Goal: Task Accomplishment & Management: Use online tool/utility

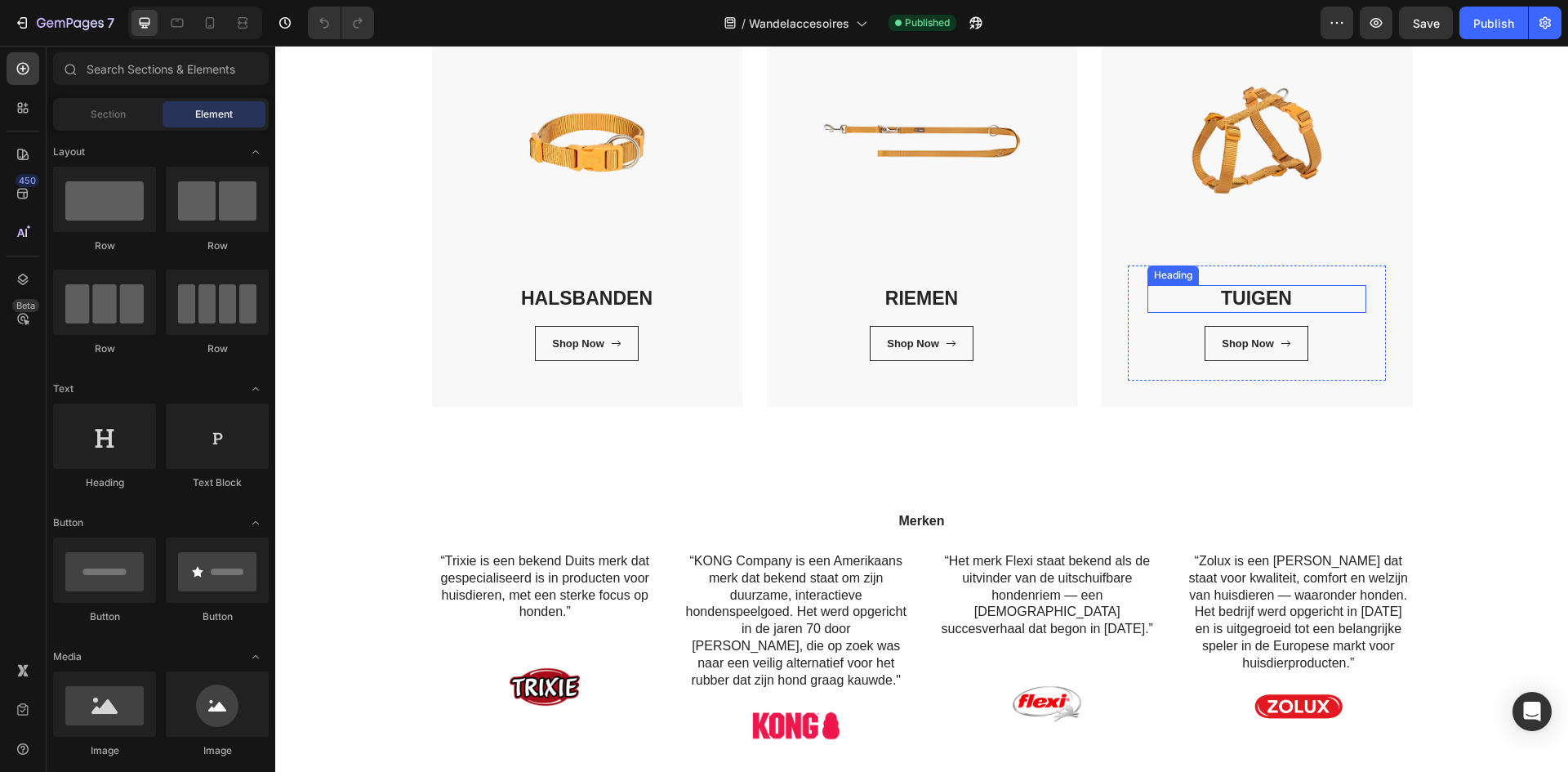
scroll to position [326, 0]
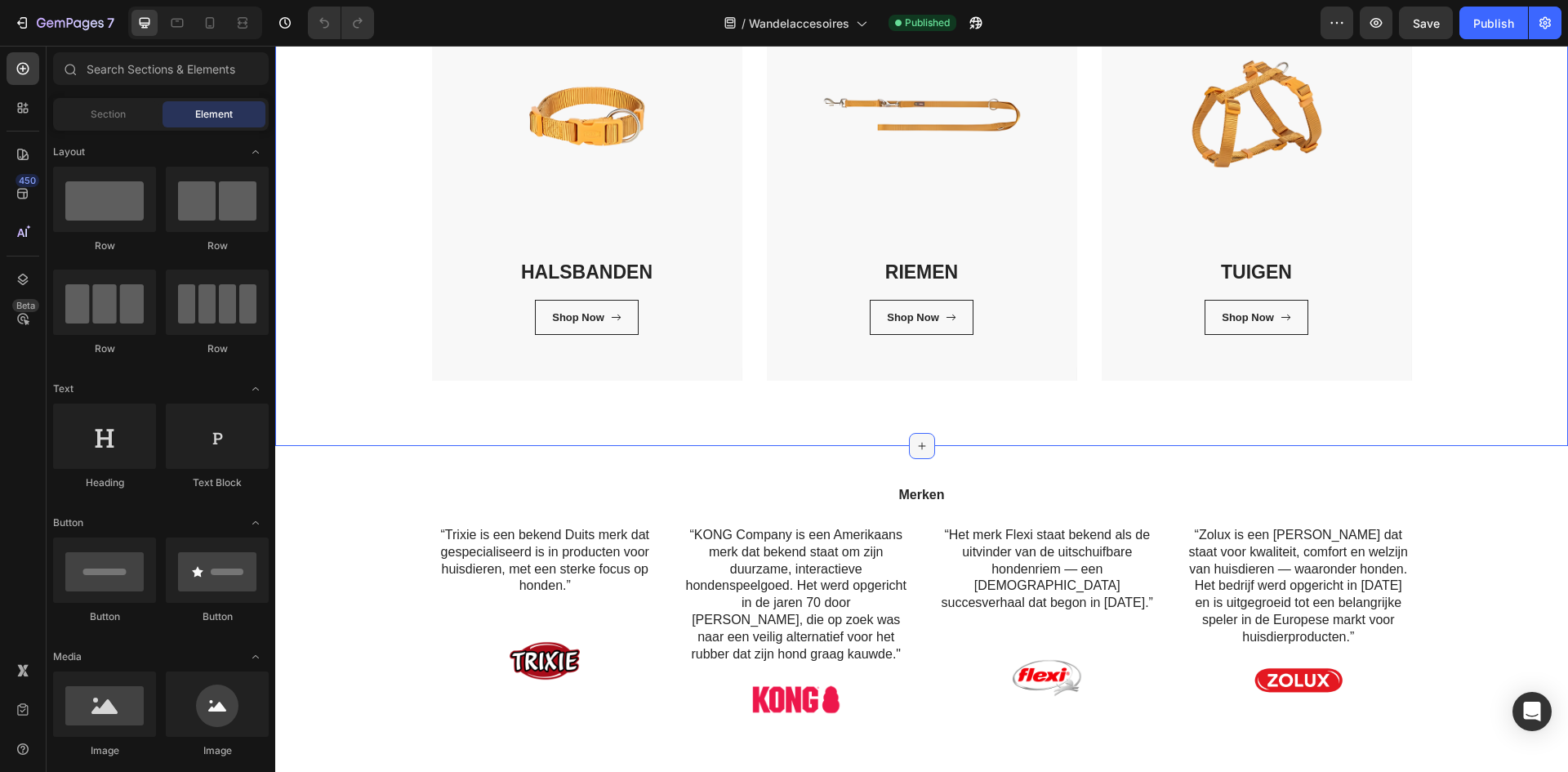
click at [916, 446] on icon at bounding box center [922, 446] width 13 height 13
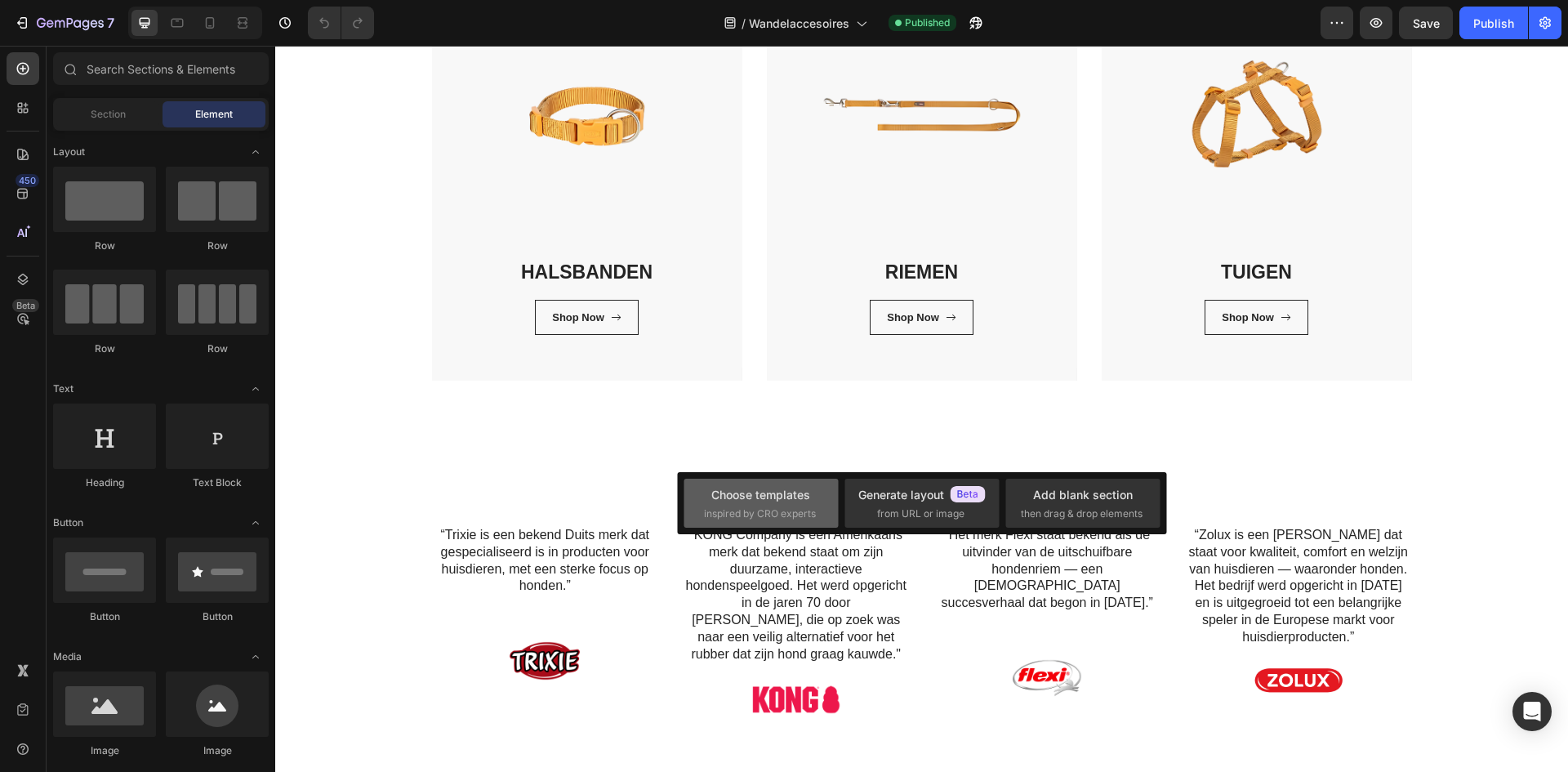
click at [751, 495] on div "Choose templates" at bounding box center [760, 494] width 99 height 17
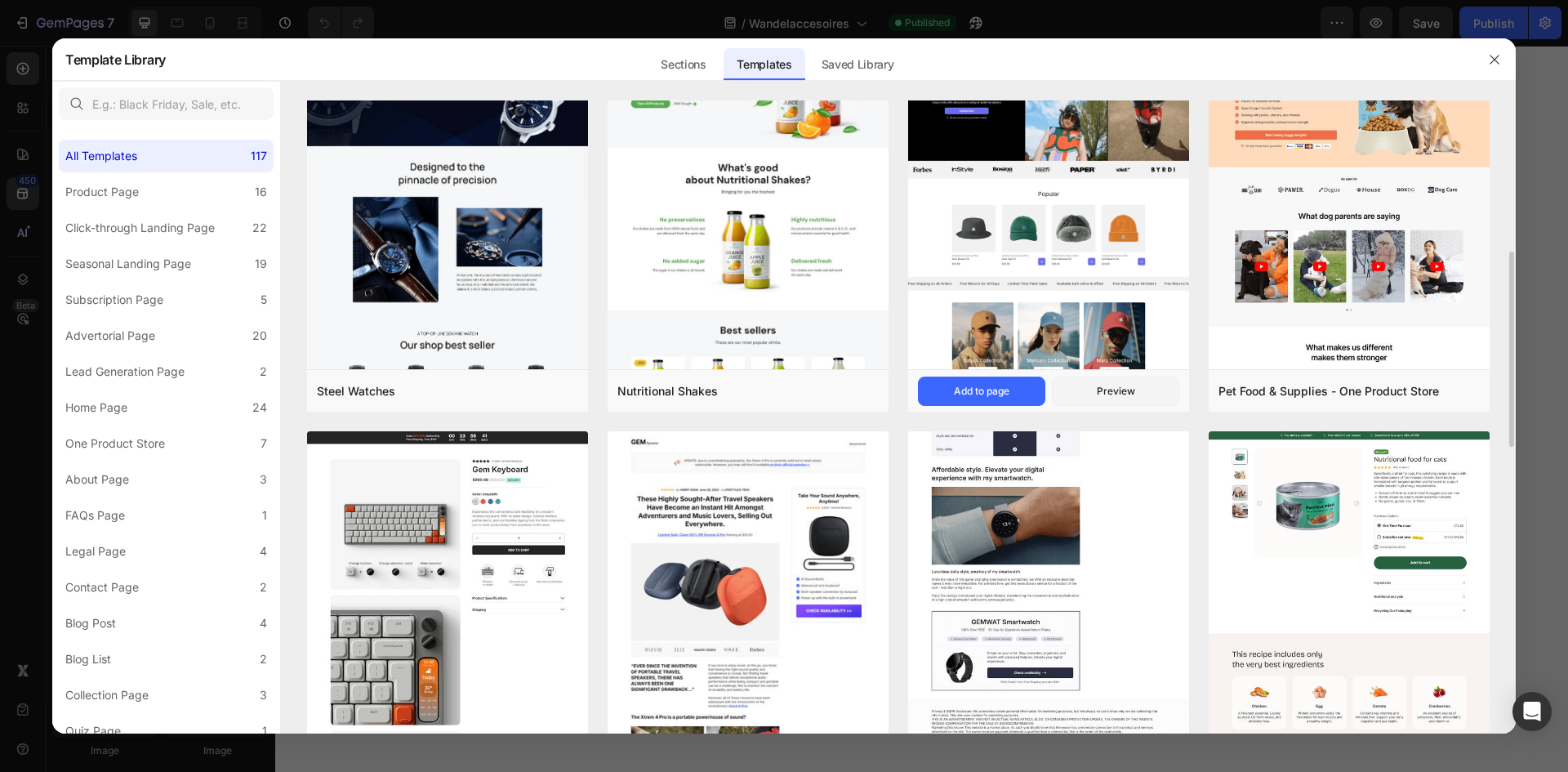
scroll to position [653, 0]
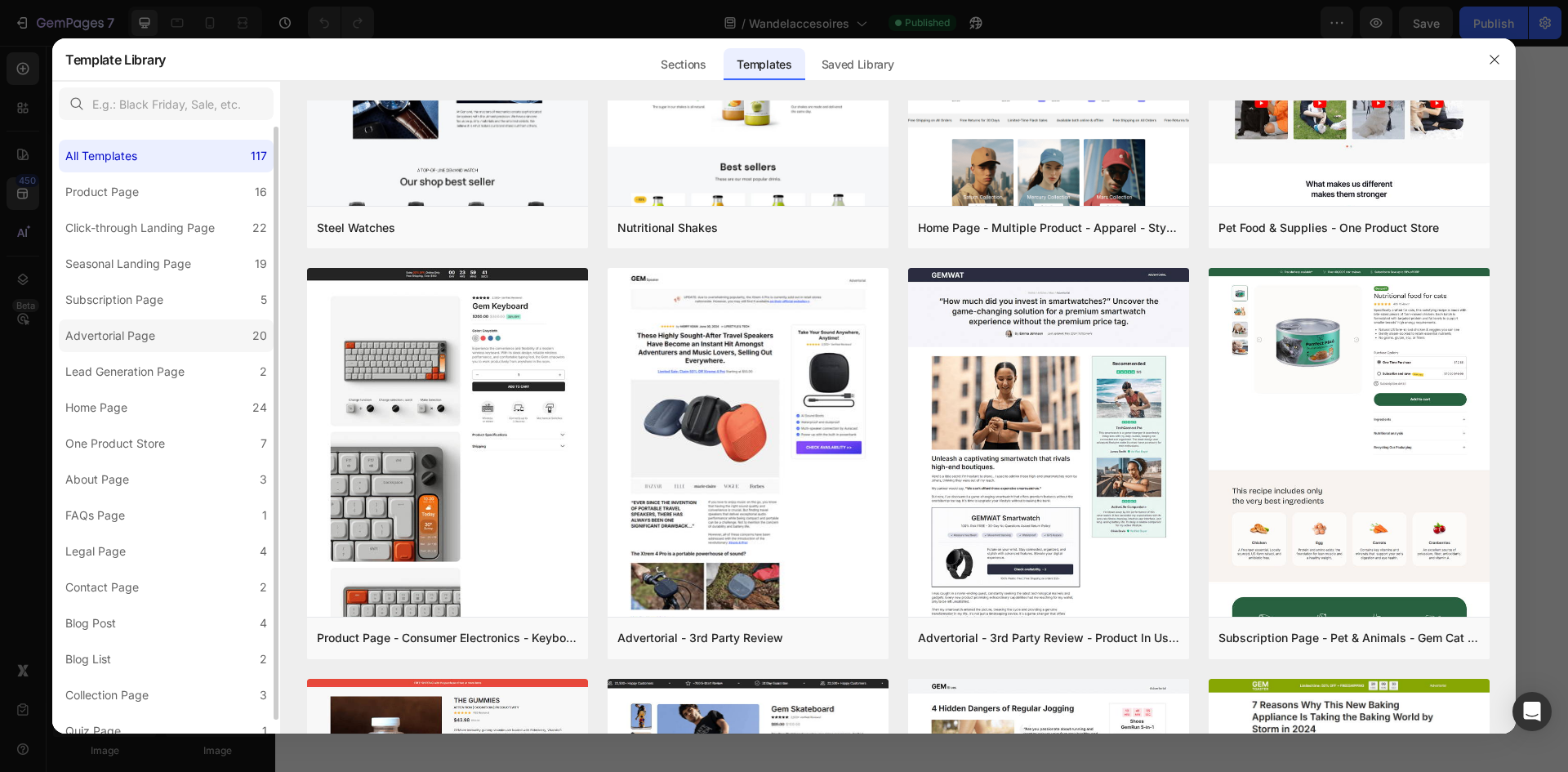
click at [188, 322] on label "Advertorial Page 20" at bounding box center [166, 336] width 215 height 33
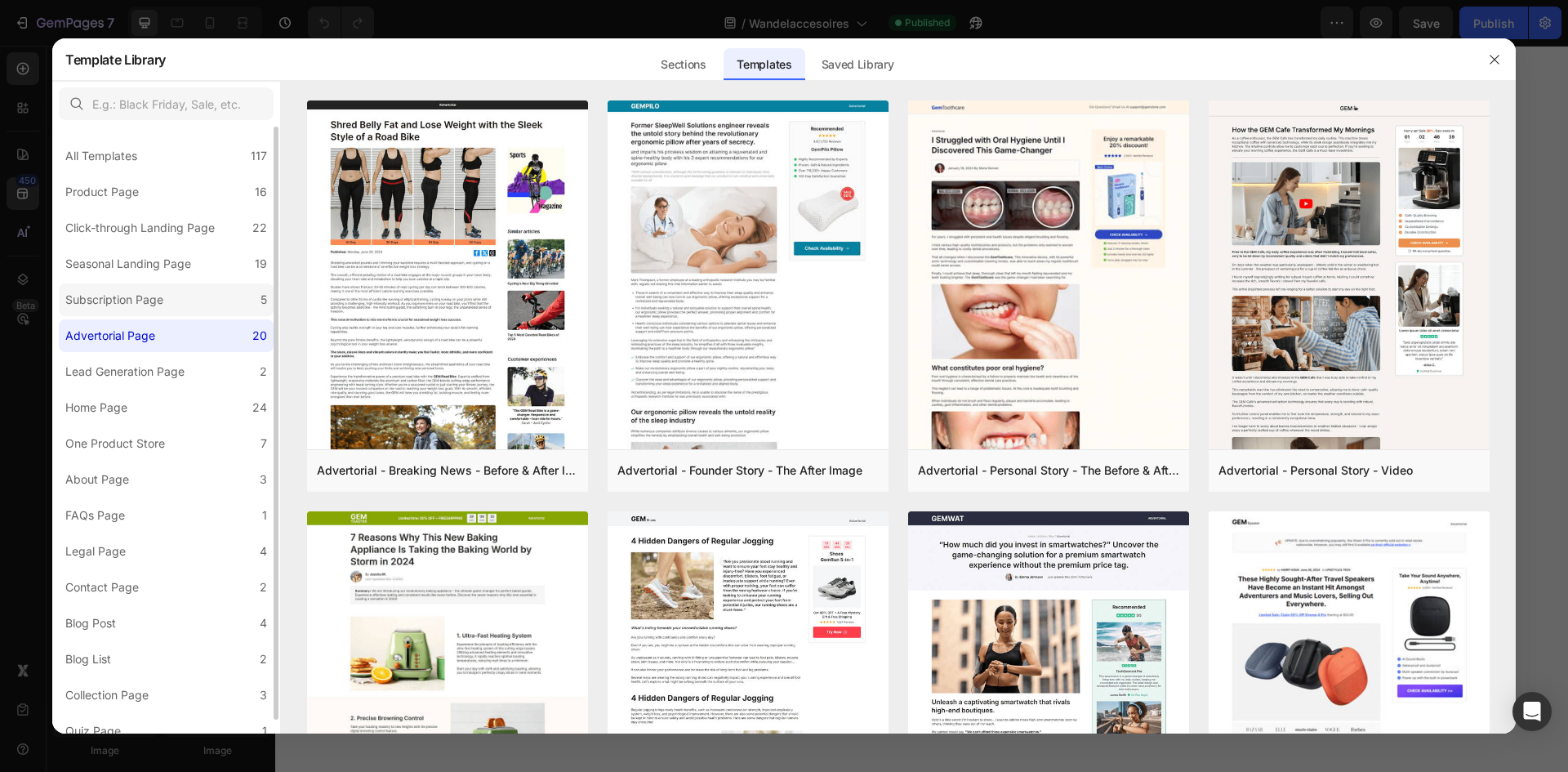
click at [213, 292] on label "Subscription Page 5" at bounding box center [166, 300] width 215 height 33
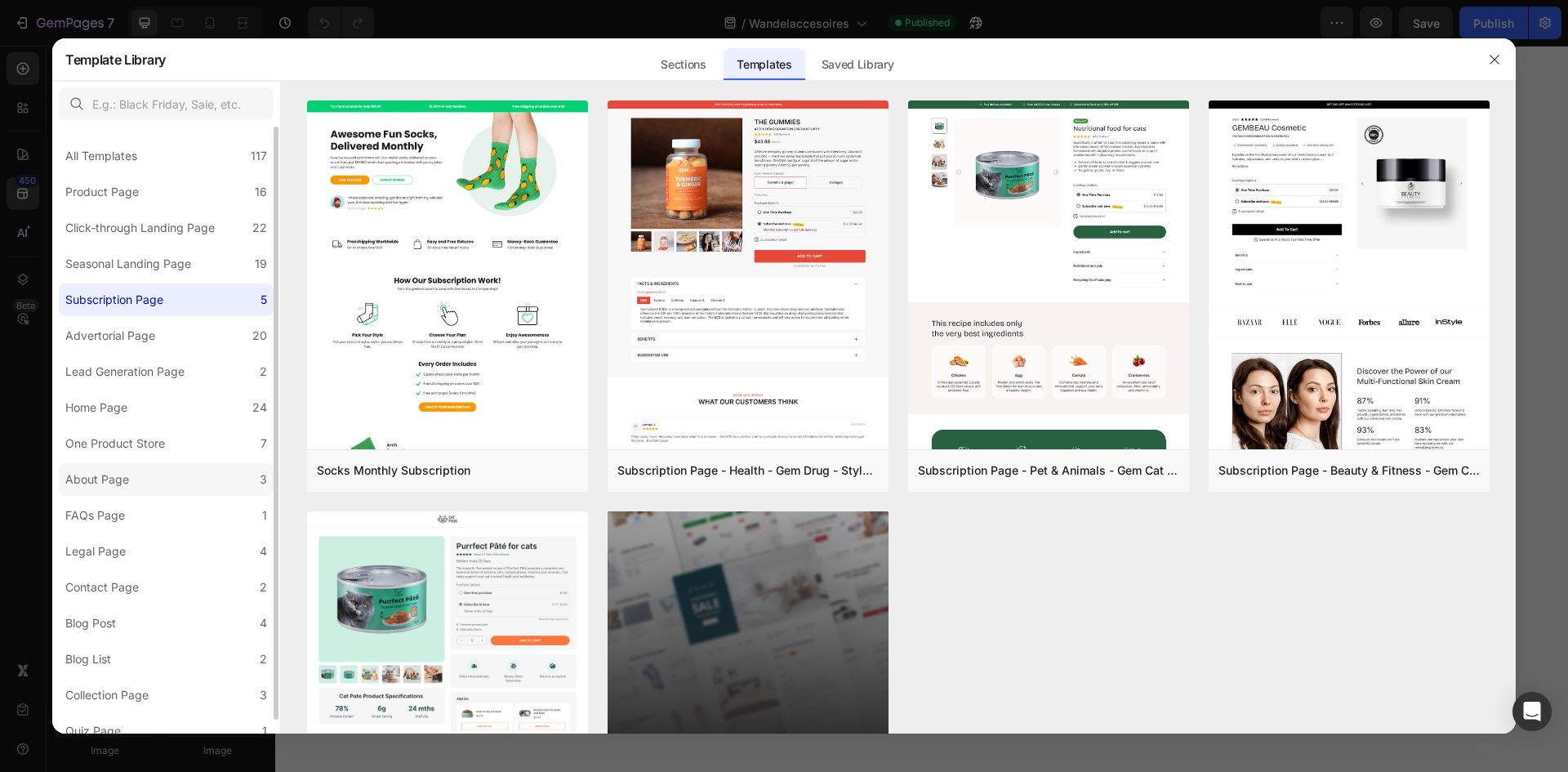
click at [156, 484] on label "About Page 3" at bounding box center [166, 479] width 215 height 33
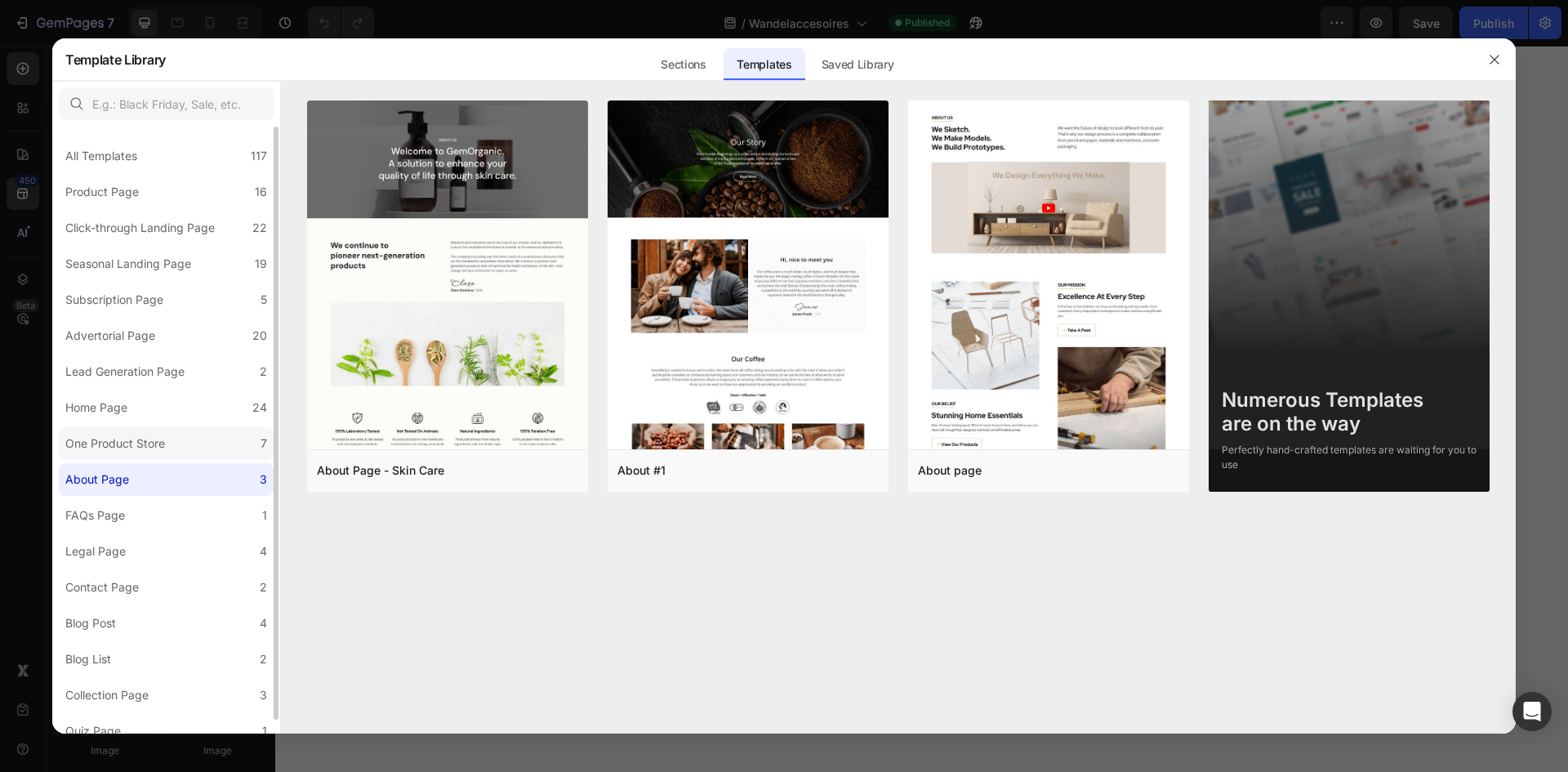
scroll to position [14, 0]
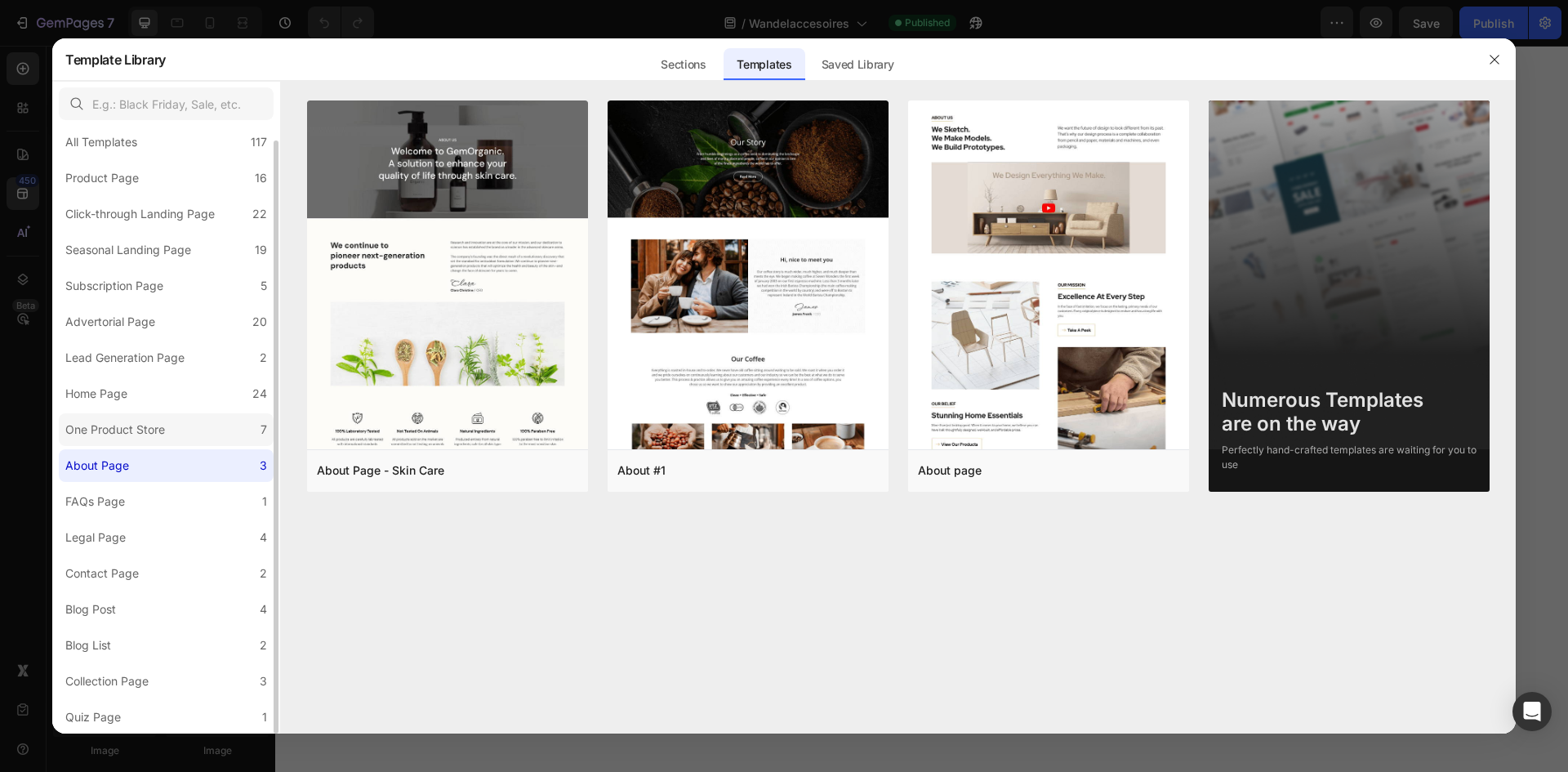
click at [138, 440] on label "One Product Store 7" at bounding box center [166, 429] width 215 height 33
click at [137, 440] on label "One Product Store 7" at bounding box center [166, 429] width 215 height 33
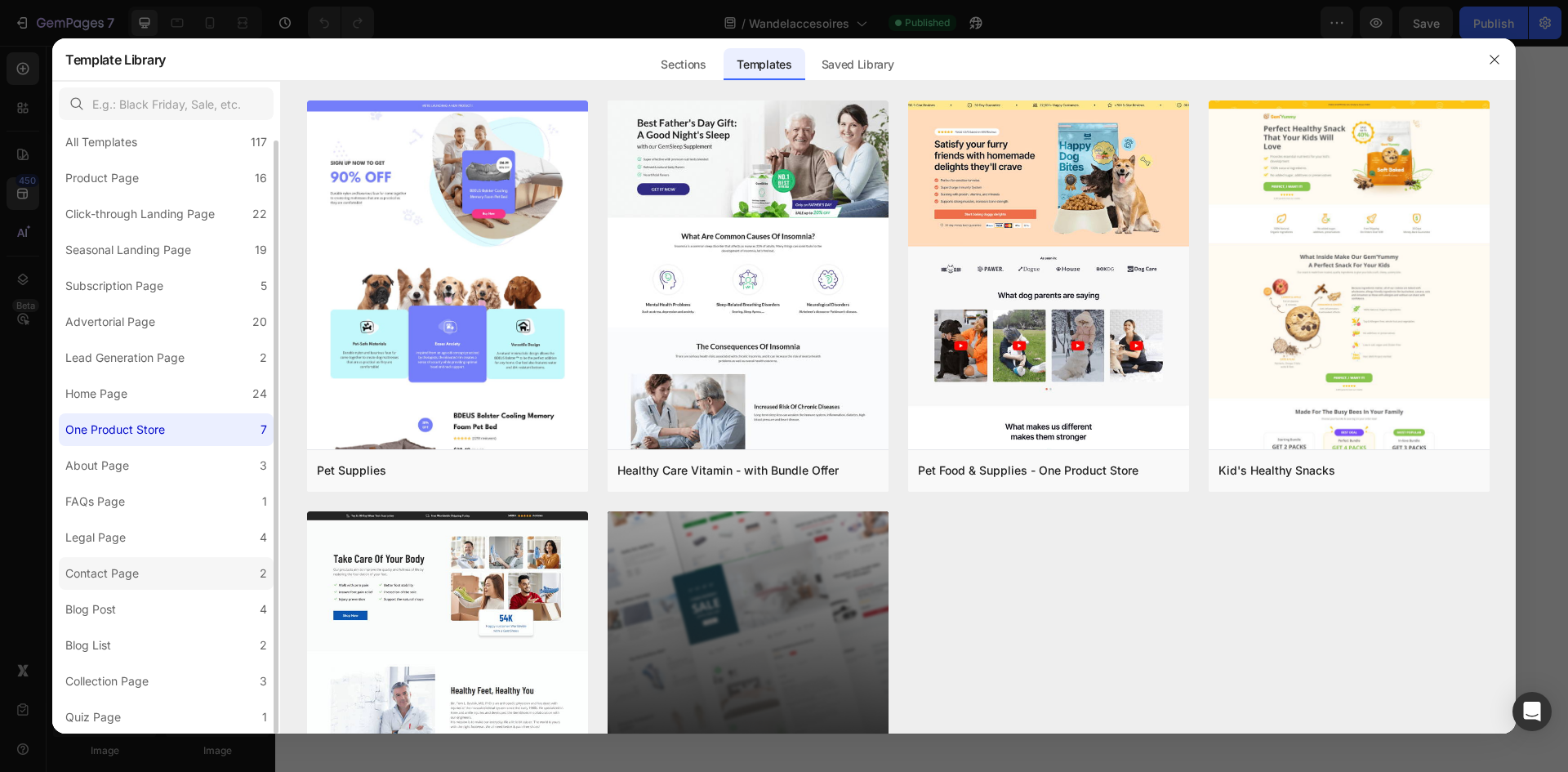
click at [230, 574] on label "Contact Page 2" at bounding box center [166, 573] width 215 height 33
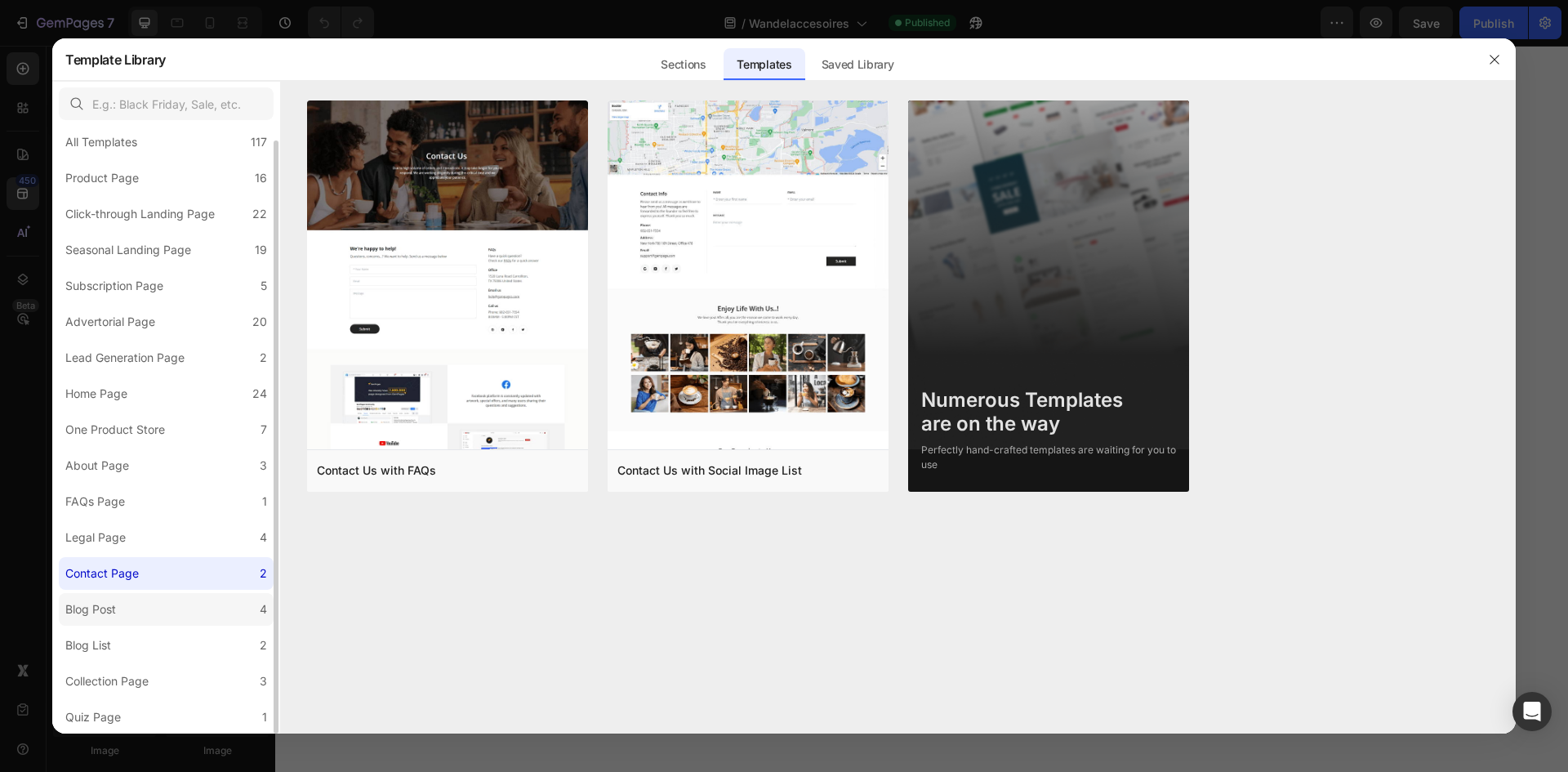
click at [134, 608] on label "Blog Post 4" at bounding box center [166, 609] width 215 height 33
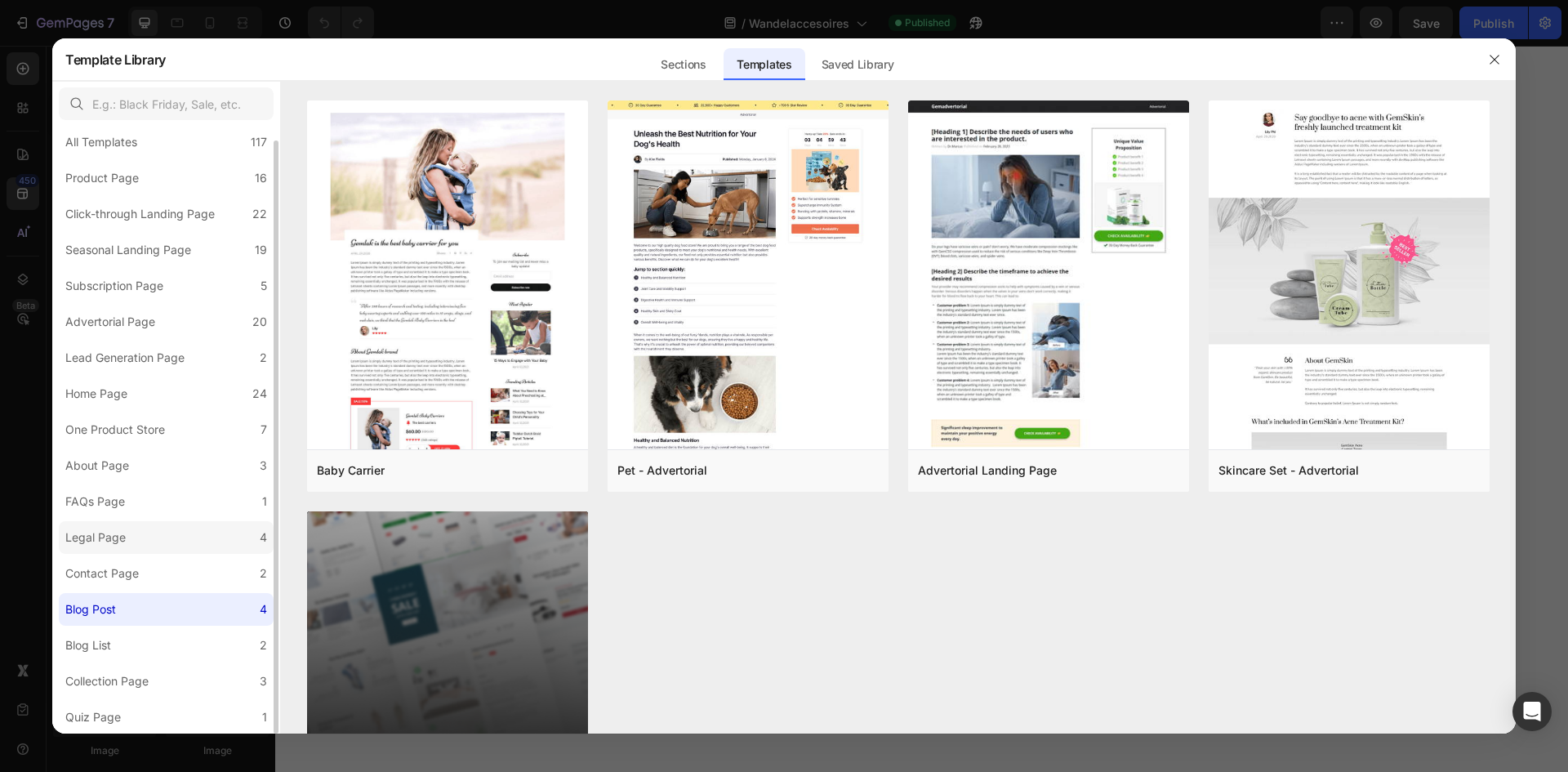
click at [203, 524] on label "Legal Page 4" at bounding box center [166, 537] width 215 height 33
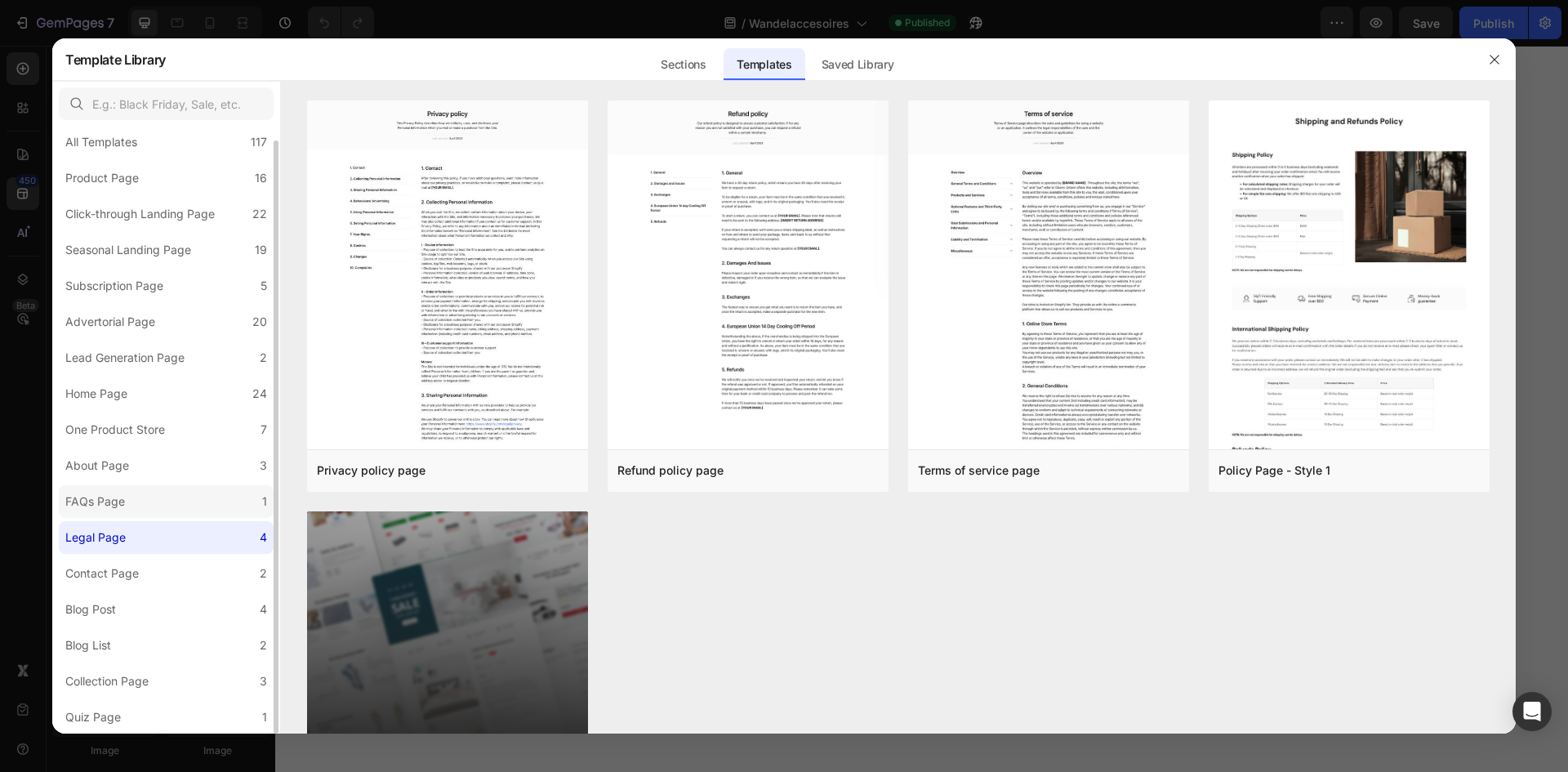
click at [115, 507] on div "FAQs Page" at bounding box center [95, 502] width 60 height 20
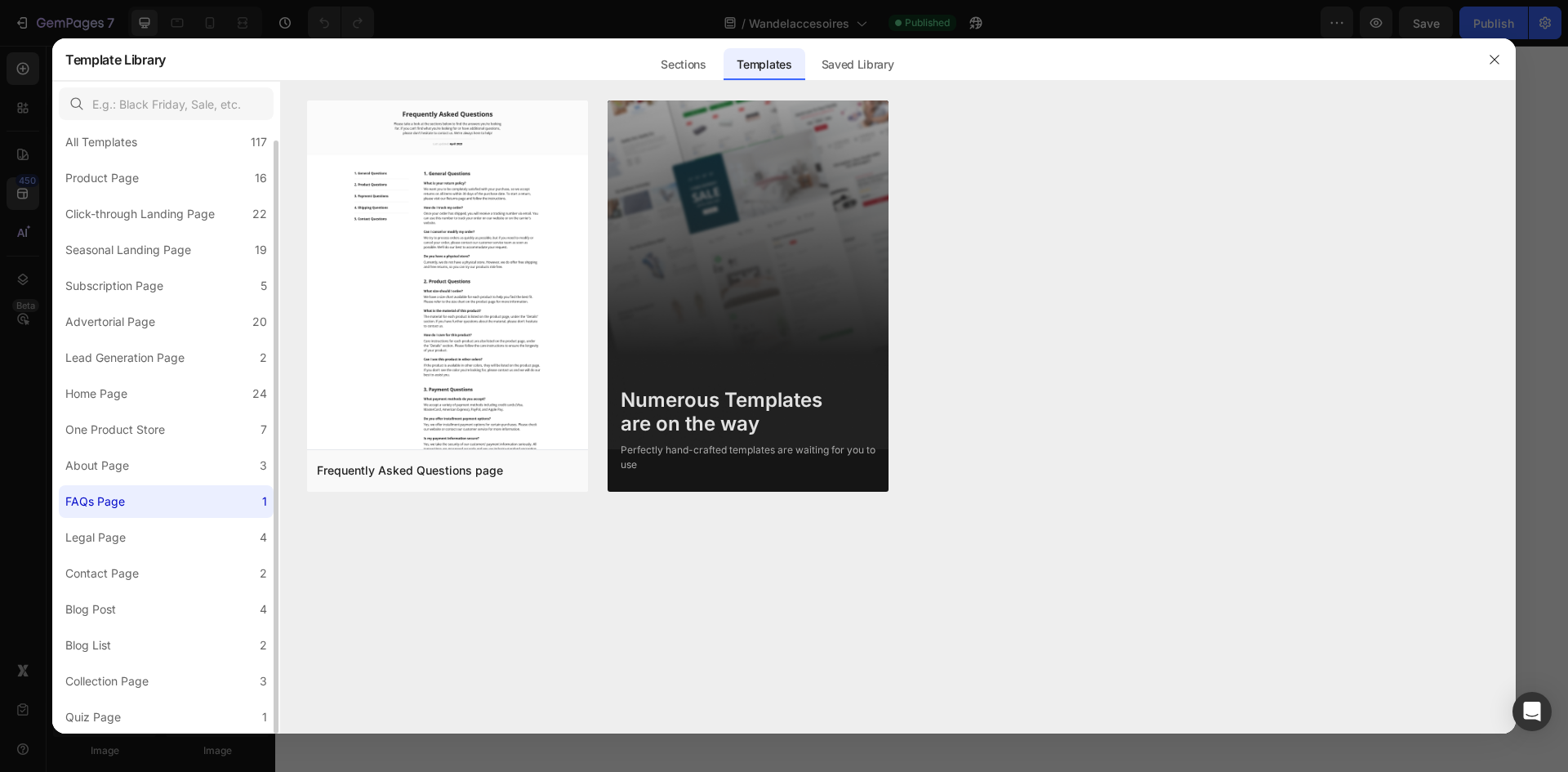
click at [155, 447] on div "All Templates 117 Product Page 16 Click-through Landing Page 22 Seasonal Landin…" at bounding box center [166, 423] width 228 height 620
click at [152, 452] on label "About Page 3" at bounding box center [166, 466] width 215 height 33
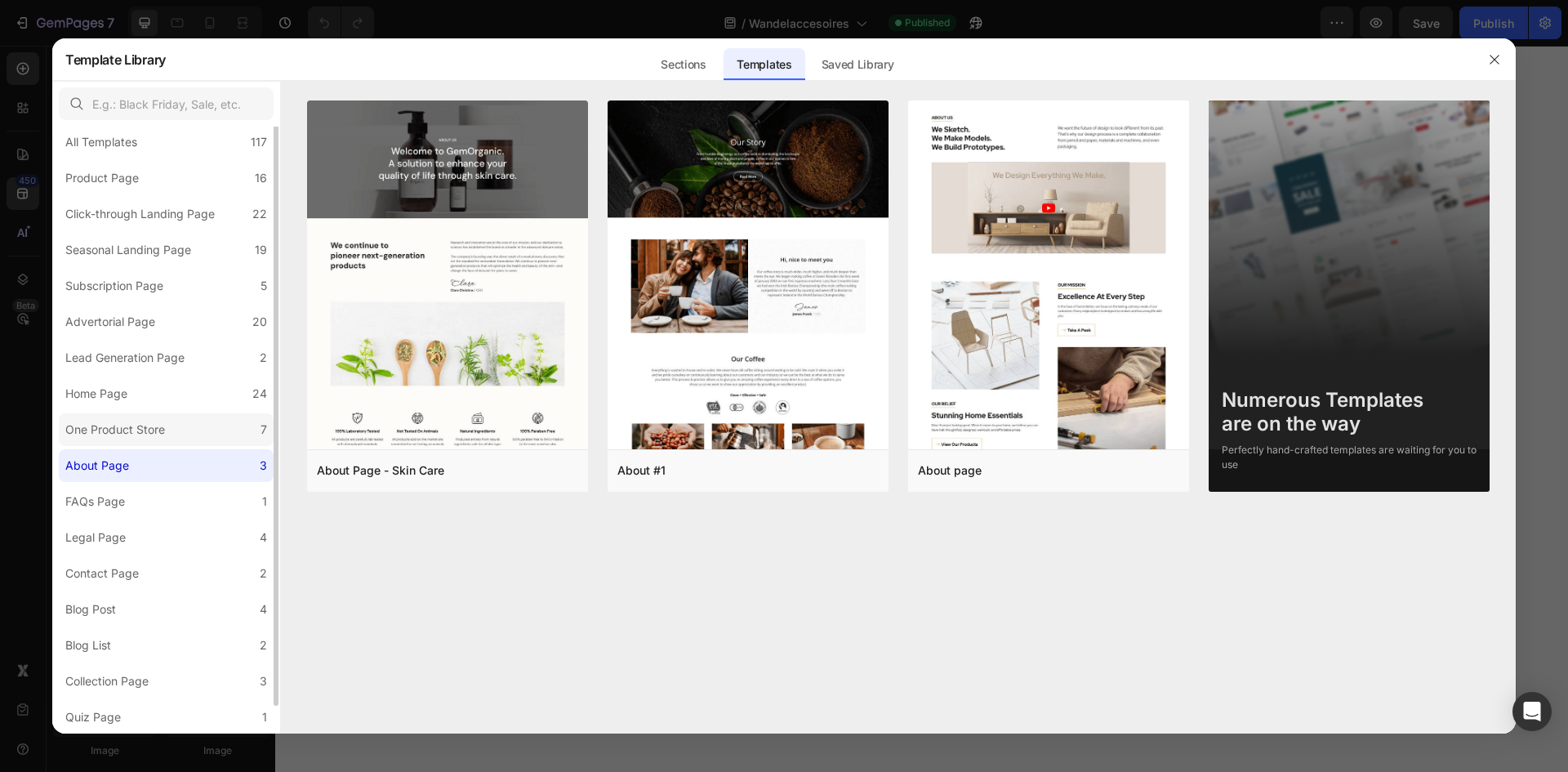
scroll to position [0, 0]
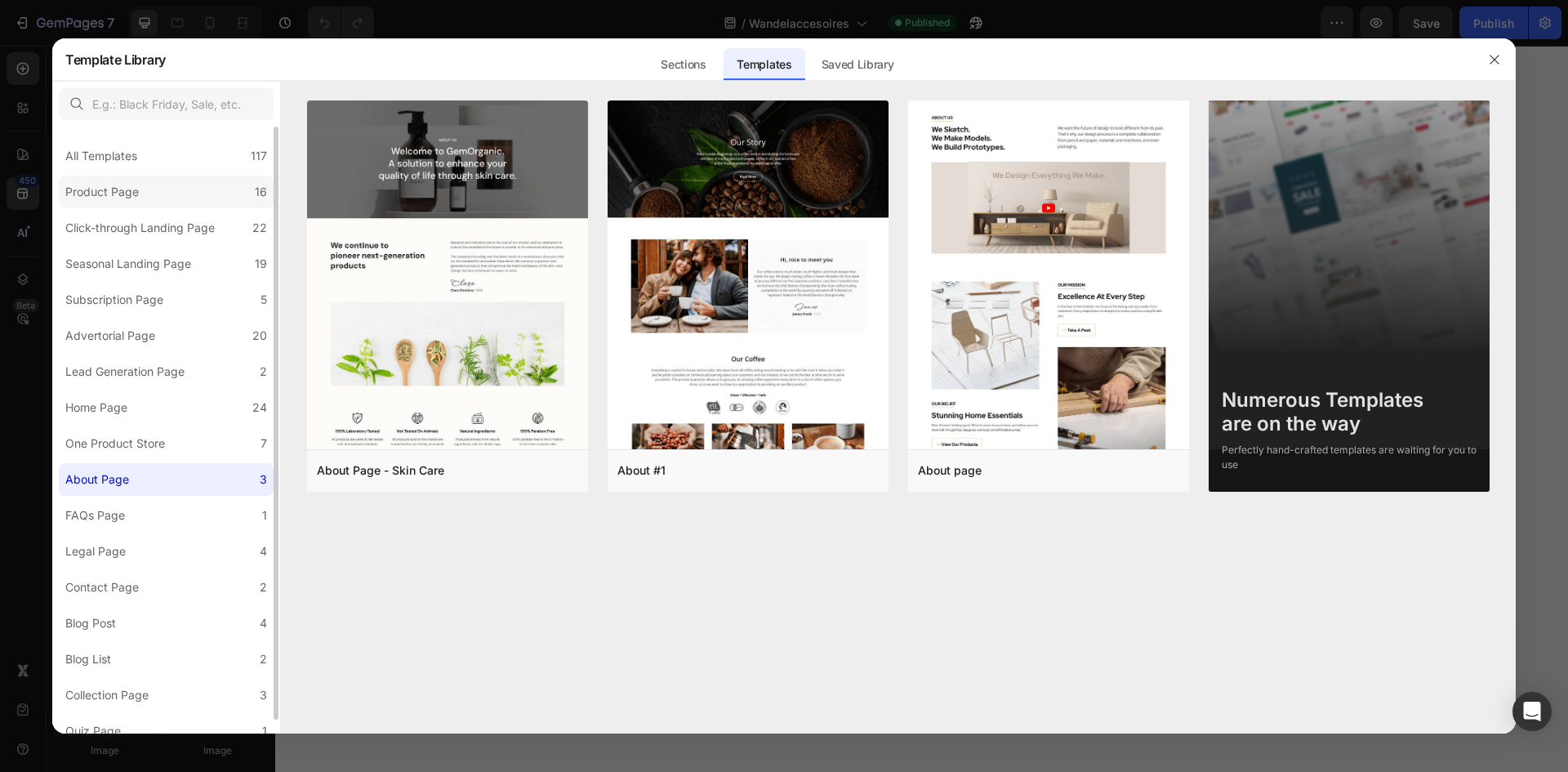
click at [186, 196] on label "Product Page 16" at bounding box center [166, 192] width 215 height 33
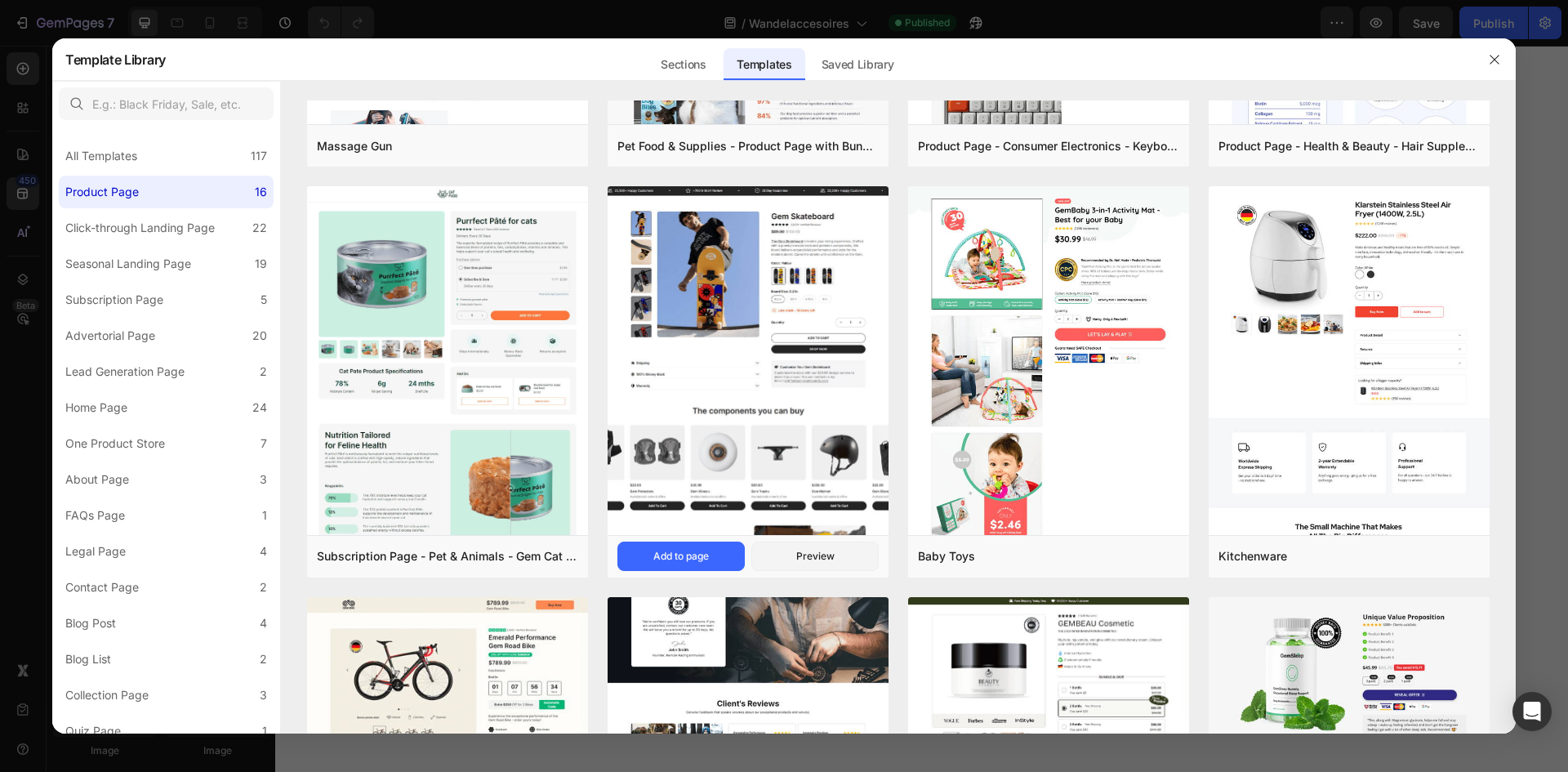
scroll to position [1143, 0]
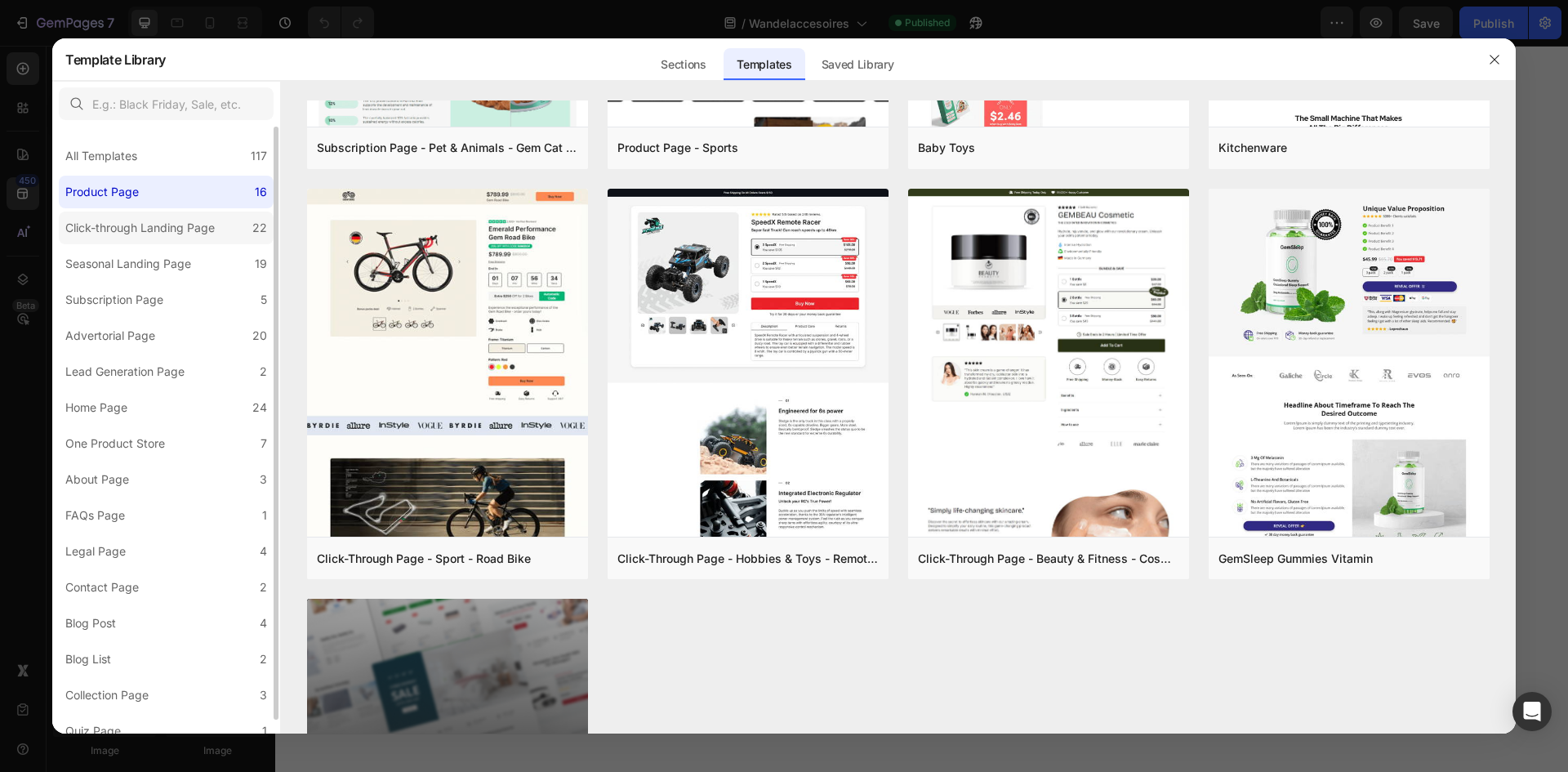
click at [255, 213] on label "Click-through Landing Page 22" at bounding box center [166, 228] width 215 height 33
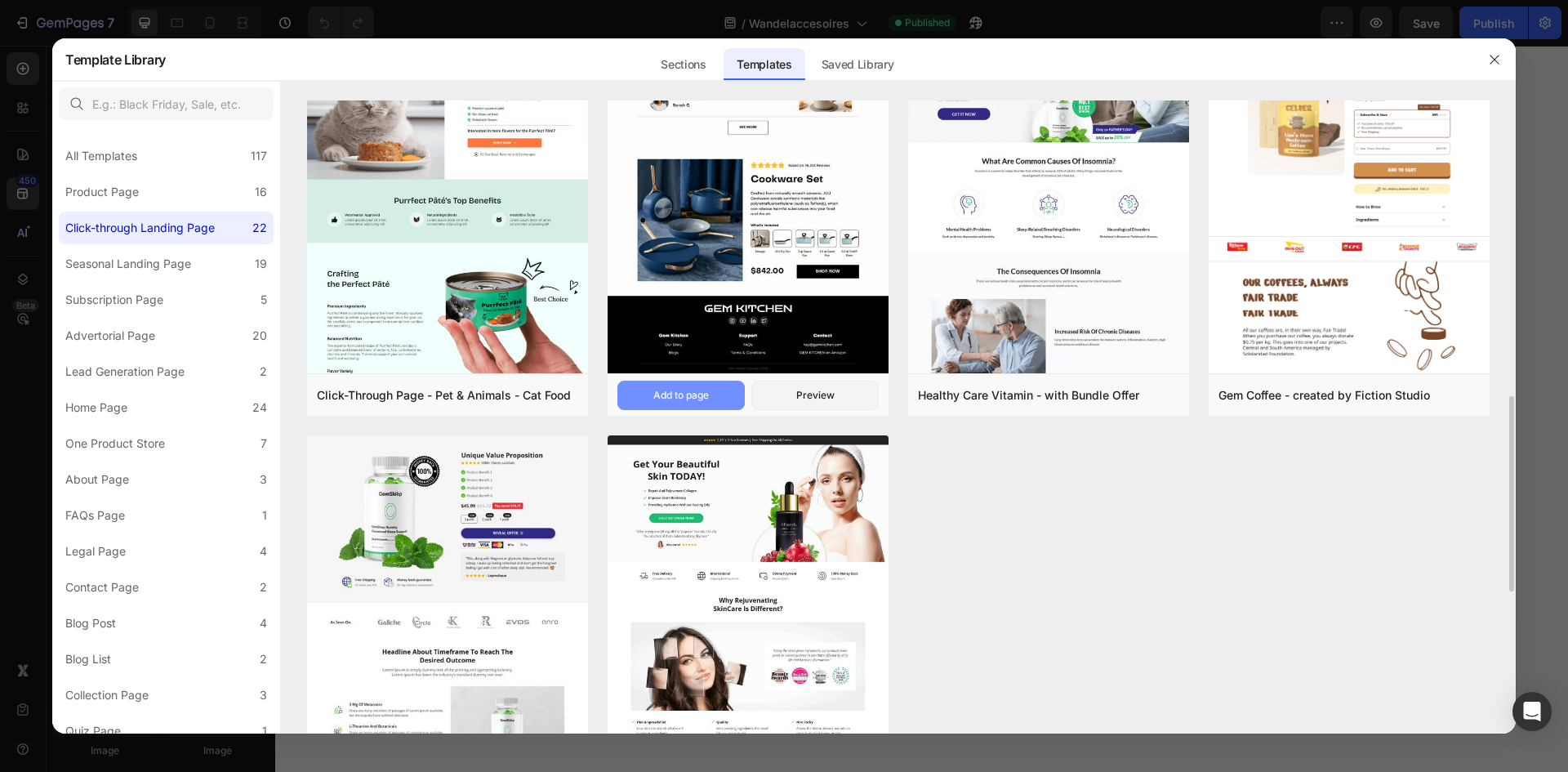
scroll to position [1389, 0]
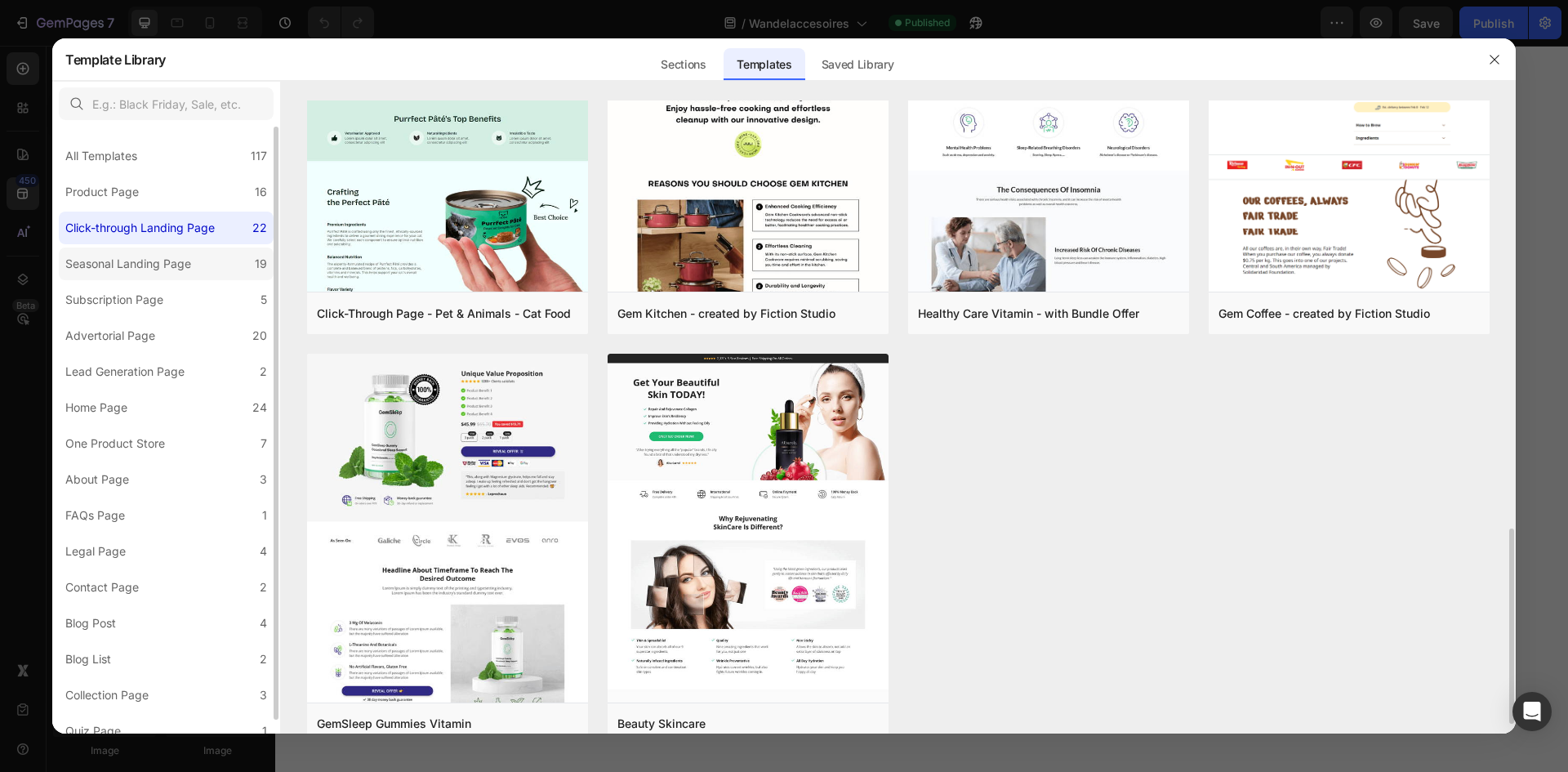
click at [237, 257] on label "Seasonal Landing Page 19" at bounding box center [166, 264] width 215 height 33
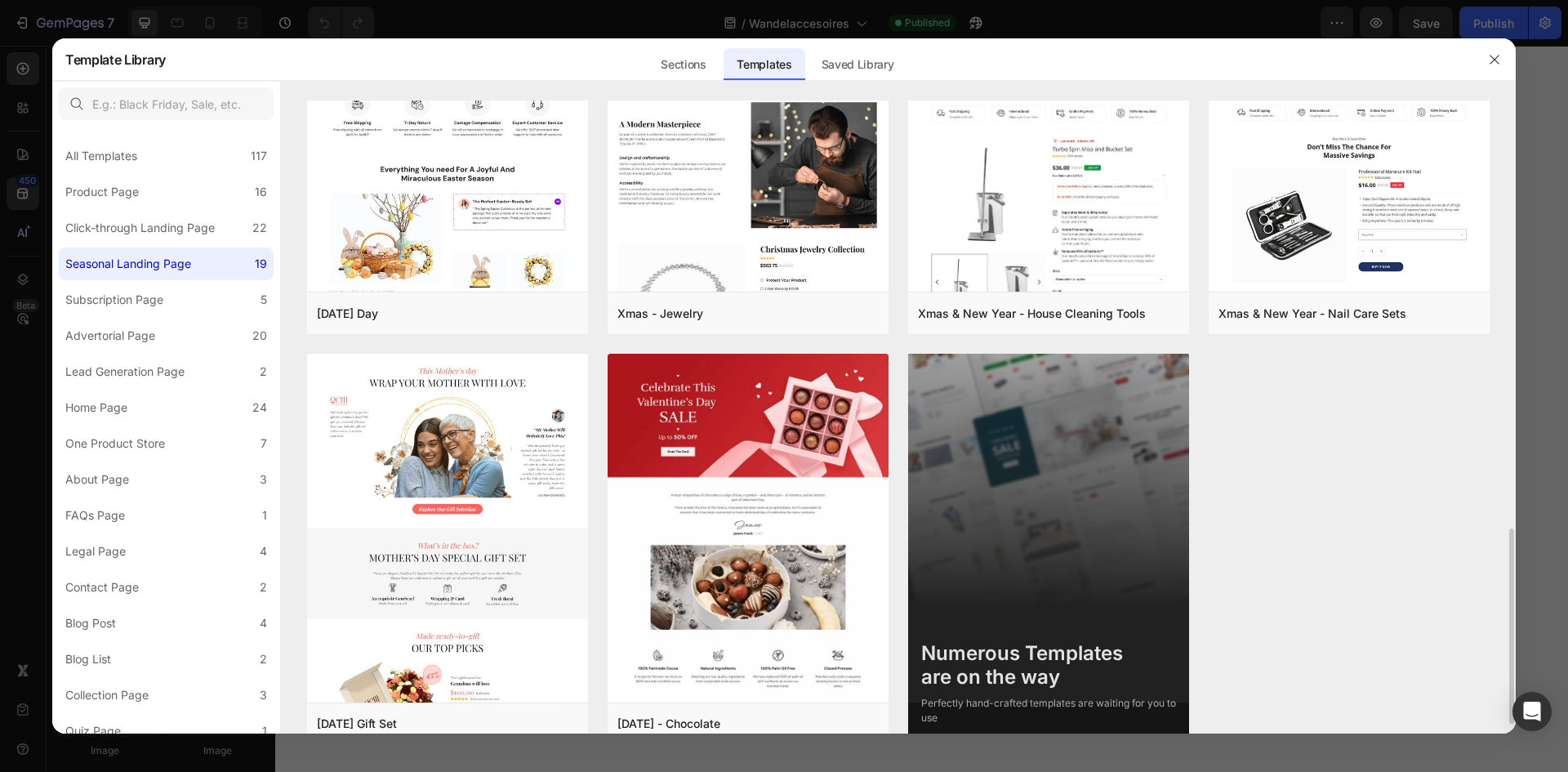
scroll to position [1419, 0]
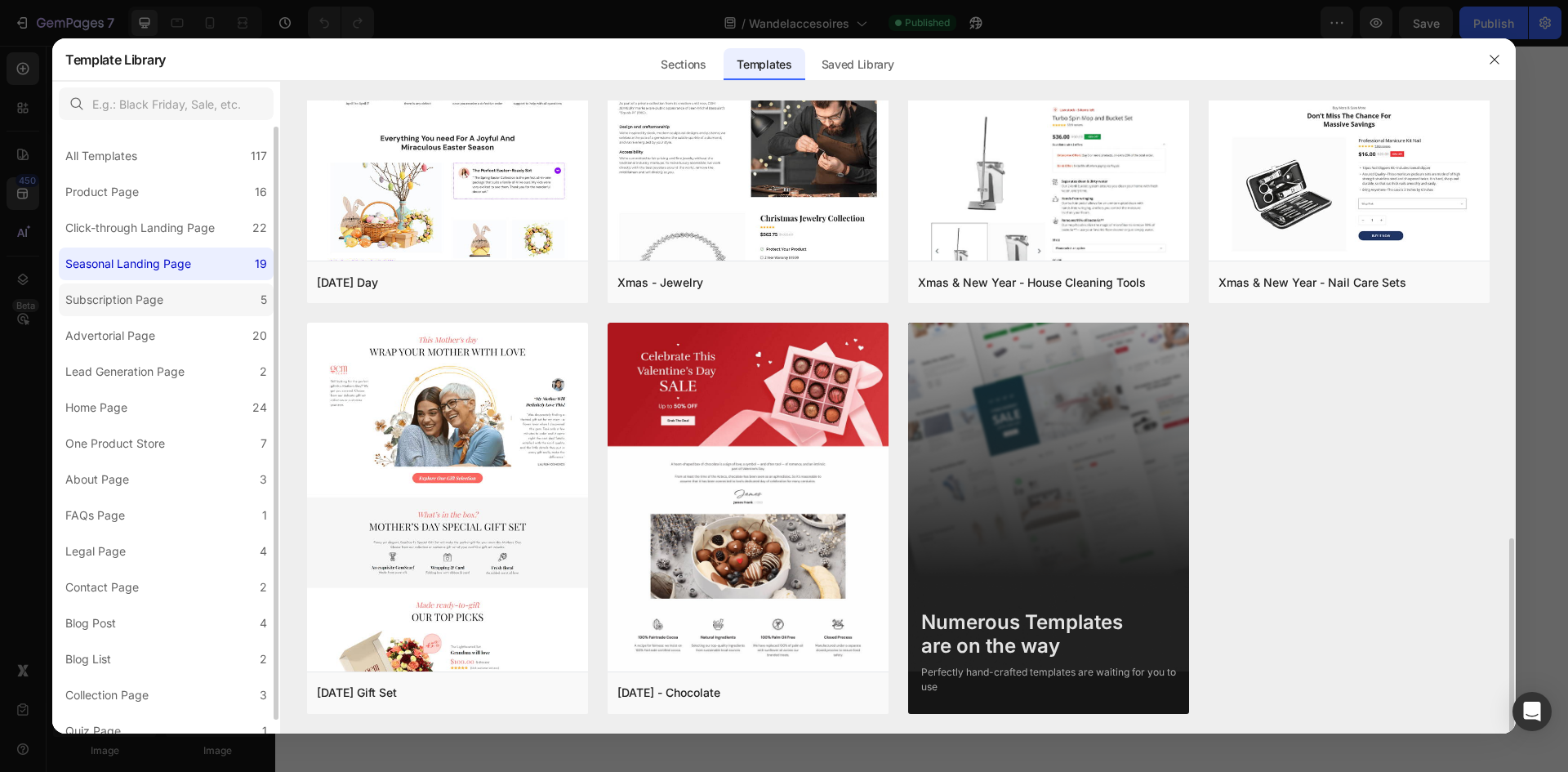
click at [177, 314] on label "Subscription Page 5" at bounding box center [166, 300] width 215 height 33
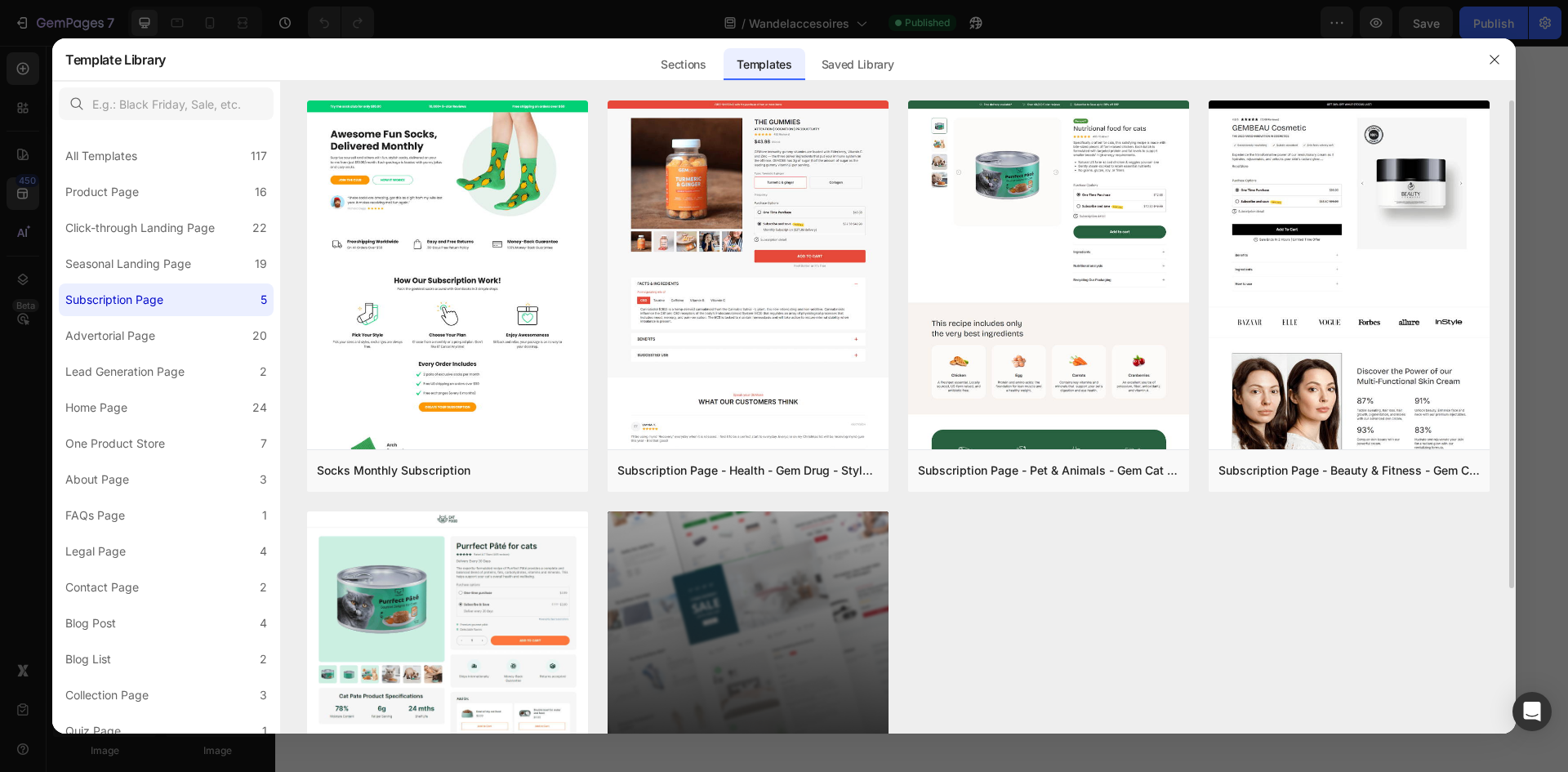
scroll to position [188, 0]
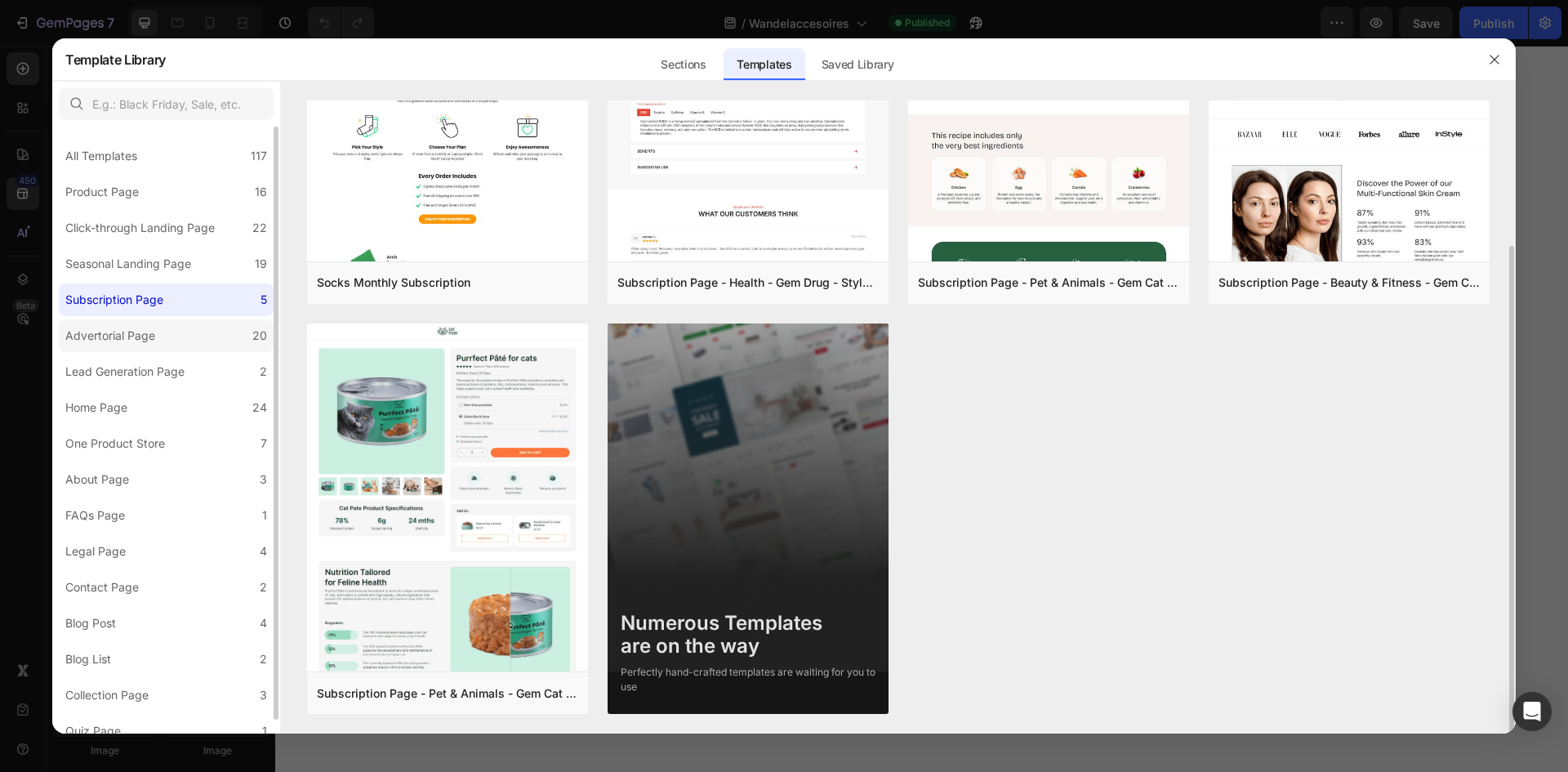
click at [205, 327] on label "Advertorial Page 20" at bounding box center [166, 336] width 215 height 33
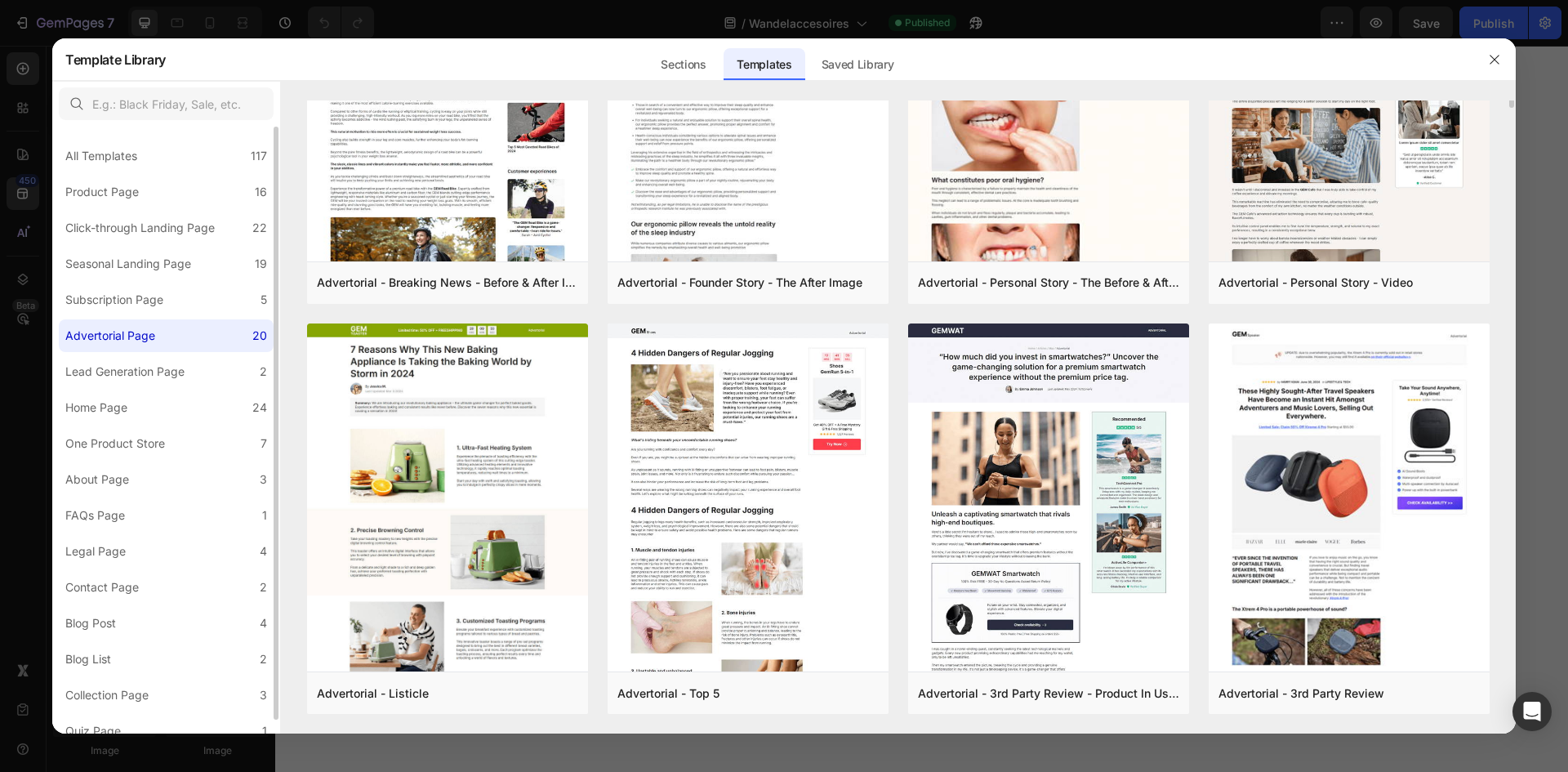
scroll to position [0, 0]
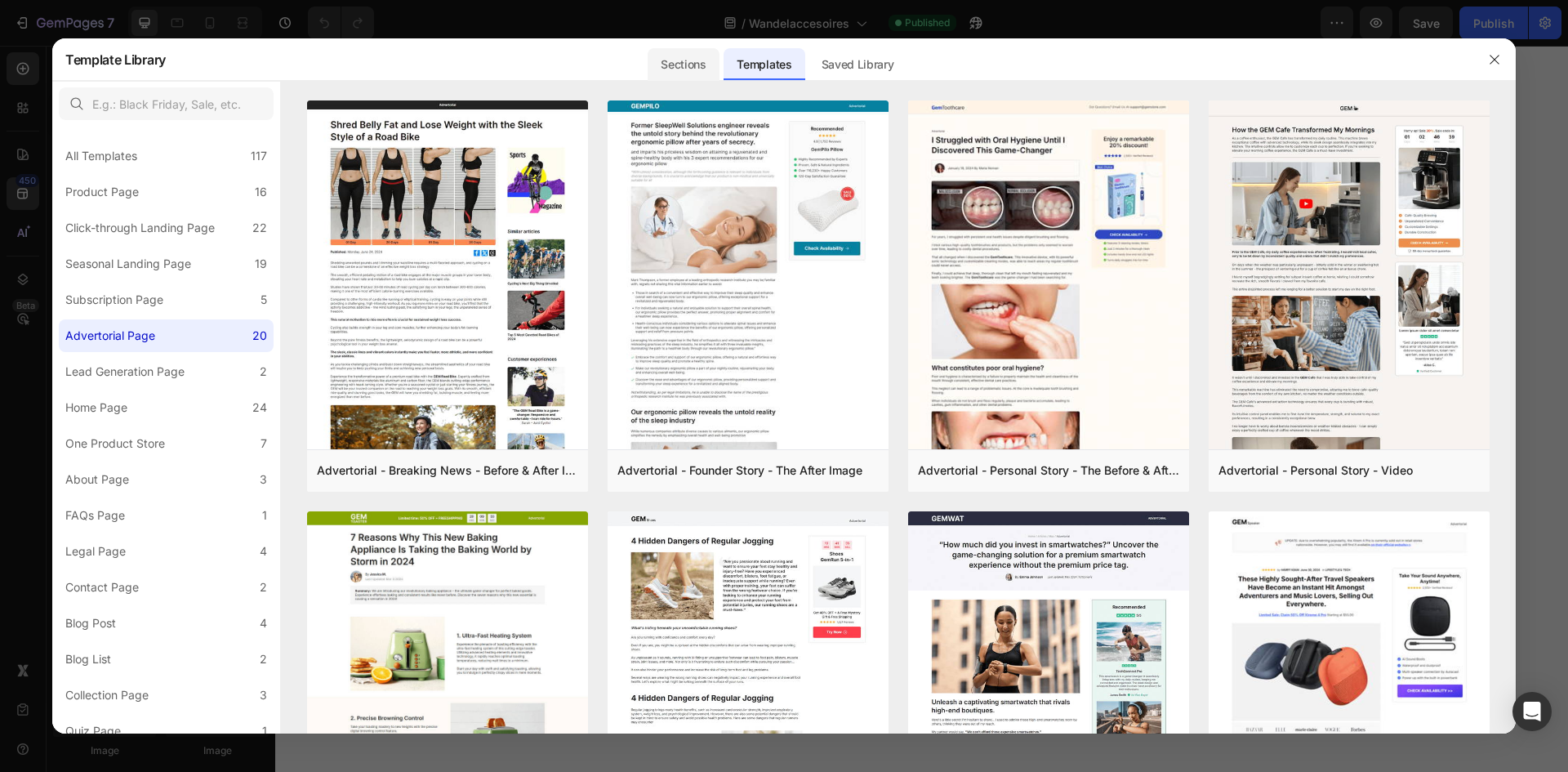
click at [672, 58] on div "Sections" at bounding box center [683, 65] width 71 height 33
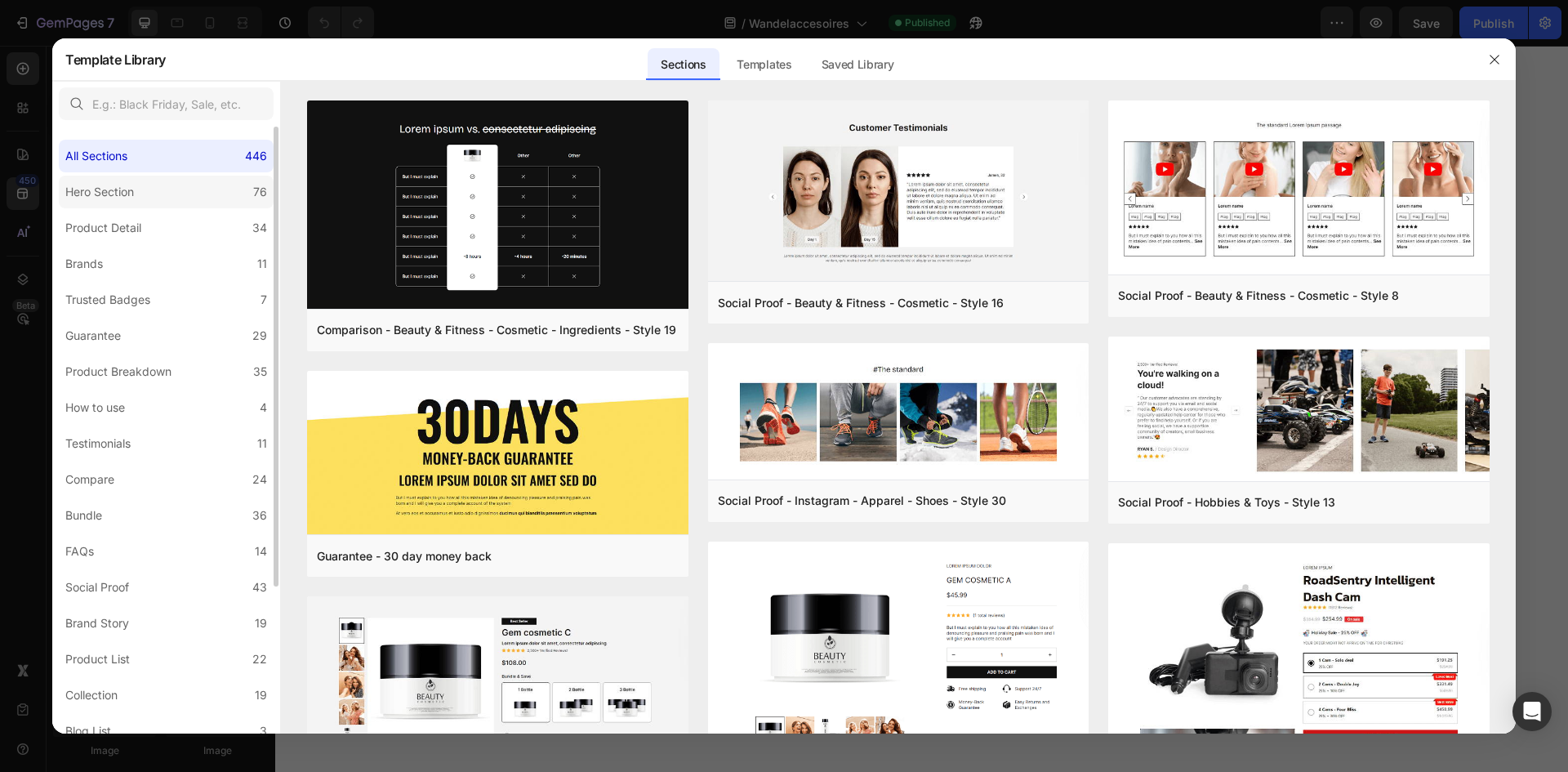
click at [197, 192] on label "Hero Section 76" at bounding box center [166, 192] width 215 height 33
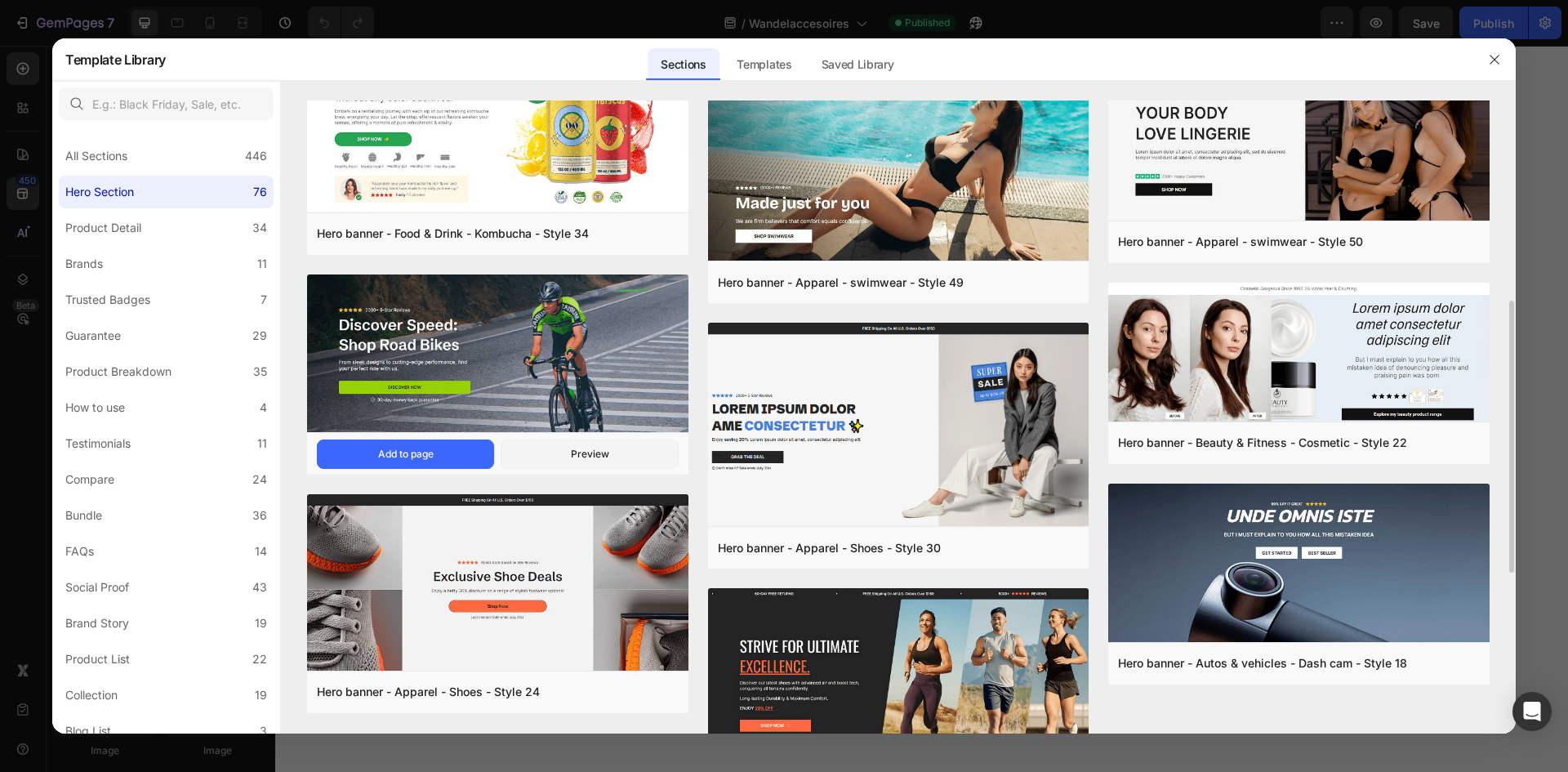
scroll to position [817, 0]
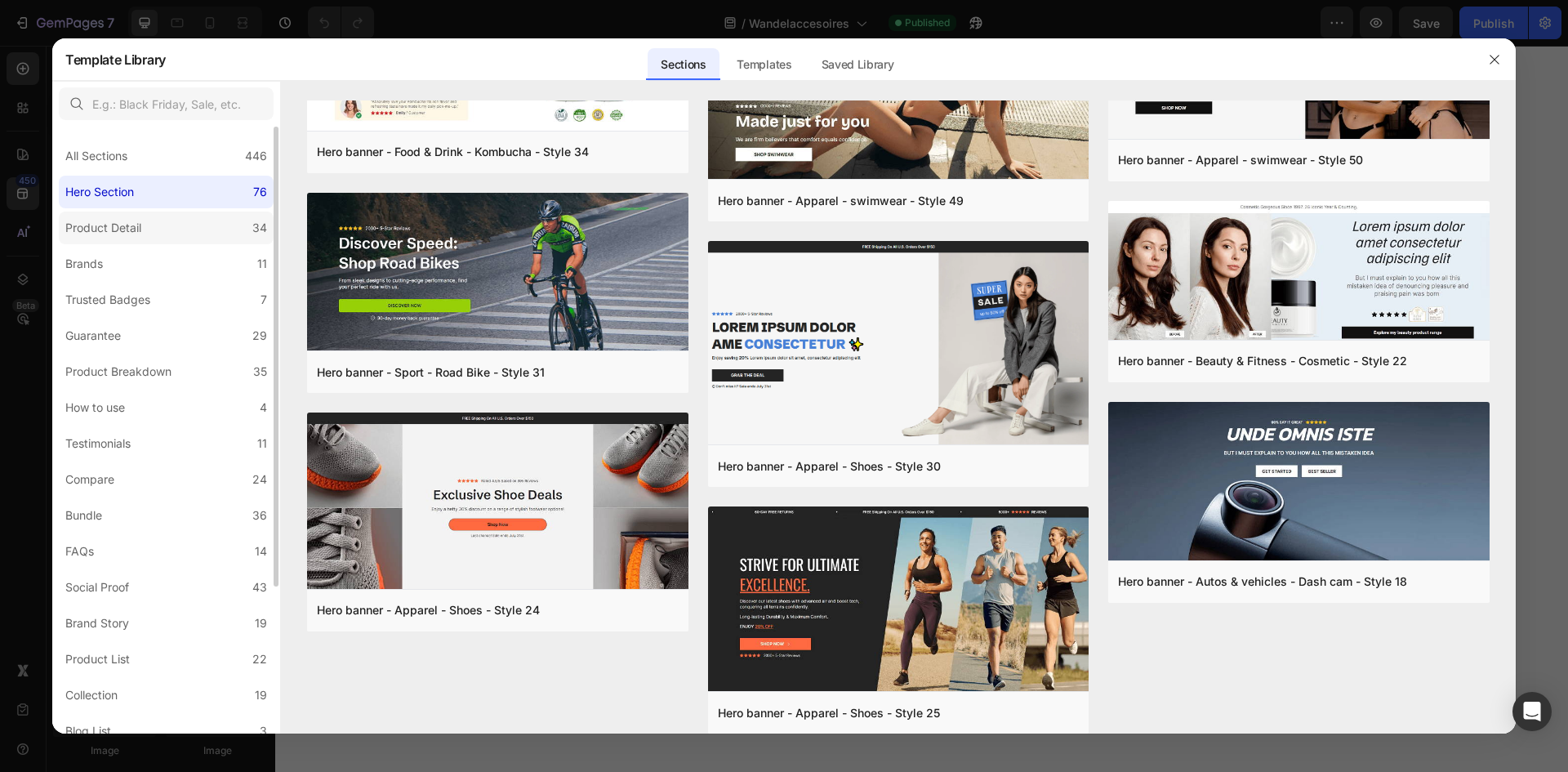
click at [216, 219] on label "Product Detail 34" at bounding box center [166, 228] width 215 height 33
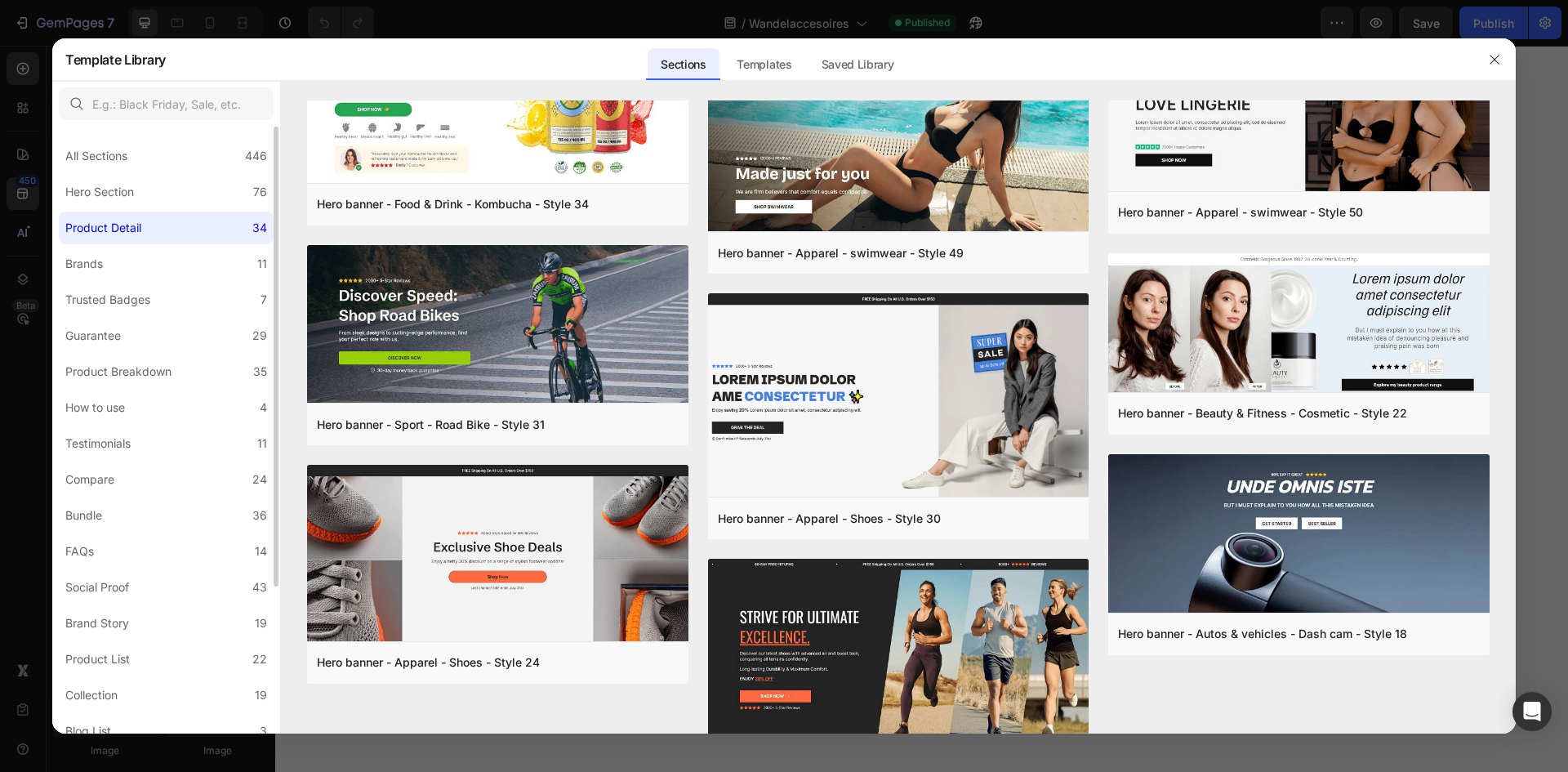
scroll to position [0, 0]
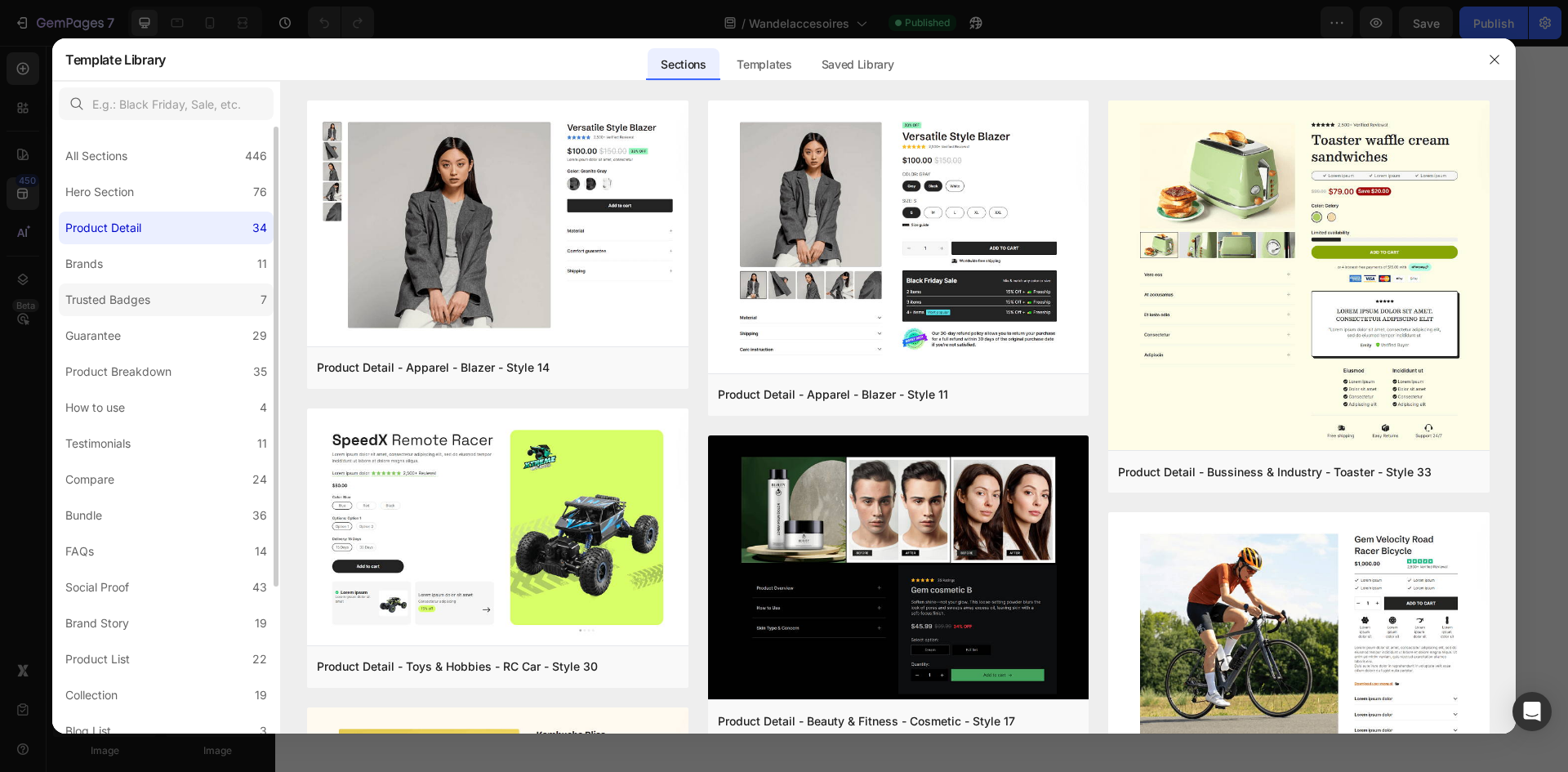
click at [194, 308] on label "Trusted Badges 7" at bounding box center [166, 300] width 215 height 33
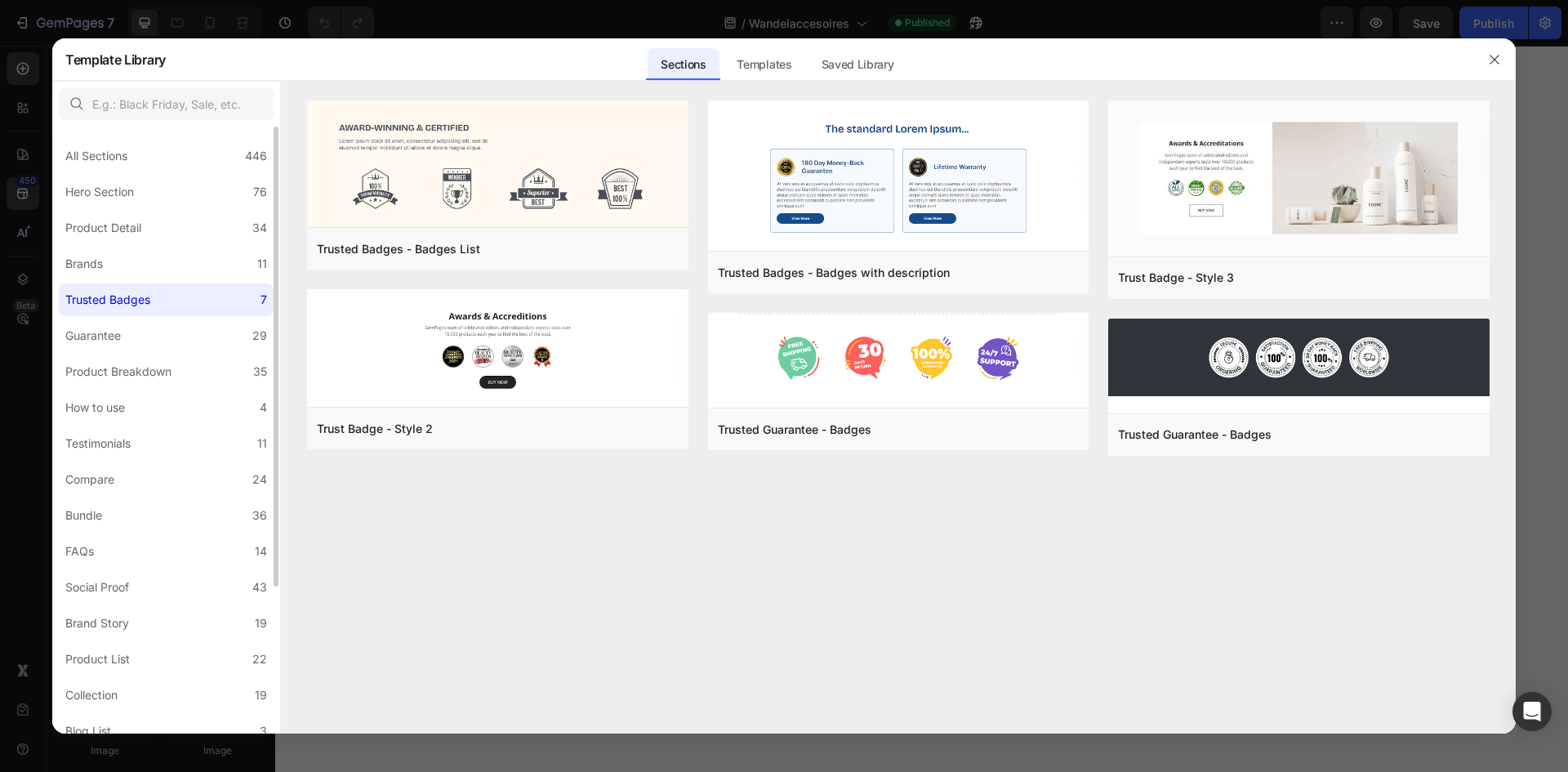
click at [179, 388] on div "All Sections 446 Hero Section 76 Product Detail 34 Brands 11 Trusted Badges 7 G…" at bounding box center [166, 526] width 228 height 800
click at [186, 378] on label "Product Breakdown 35" at bounding box center [166, 372] width 215 height 33
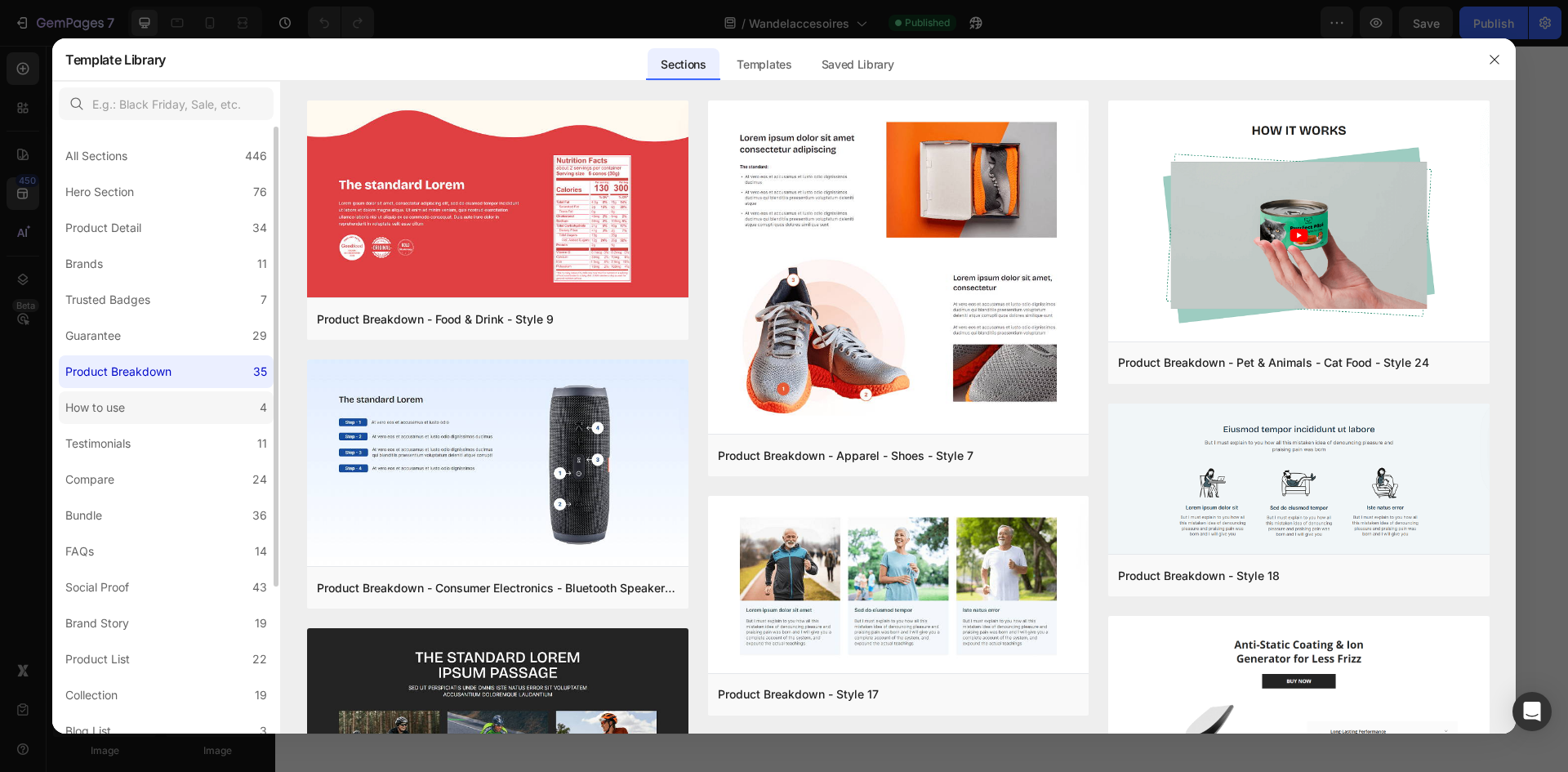
click at [212, 403] on label "How to use 4" at bounding box center [166, 407] width 215 height 33
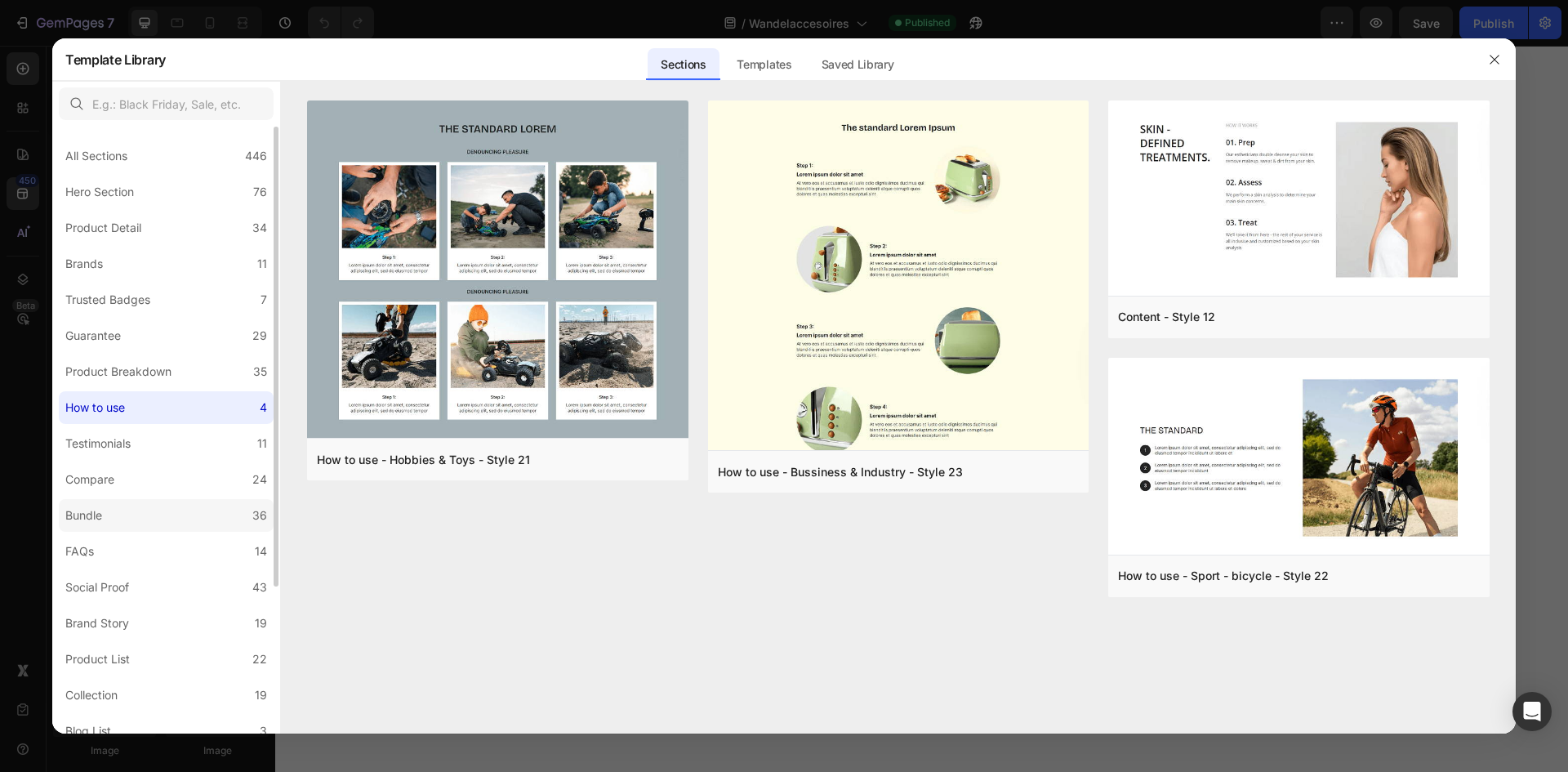
scroll to position [164, 0]
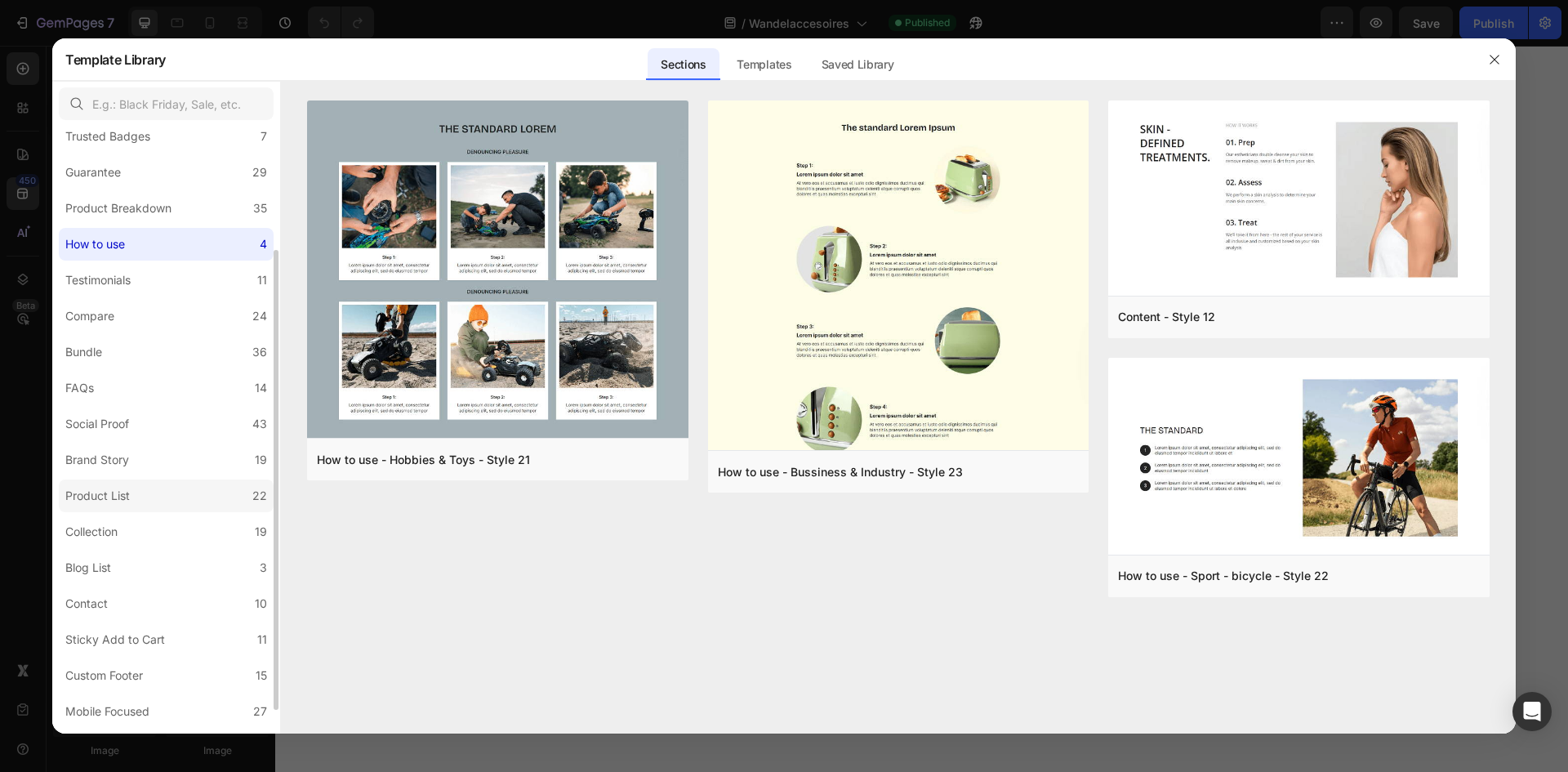
click at [245, 500] on label "Product List 22" at bounding box center [166, 496] width 215 height 33
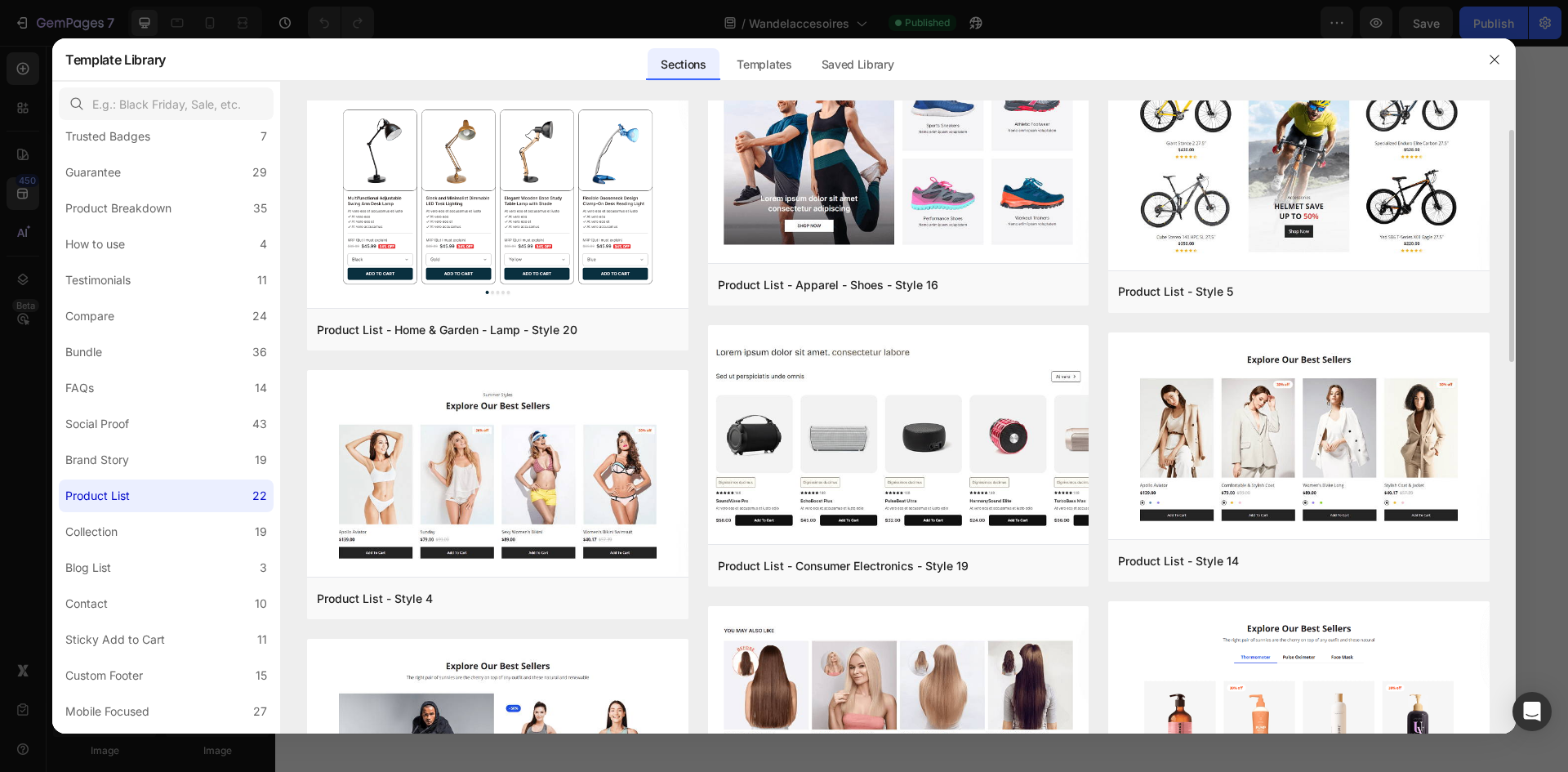
scroll to position [0, 0]
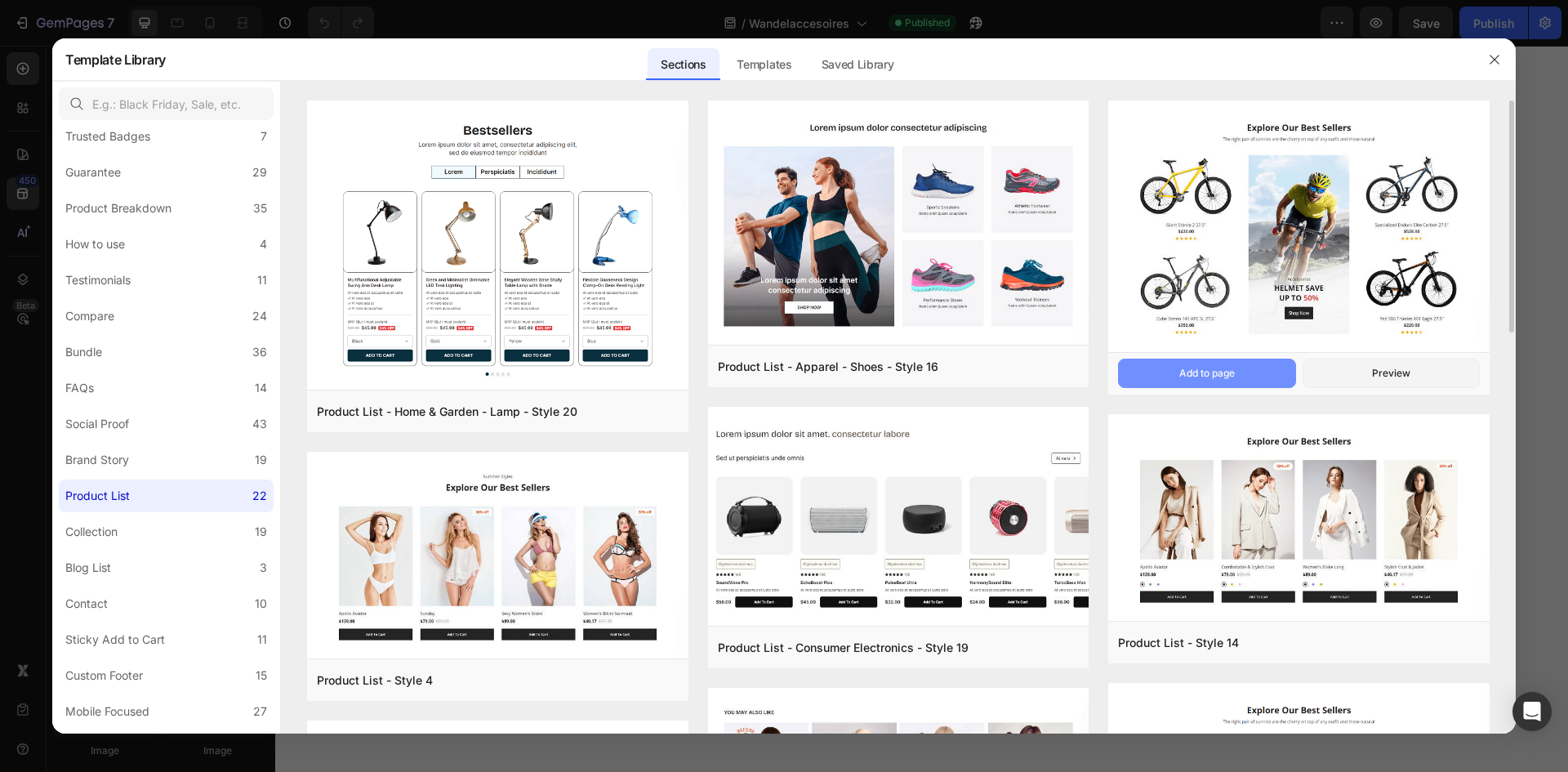
click at [1197, 372] on div "Add to page" at bounding box center [1207, 373] width 55 height 15
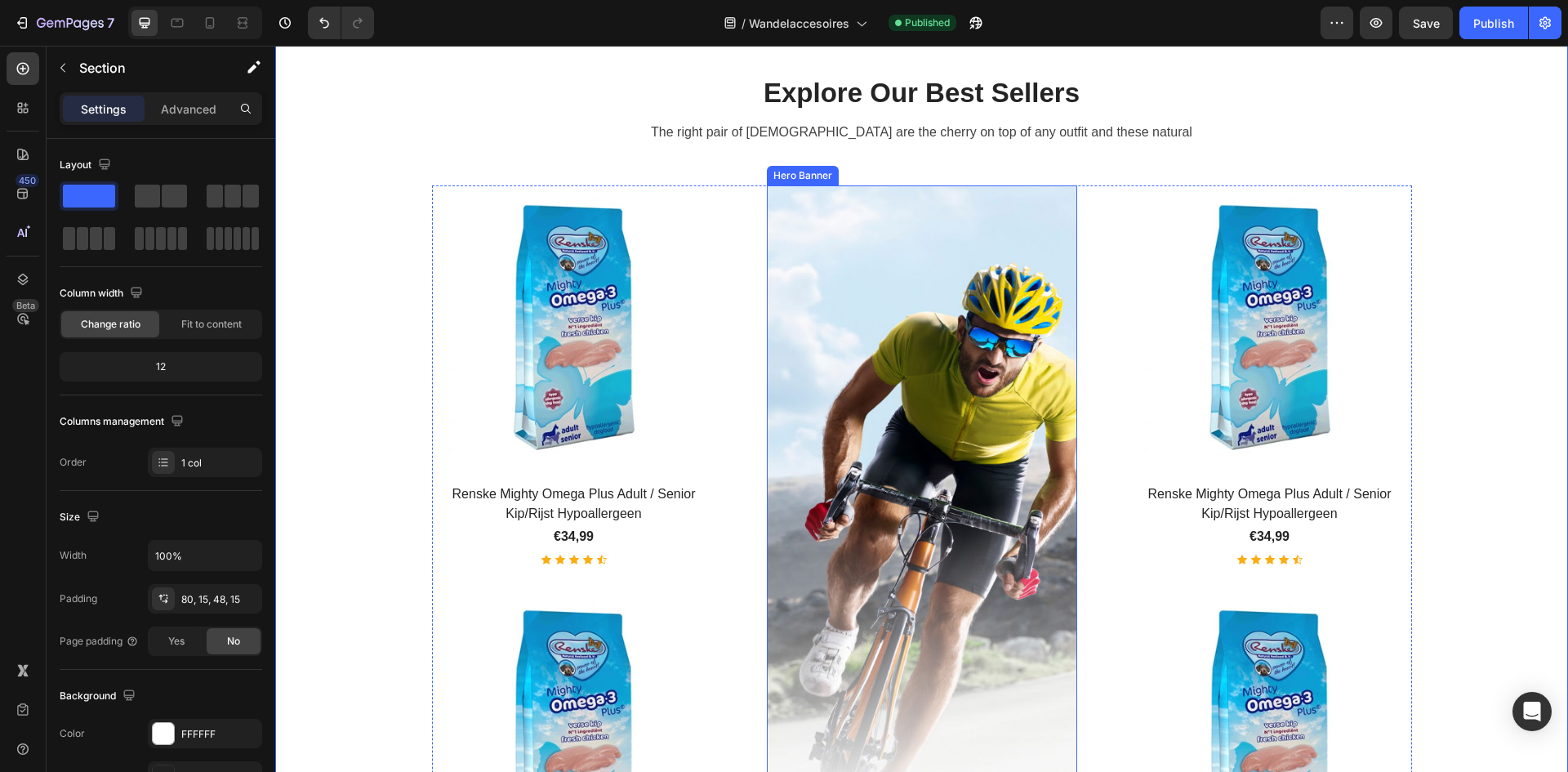
scroll to position [808, 0]
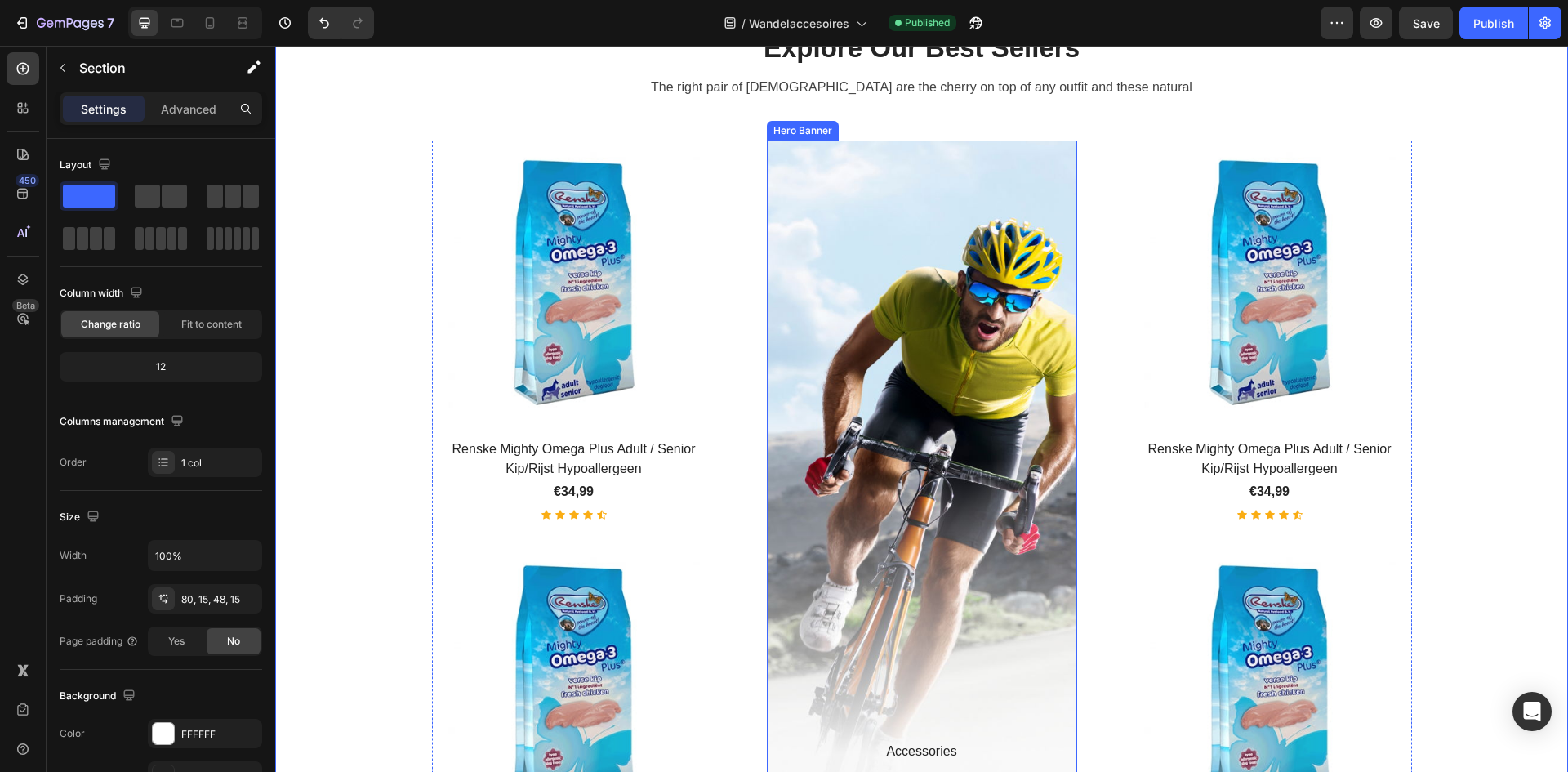
click at [944, 386] on div "Overlay" at bounding box center [921, 532] width 310 height 784
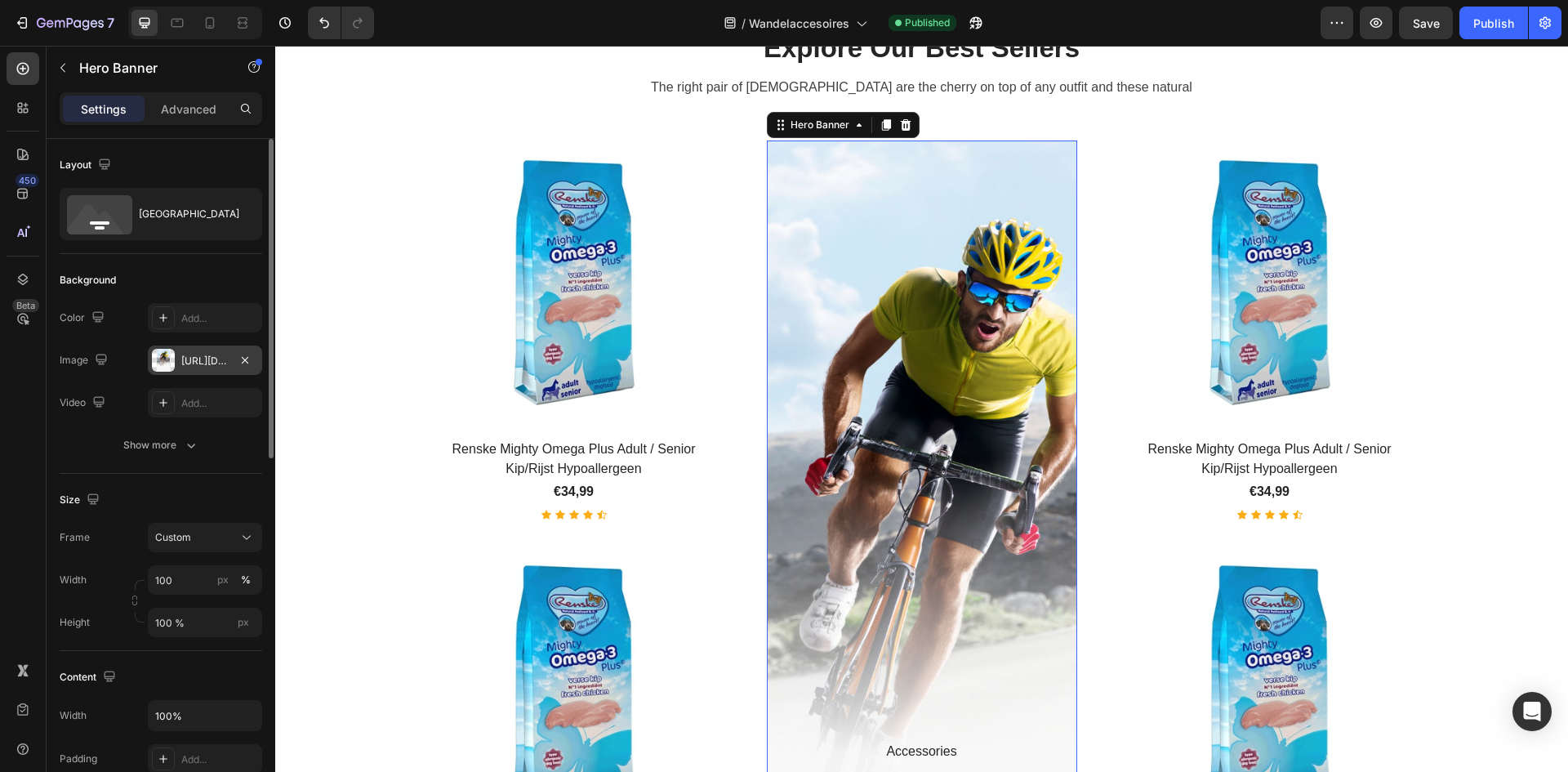
click at [205, 355] on div "[URL][DOMAIN_NAME]" at bounding box center [205, 361] width 47 height 15
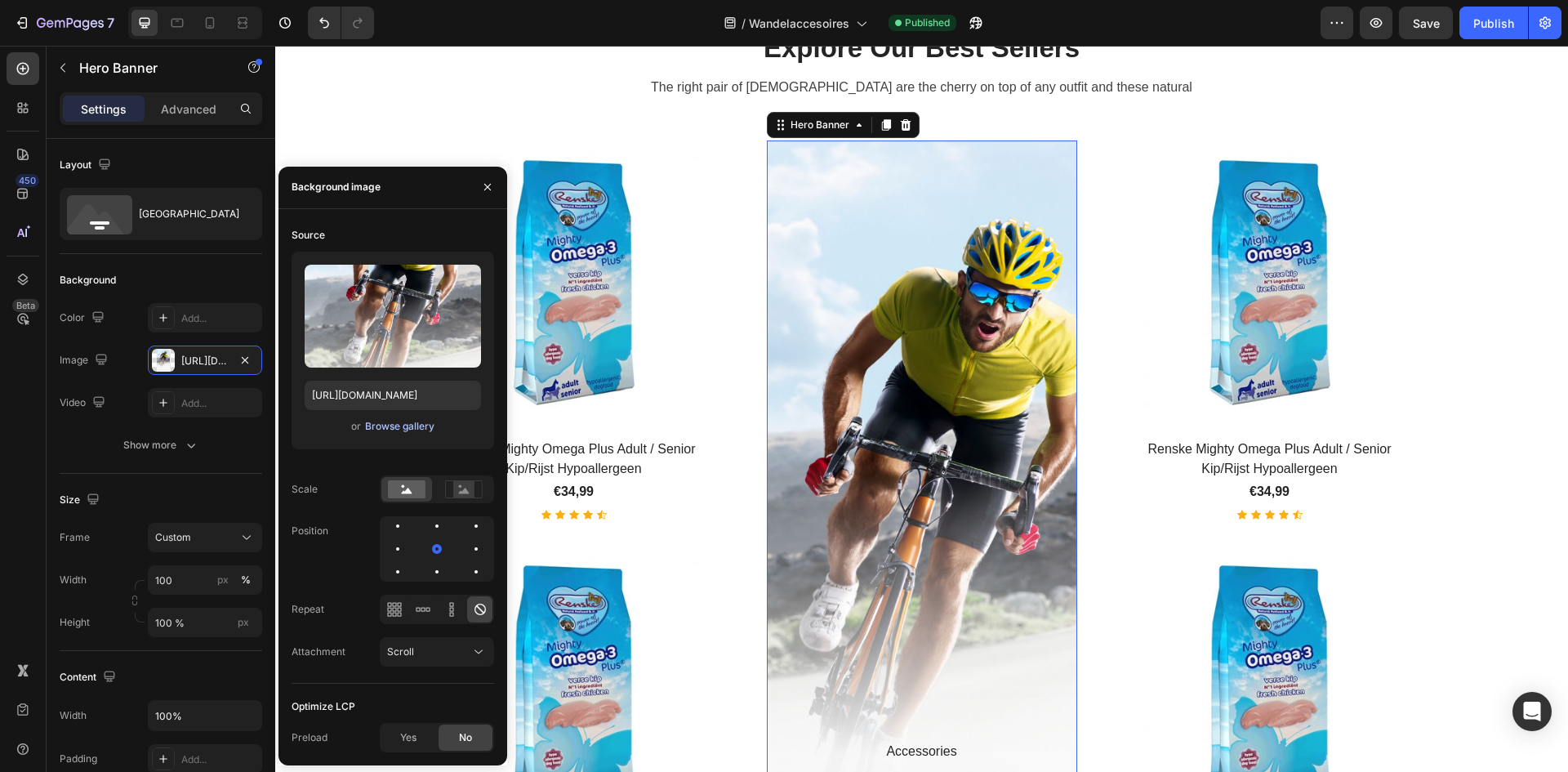
click at [380, 427] on div "Browse gallery" at bounding box center [399, 426] width 69 height 15
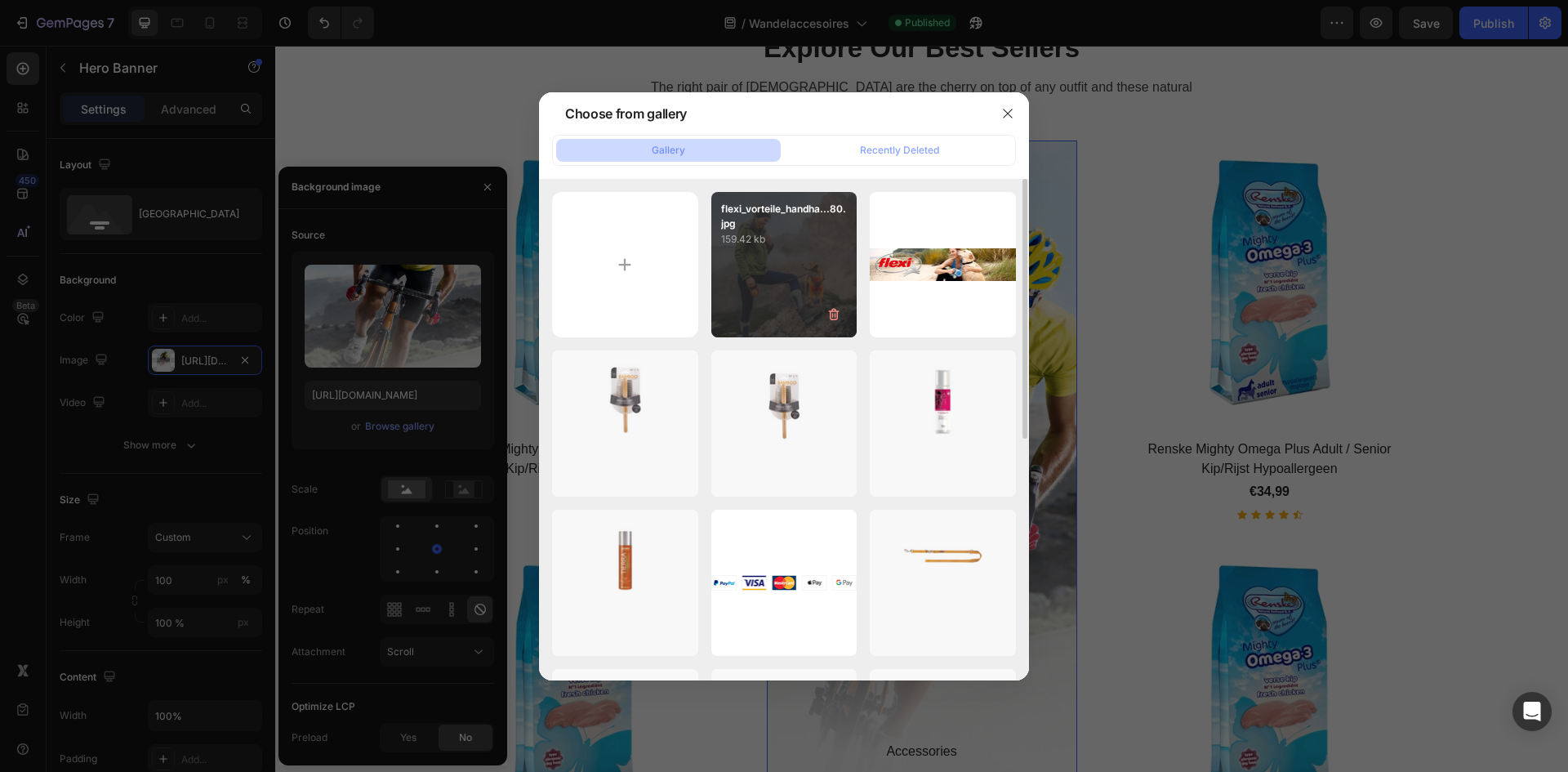
click at [811, 268] on div "flexi_vorteile_handha...80.jpg 159.42 kb" at bounding box center [784, 265] width 146 height 146
type input "[URL][DOMAIN_NAME]"
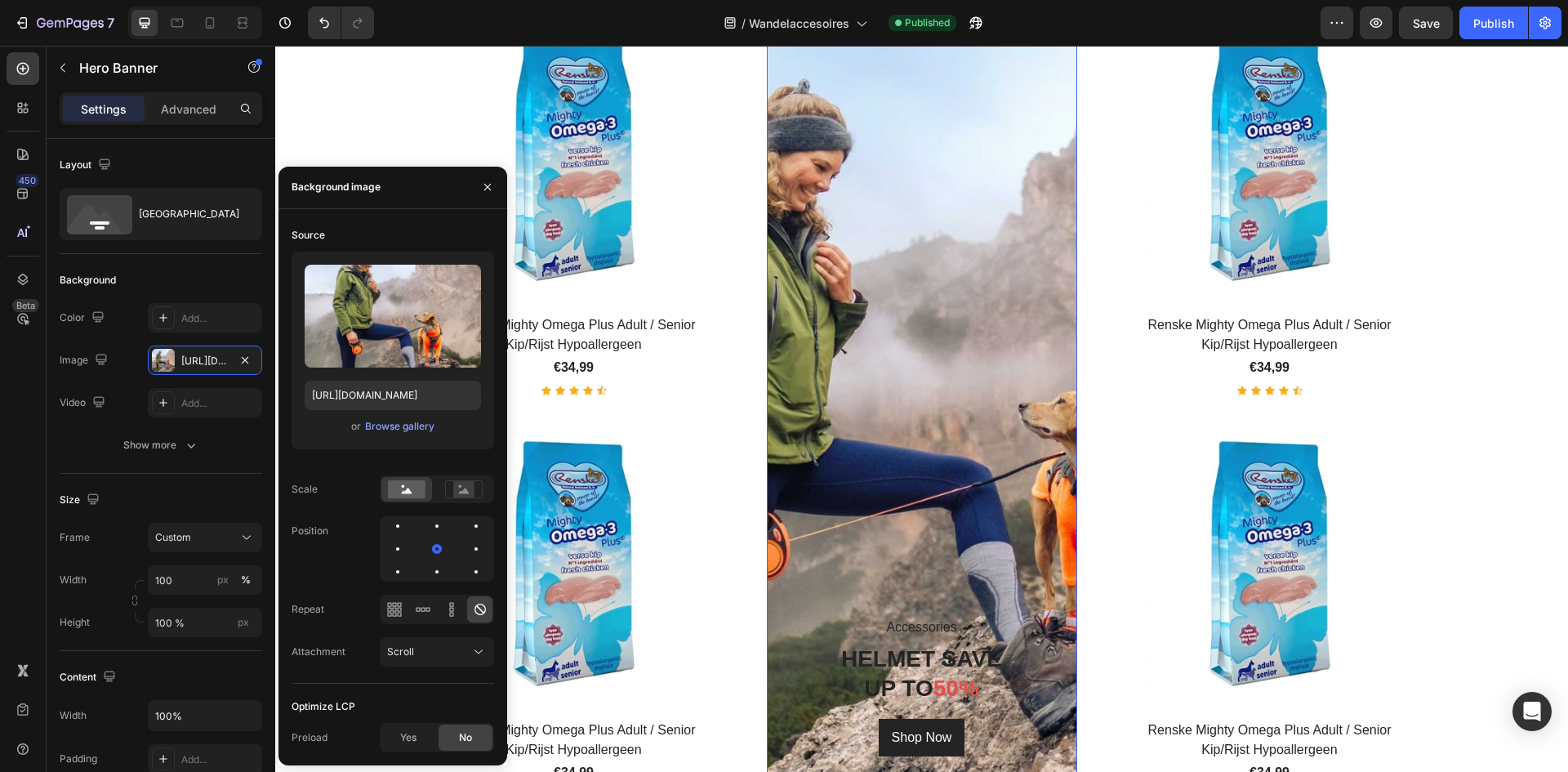
scroll to position [972, 0]
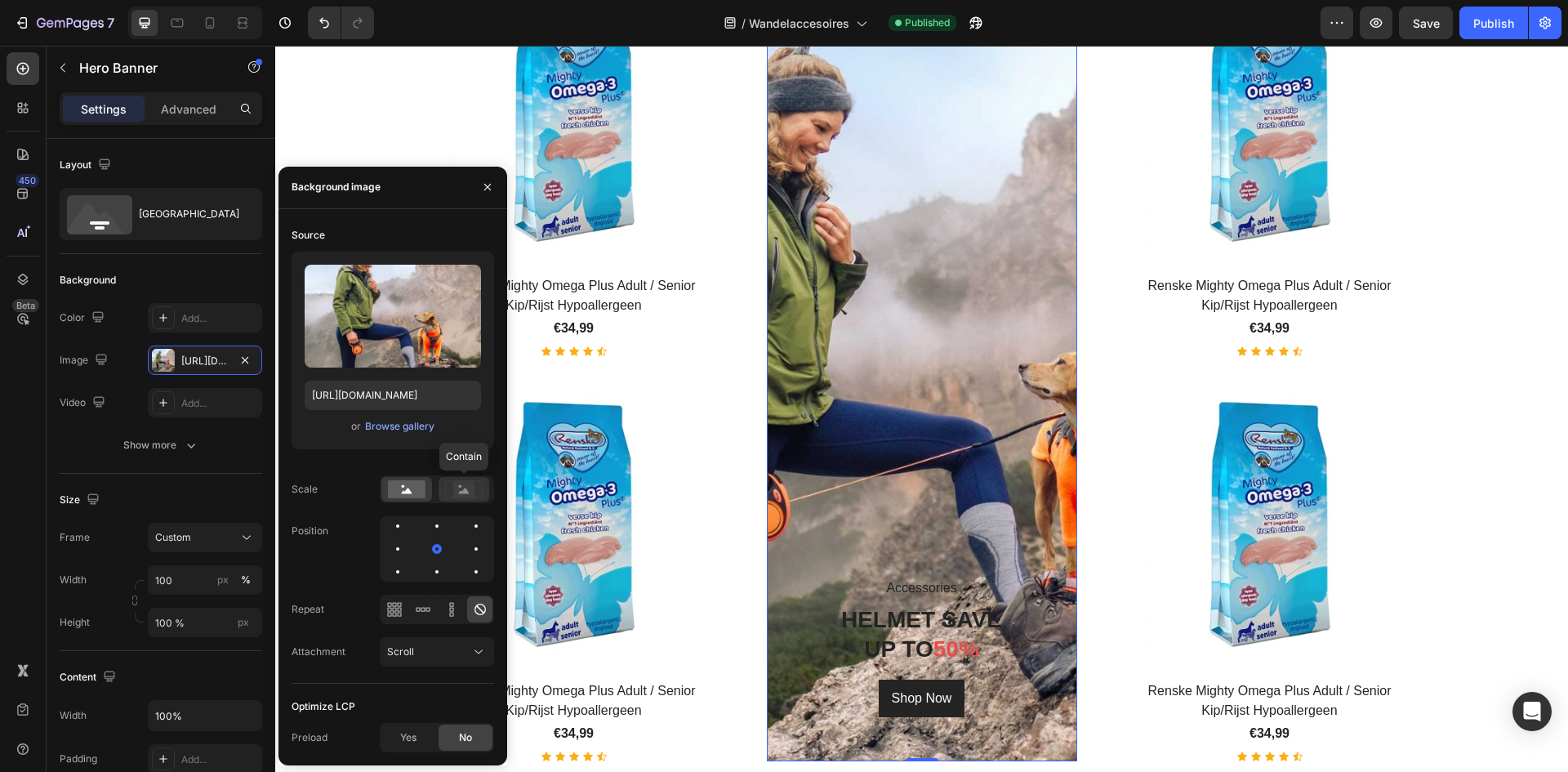
click at [452, 487] on icon at bounding box center [463, 489] width 37 height 18
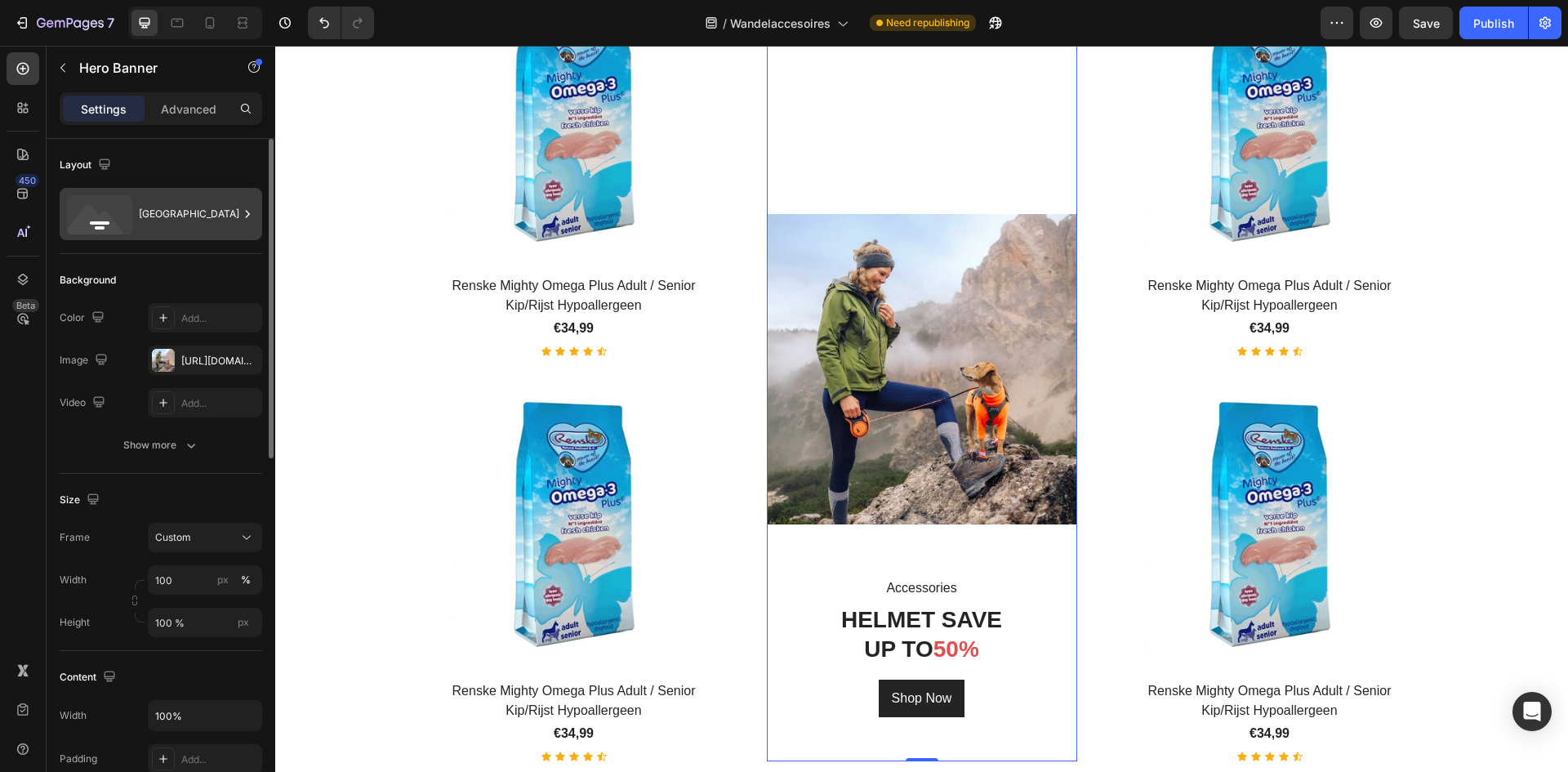
click at [214, 225] on div "[GEOGRAPHIC_DATA]" at bounding box center [189, 214] width 100 height 37
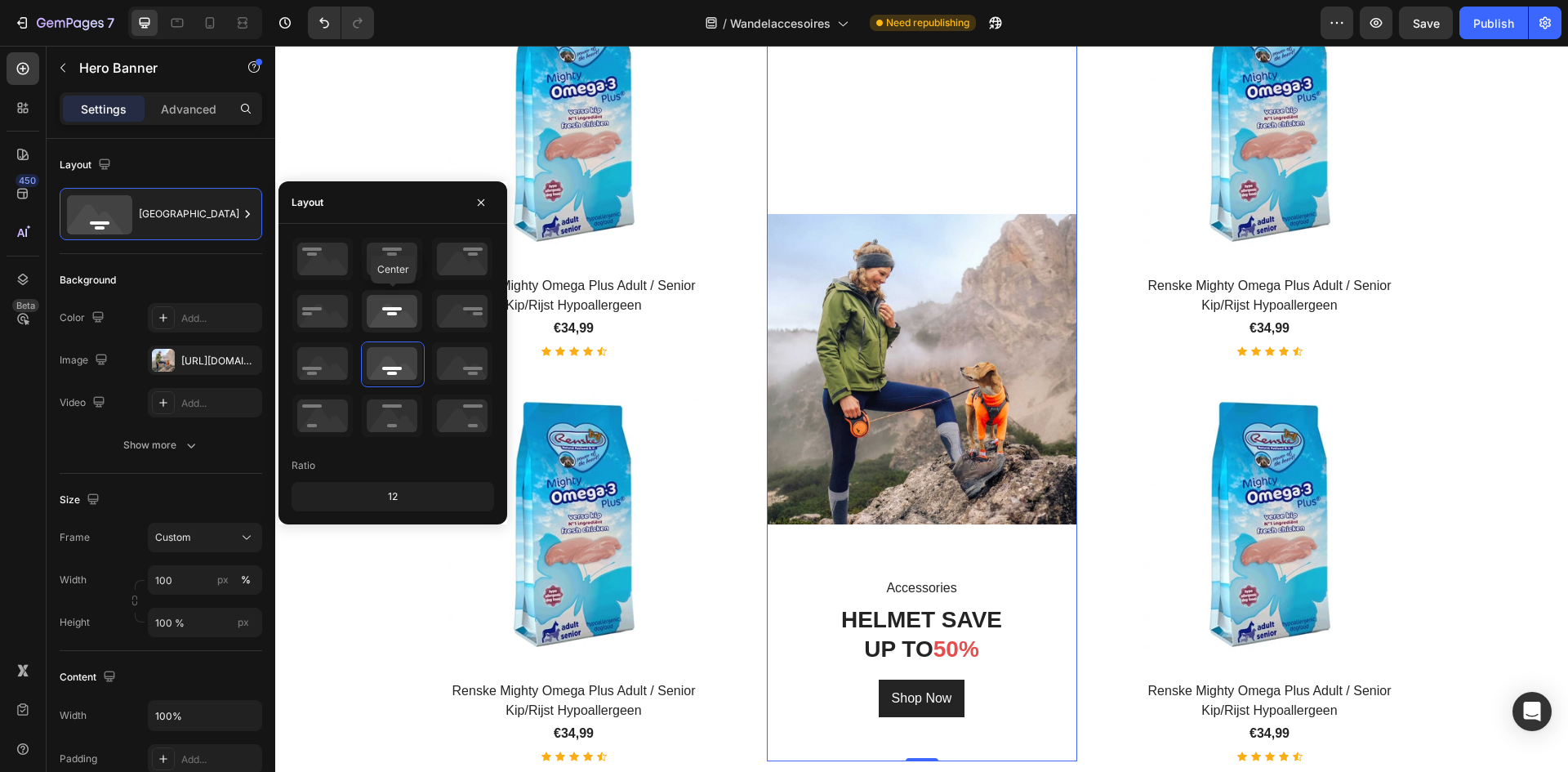
click at [377, 308] on icon at bounding box center [392, 311] width 60 height 43
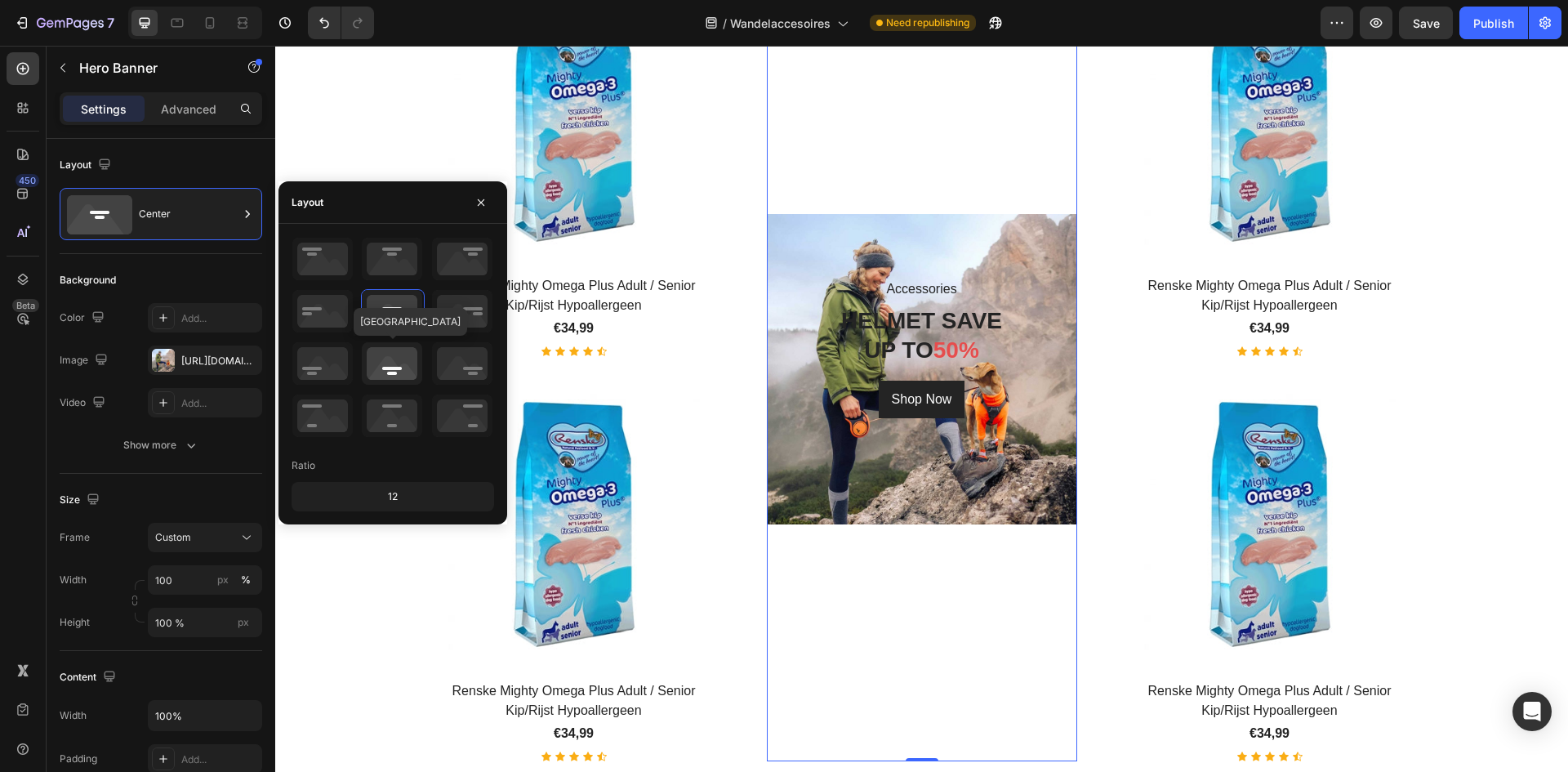
click at [377, 361] on icon at bounding box center [392, 363] width 60 height 43
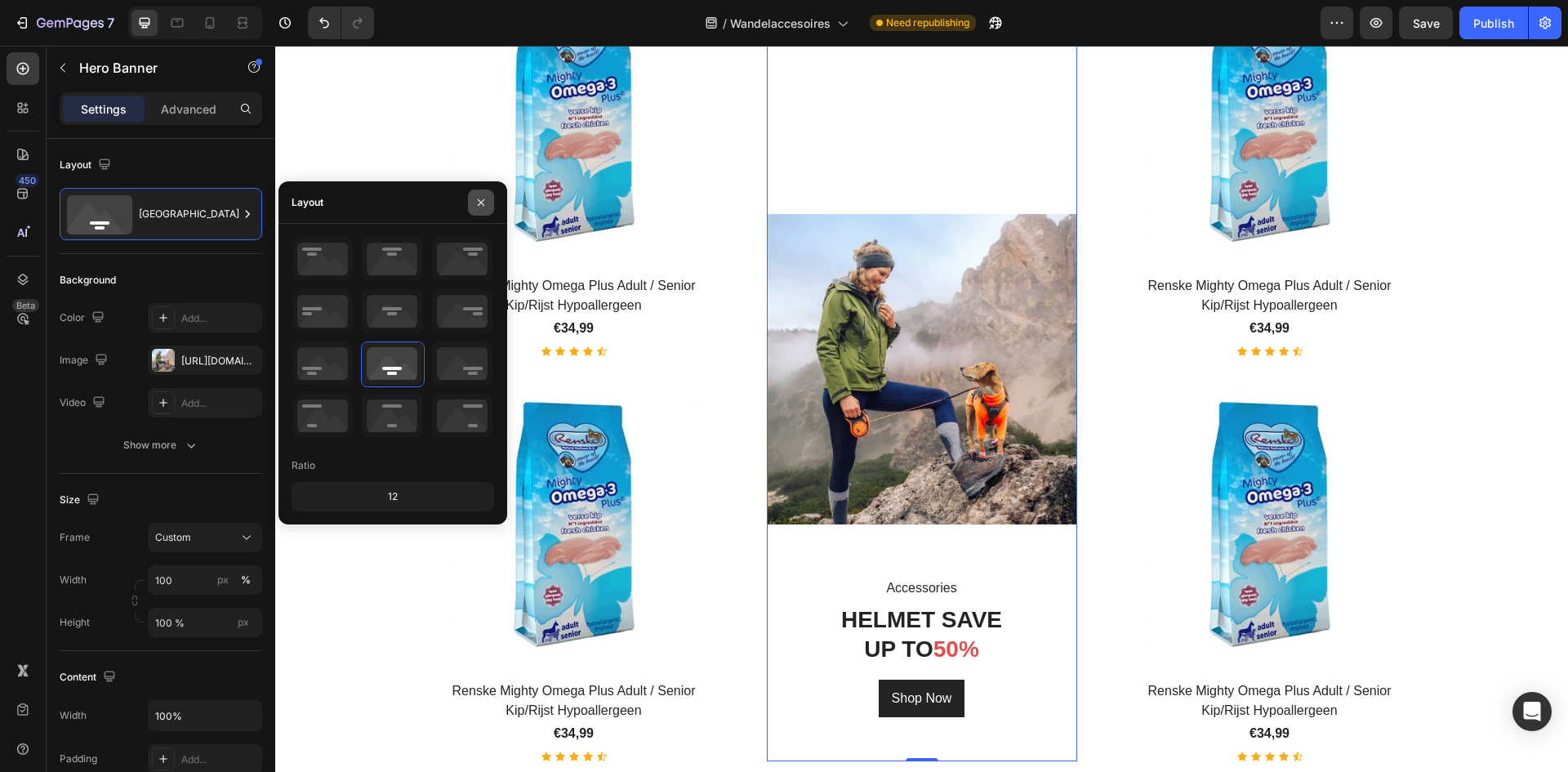
click at [478, 206] on icon "button" at bounding box center [481, 203] width 13 height 13
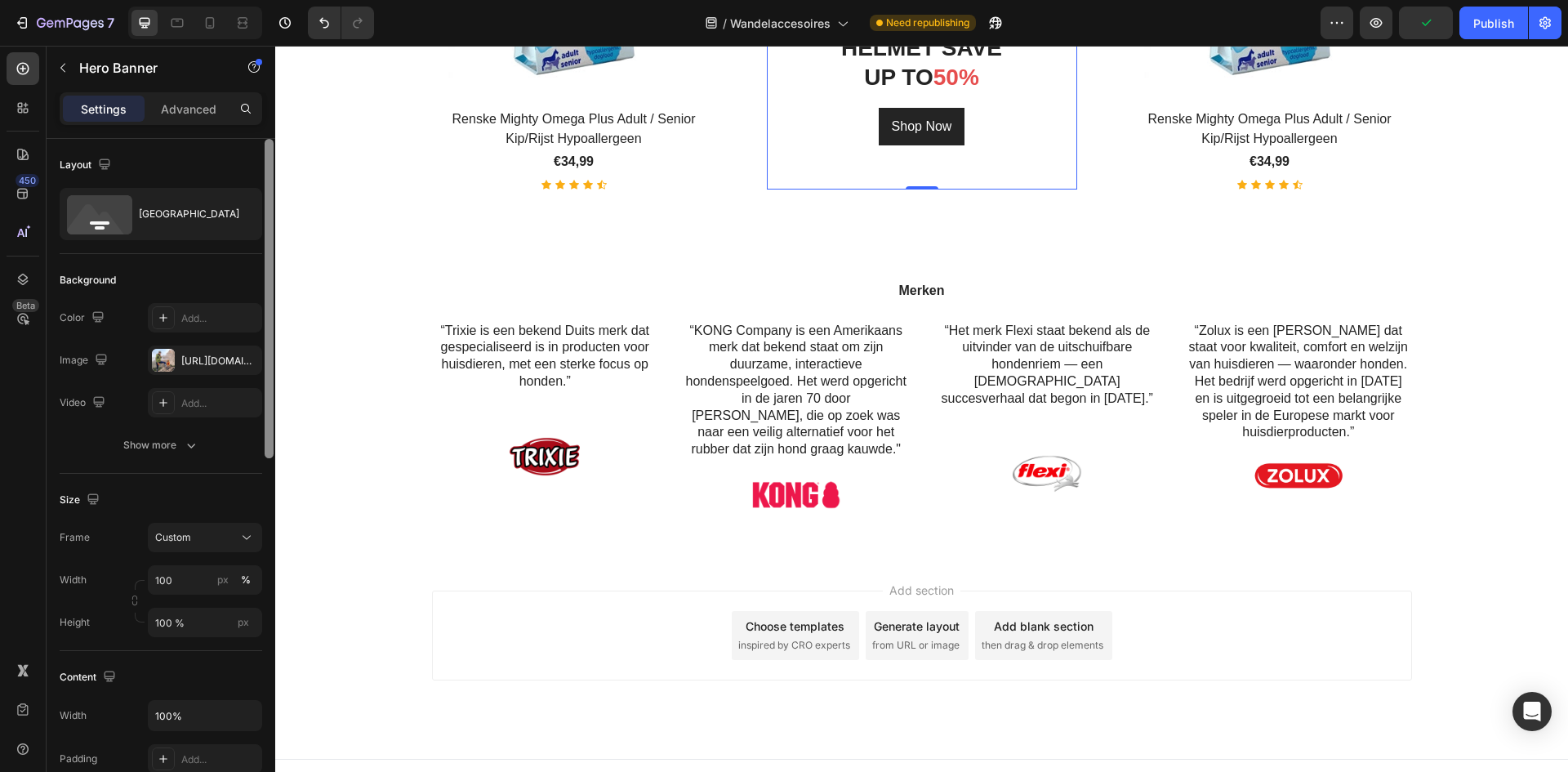
scroll to position [245, 0]
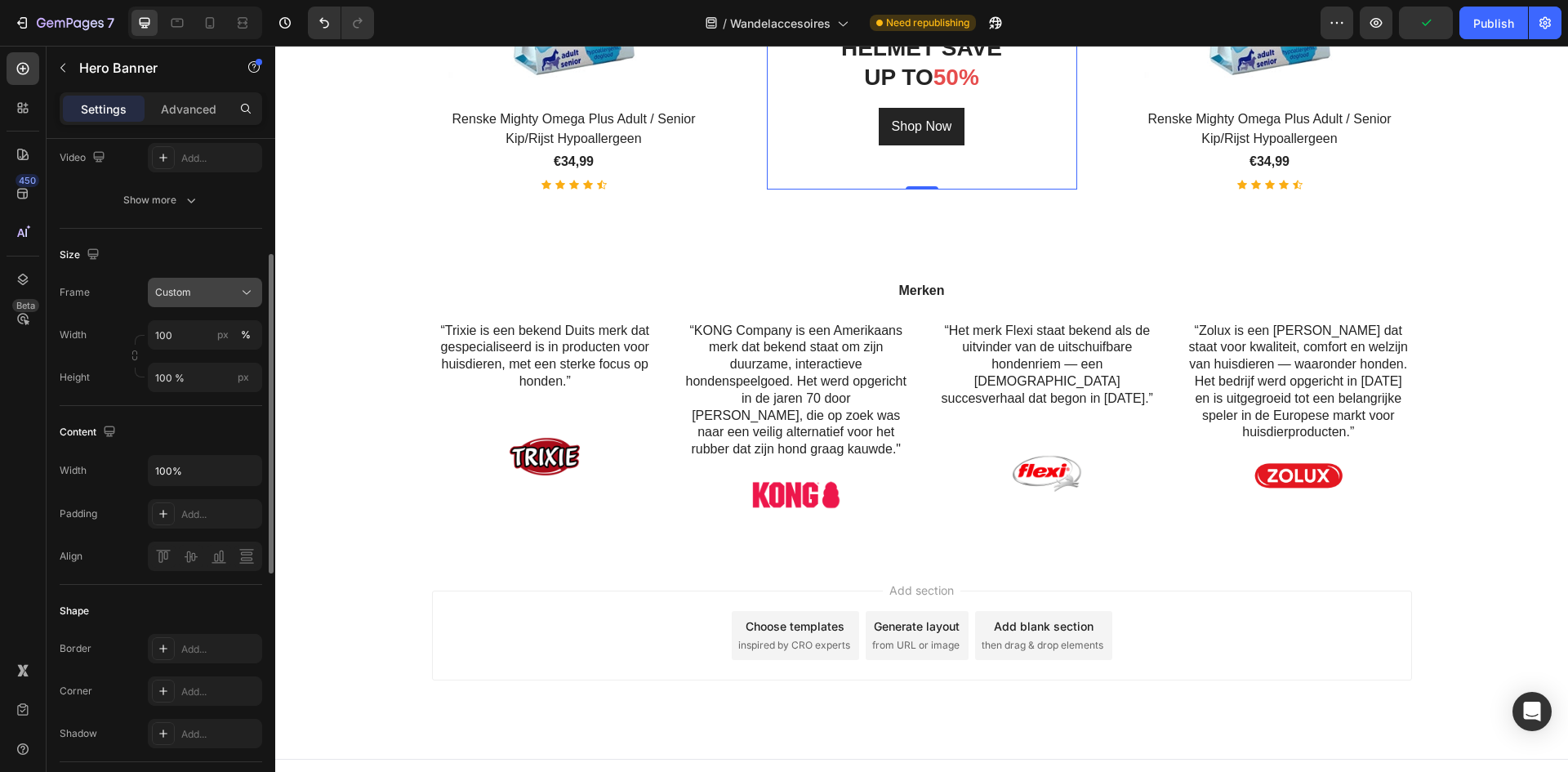
click at [220, 292] on div "Custom" at bounding box center [196, 292] width 80 height 15
click at [224, 292] on div "Custom" at bounding box center [196, 292] width 80 height 15
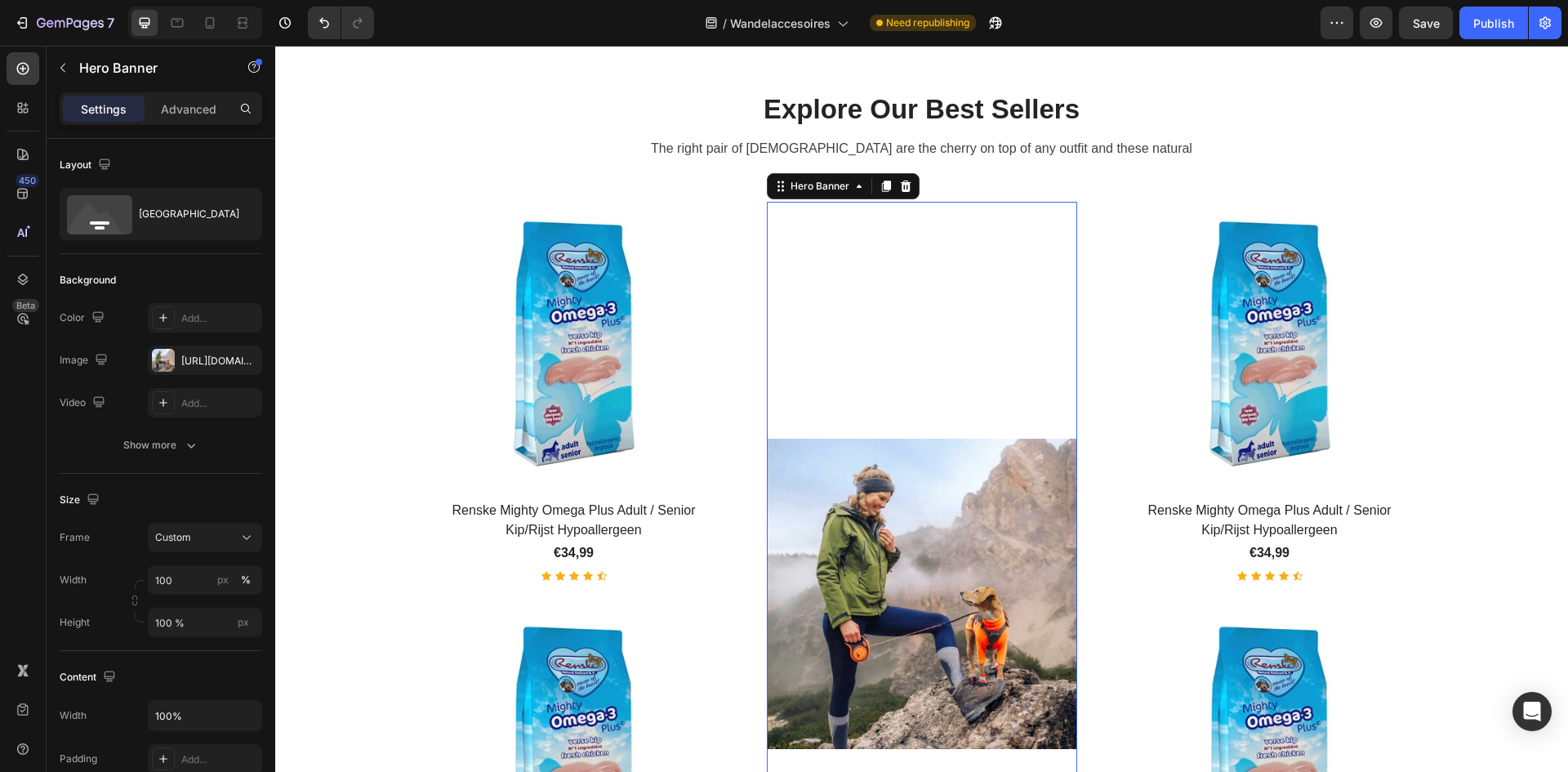
scroll to position [482, 0]
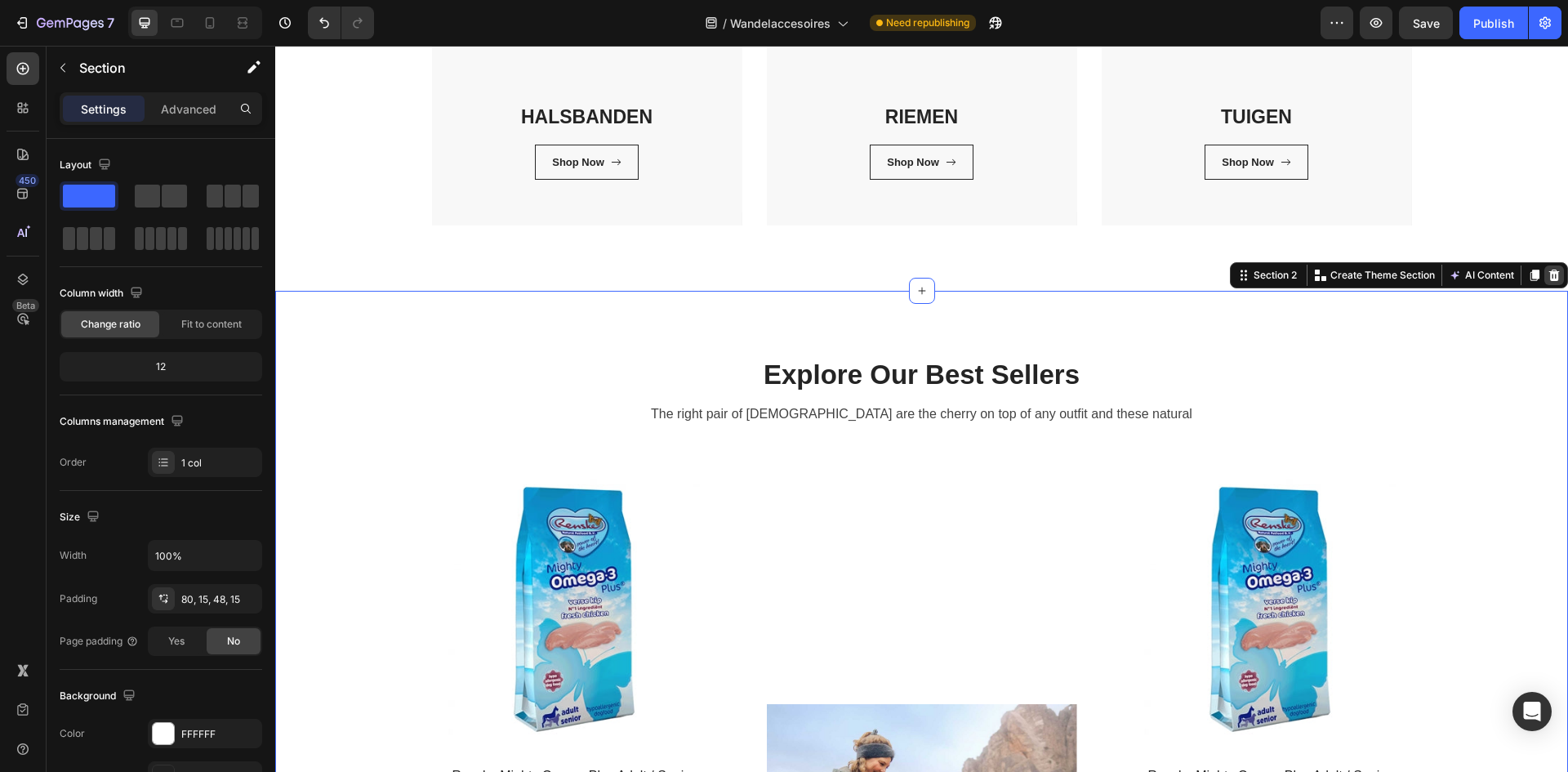
click at [1549, 276] on icon at bounding box center [1554, 275] width 11 height 12
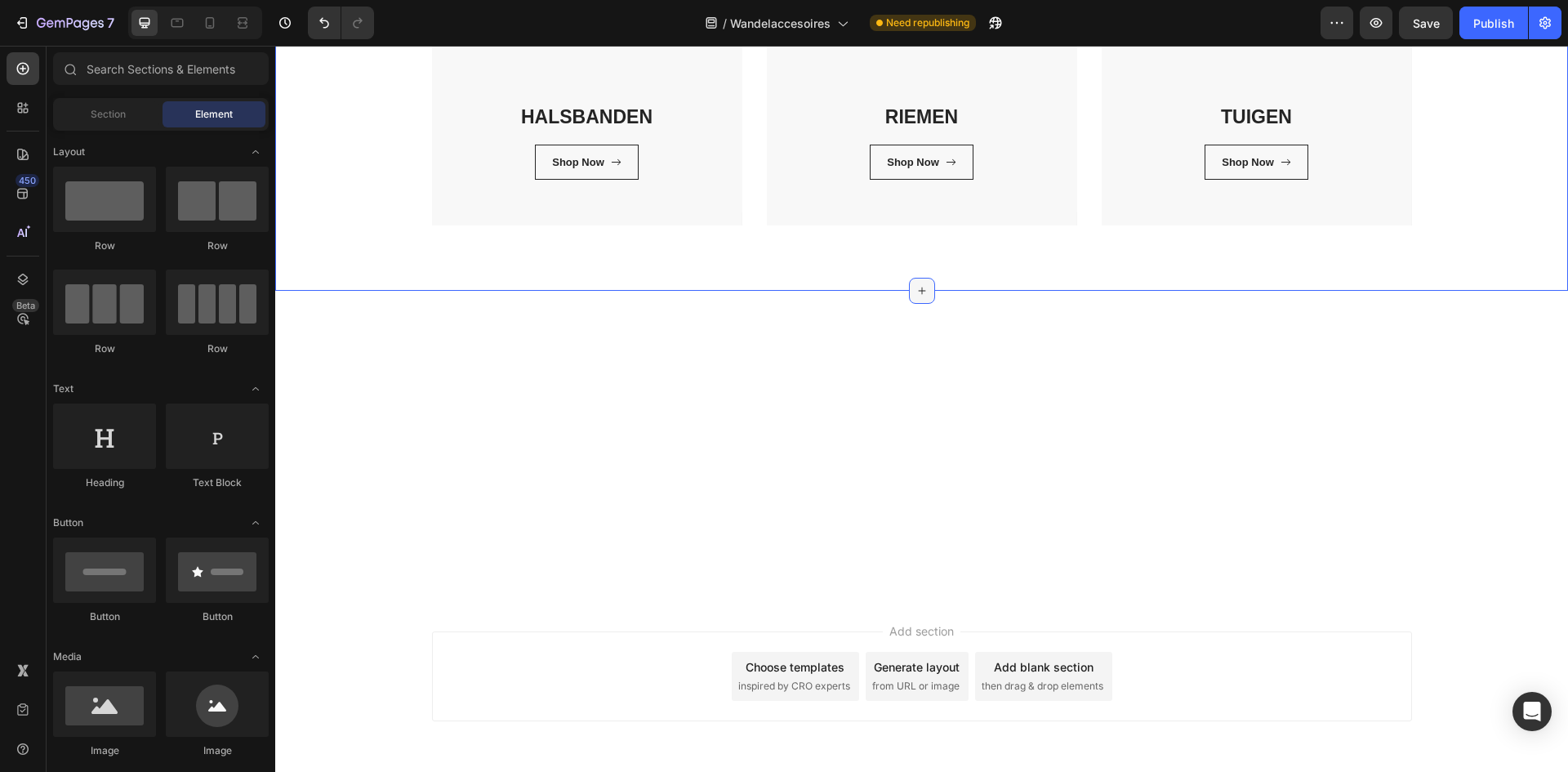
click at [920, 288] on icon at bounding box center [922, 290] width 13 height 13
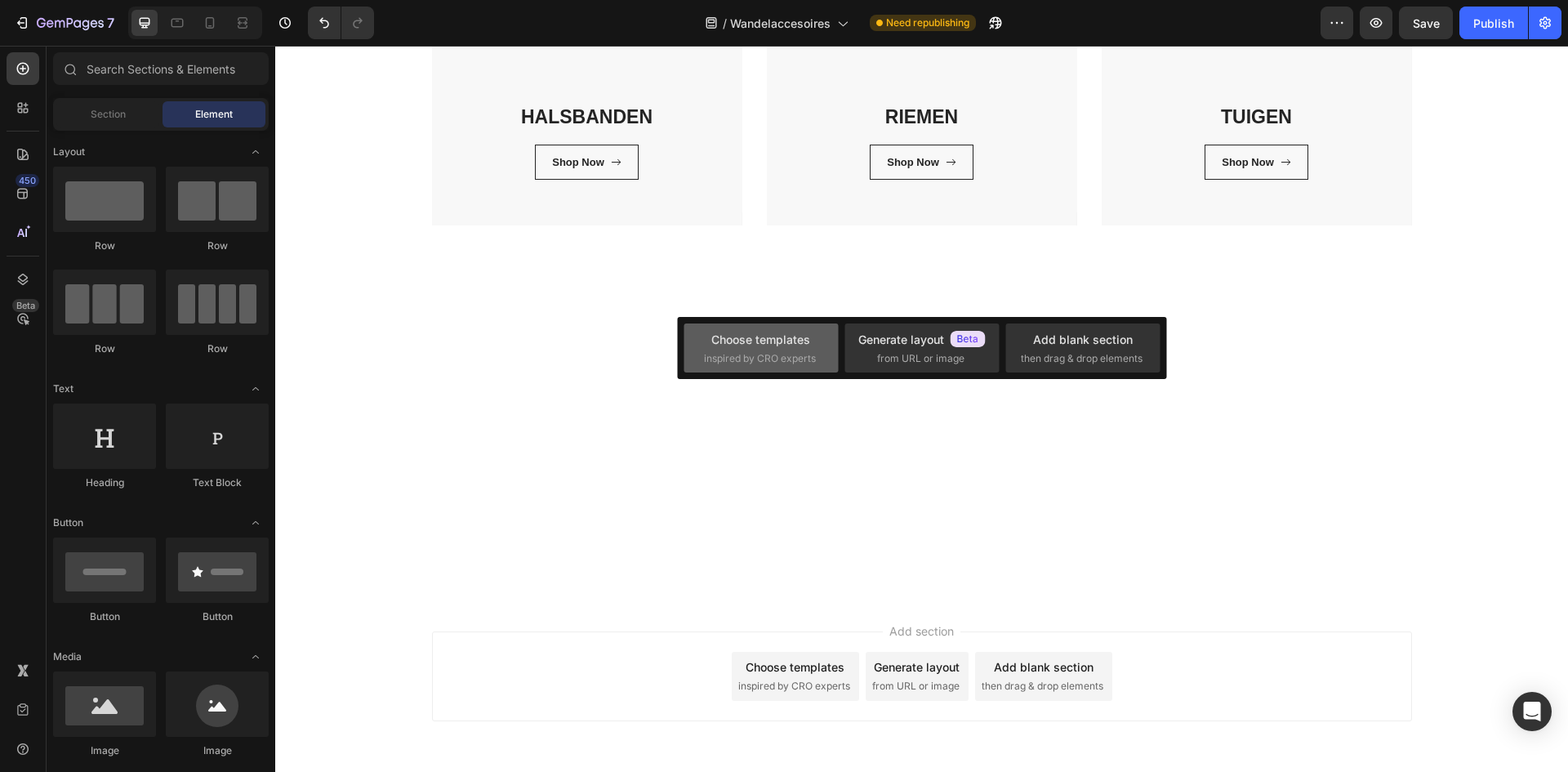
click at [740, 356] on span "inspired by CRO experts" at bounding box center [759, 358] width 112 height 15
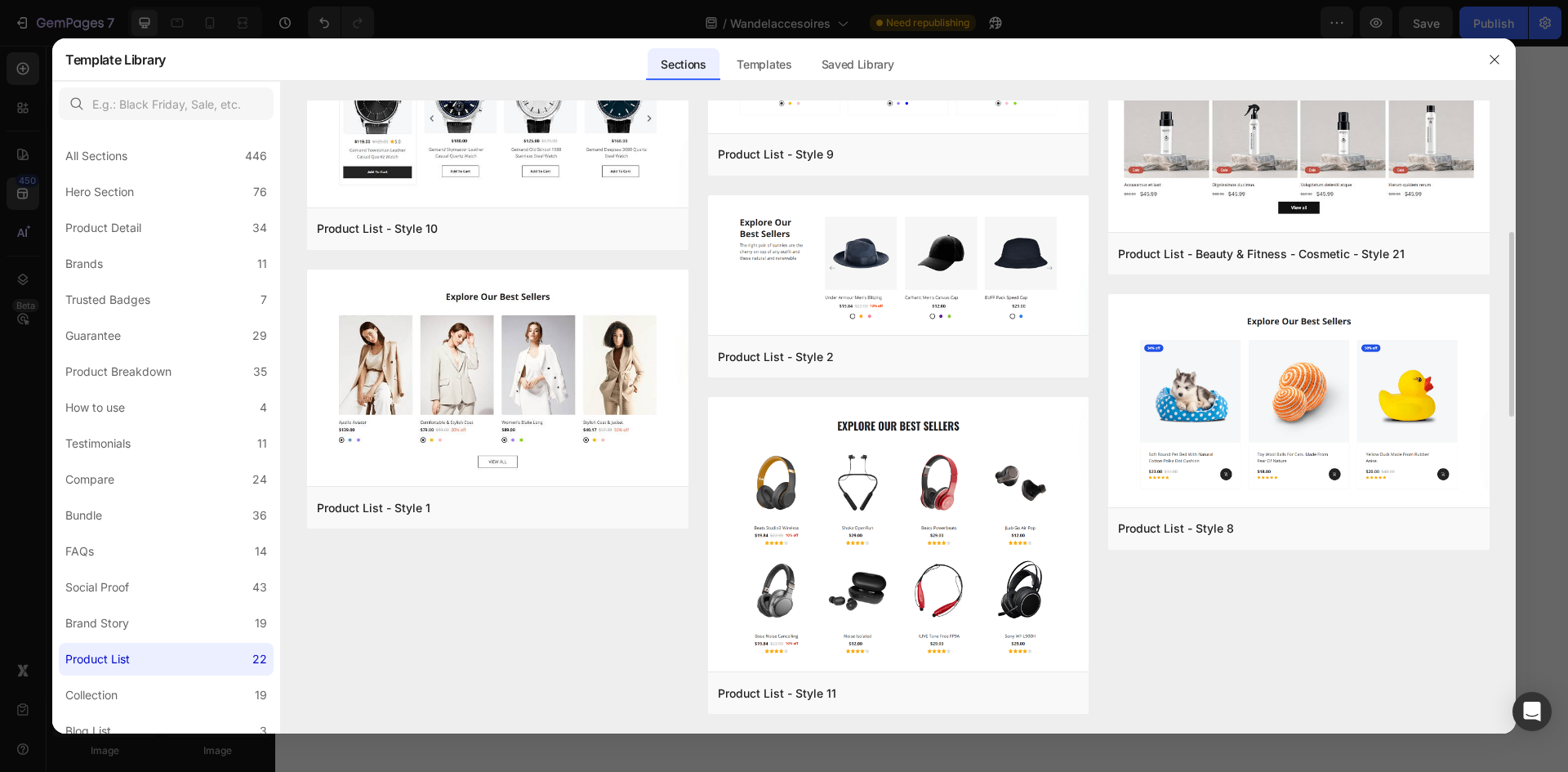
scroll to position [1285, 0]
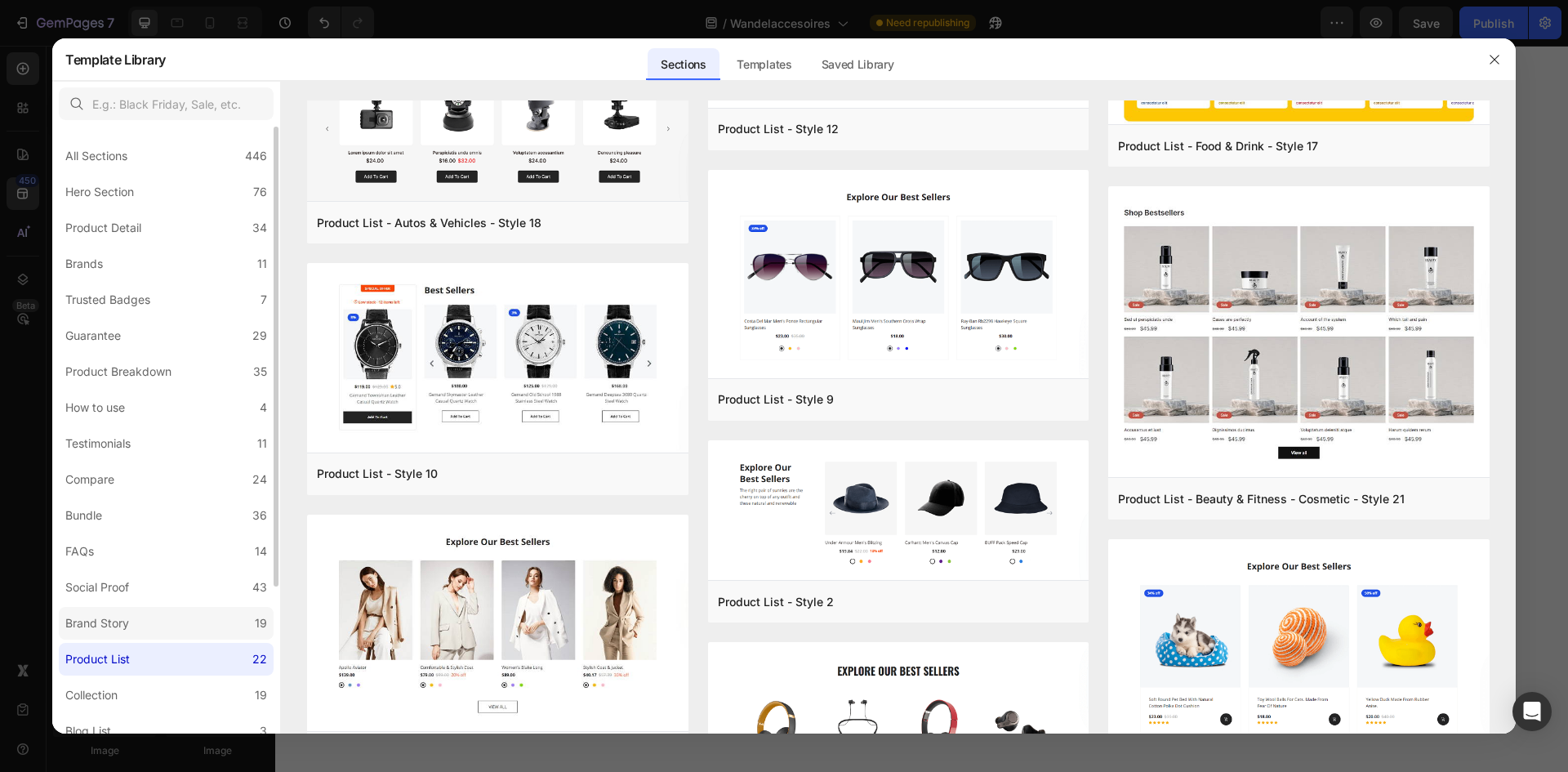
click at [236, 616] on label "Brand Story 19" at bounding box center [166, 623] width 215 height 33
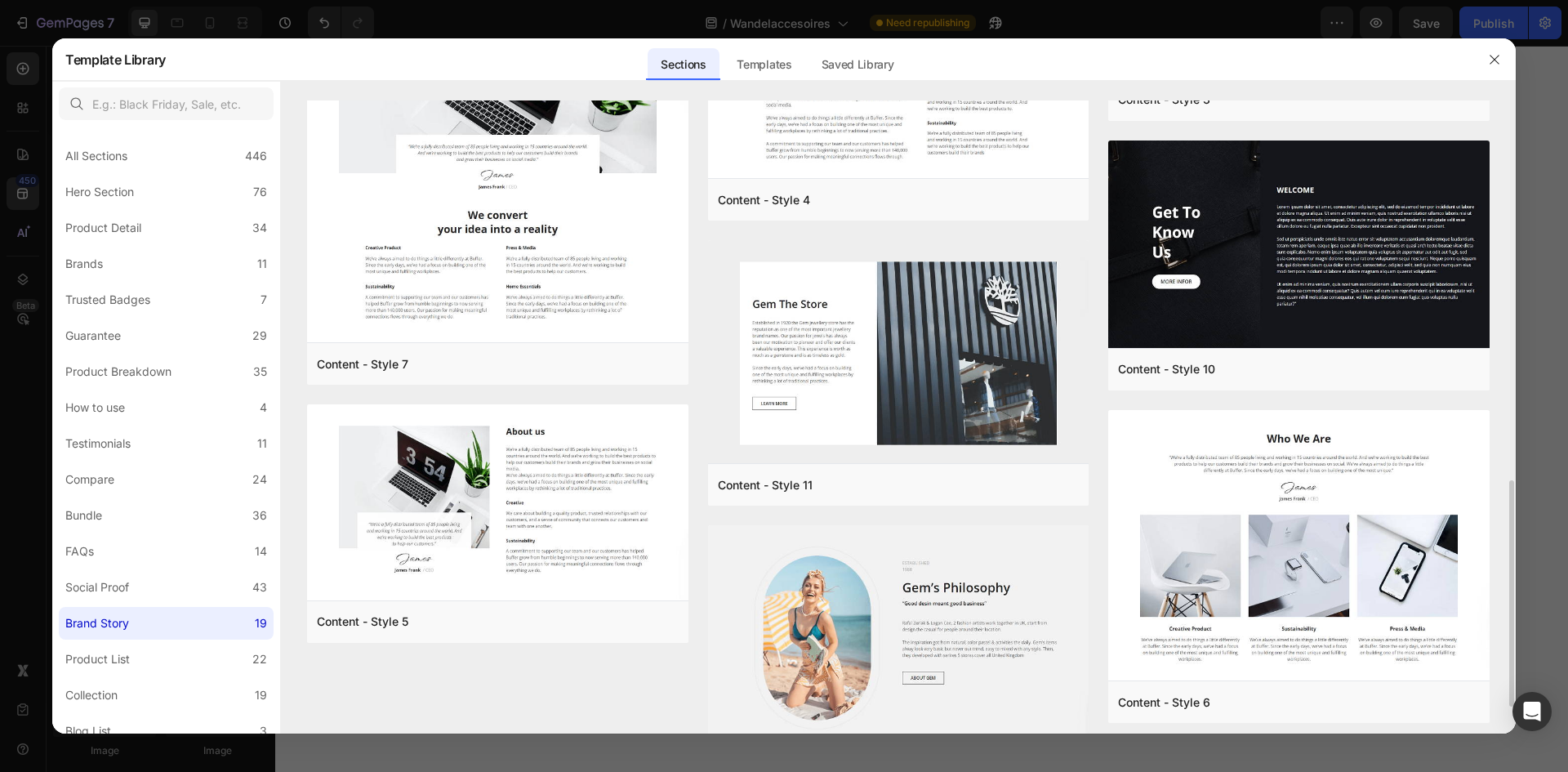
scroll to position [1137, 0]
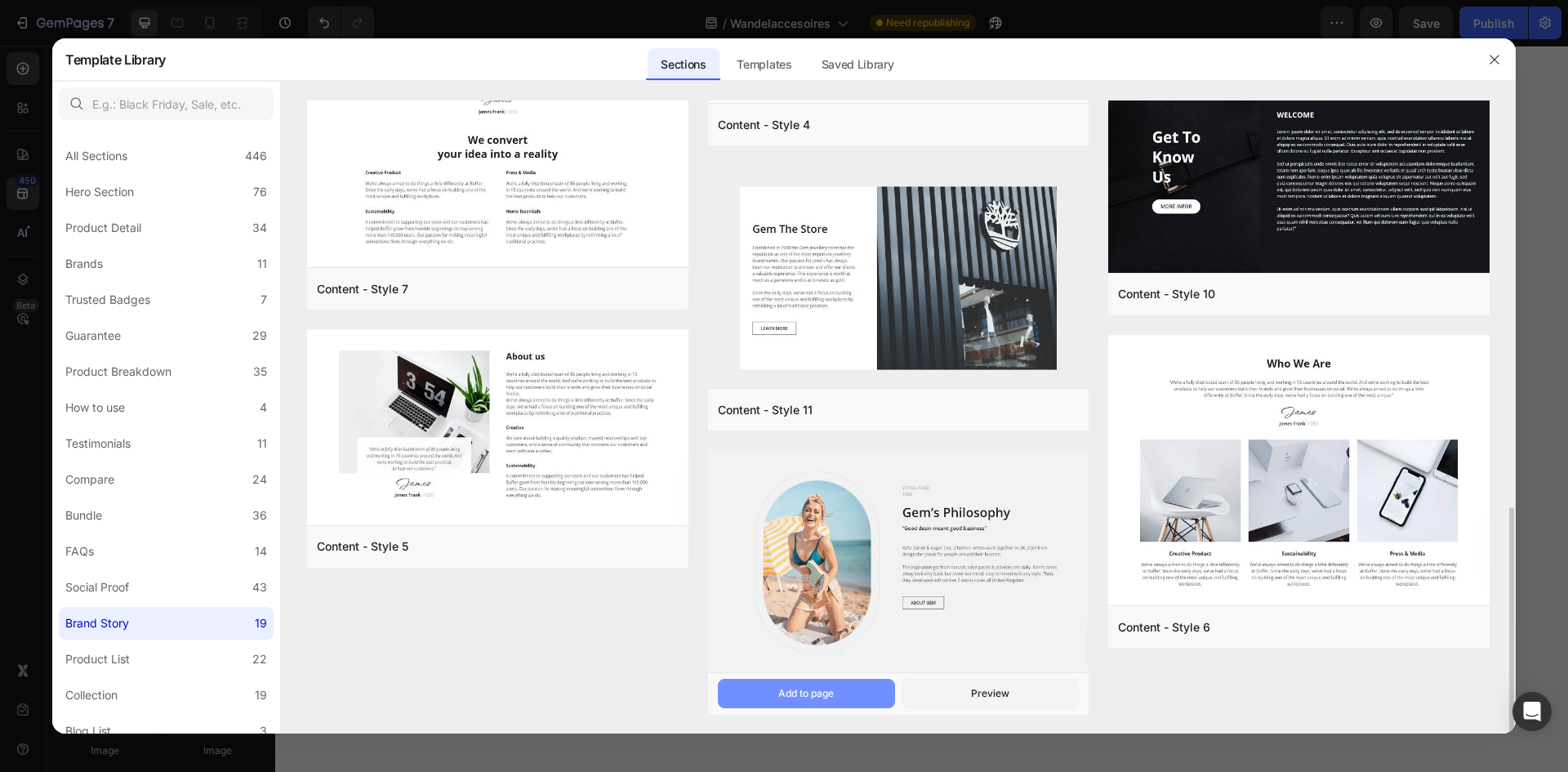
click at [810, 692] on div "Add to page" at bounding box center [806, 693] width 55 height 15
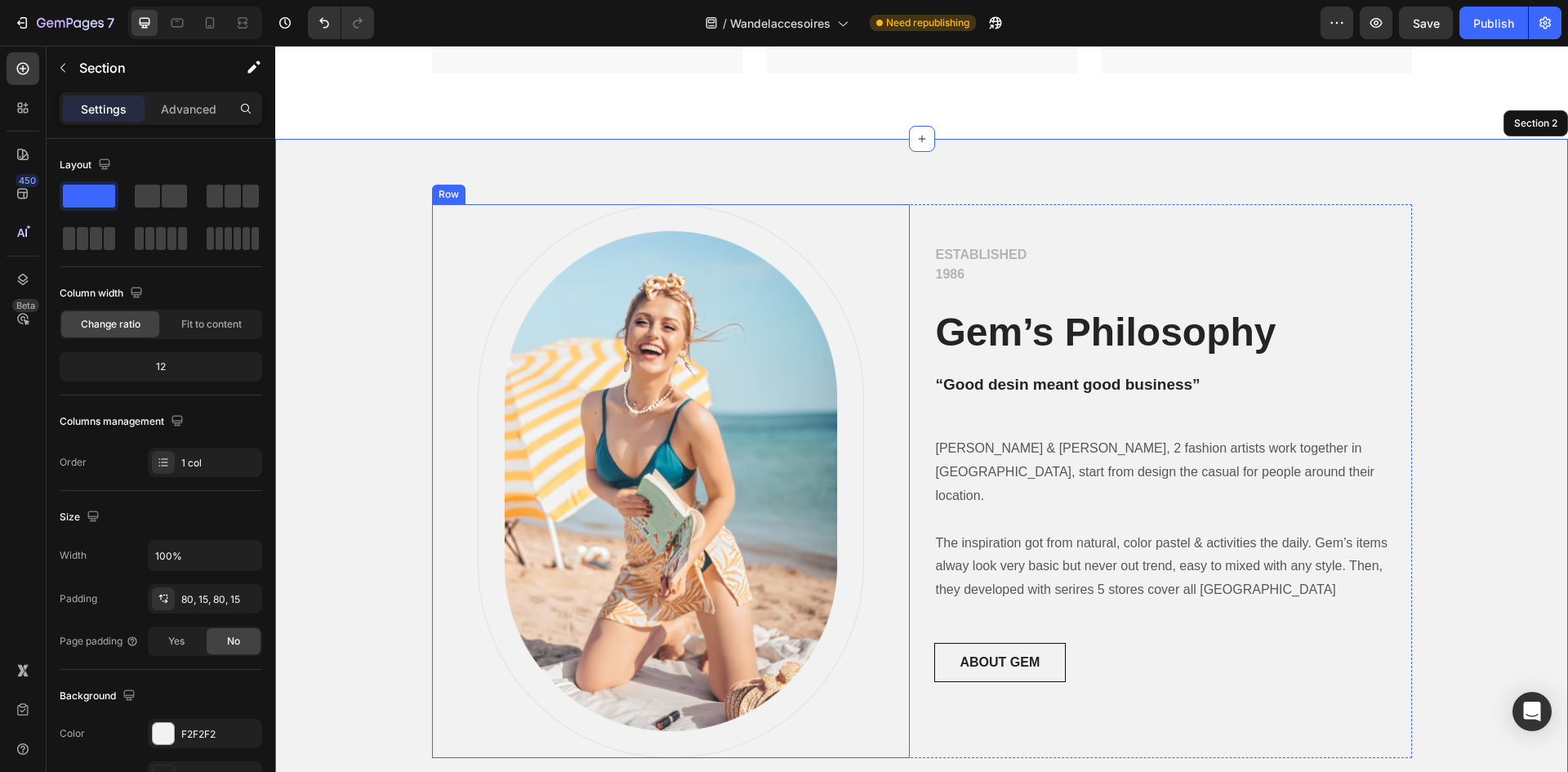
scroll to position [645, 0]
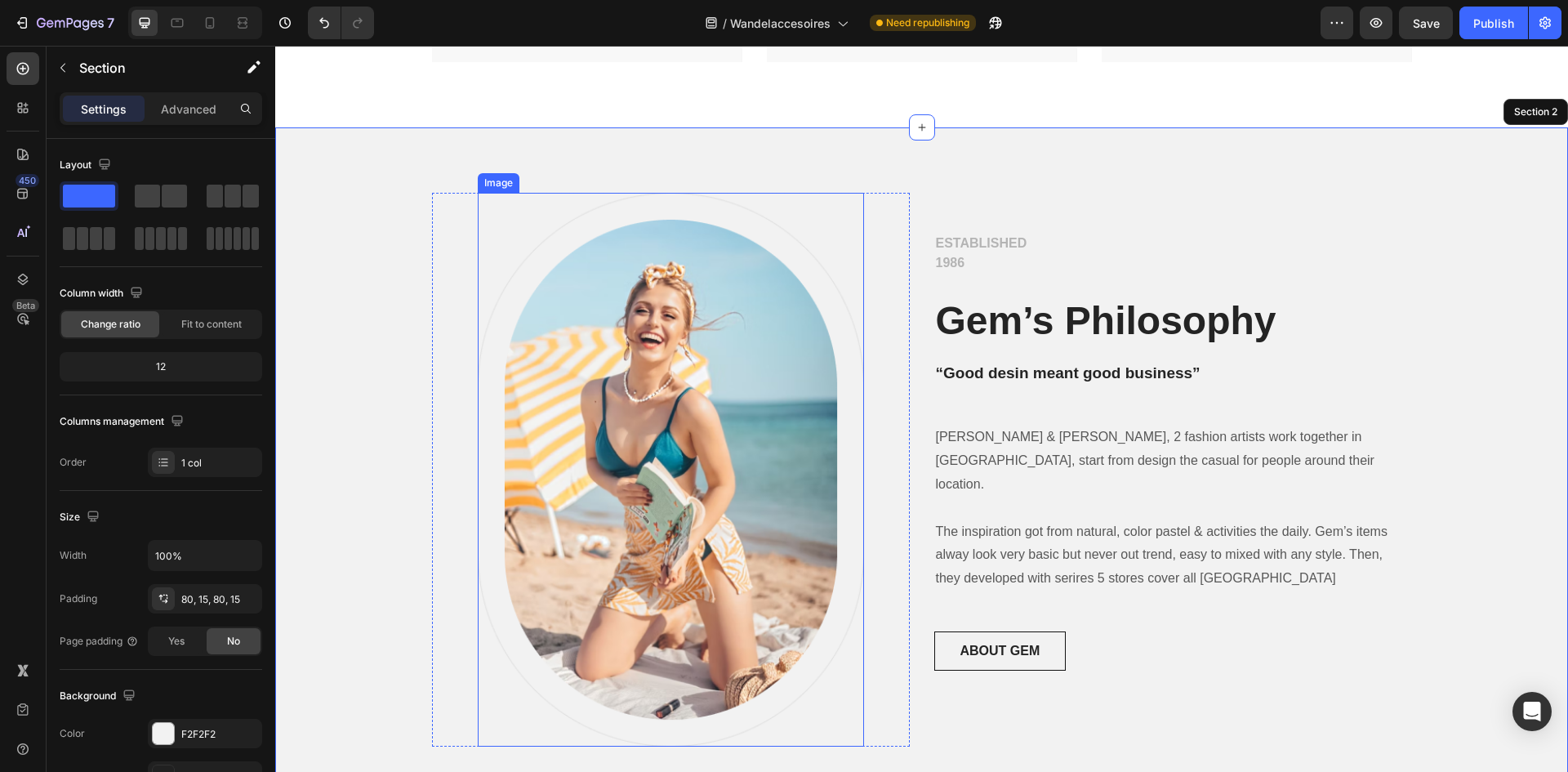
click at [707, 423] on img at bounding box center [670, 469] width 387 height 554
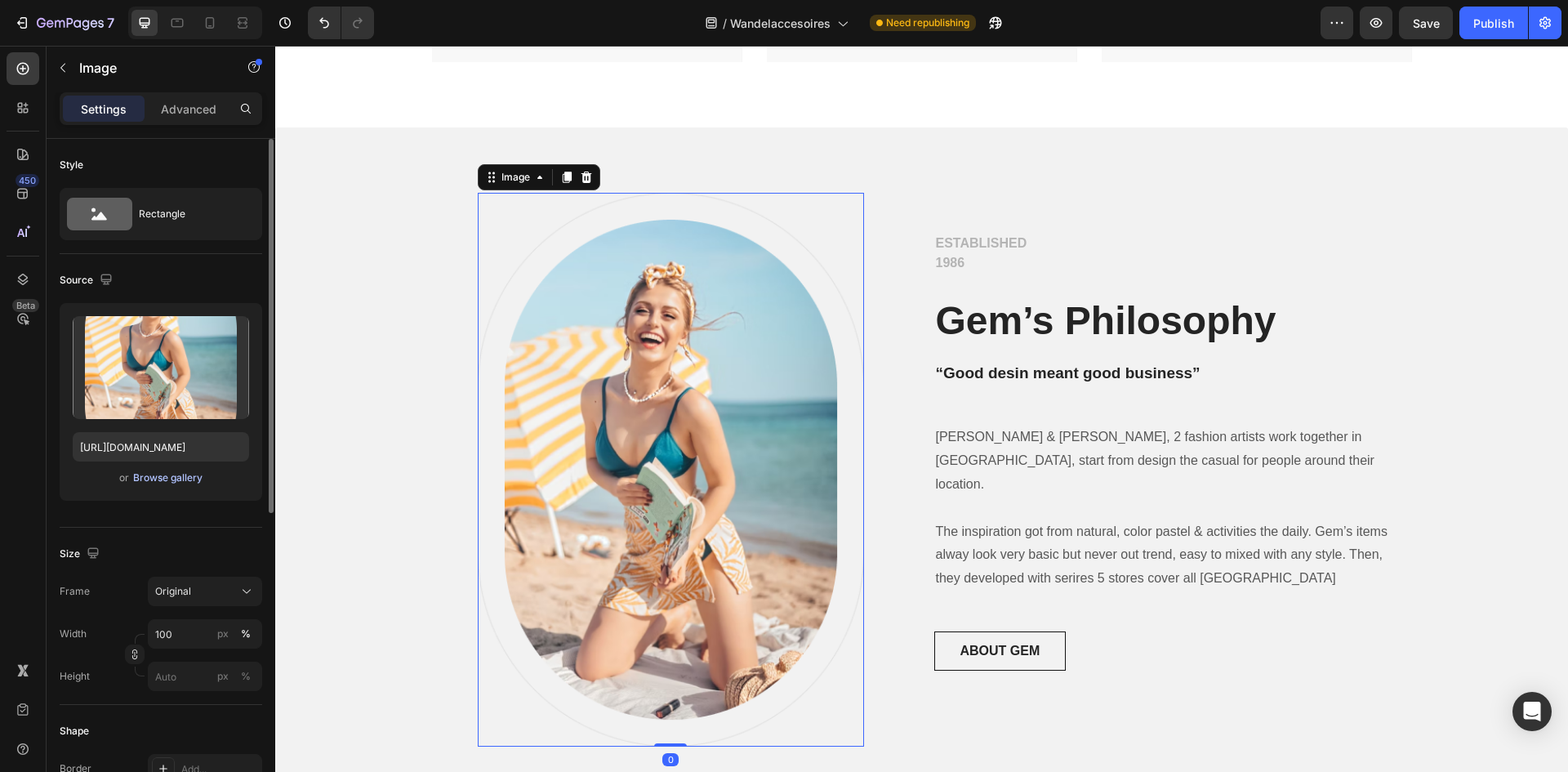
click at [159, 478] on div "Browse gallery" at bounding box center [167, 477] width 69 height 15
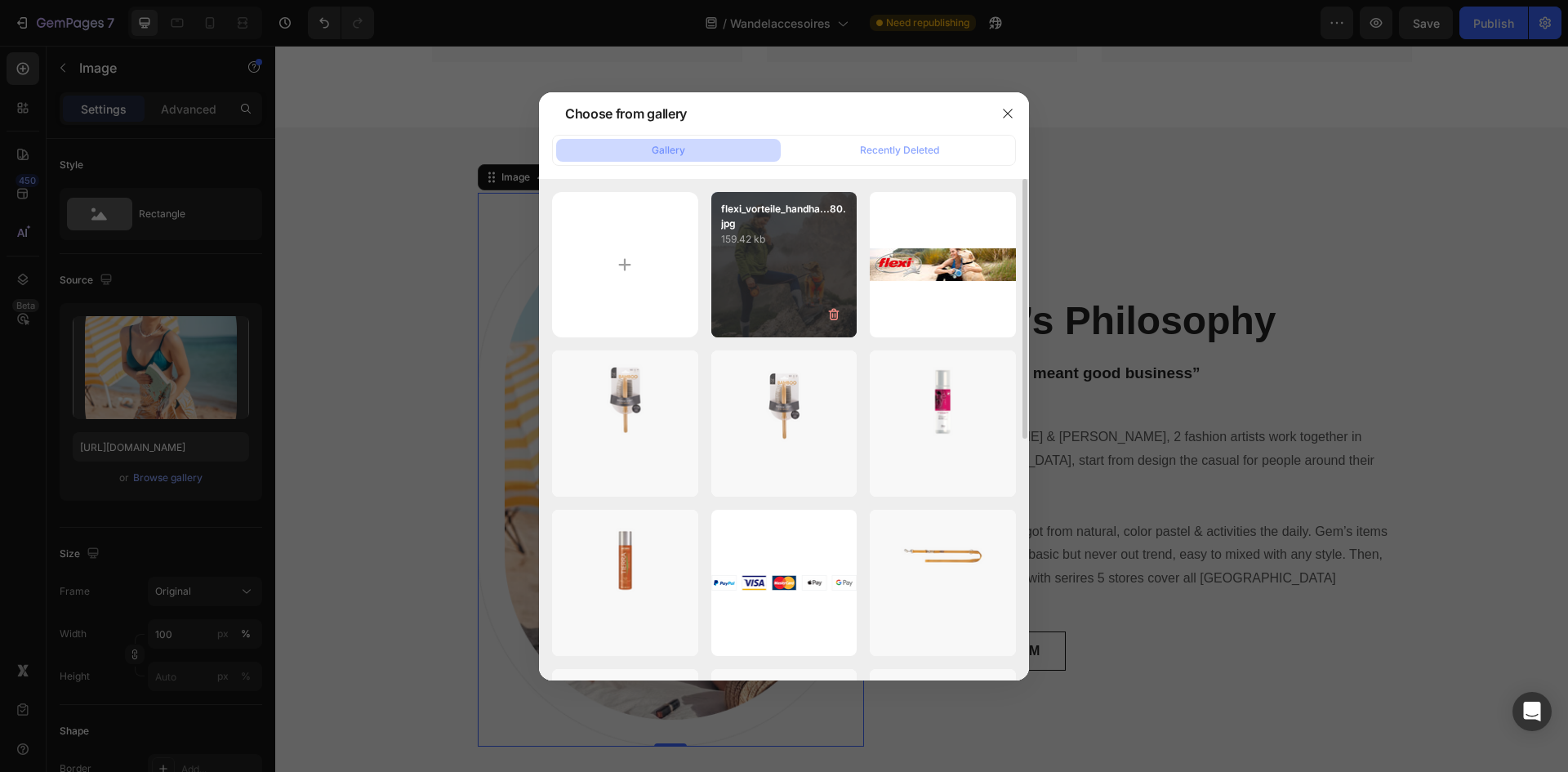
click at [780, 290] on div "flexi_vorteile_handha...80.jpg 159.42 kb" at bounding box center [784, 265] width 146 height 146
type input "[URL][DOMAIN_NAME]"
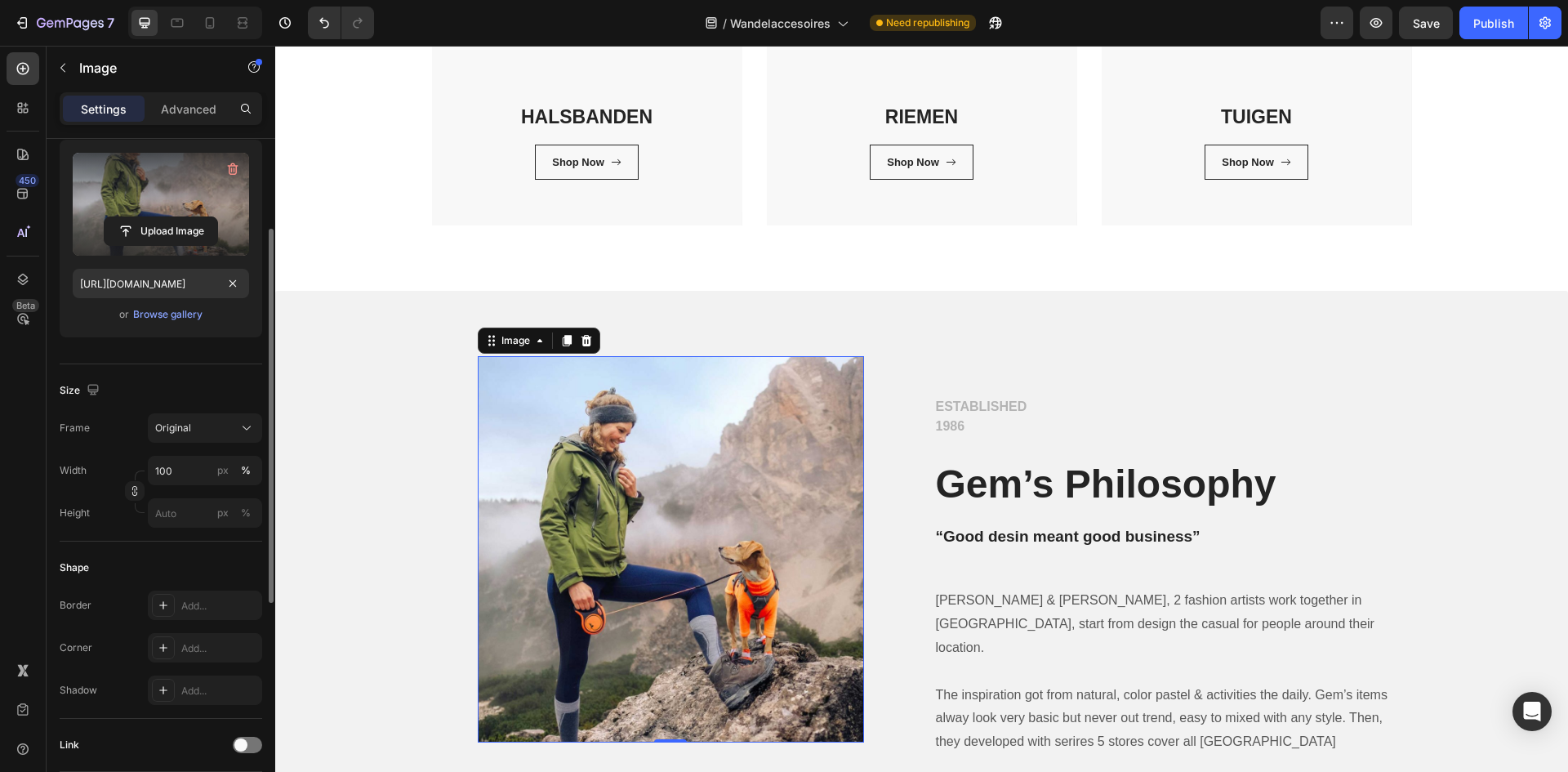
scroll to position [0, 0]
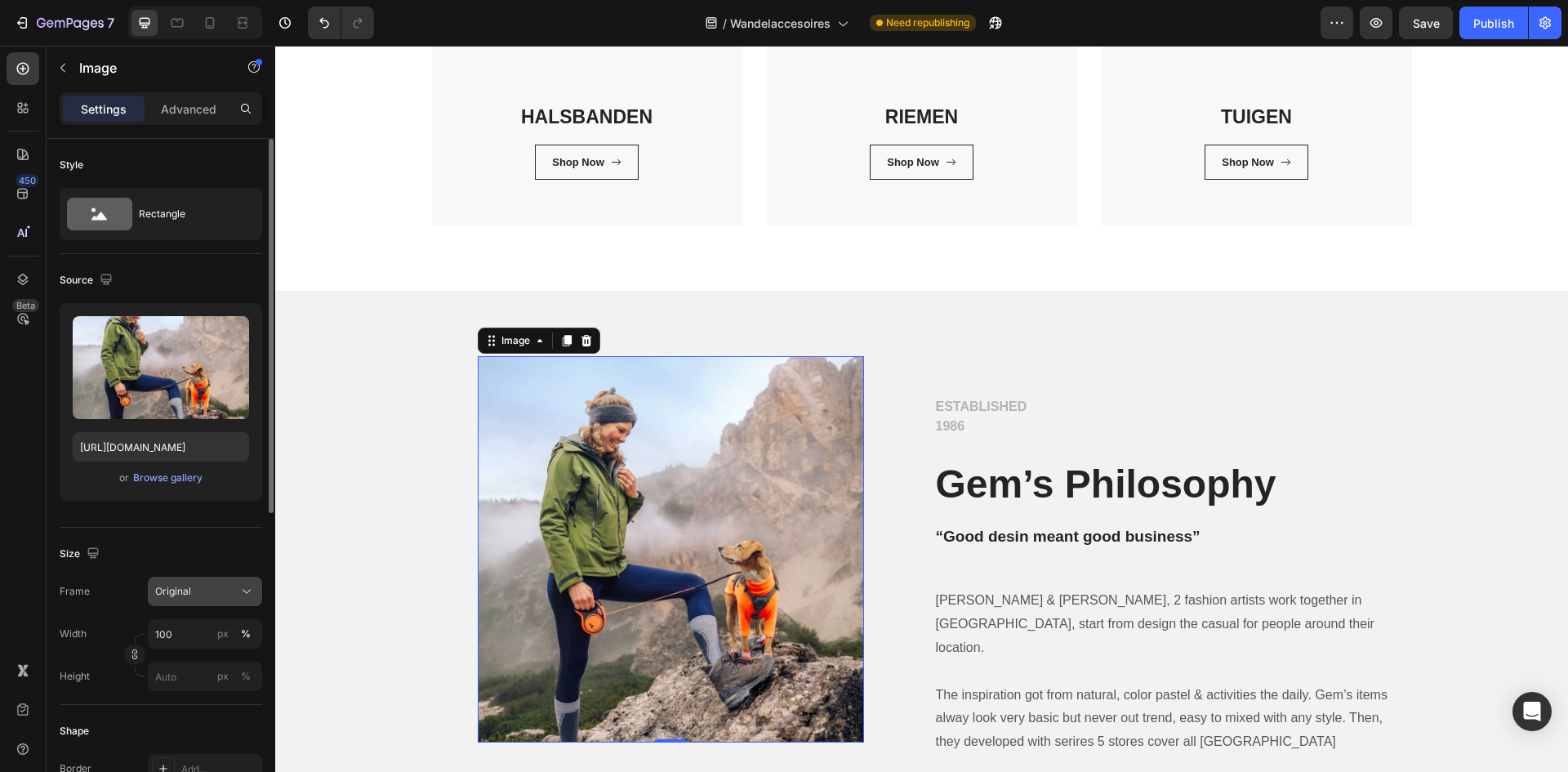
click at [218, 584] on div "Original" at bounding box center [196, 591] width 80 height 15
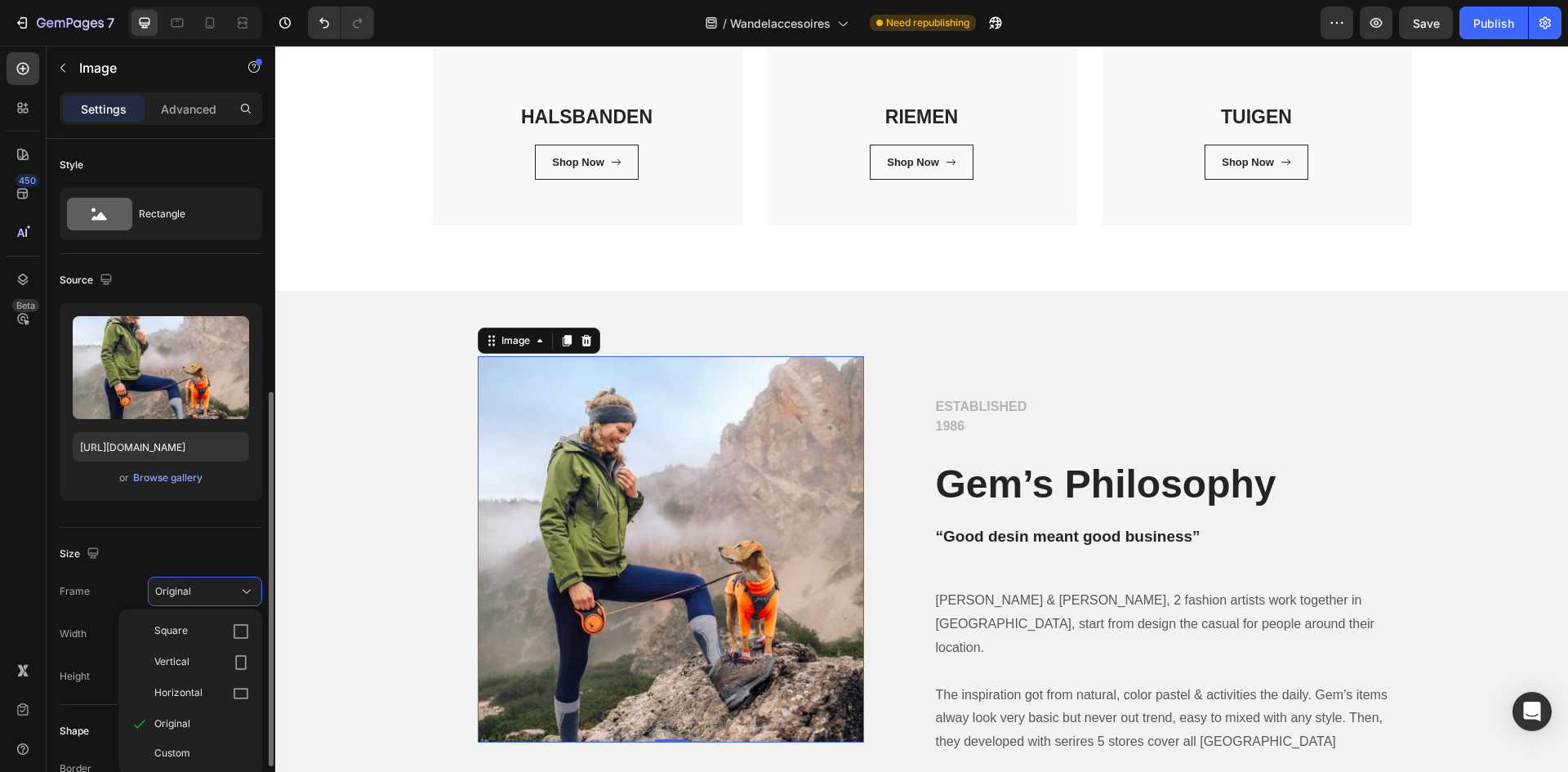
scroll to position [164, 0]
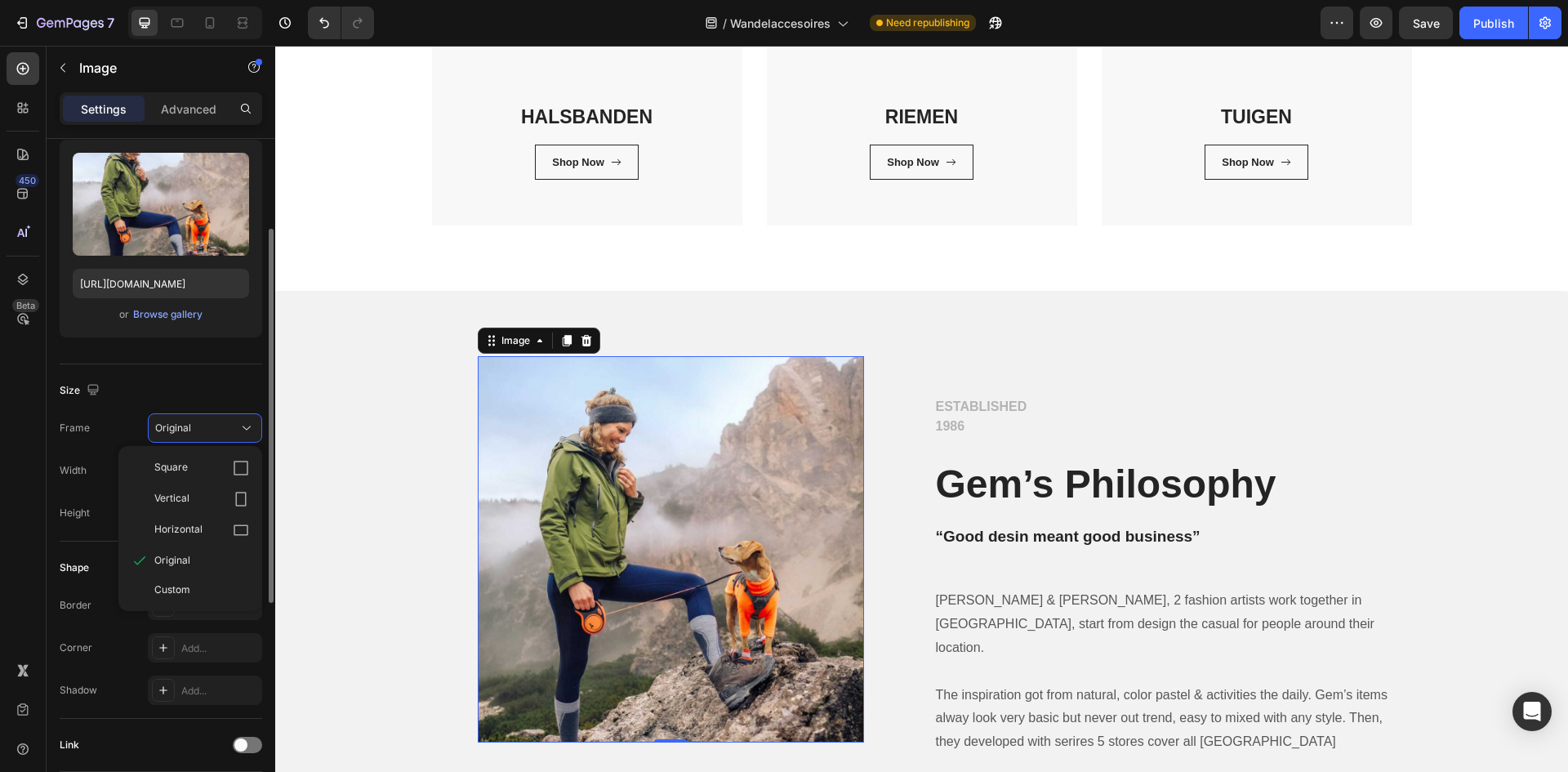
click at [198, 587] on div "Custom" at bounding box center [202, 589] width 95 height 15
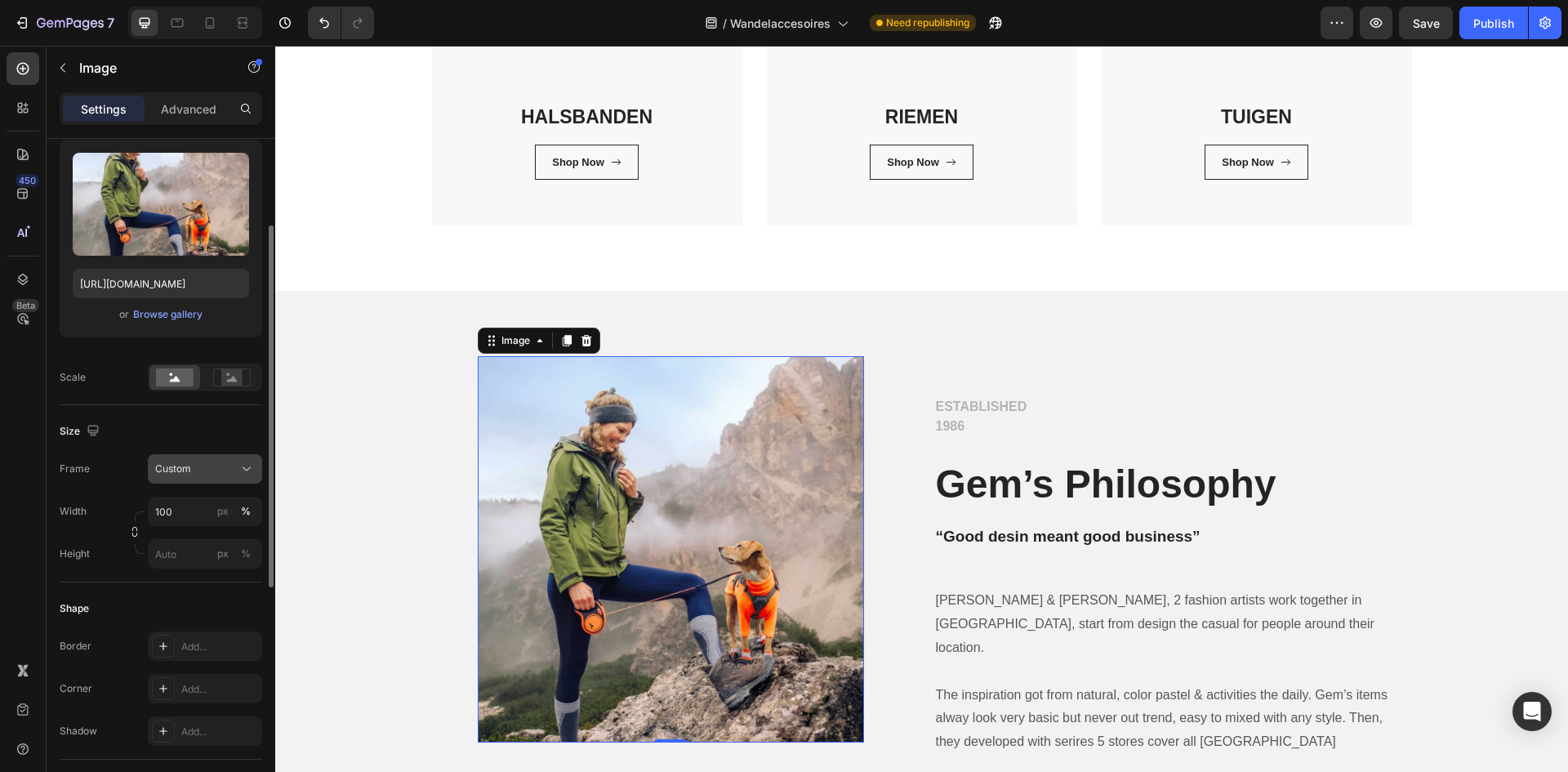
click at [227, 473] on div "Custom" at bounding box center [196, 468] width 80 height 15
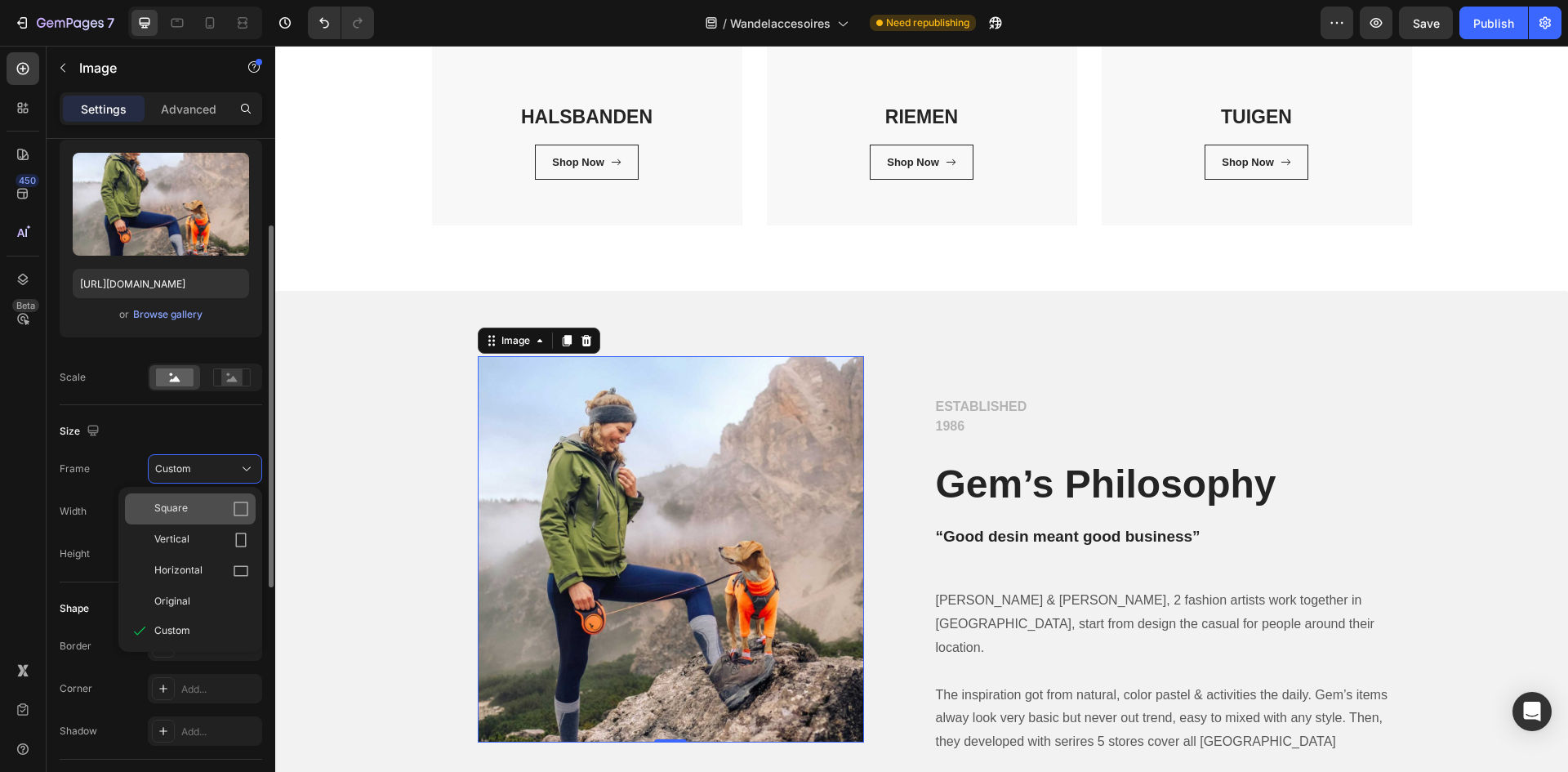
click at [233, 516] on icon at bounding box center [241, 508] width 16 height 16
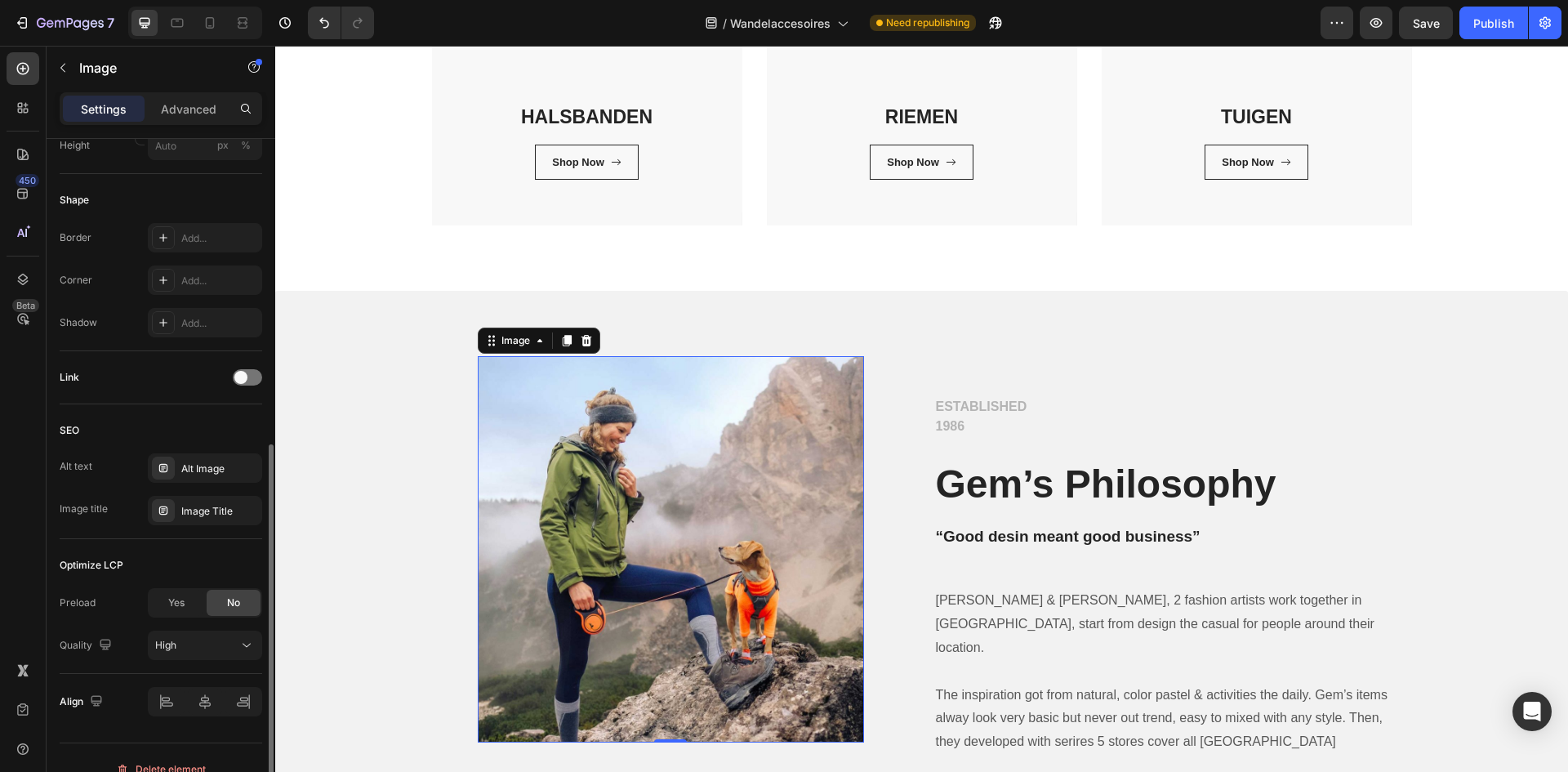
scroll to position [595, 0]
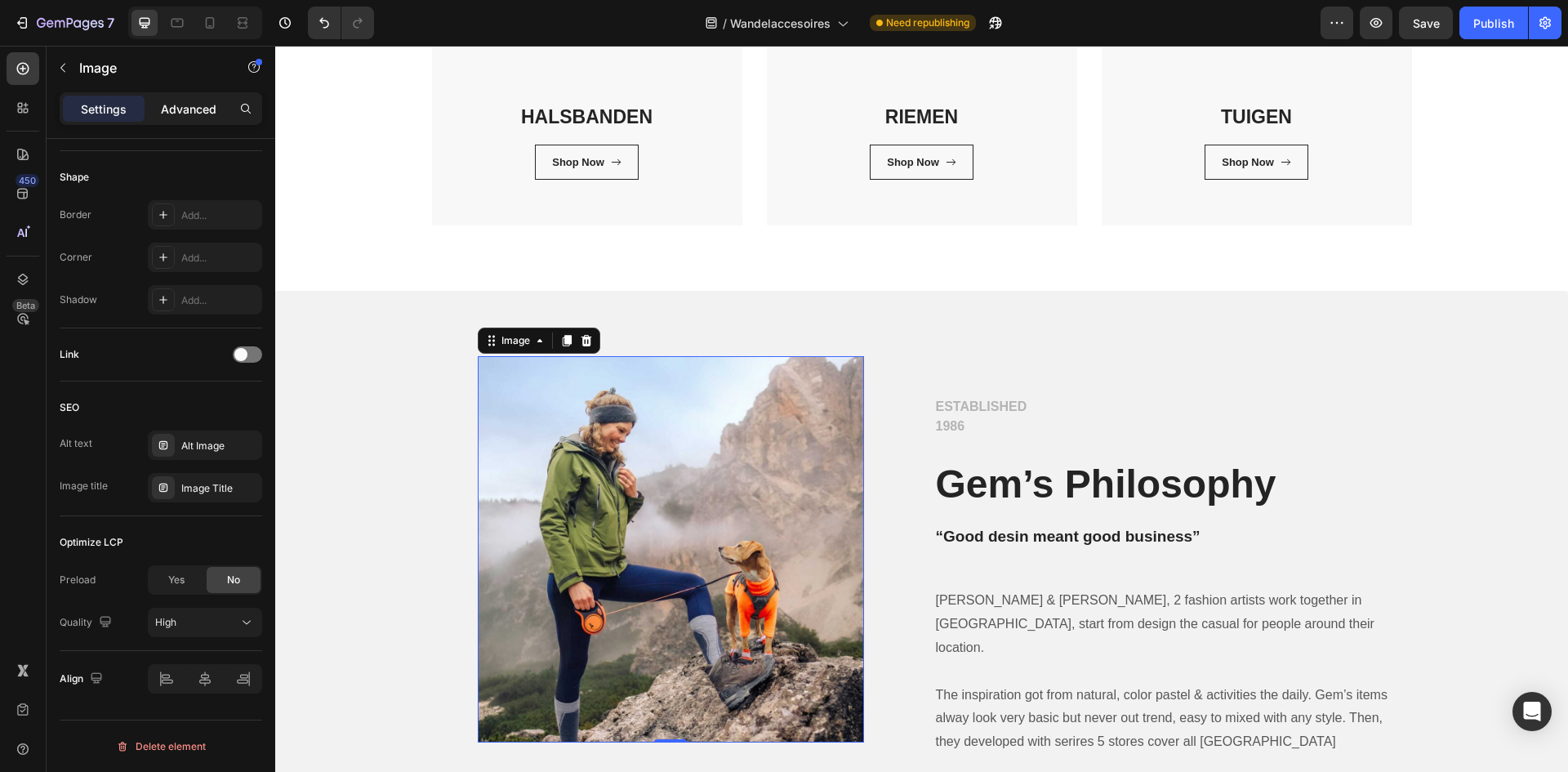
click at [203, 109] on p "Advanced" at bounding box center [188, 108] width 55 height 17
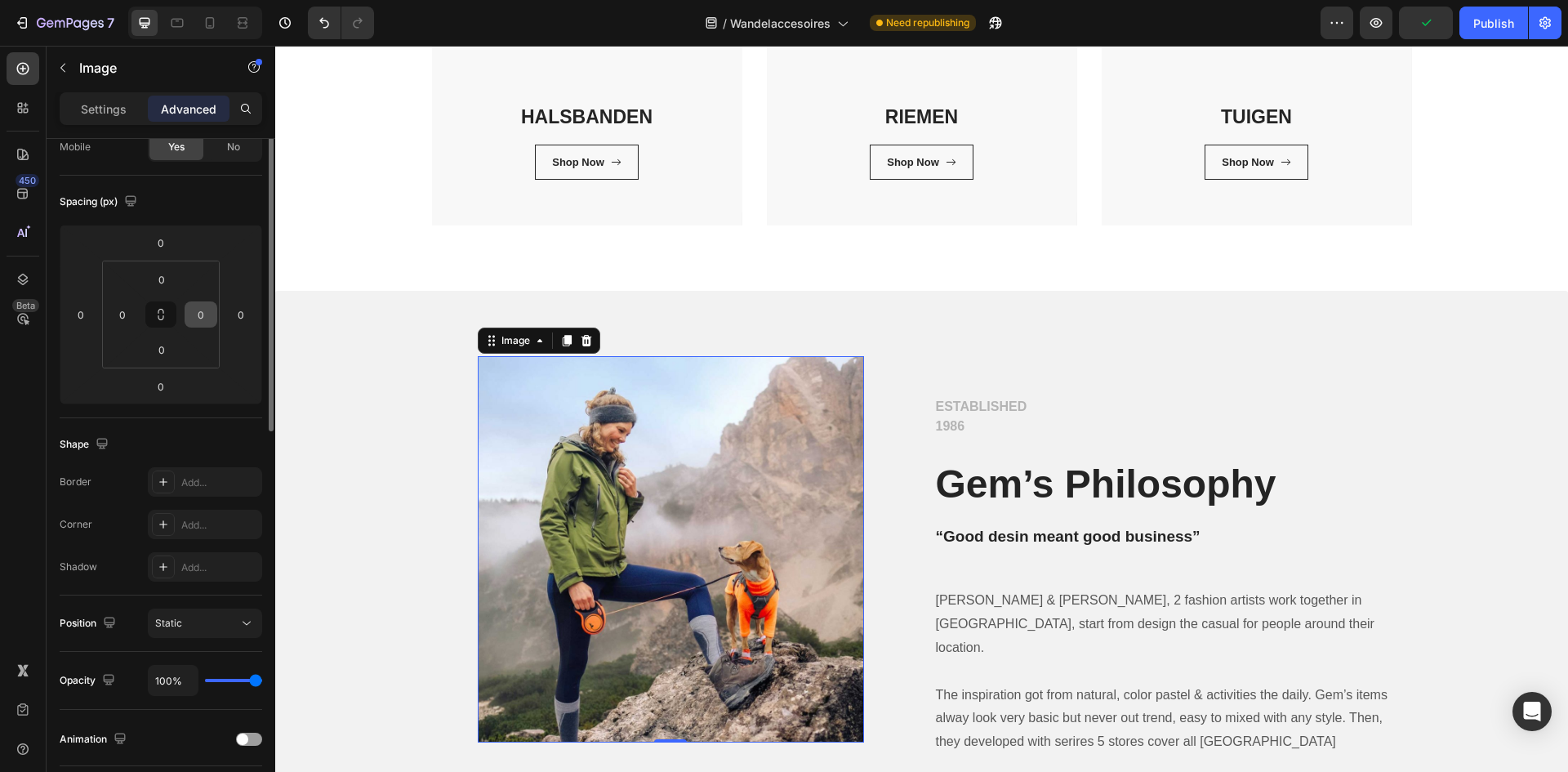
scroll to position [0, 0]
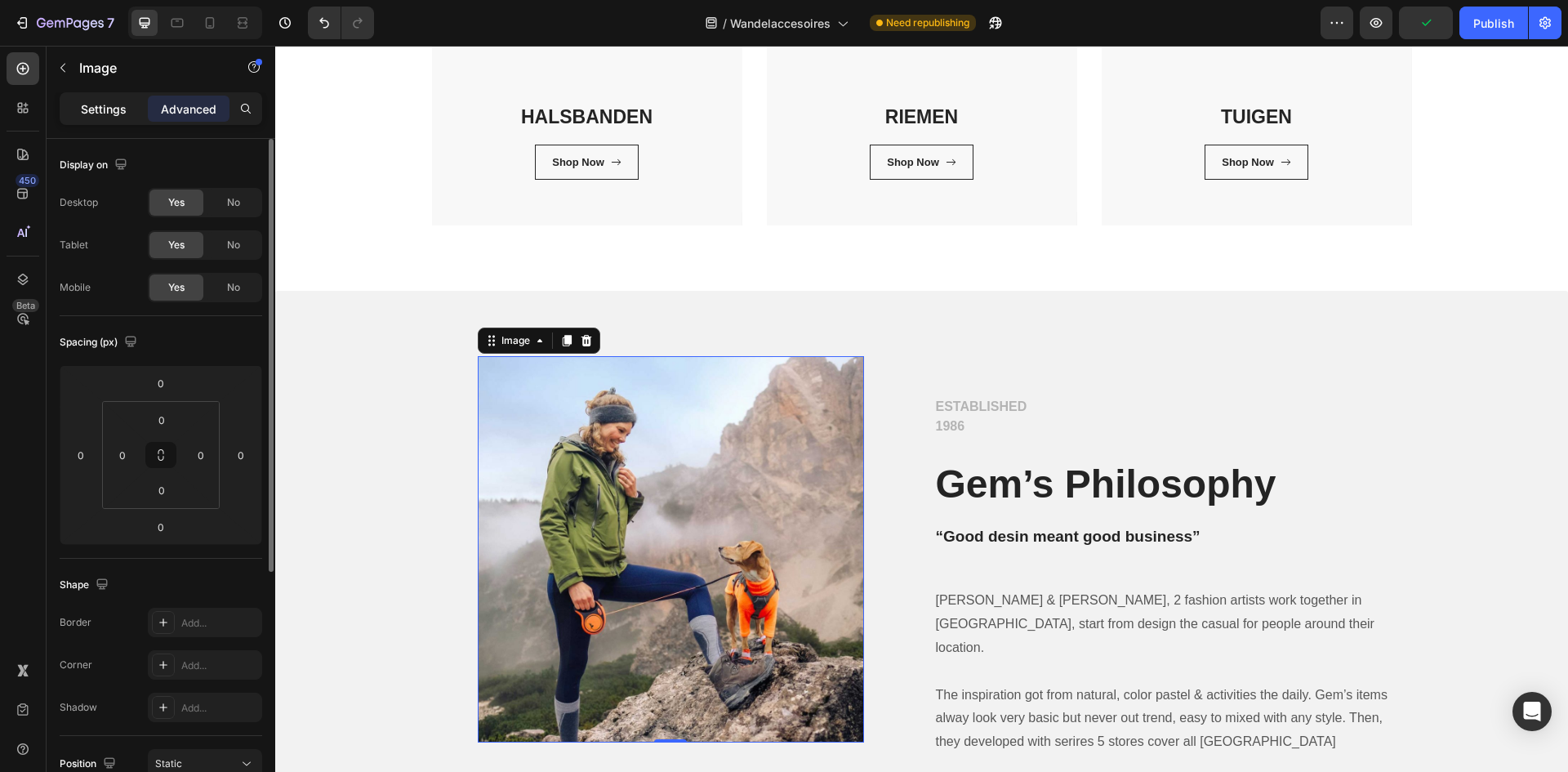
click at [124, 115] on p "Settings" at bounding box center [104, 108] width 45 height 17
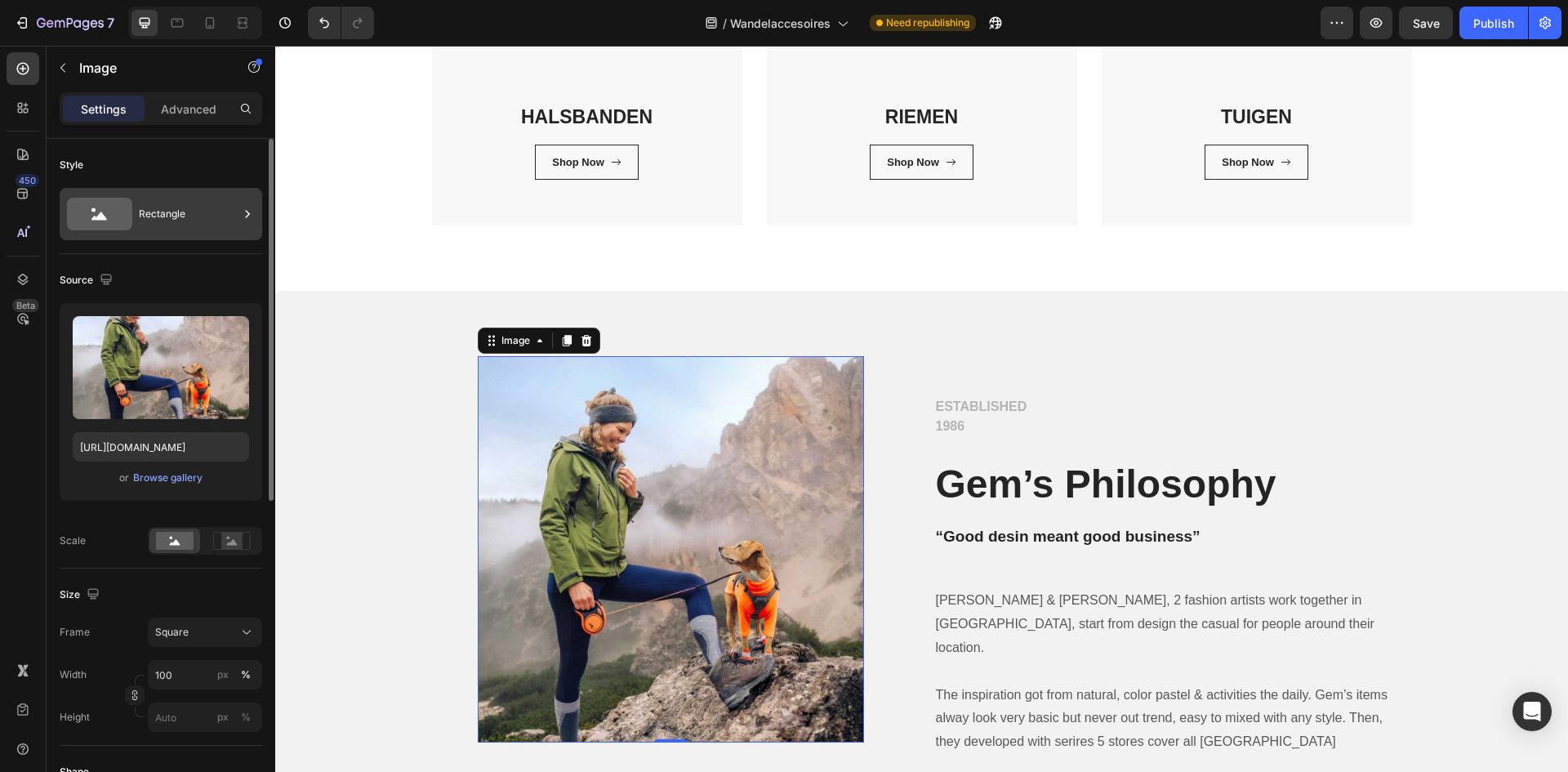
click at [228, 223] on div "Rectangle" at bounding box center [189, 214] width 100 height 37
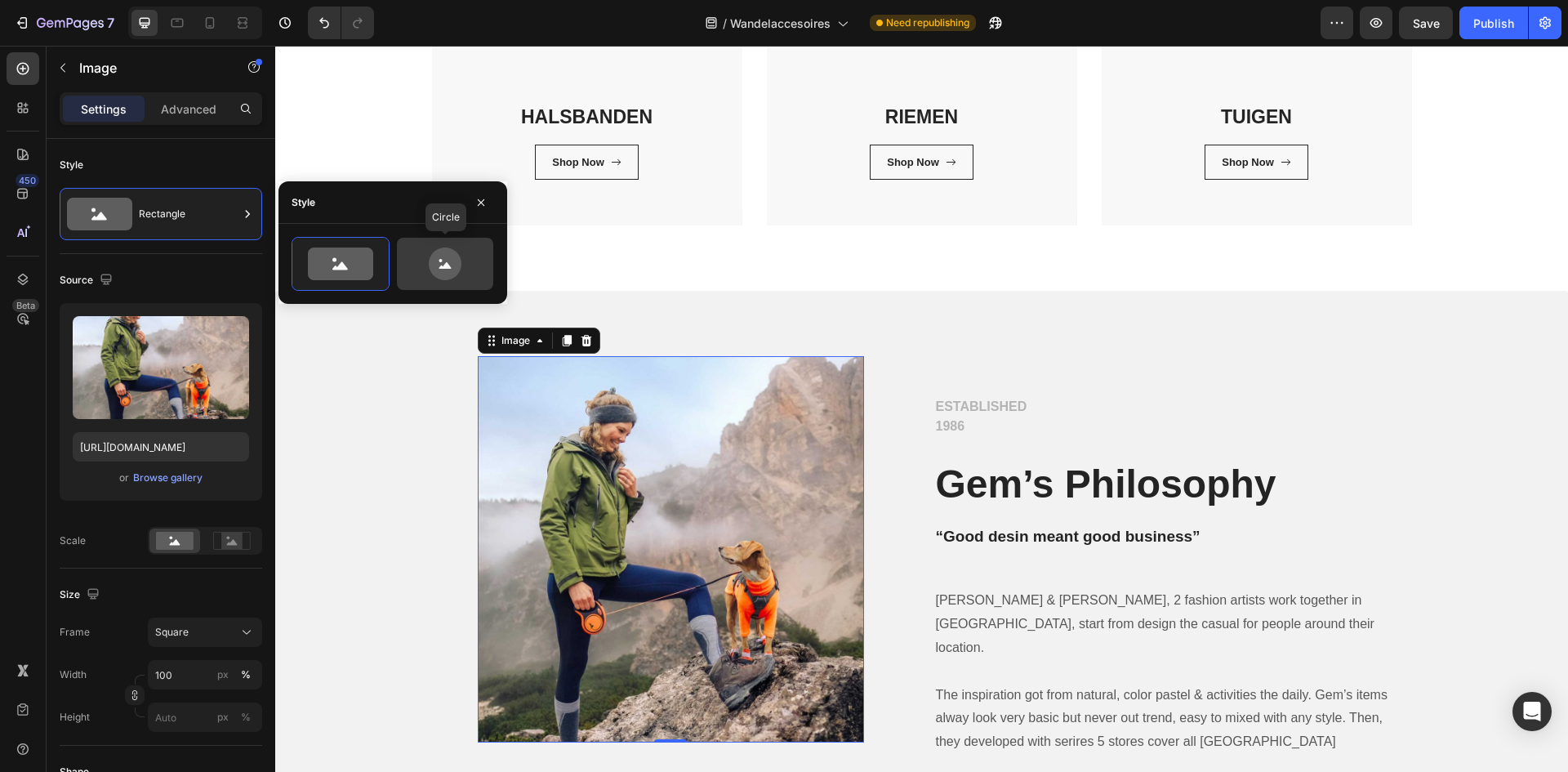
click at [432, 246] on div at bounding box center [445, 263] width 96 height 52
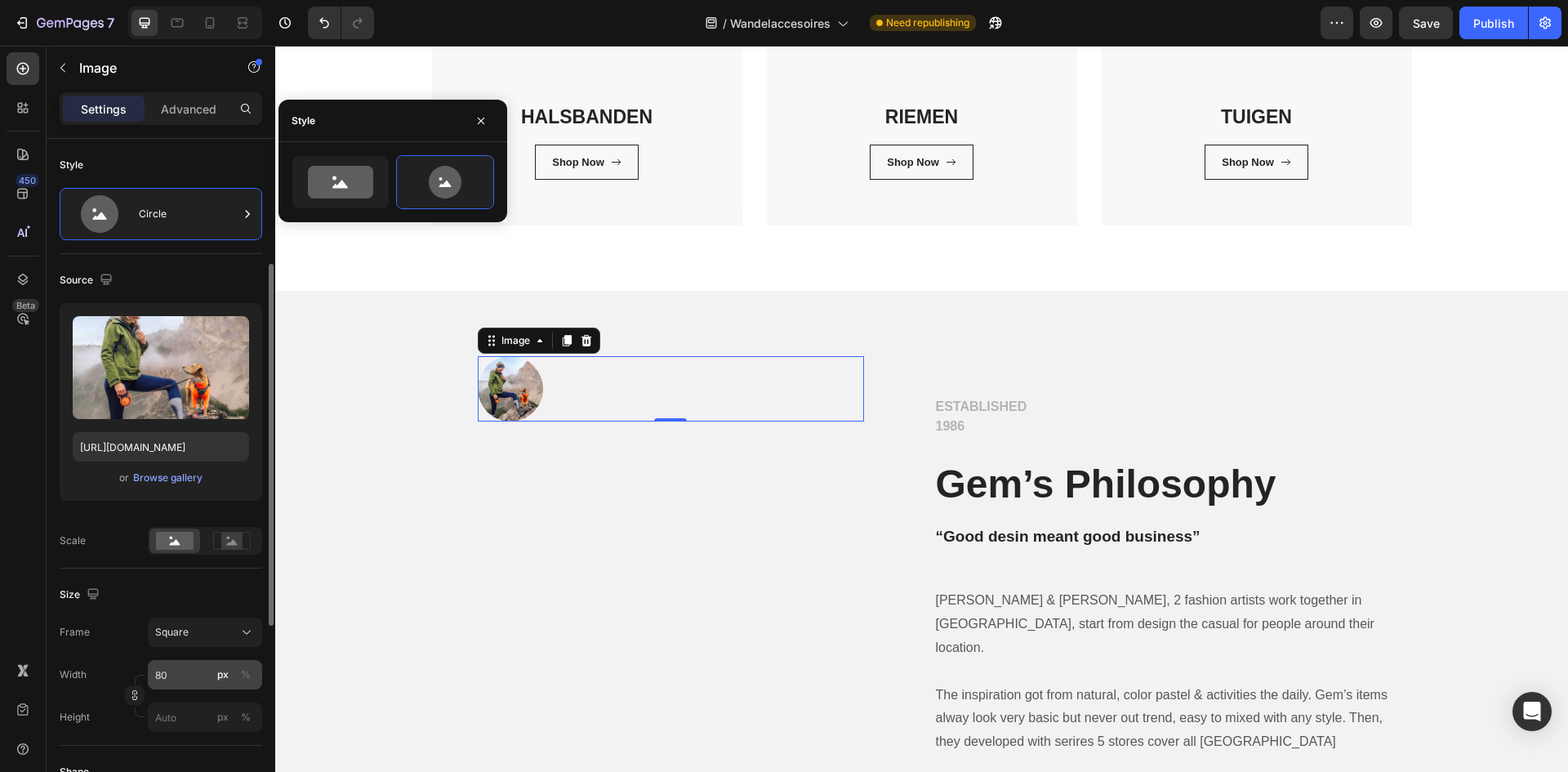
scroll to position [82, 0]
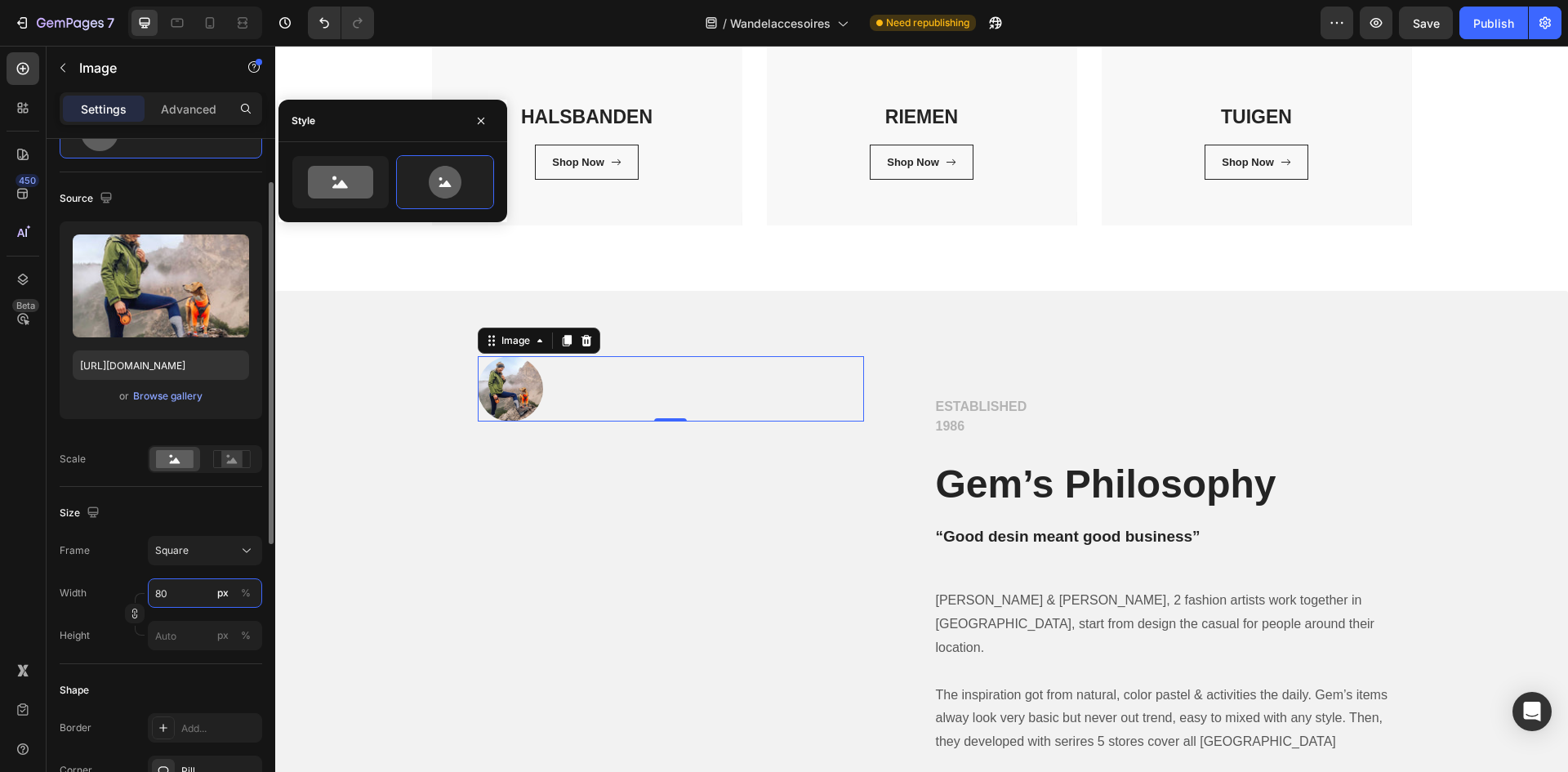
click at [175, 586] on input "80" at bounding box center [206, 593] width 115 height 29
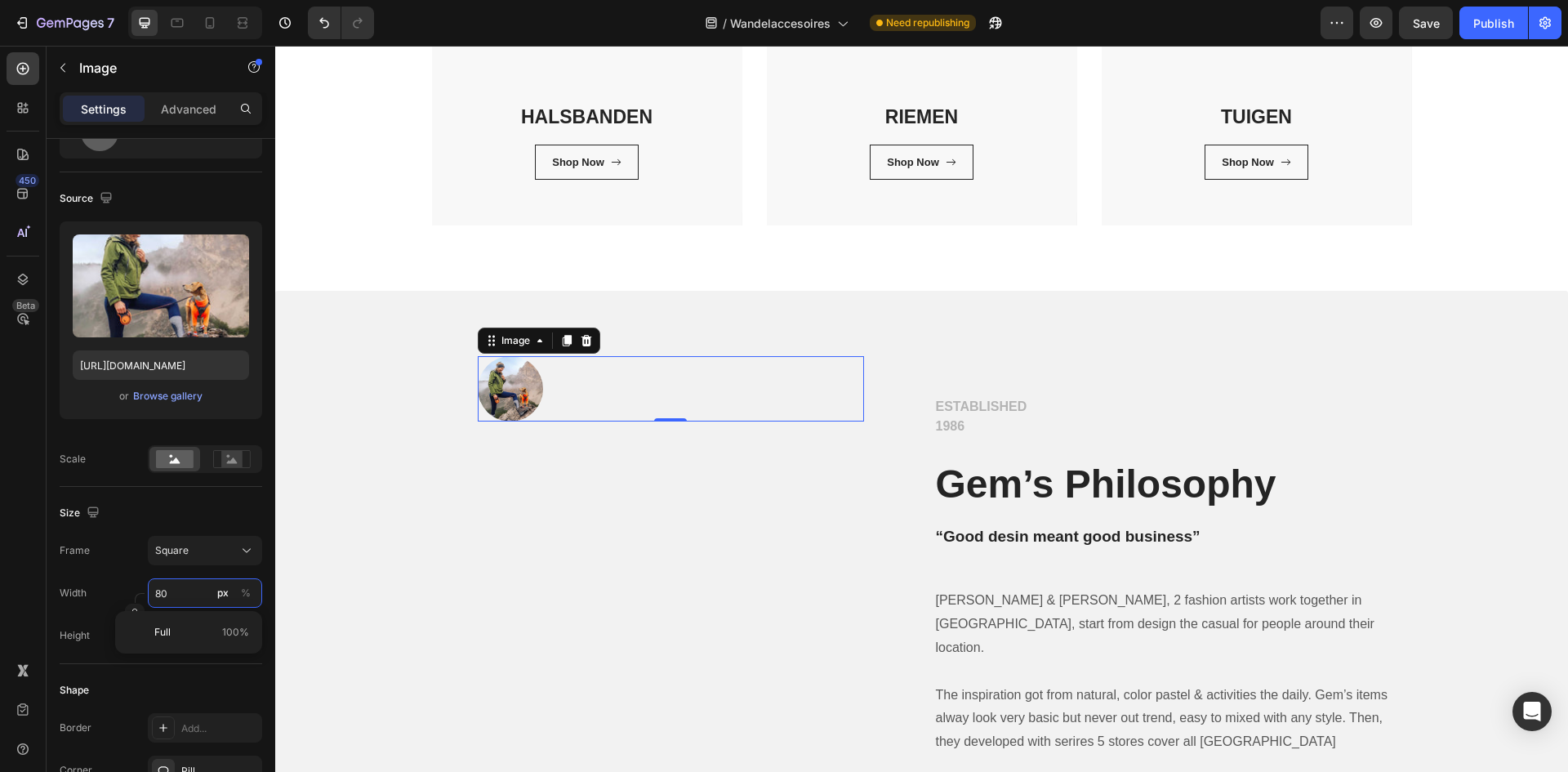
type input "2"
type input "25"
type input "250"
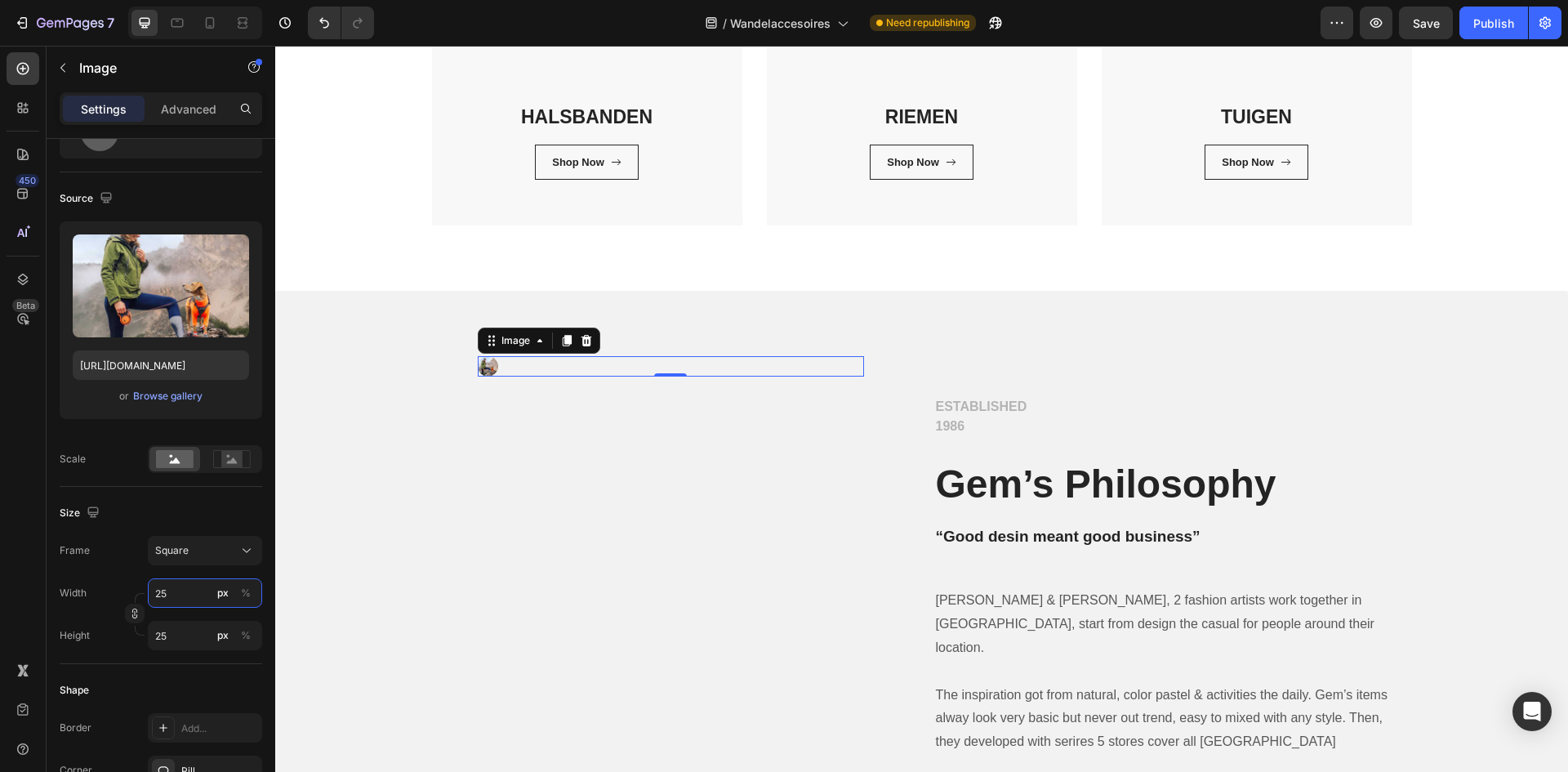
type input "250"
type input "2500"
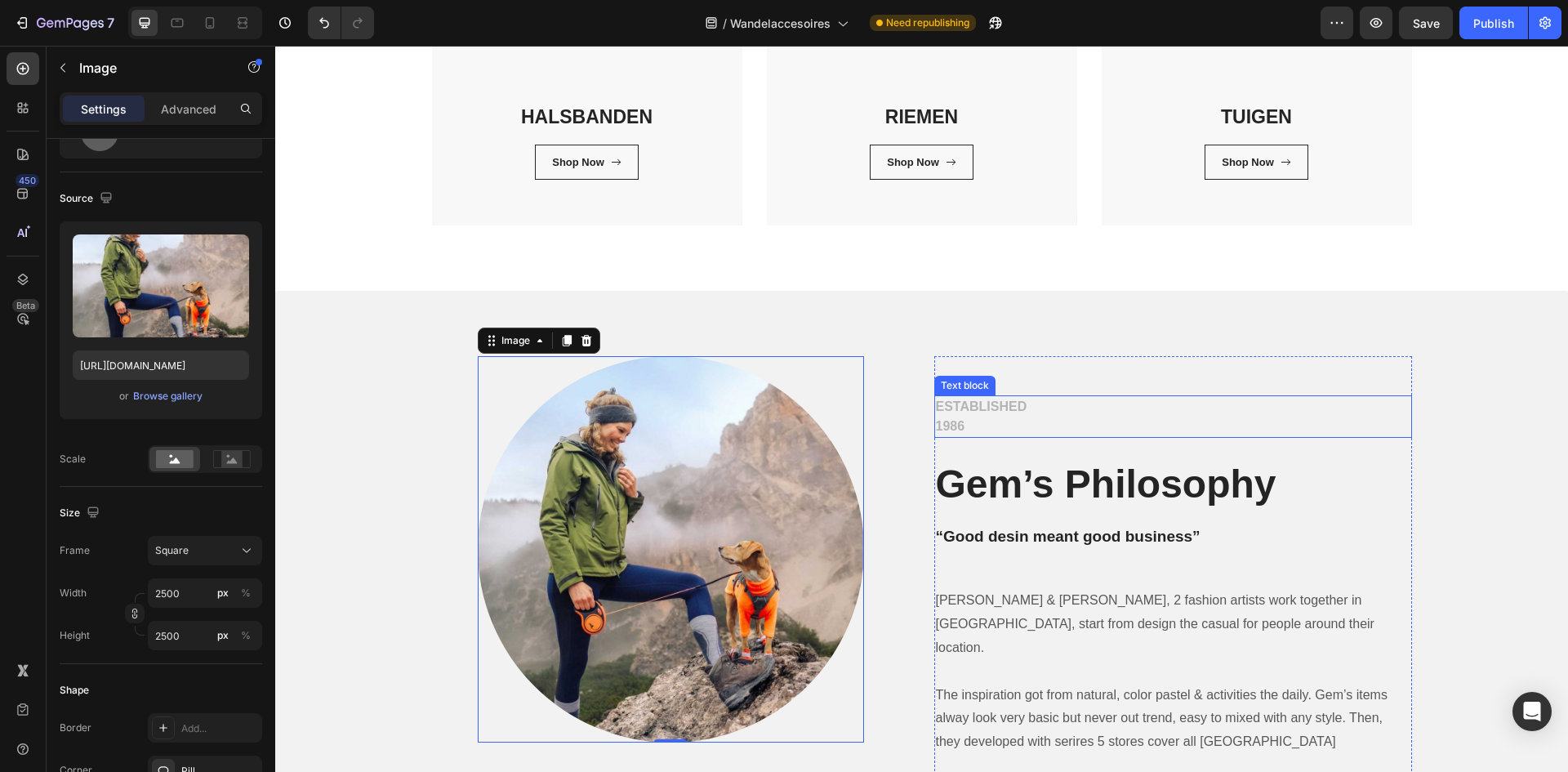
click at [1050, 401] on p "ESTABLISHED 1986" at bounding box center [1173, 416] width 475 height 39
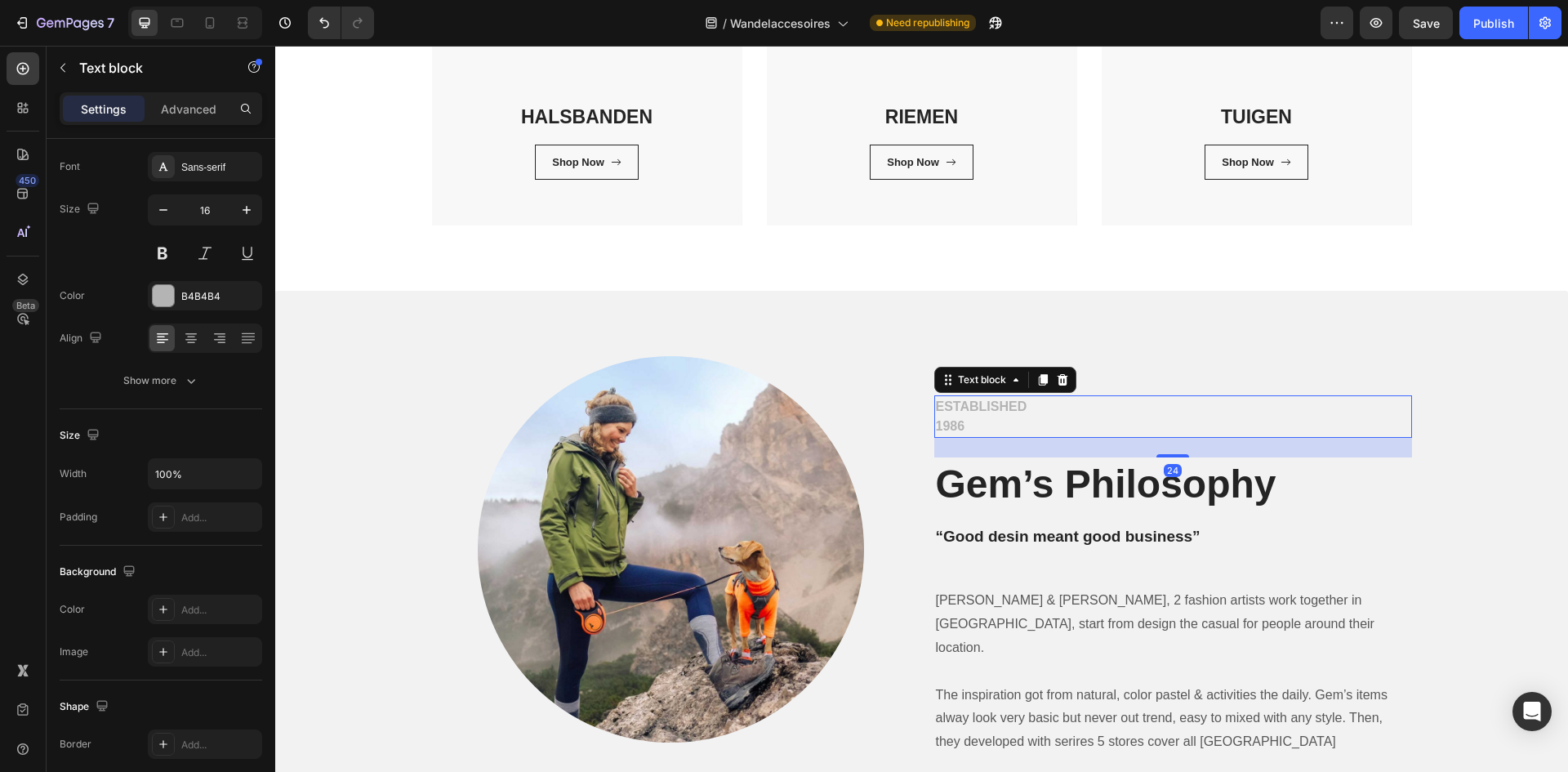
scroll to position [0, 0]
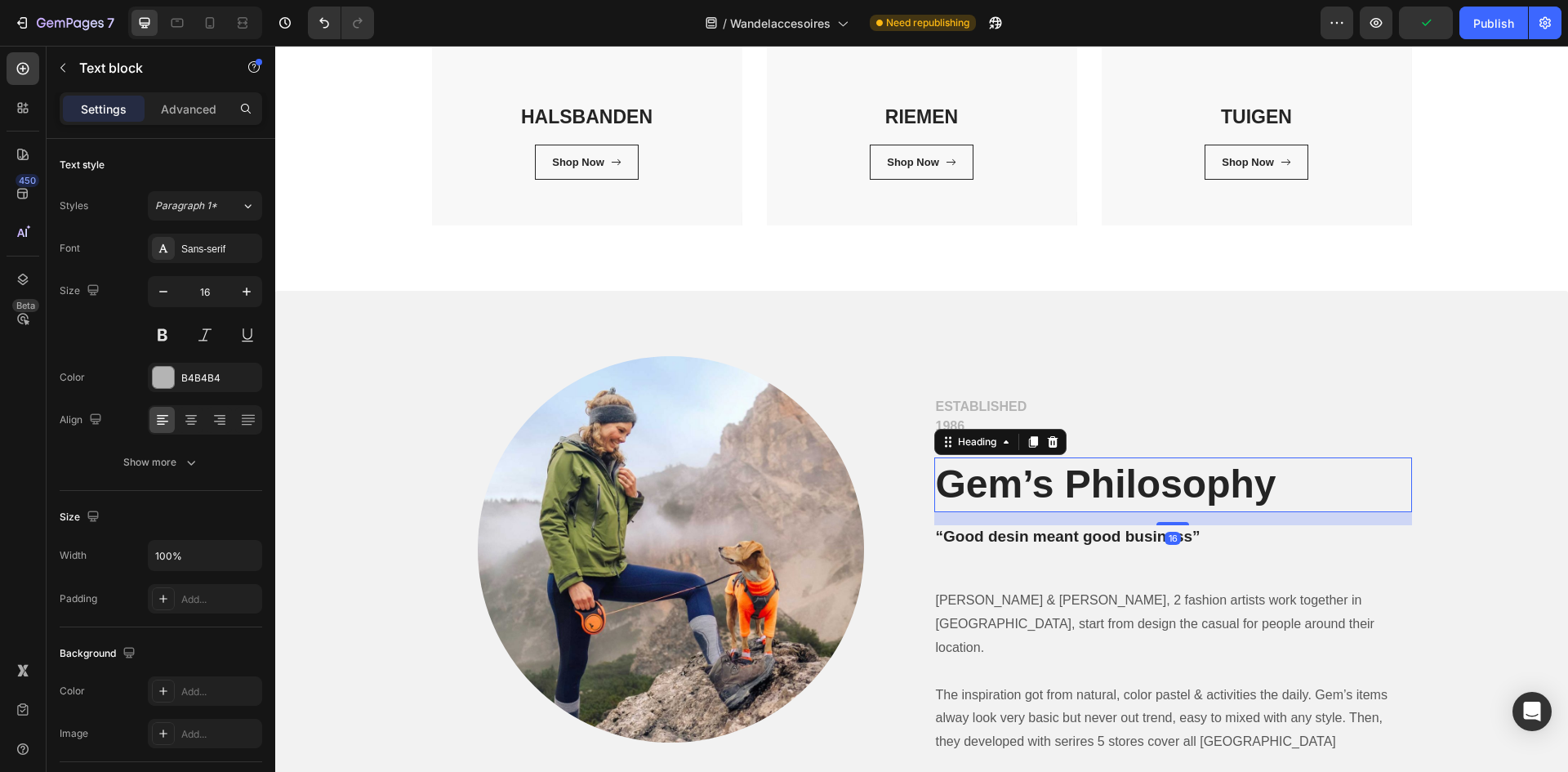
click at [1059, 476] on p "Gem’s Philosophy" at bounding box center [1173, 485] width 475 height 51
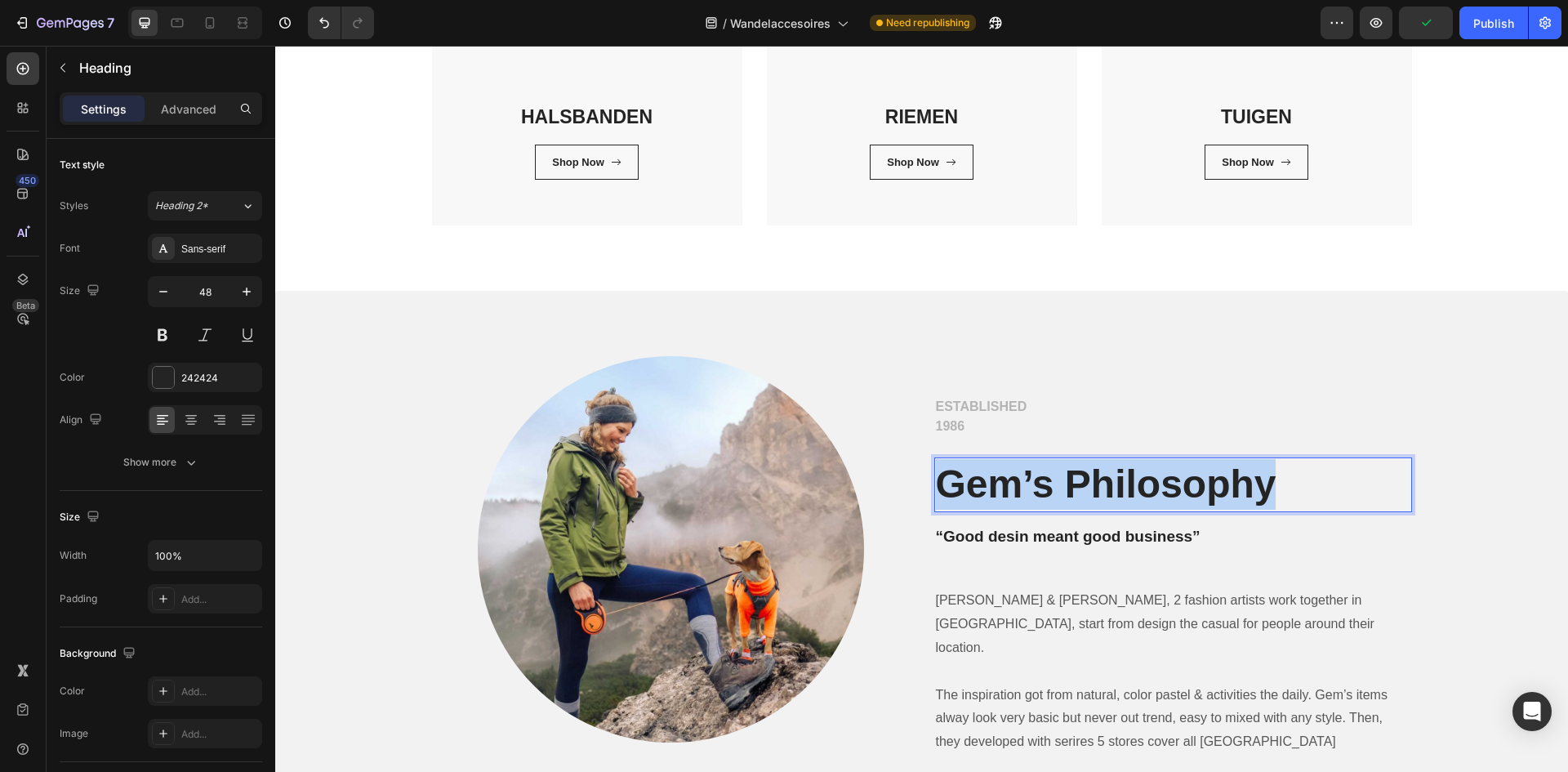
click at [1059, 476] on p "Gem’s Philosophy" at bounding box center [1173, 485] width 475 height 51
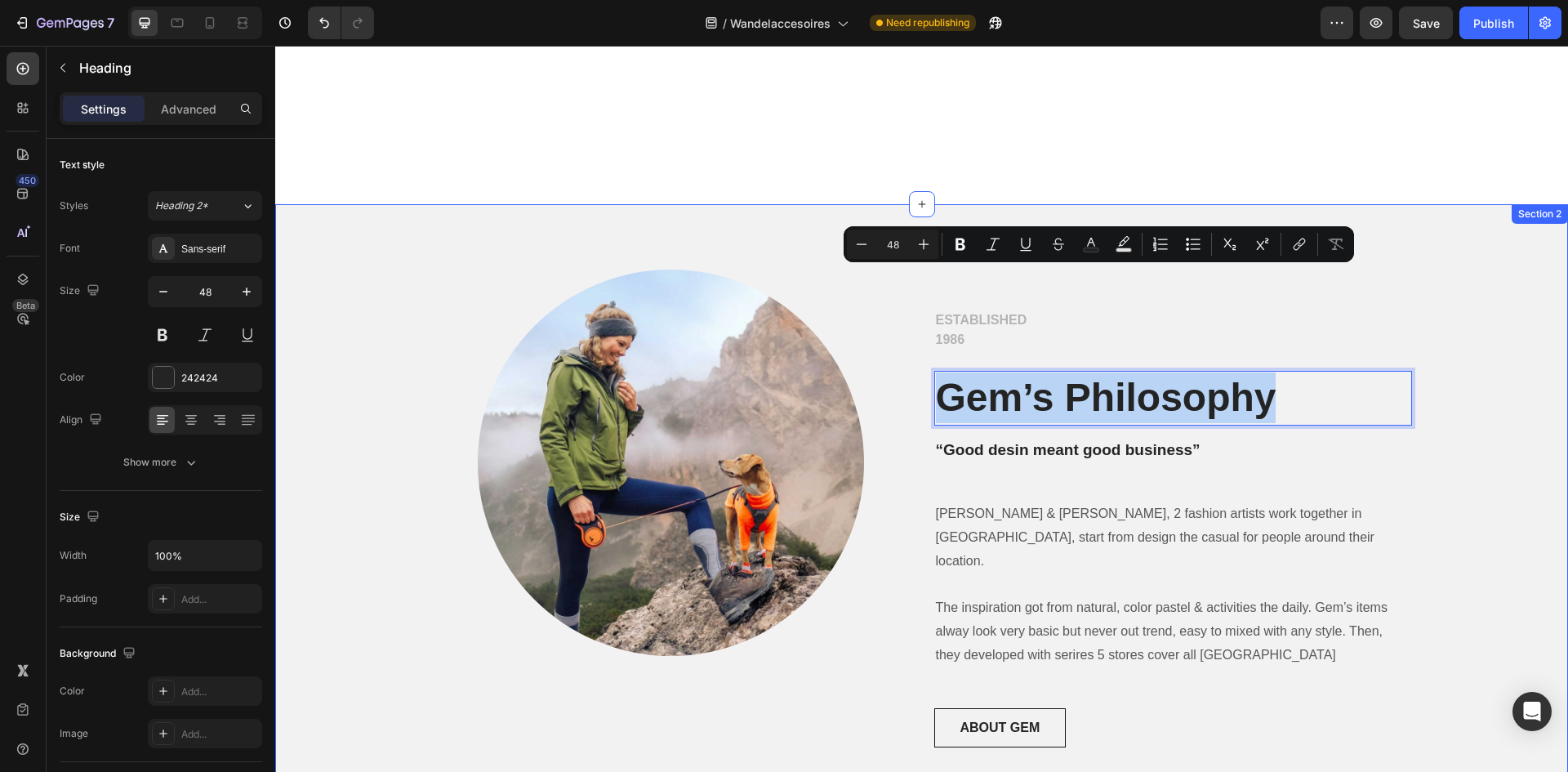
scroll to position [564, 0]
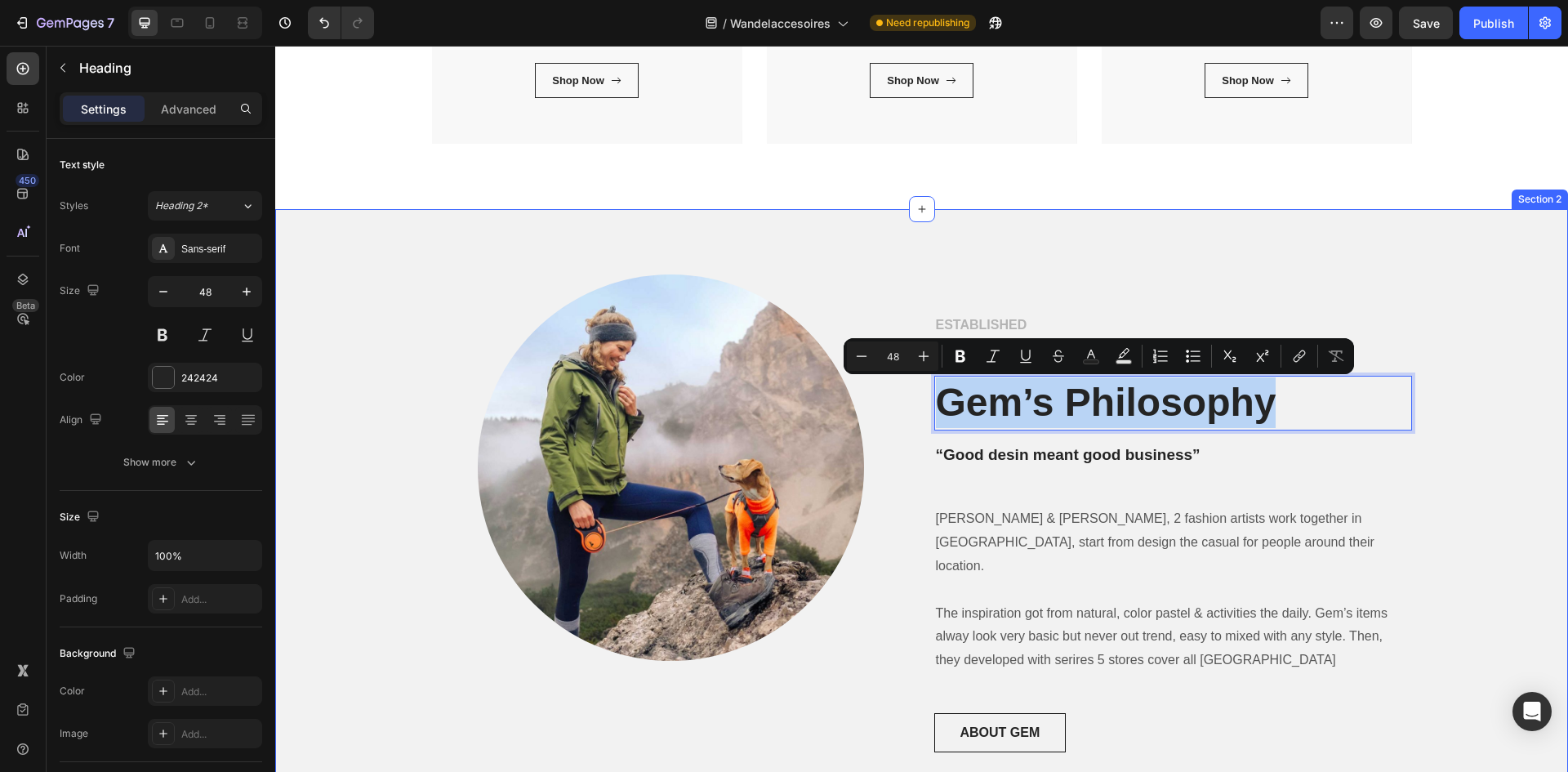
click at [417, 268] on div "Image Row ESTABLISHED 1986 Text block Gem’s Philosophy Heading 16 “Good desin m…" at bounding box center [921, 533] width 1292 height 647
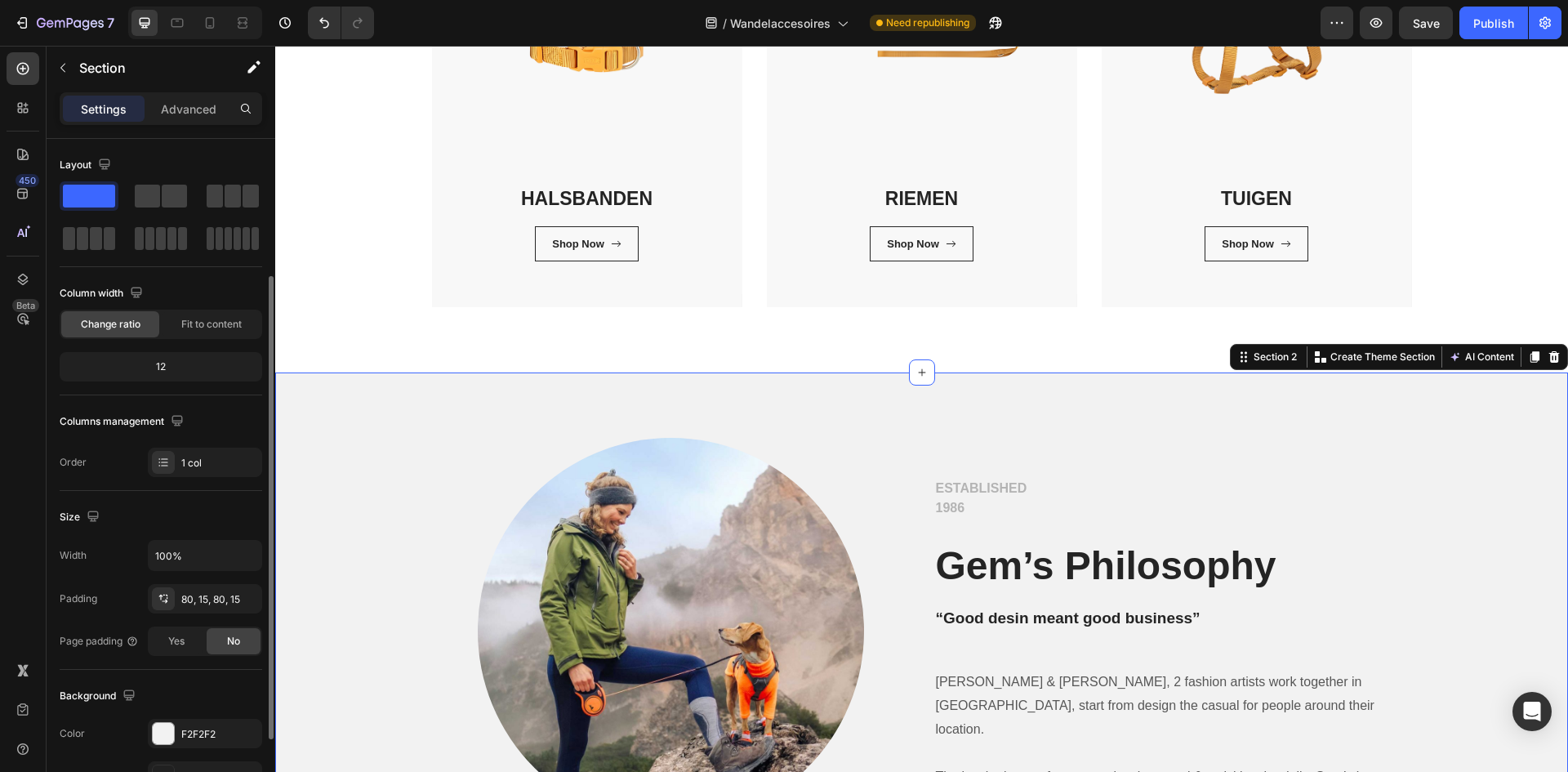
scroll to position [245, 0]
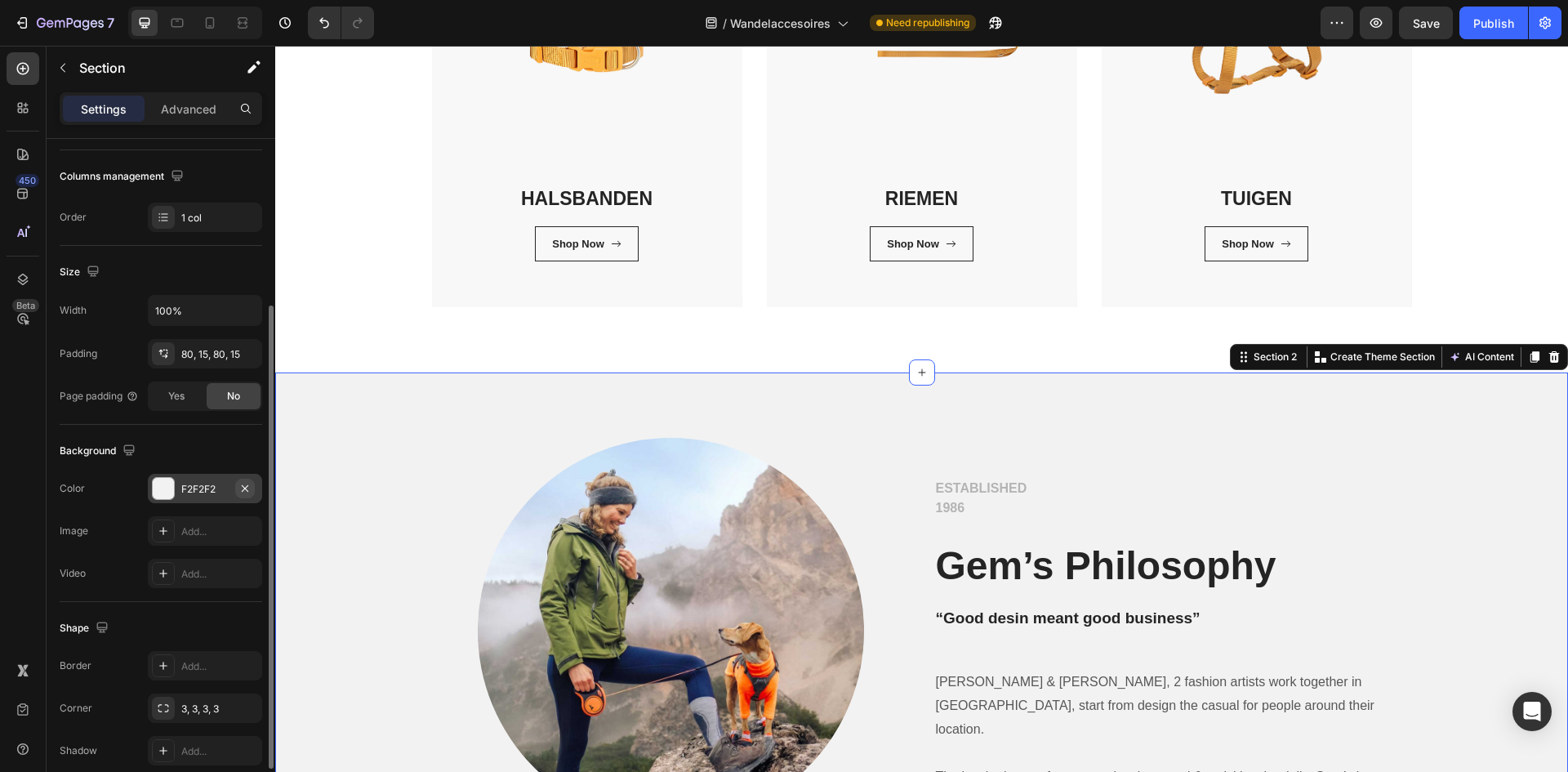
click at [242, 486] on icon "button" at bounding box center [245, 488] width 13 height 13
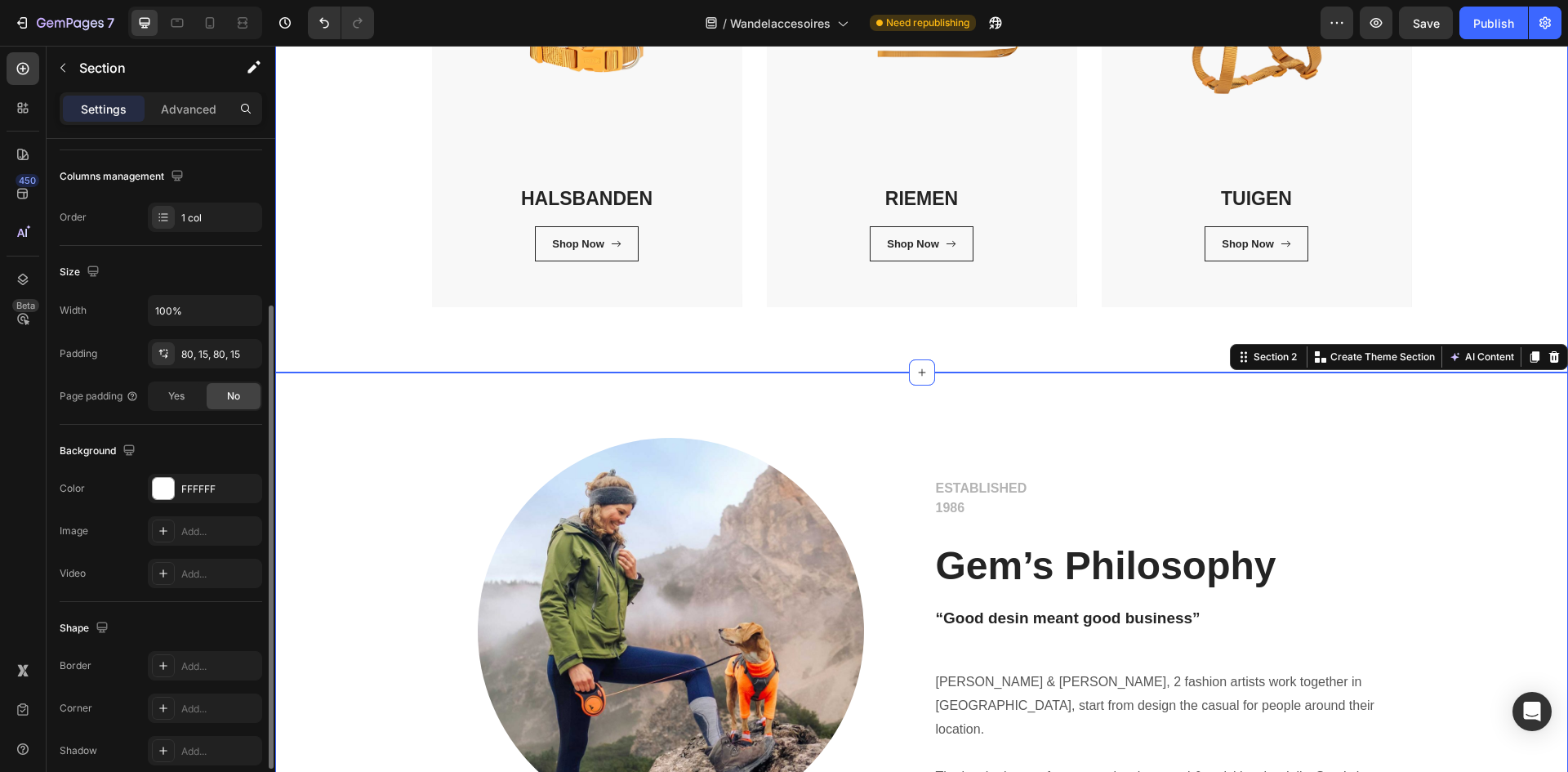
click at [385, 321] on div "Wandelaccessoires Heading Bij Pet Global Shop vind je alles wat je nodig hebt v…" at bounding box center [921, 25] width 1292 height 693
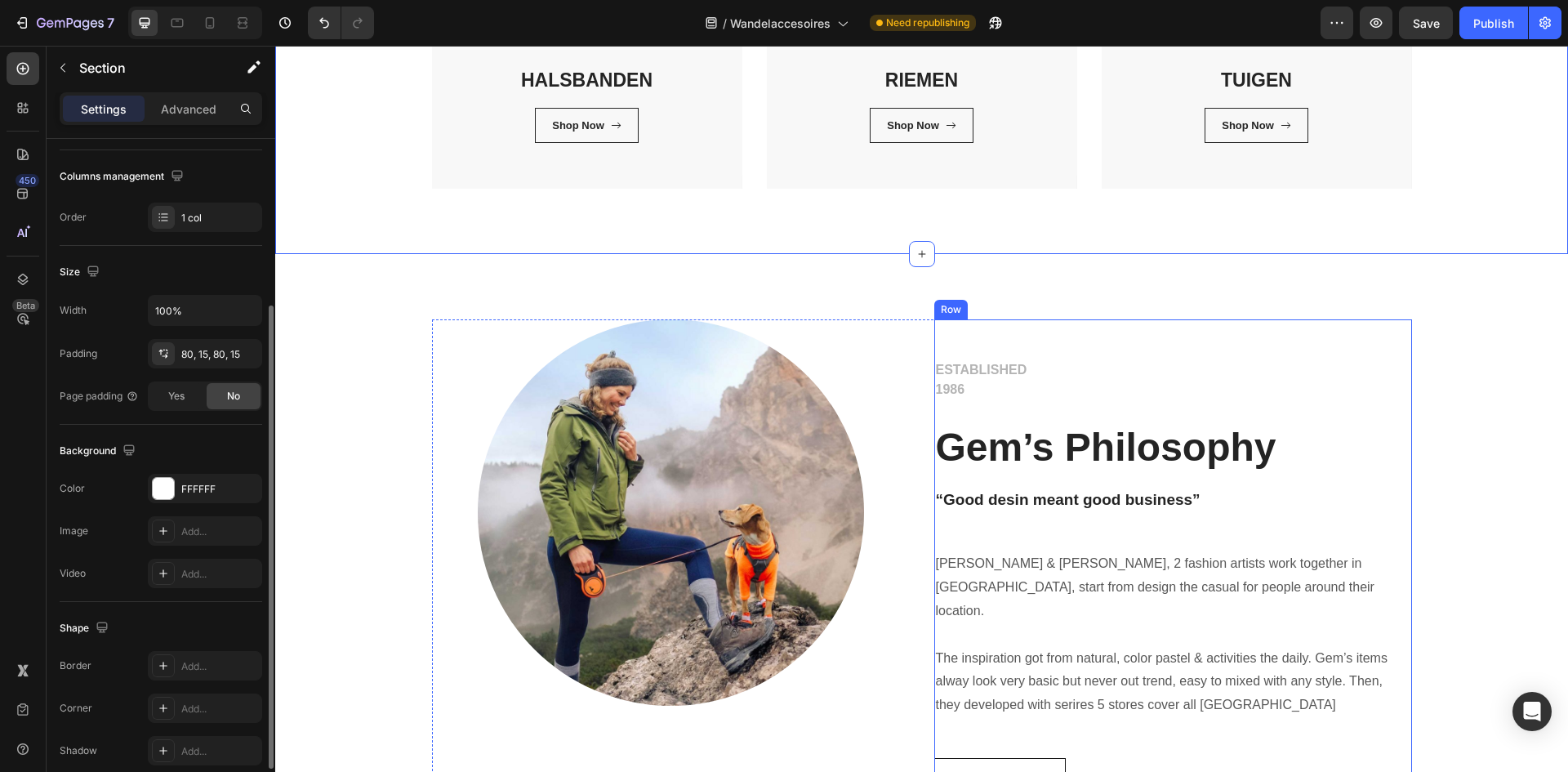
scroll to position [727, 0]
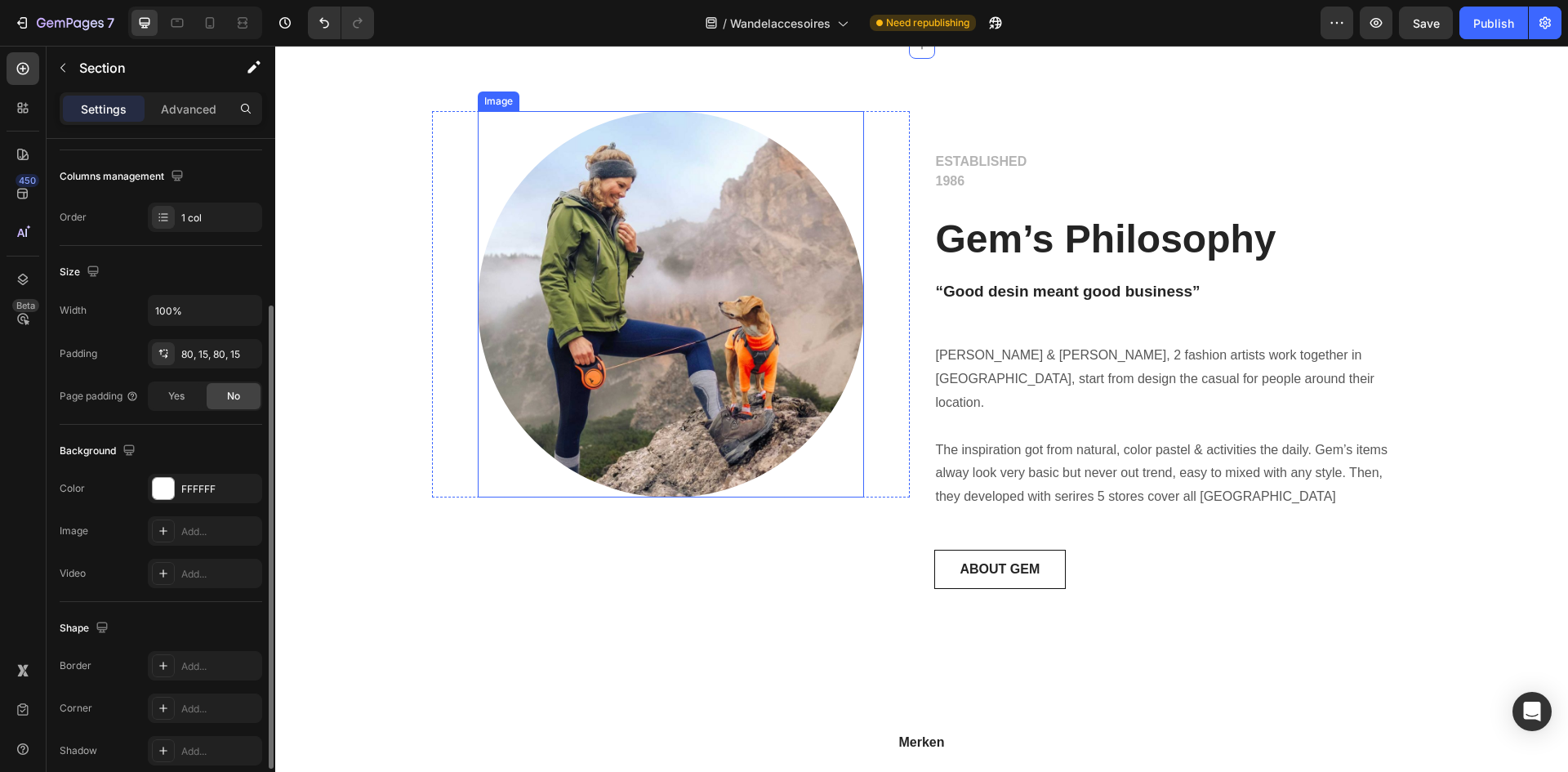
click at [760, 292] on img at bounding box center [670, 304] width 387 height 386
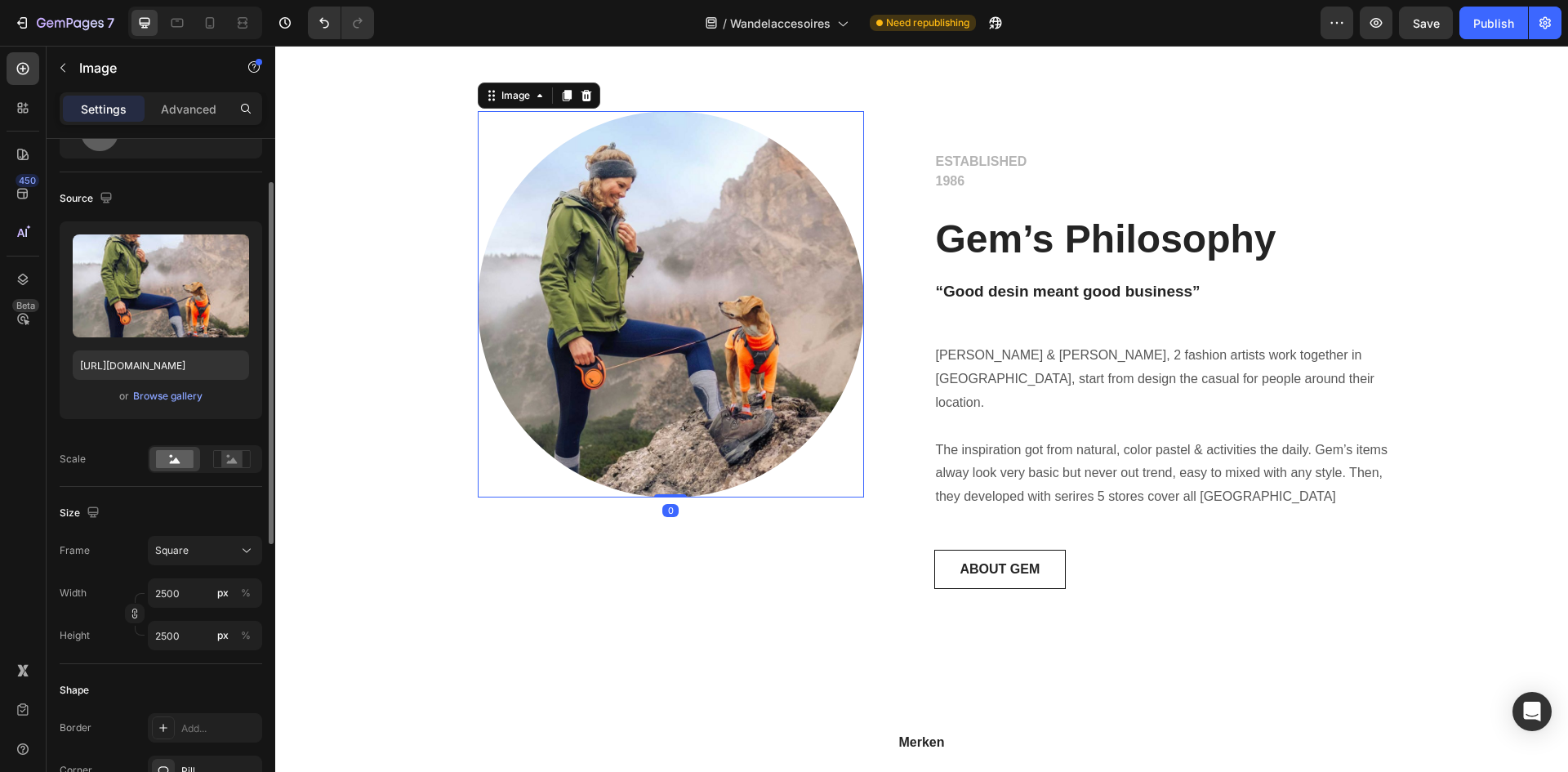
scroll to position [326, 0]
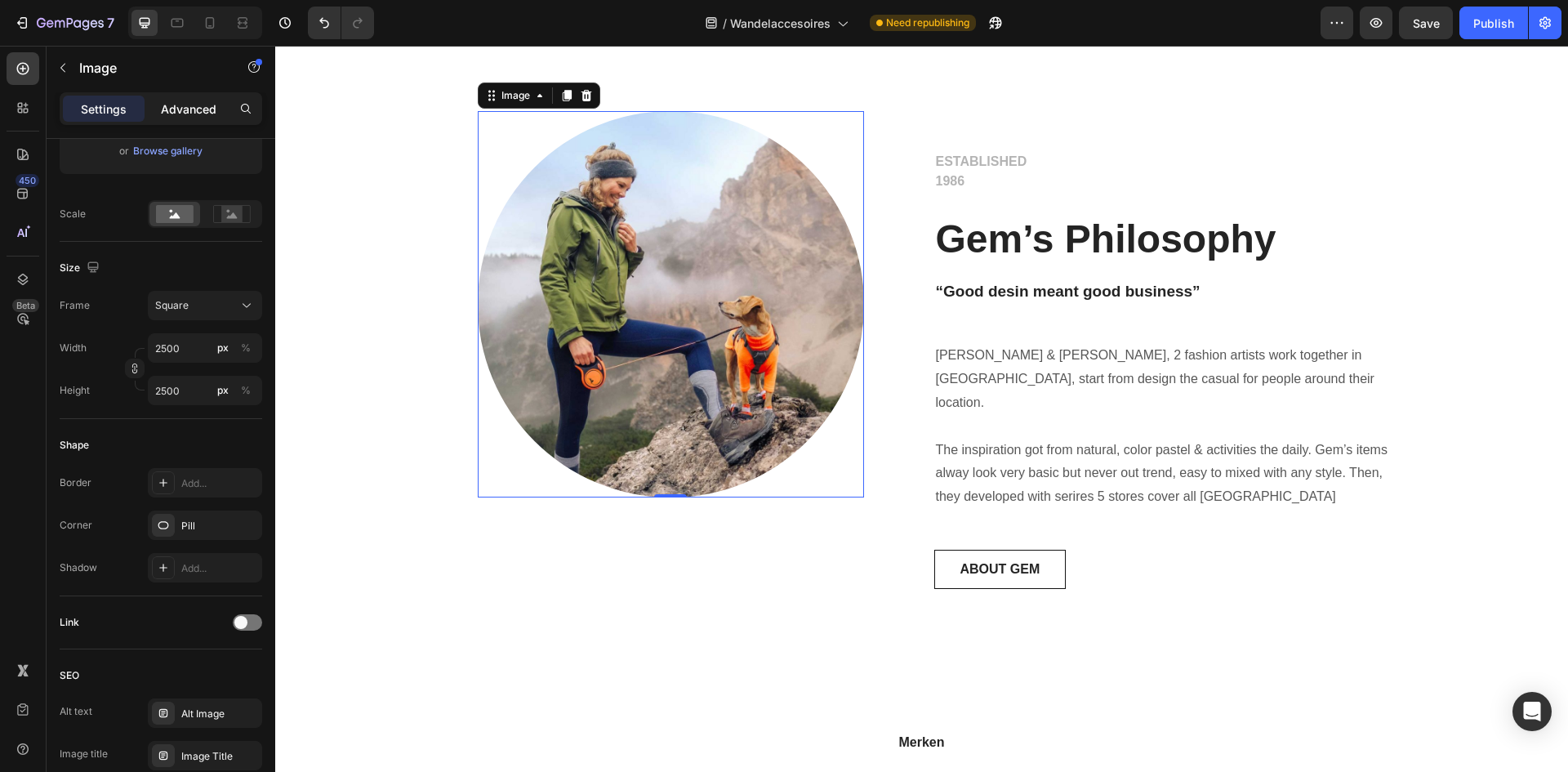
drag, startPoint x: 182, startPoint y: 100, endPoint x: 180, endPoint y: 110, distance: 10.2
click at [181, 103] on p "Advanced" at bounding box center [188, 108] width 55 height 17
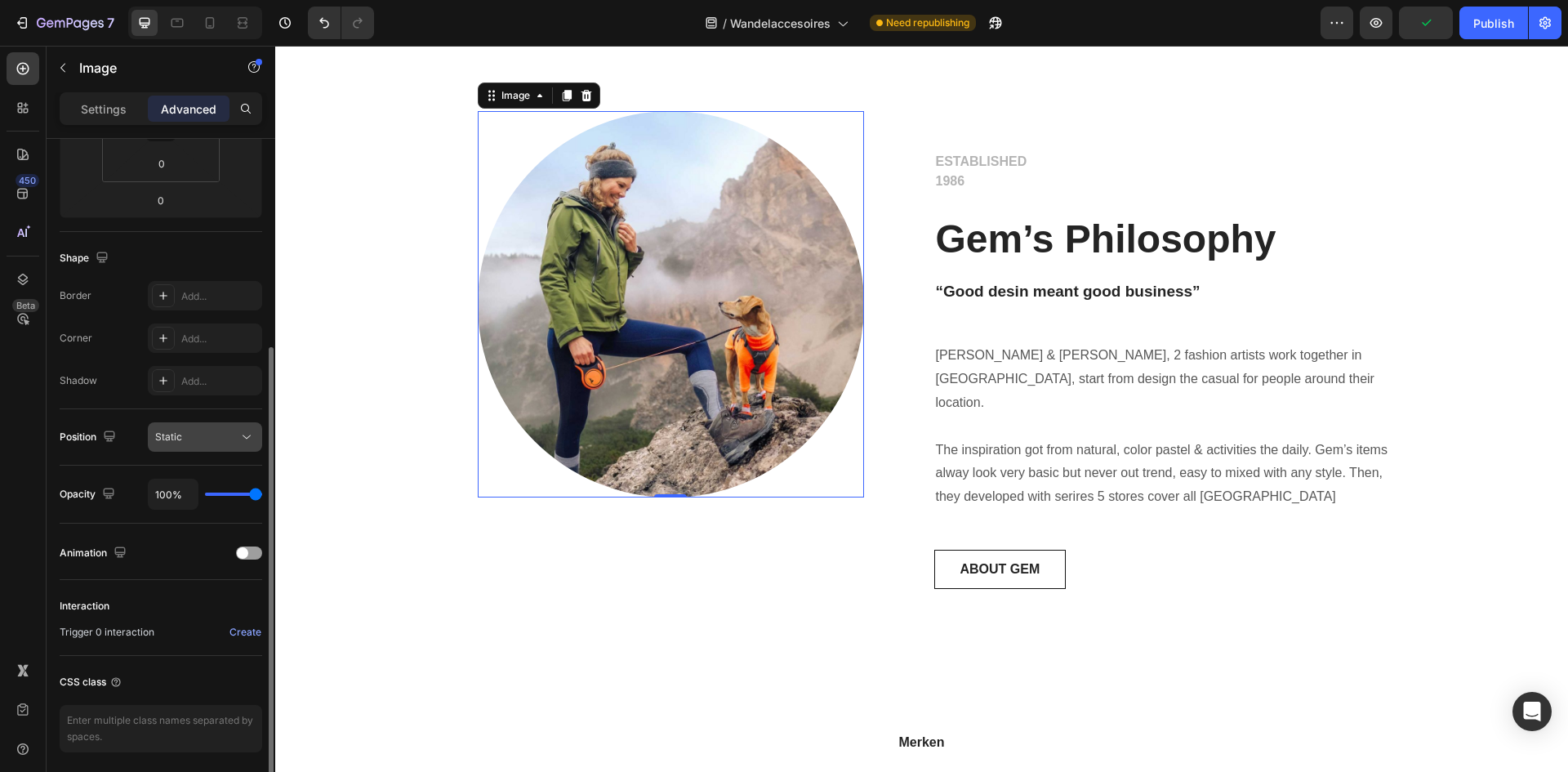
click at [216, 426] on button "Static" at bounding box center [206, 436] width 115 height 29
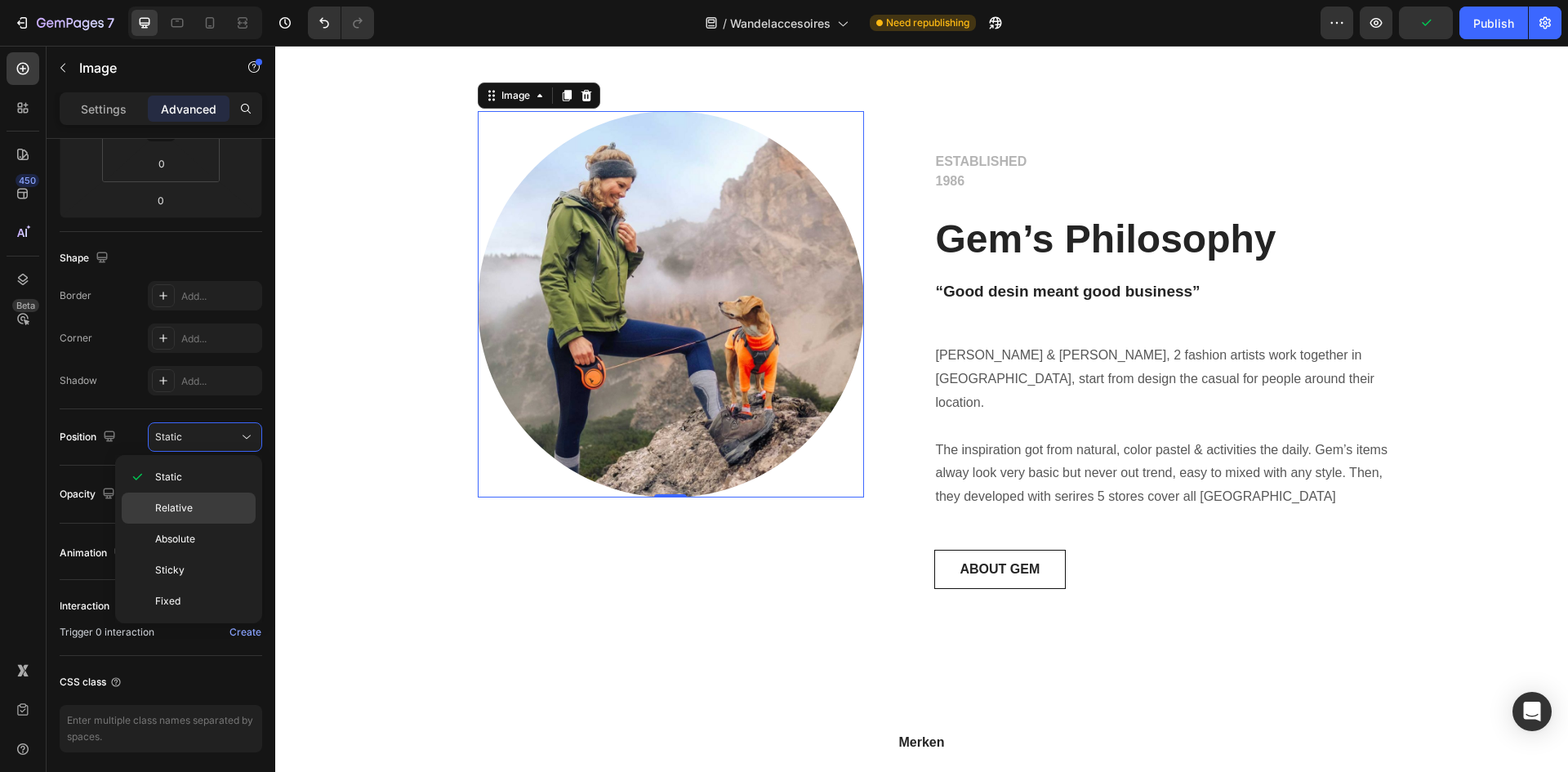
click at [204, 509] on p "Relative" at bounding box center [202, 507] width 93 height 15
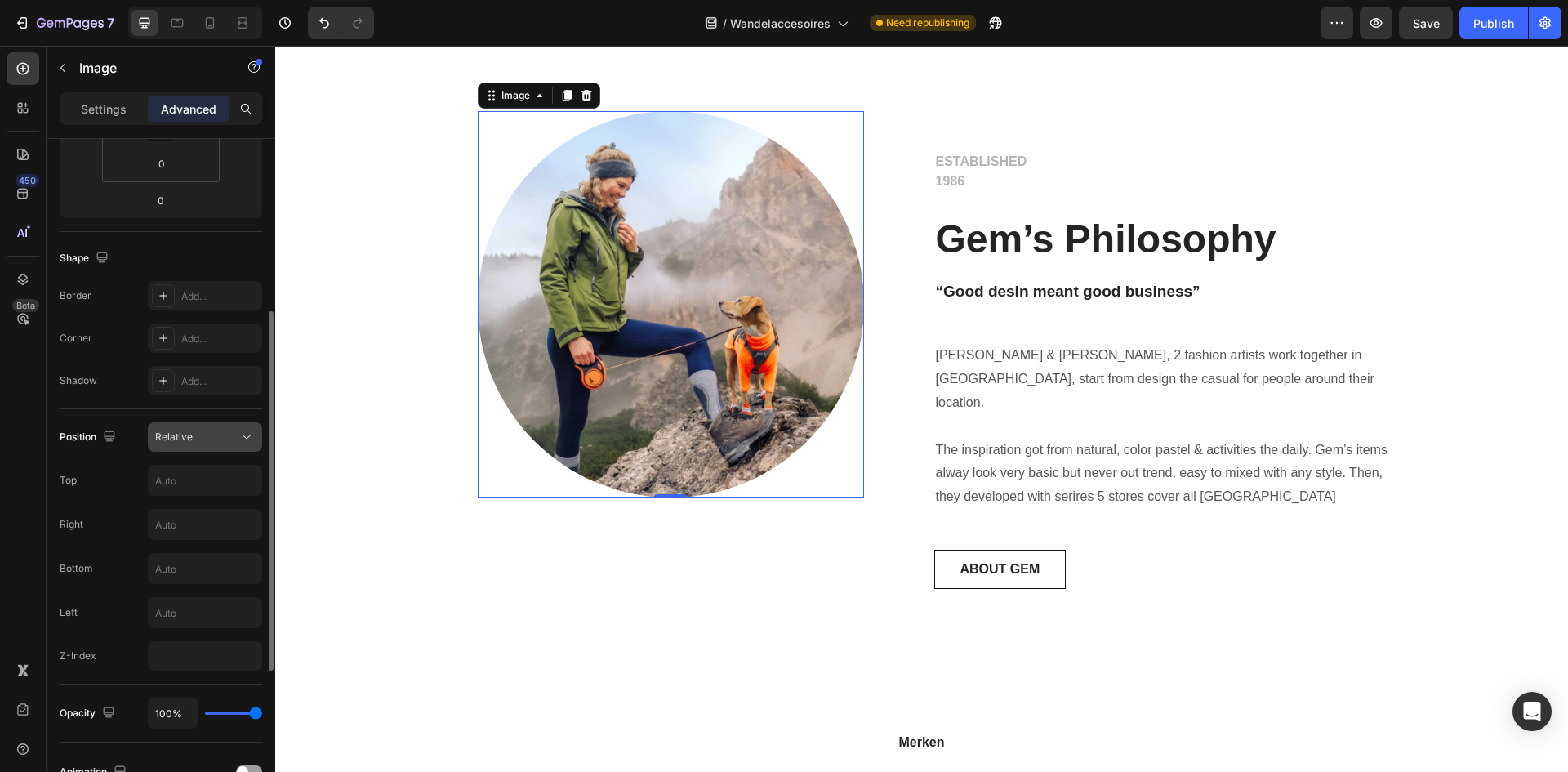
click at [221, 438] on div "Relative" at bounding box center [197, 436] width 84 height 15
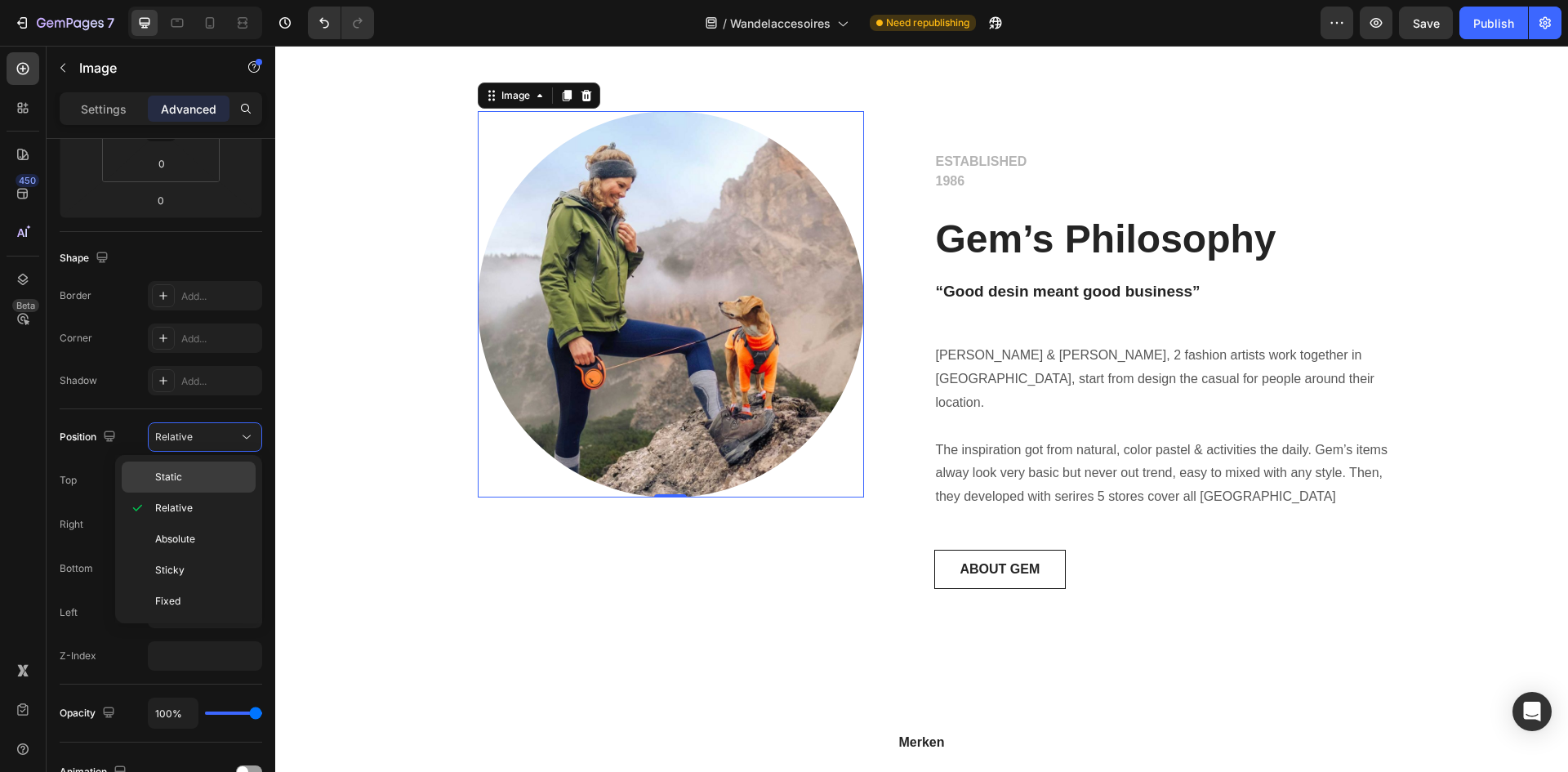
click at [222, 466] on div "Static" at bounding box center [188, 476] width 134 height 31
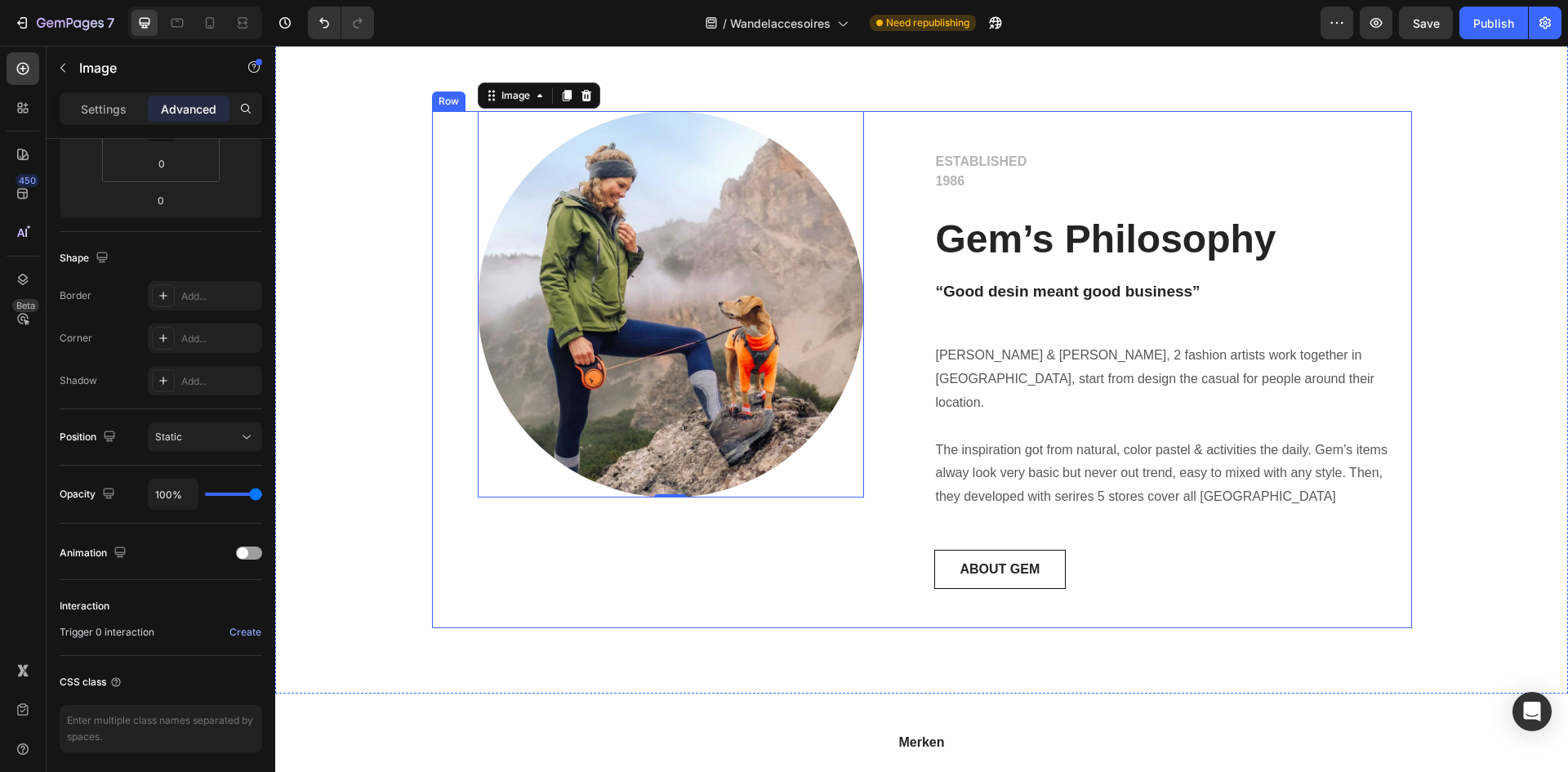
click at [541, 584] on div "Image 0 Row" at bounding box center [670, 369] width 477 height 516
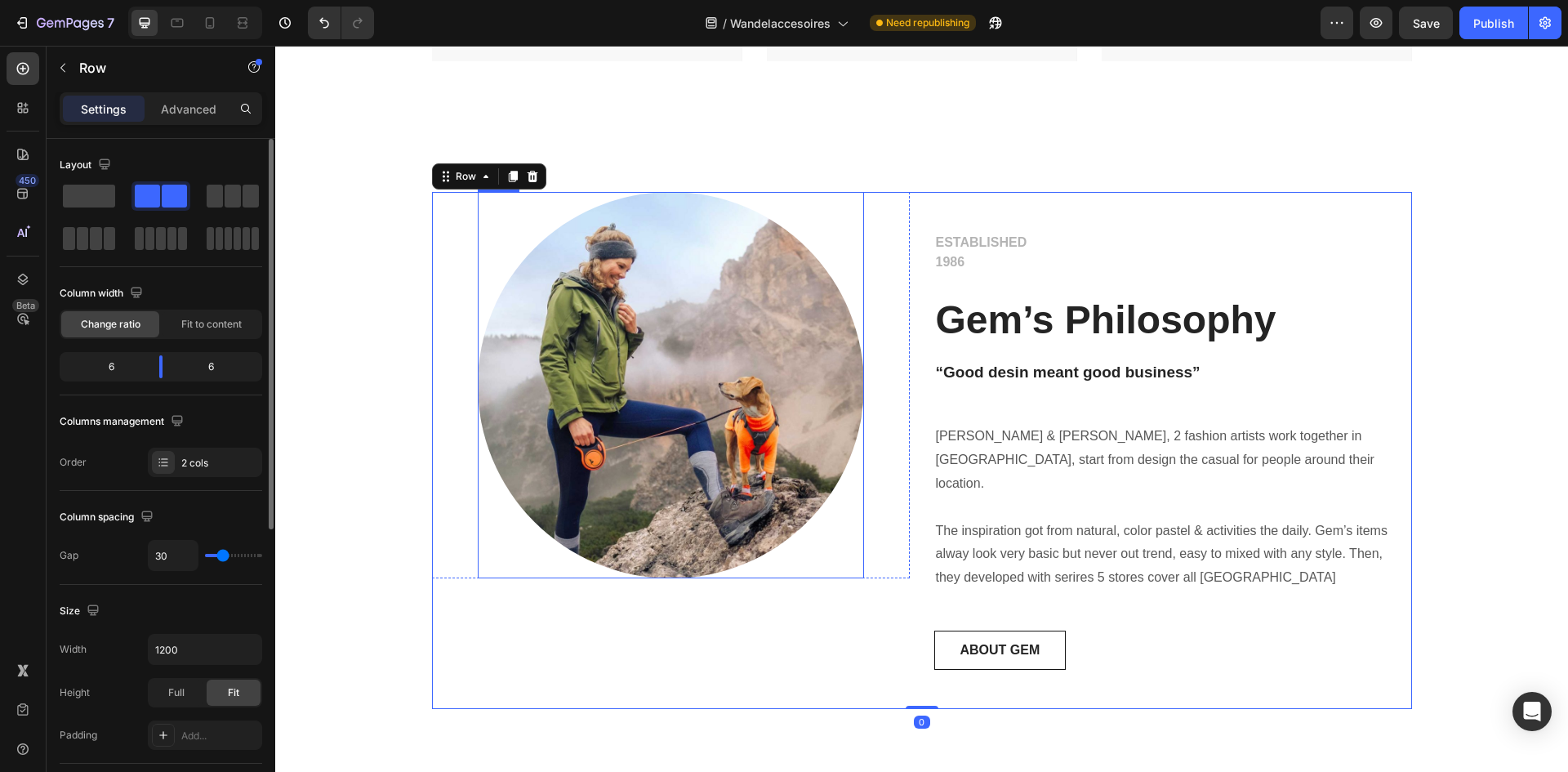
scroll to position [645, 0]
click at [1010, 321] on p "Gem’s Philosophy" at bounding box center [1173, 321] width 475 height 51
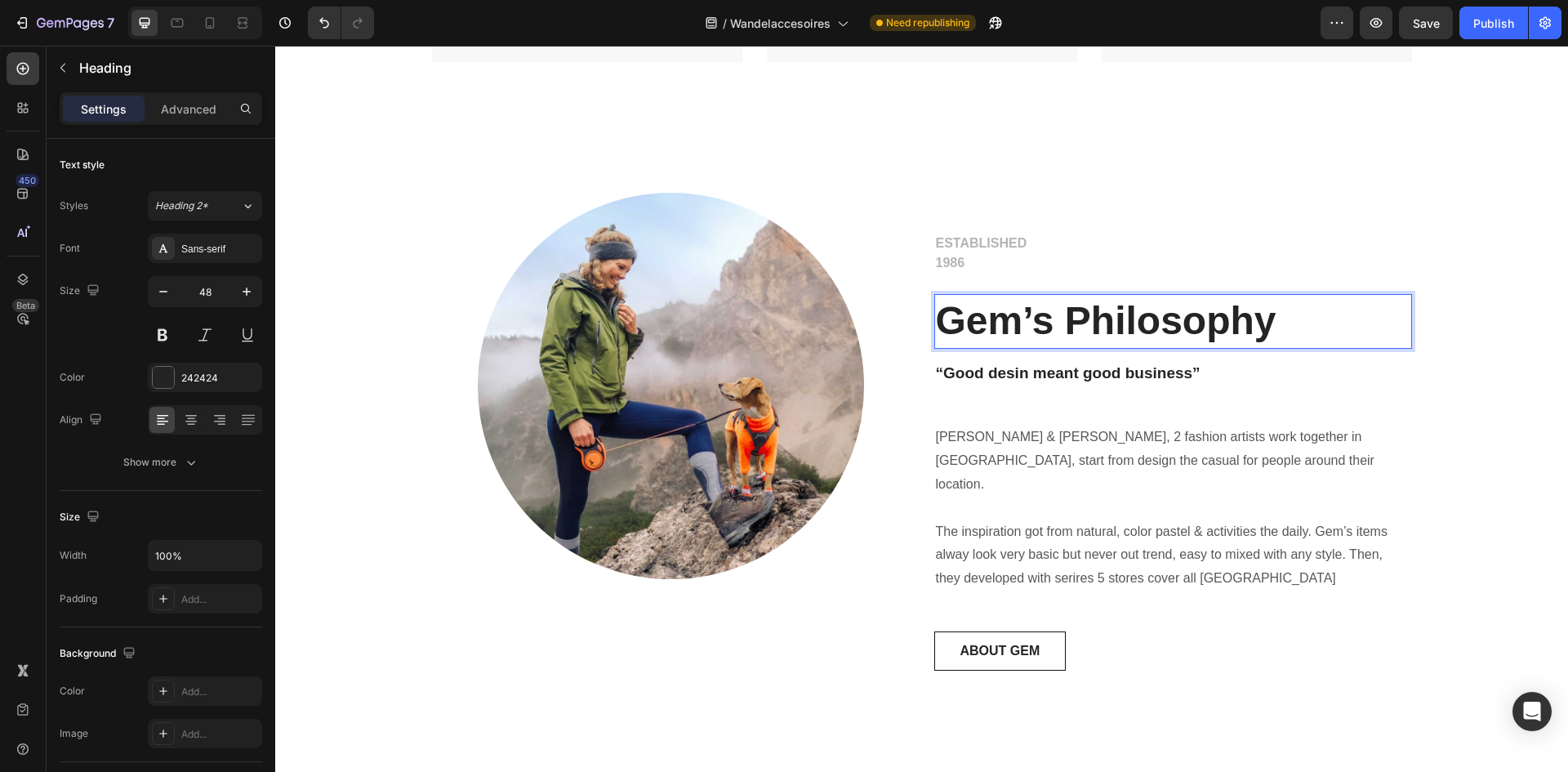
click at [1012, 321] on p "Gem’s Philosophy" at bounding box center [1173, 321] width 475 height 51
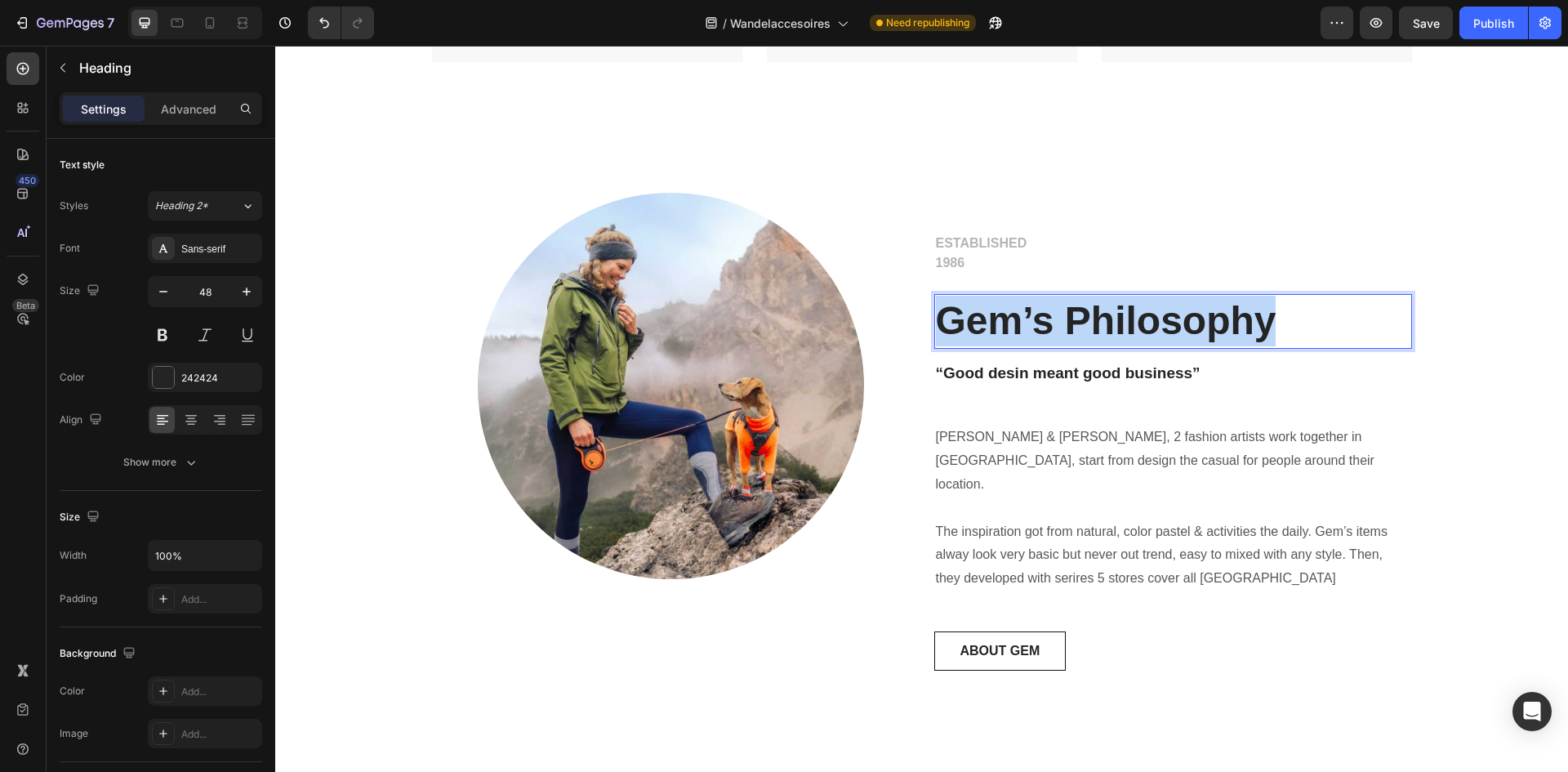
click at [1016, 325] on p "Gem’s Philosophy" at bounding box center [1173, 321] width 475 height 51
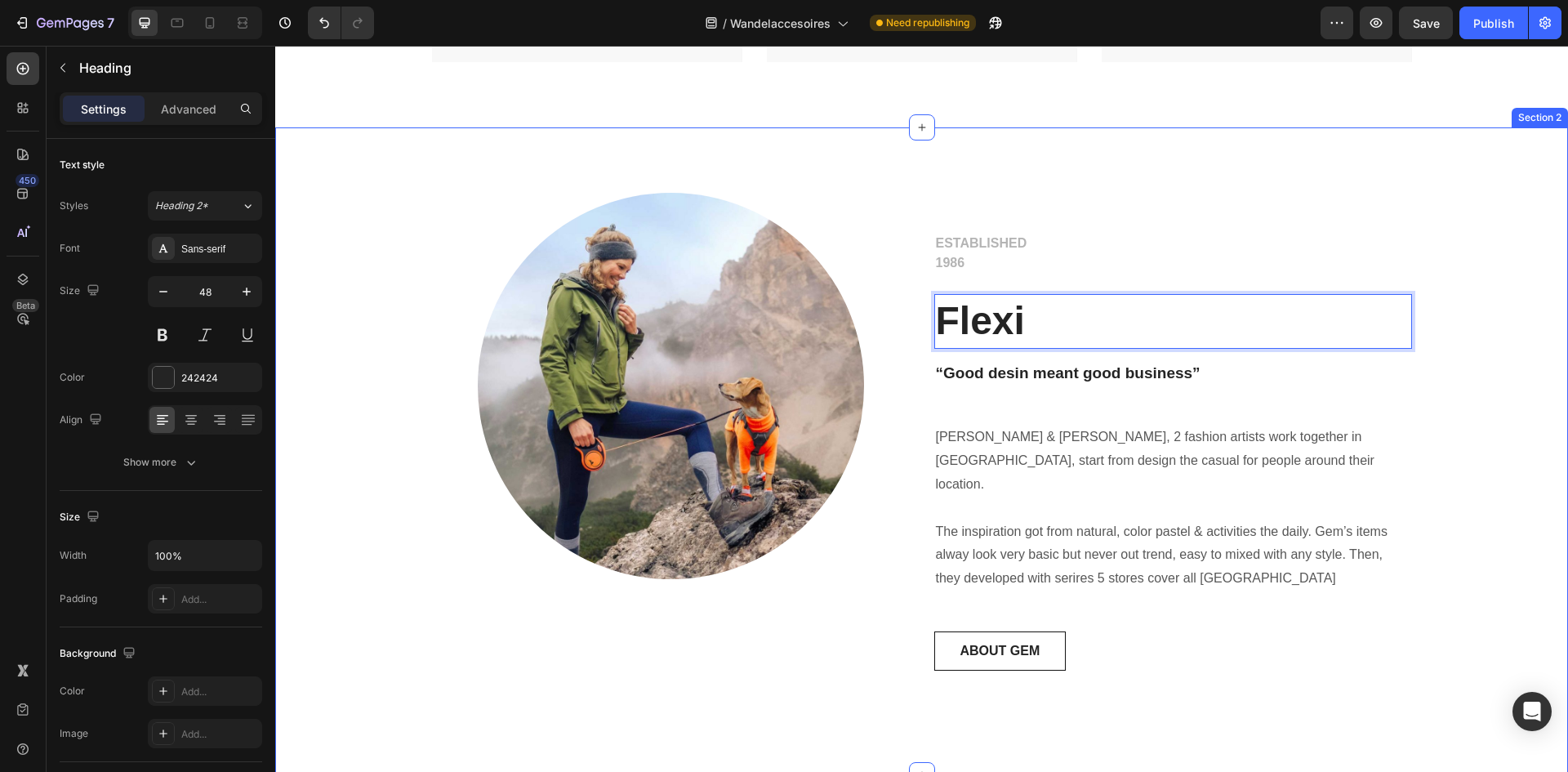
click at [592, 151] on div "Image Row ESTABLISHED 1986 Text block Flexi Heading 16 “Good desin meant good b…" at bounding box center [921, 451] width 1292 height 647
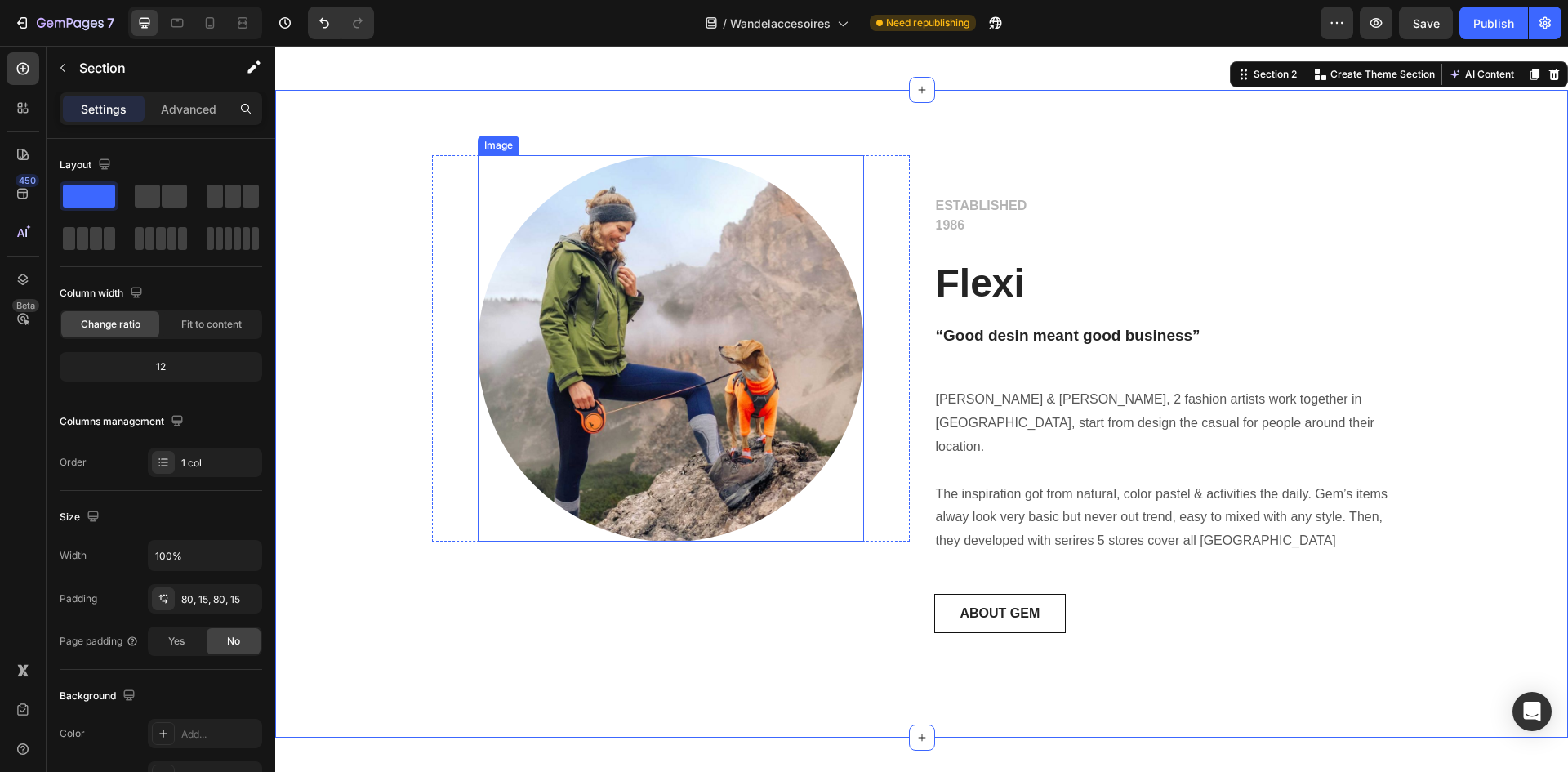
scroll to position [727, 0]
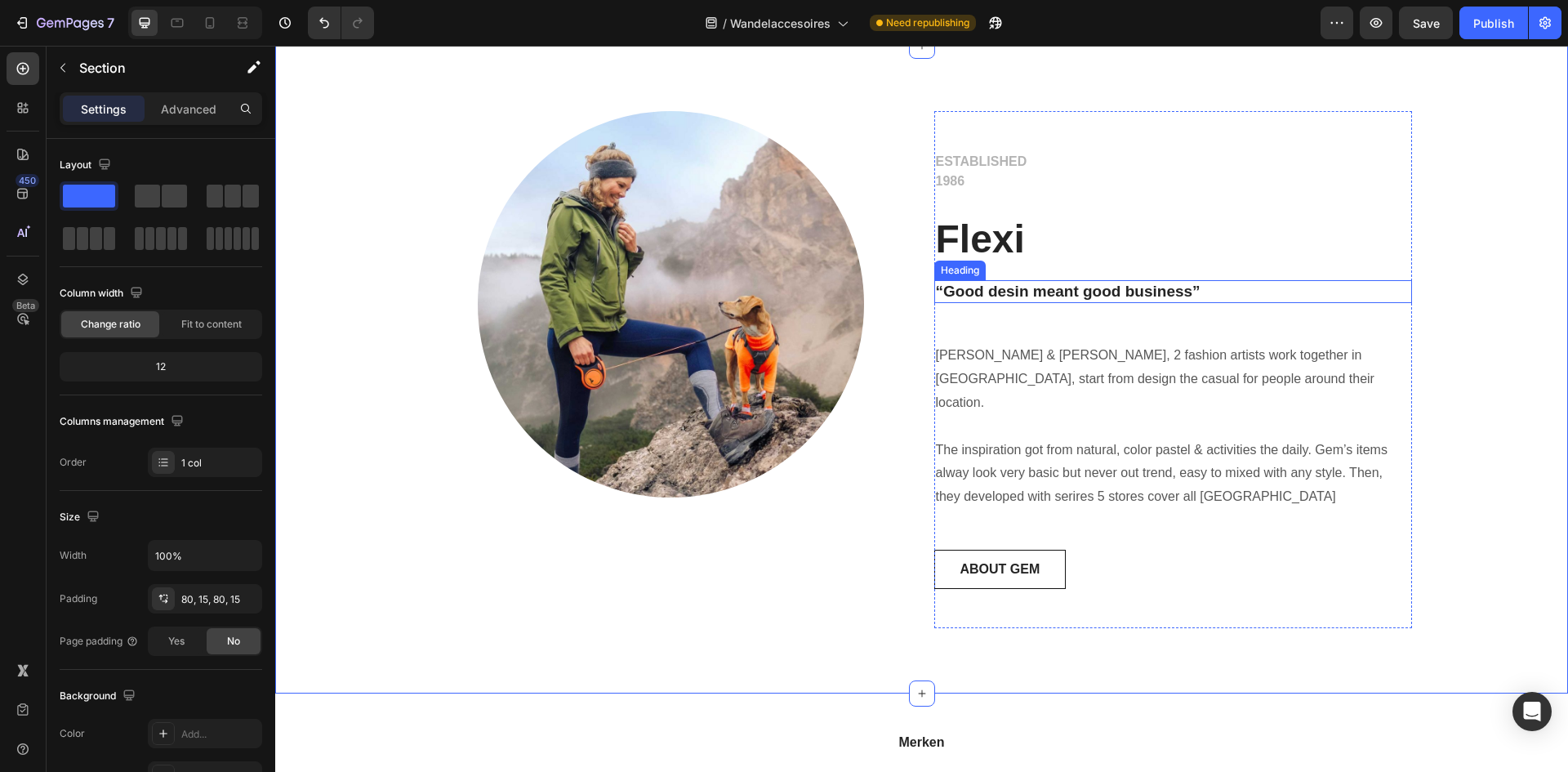
click at [1007, 287] on p "“Good desin meant good business”" at bounding box center [1173, 292] width 475 height 20
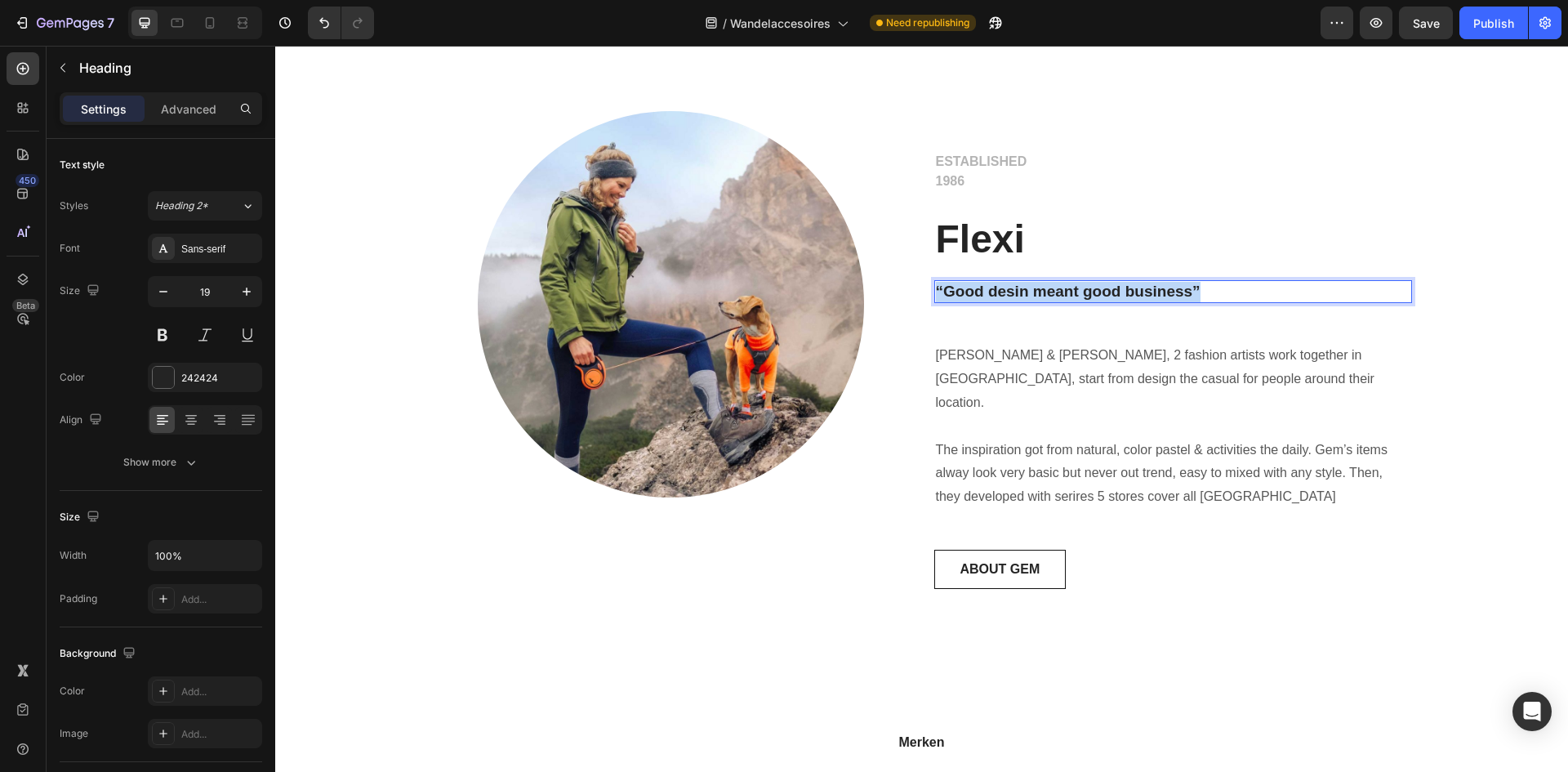
click at [1007, 287] on p "“Good desin meant good business”" at bounding box center [1173, 292] width 475 height 20
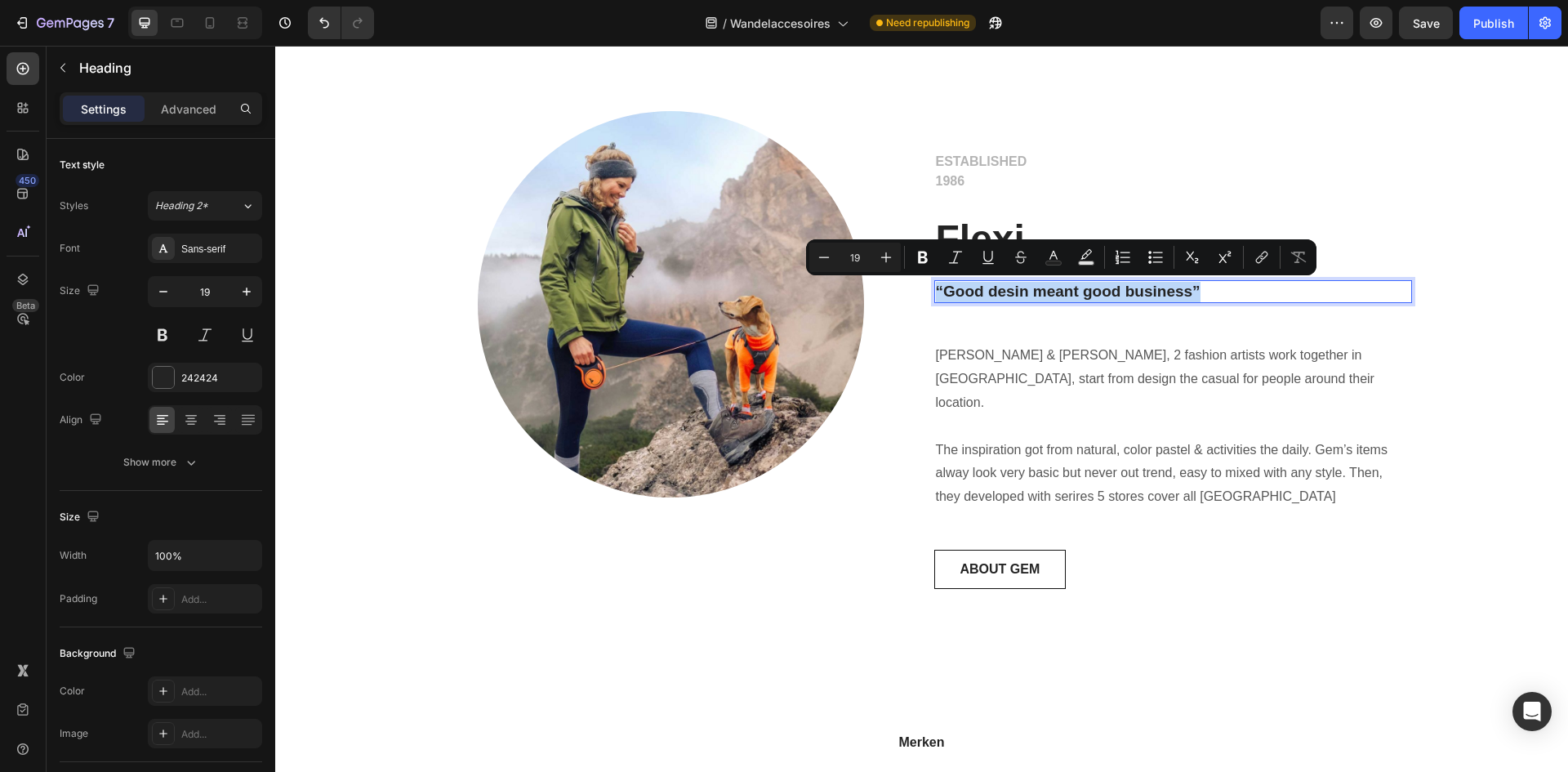
click at [940, 288] on p "“Good desin meant good business”" at bounding box center [1173, 292] width 475 height 20
drag, startPoint x: 940, startPoint y: 292, endPoint x: 1185, endPoint y: 296, distance: 245.0
click at [1185, 296] on p "“Good desin meant good business”" at bounding box center [1173, 292] width 475 height 20
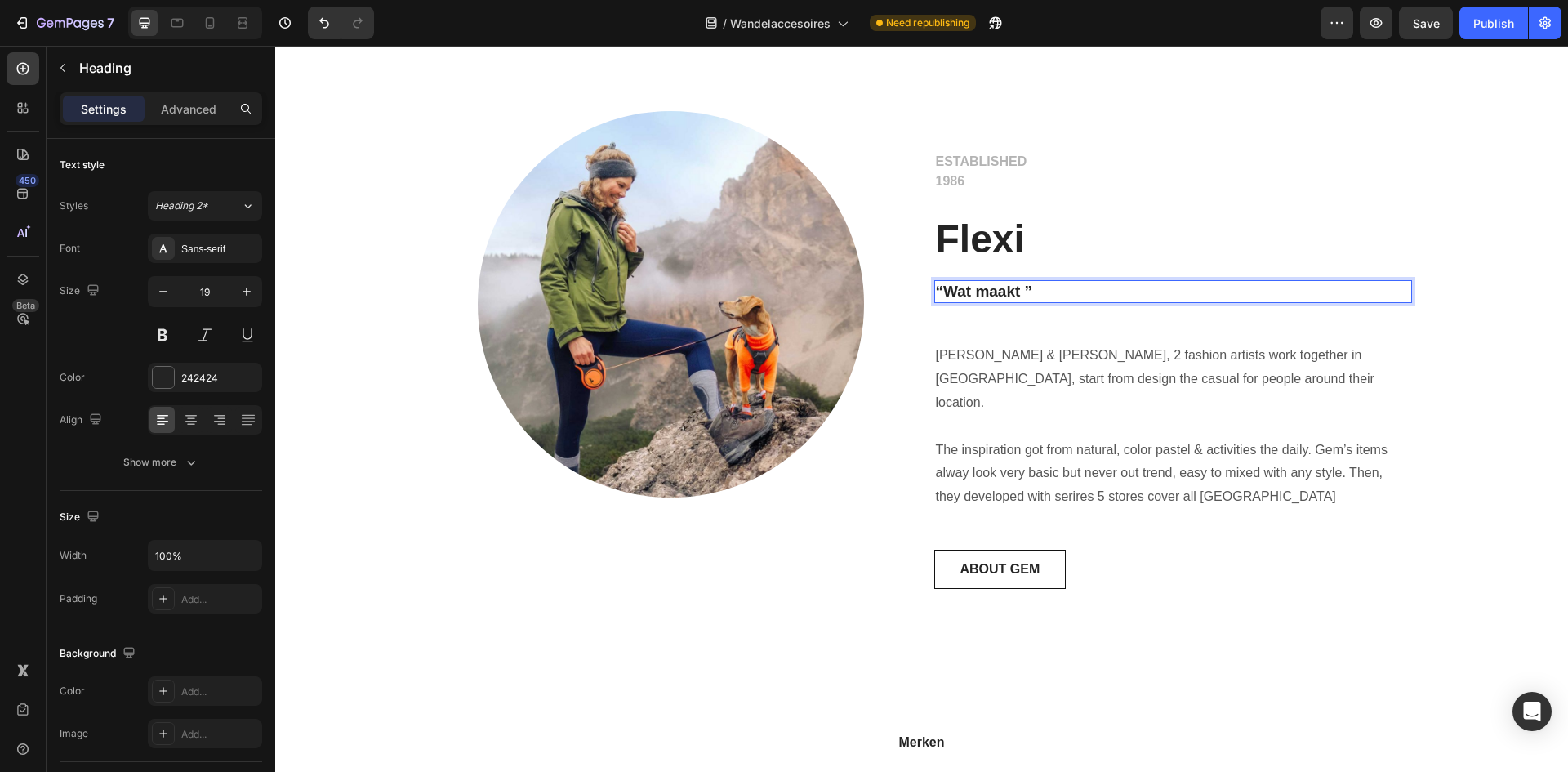
click at [1052, 294] on p "“Wat maakt ”" at bounding box center [1173, 292] width 475 height 20
click at [1198, 186] on p "ESTABLISHED 1986" at bounding box center [1173, 171] width 475 height 39
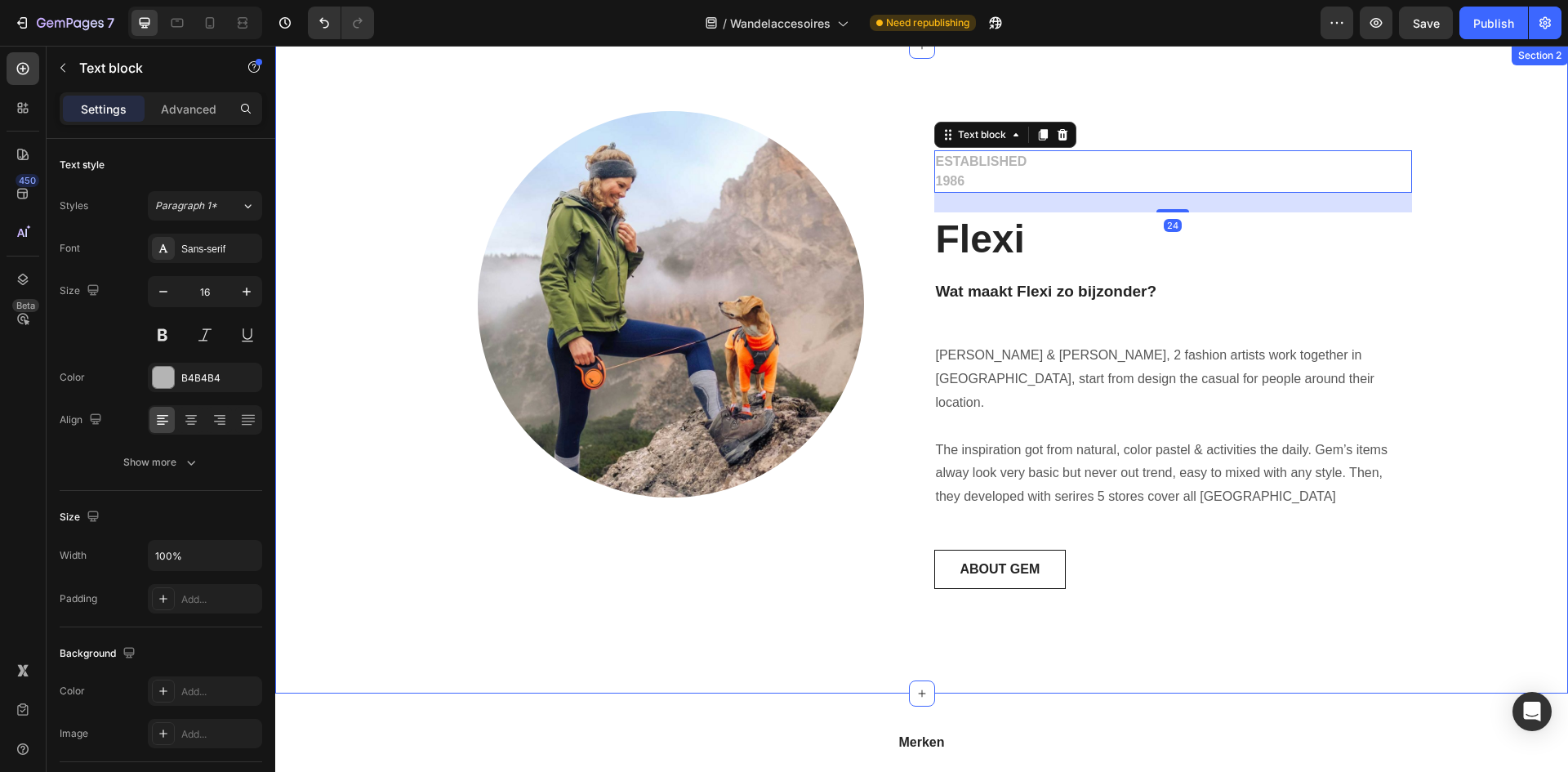
click at [317, 559] on div "Image Row ESTABLISHED 1986 Text block 24 Flexi Heading Wat maakt Flexi zo bijzo…" at bounding box center [921, 369] width 1269 height 516
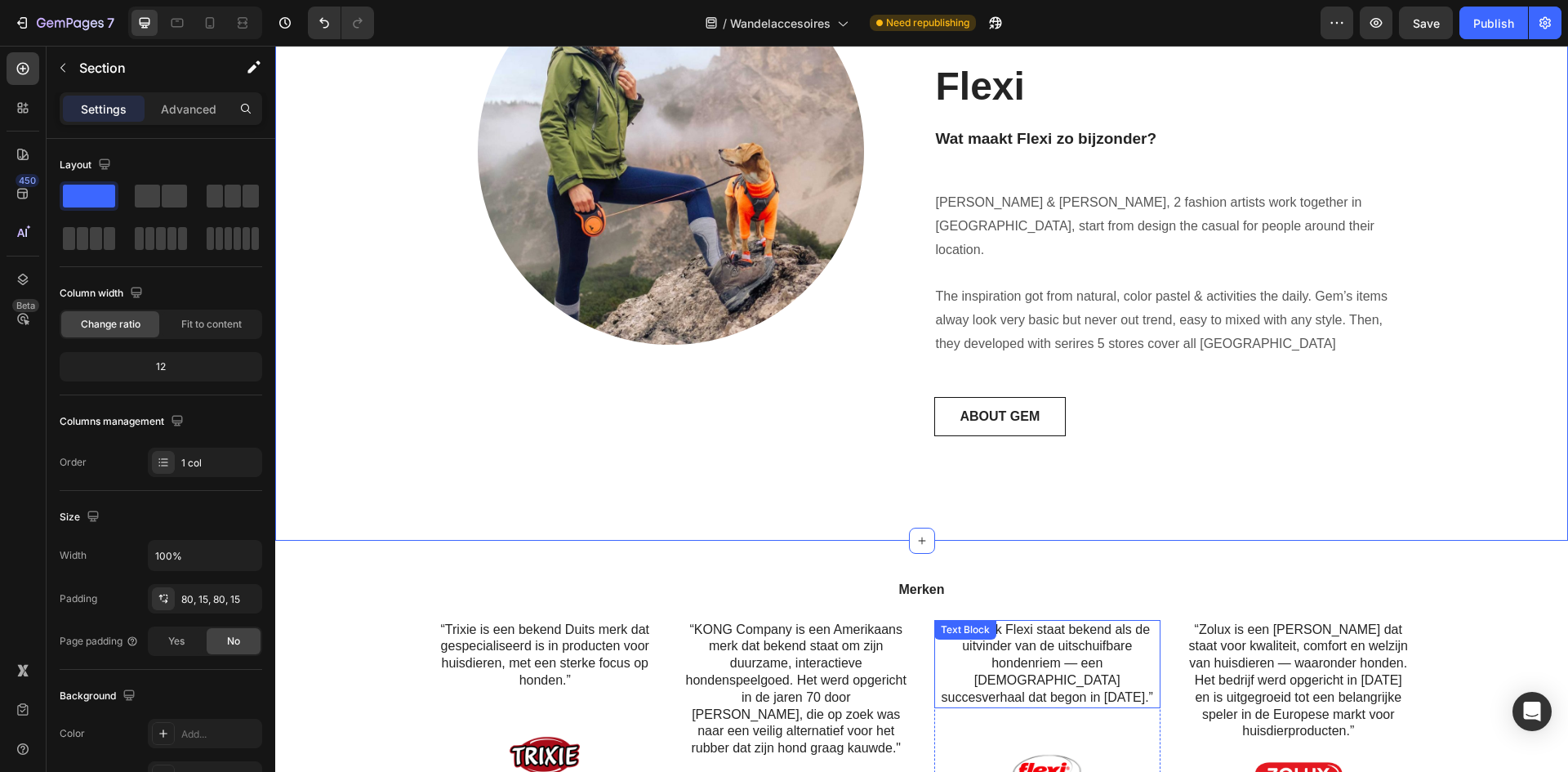
scroll to position [808, 0]
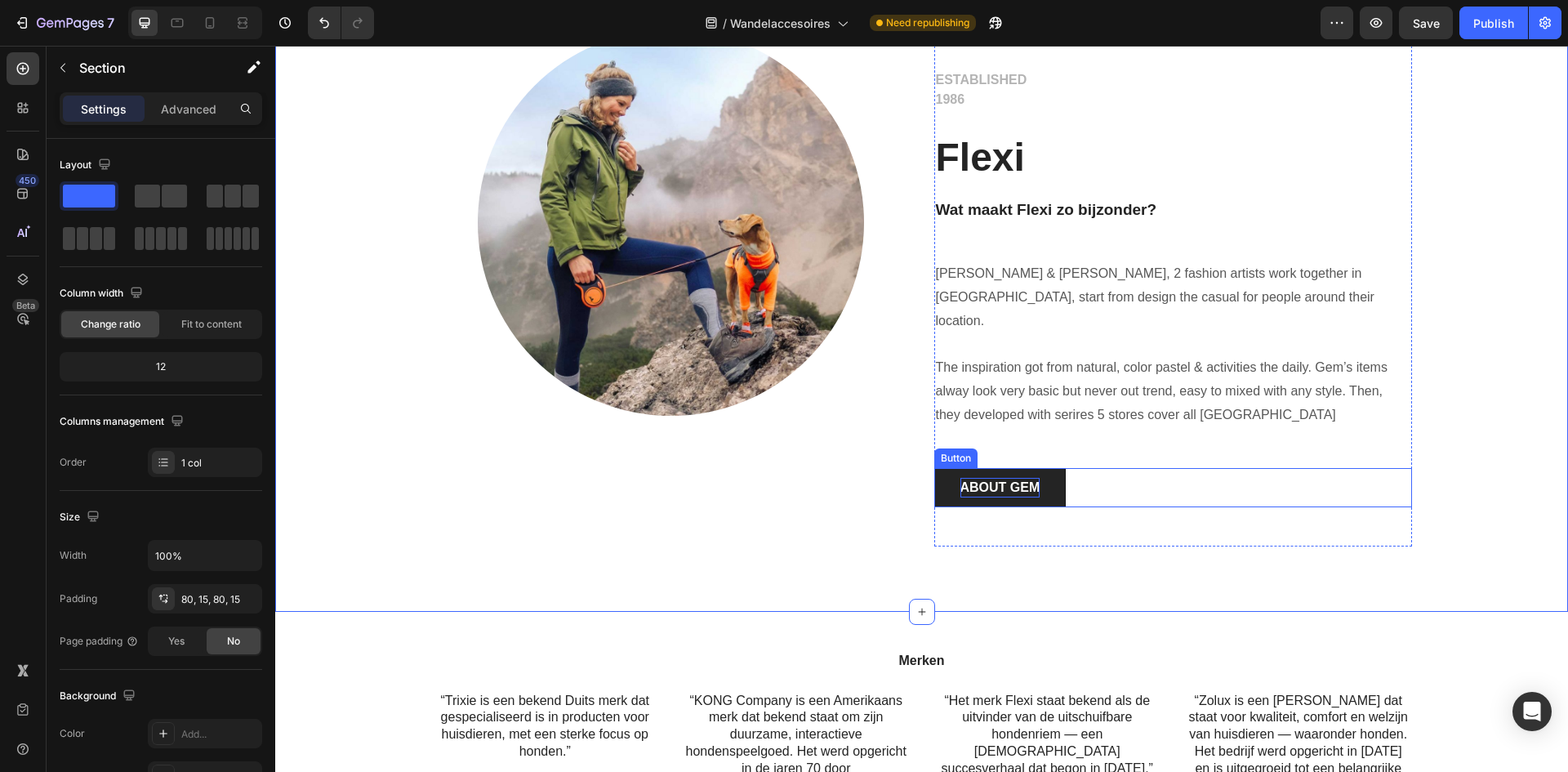
click at [1026, 477] on div "ABOUT GEM" at bounding box center [1000, 487] width 80 height 20
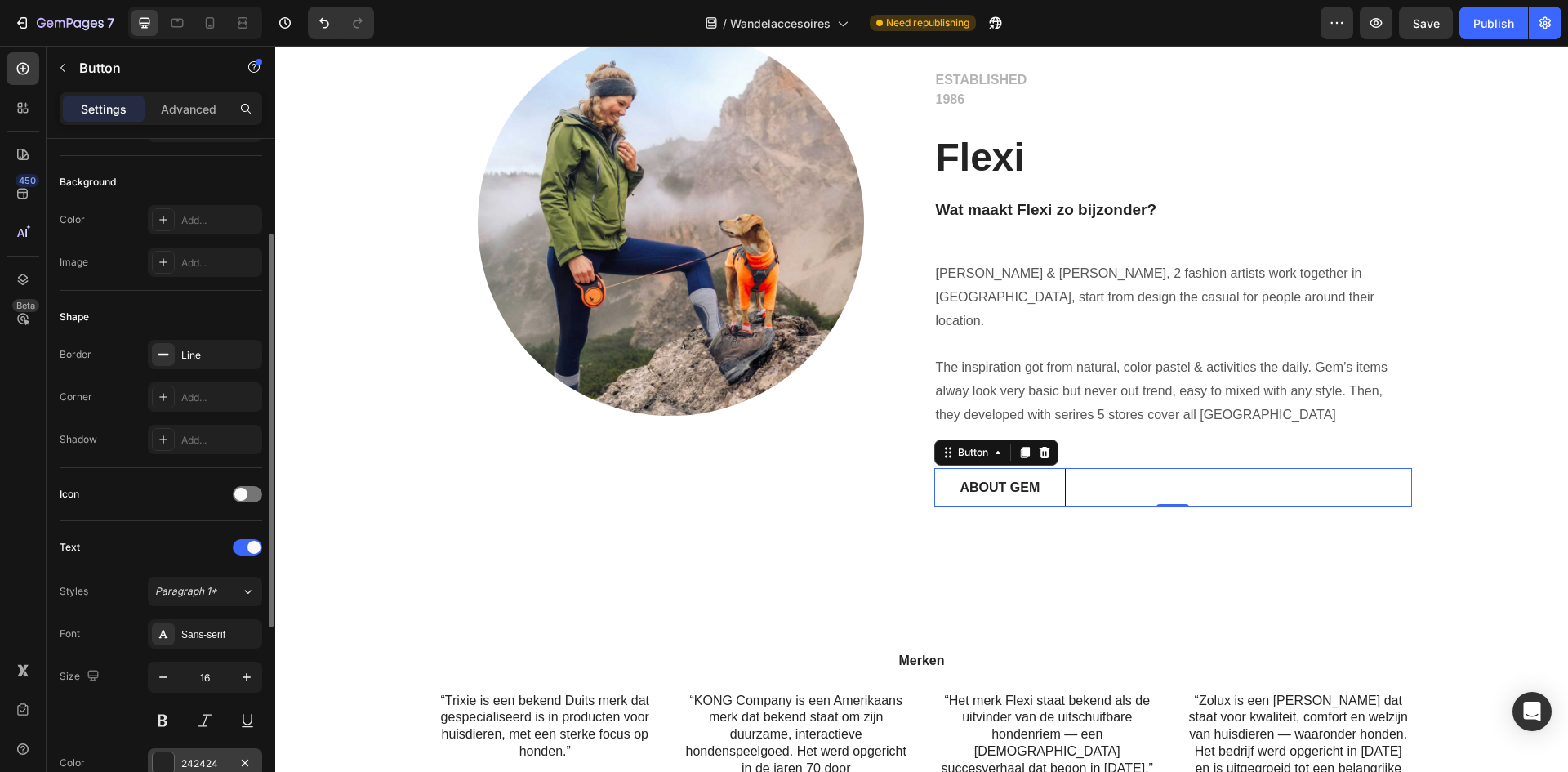
scroll to position [492, 0]
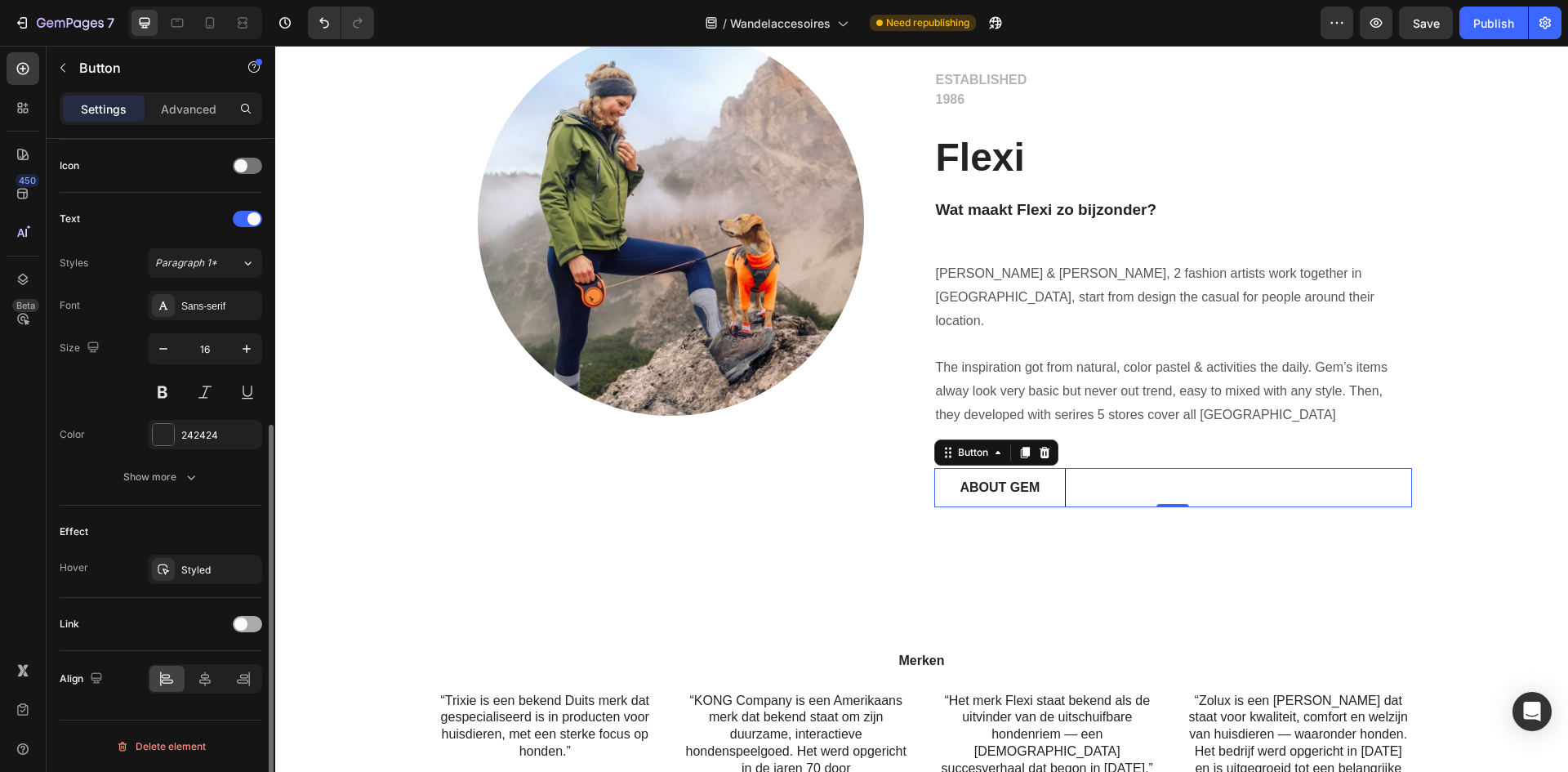
click at [250, 627] on div at bounding box center [247, 624] width 29 height 16
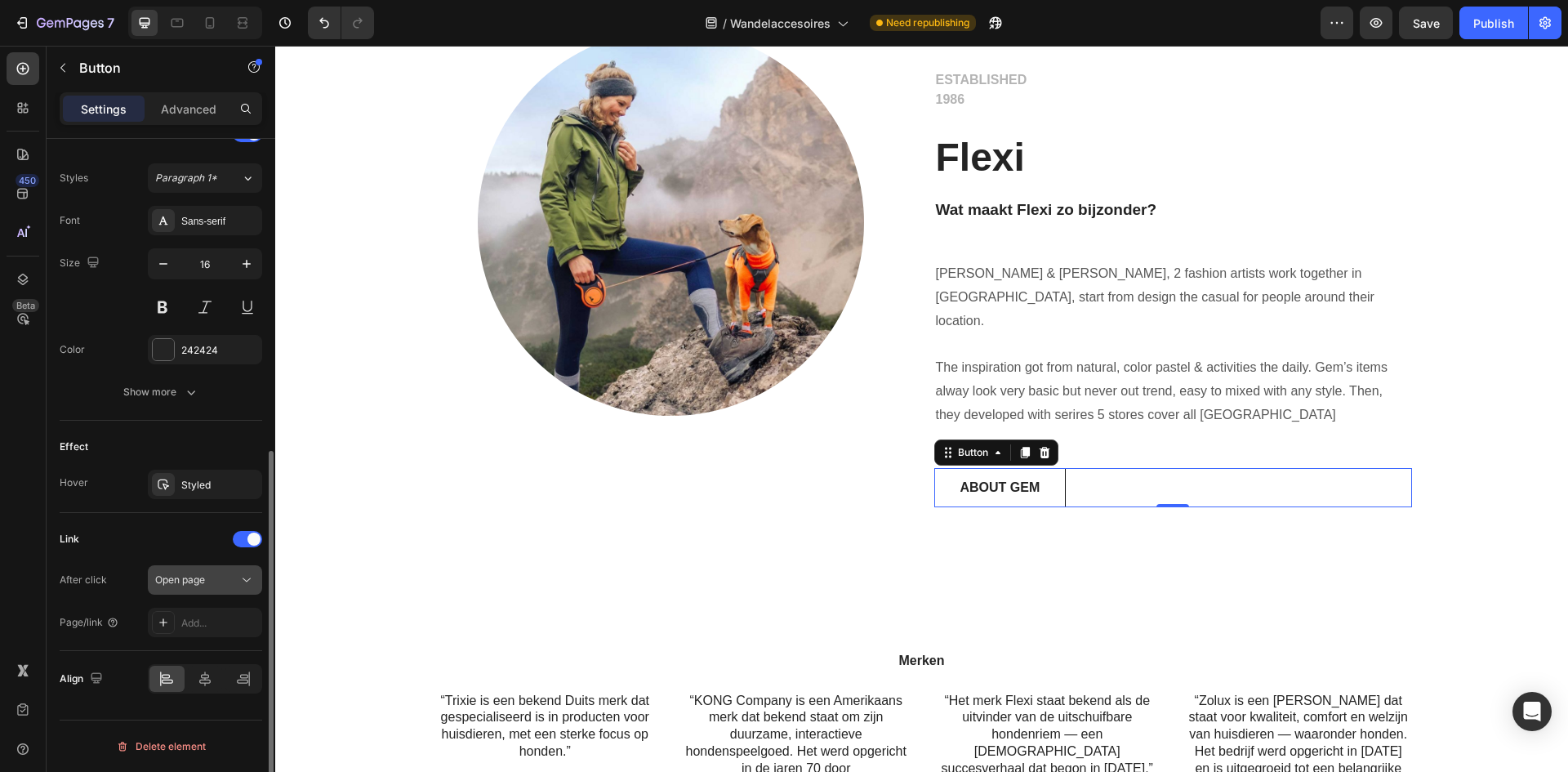
click at [225, 572] on div "Open page" at bounding box center [197, 579] width 84 height 15
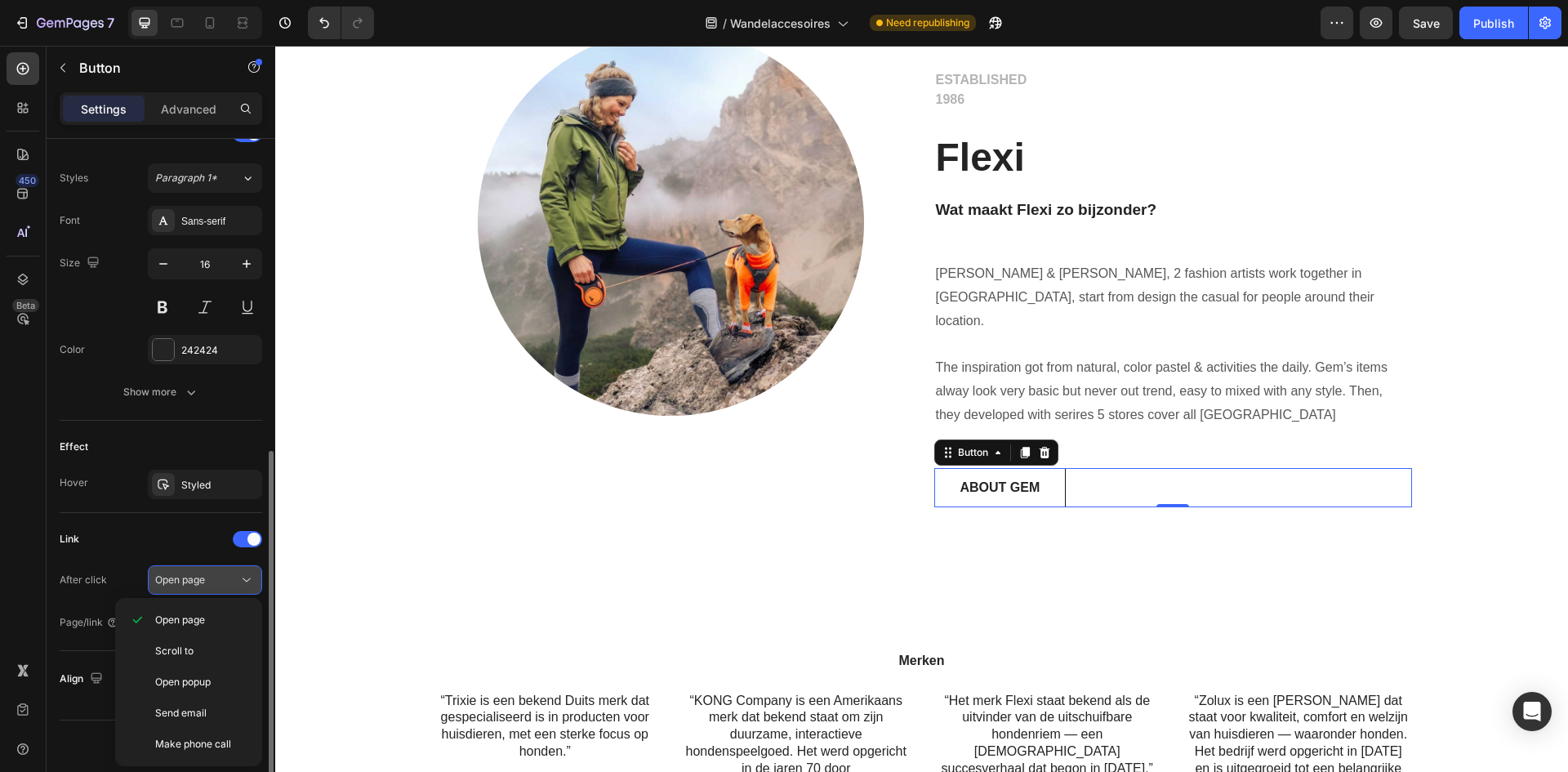
click at [224, 572] on div "Open page" at bounding box center [197, 579] width 84 height 15
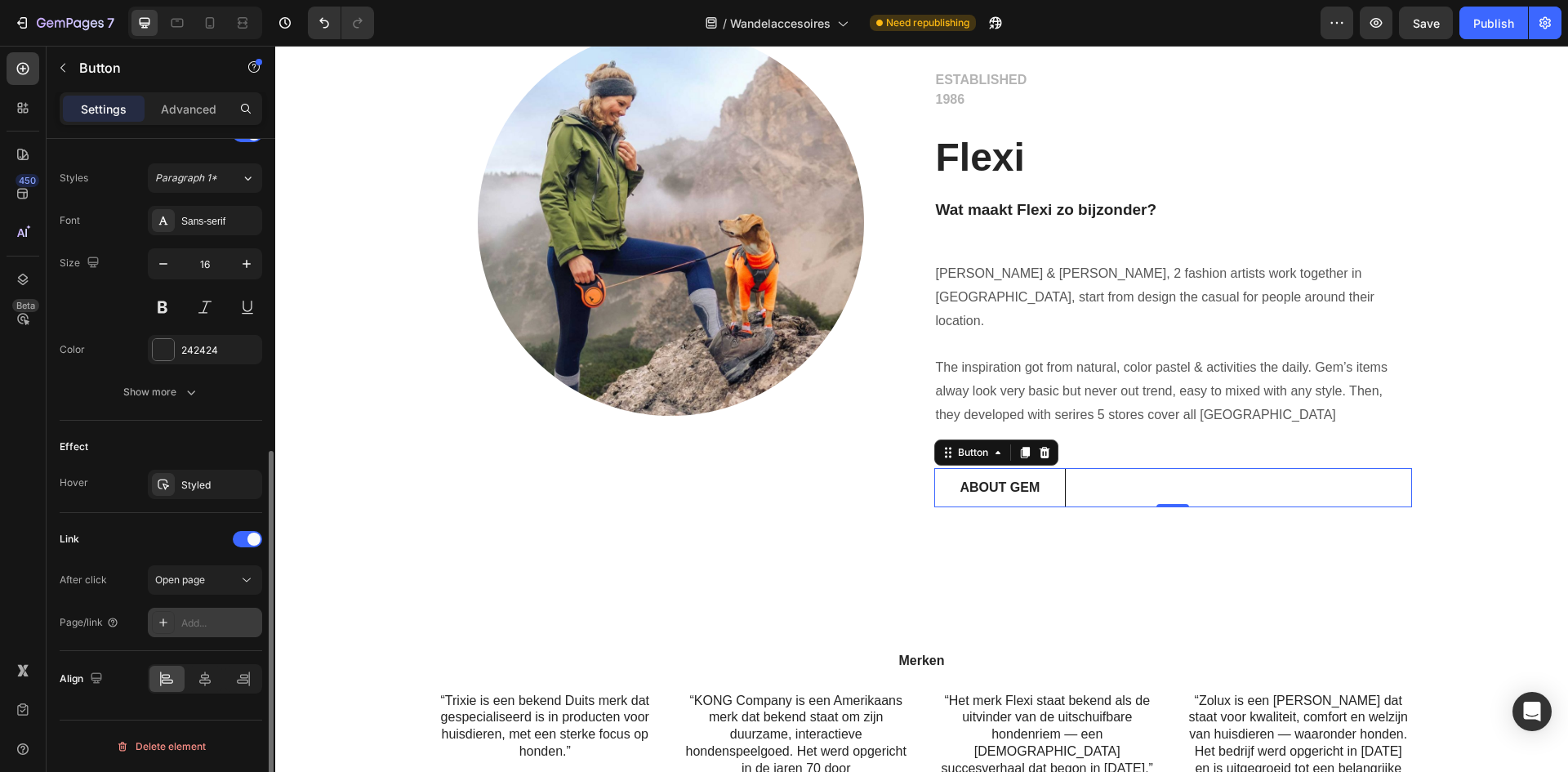
click at [213, 630] on div "Add..." at bounding box center [206, 622] width 115 height 29
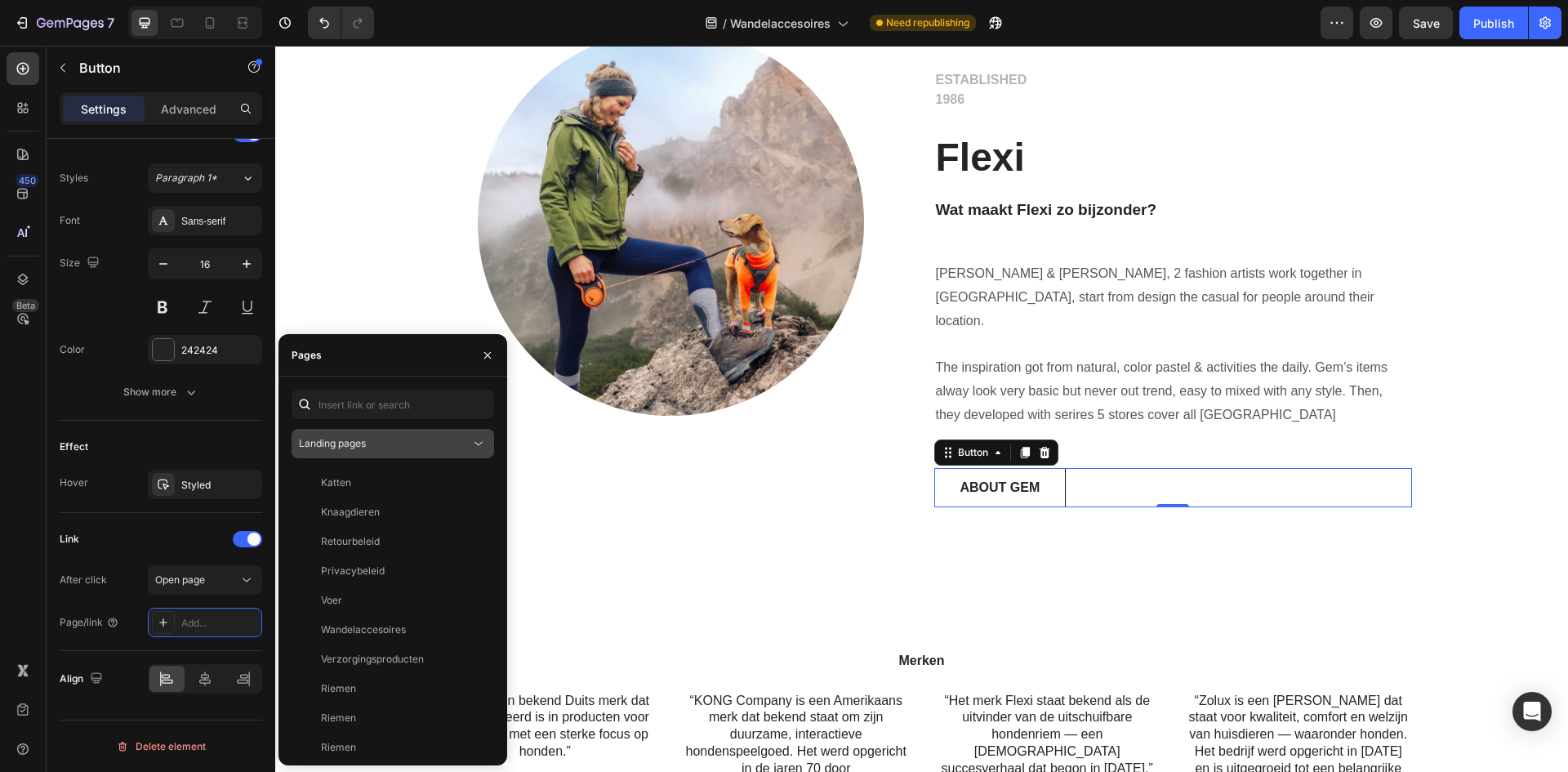
click at [444, 446] on div "Landing pages" at bounding box center [385, 444] width 172 height 15
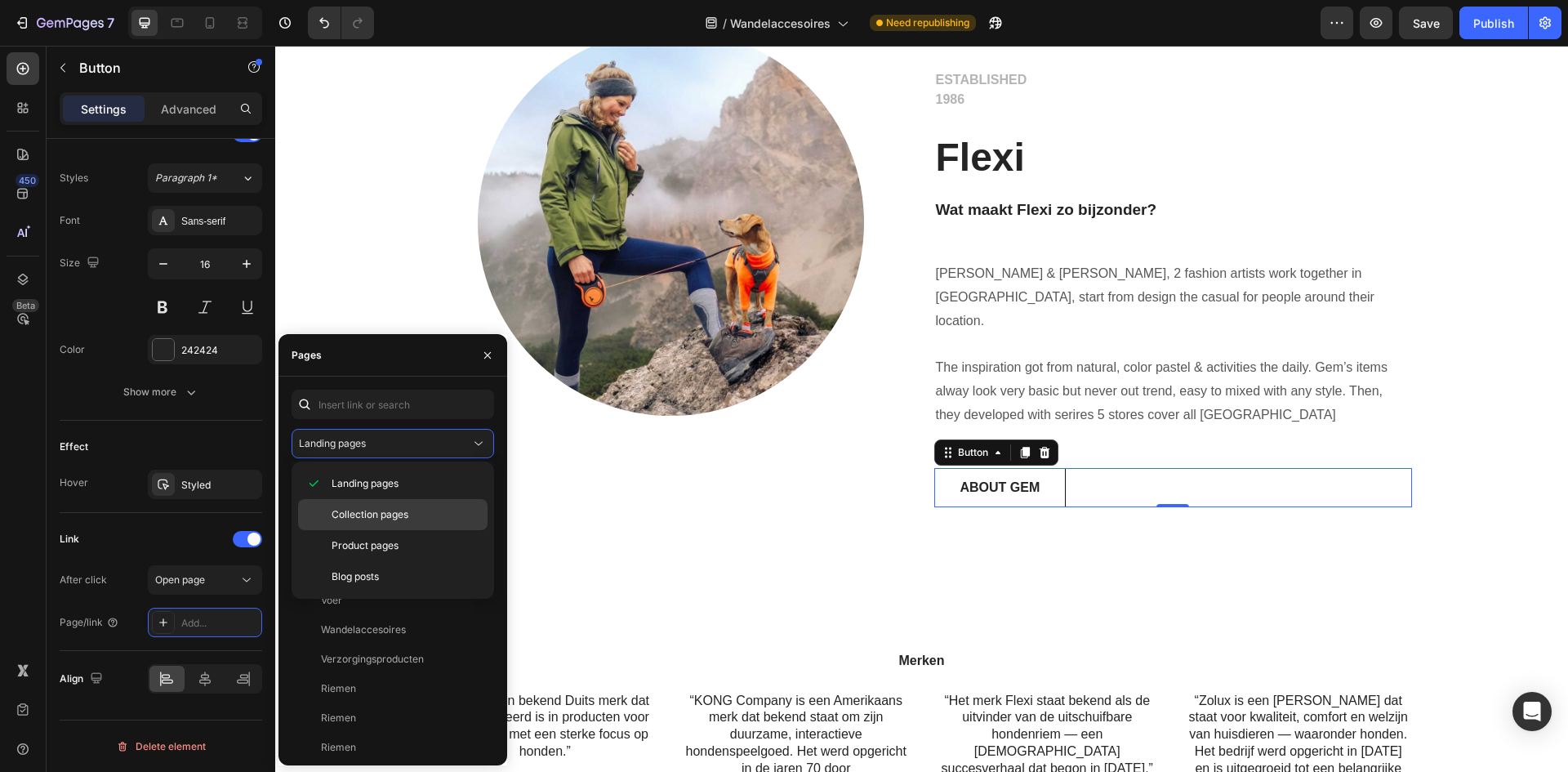
click at [432, 521] on p "Collection pages" at bounding box center [406, 515] width 148 height 15
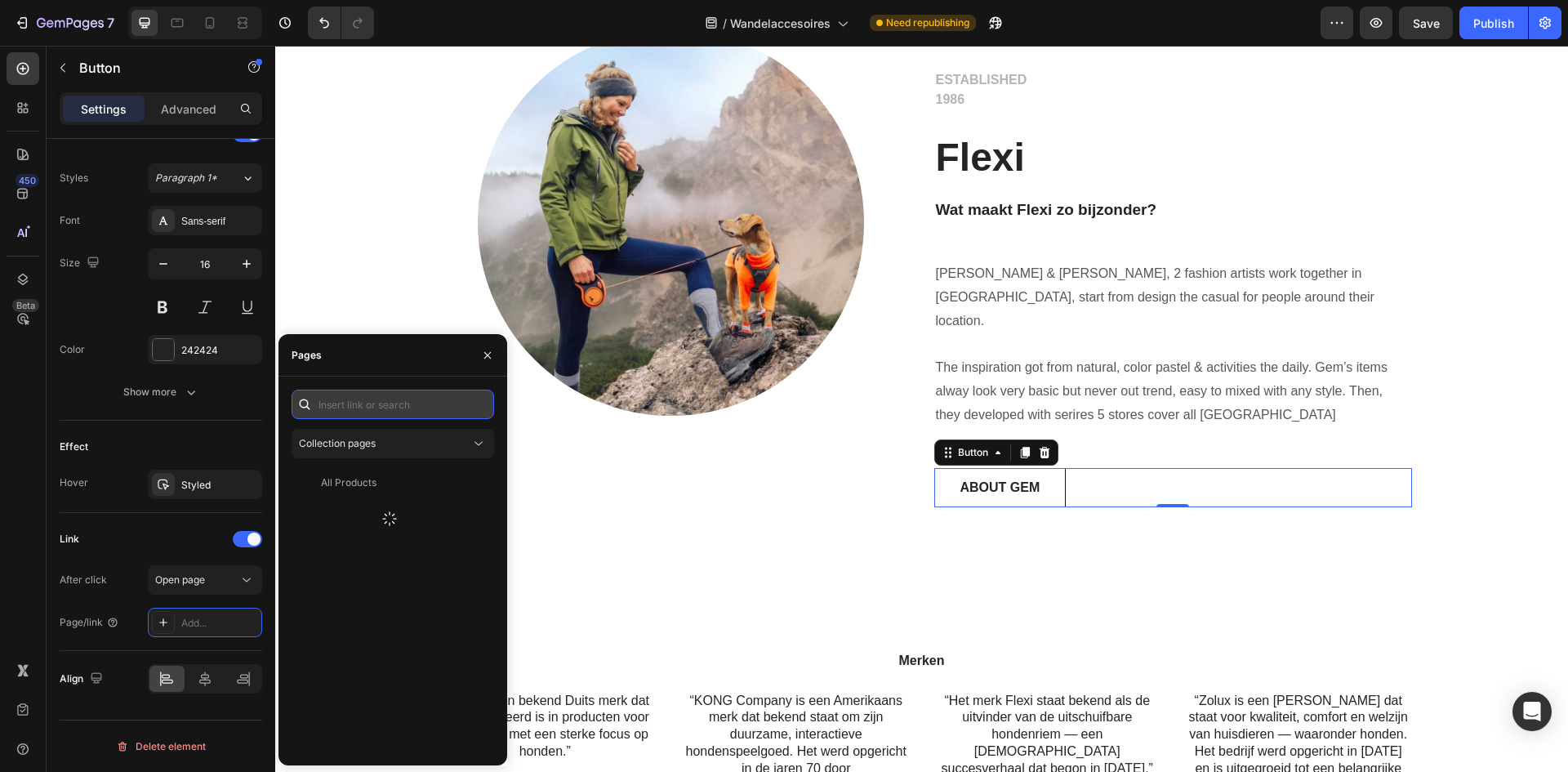
click at [411, 411] on input "text" at bounding box center [393, 404] width 203 height 29
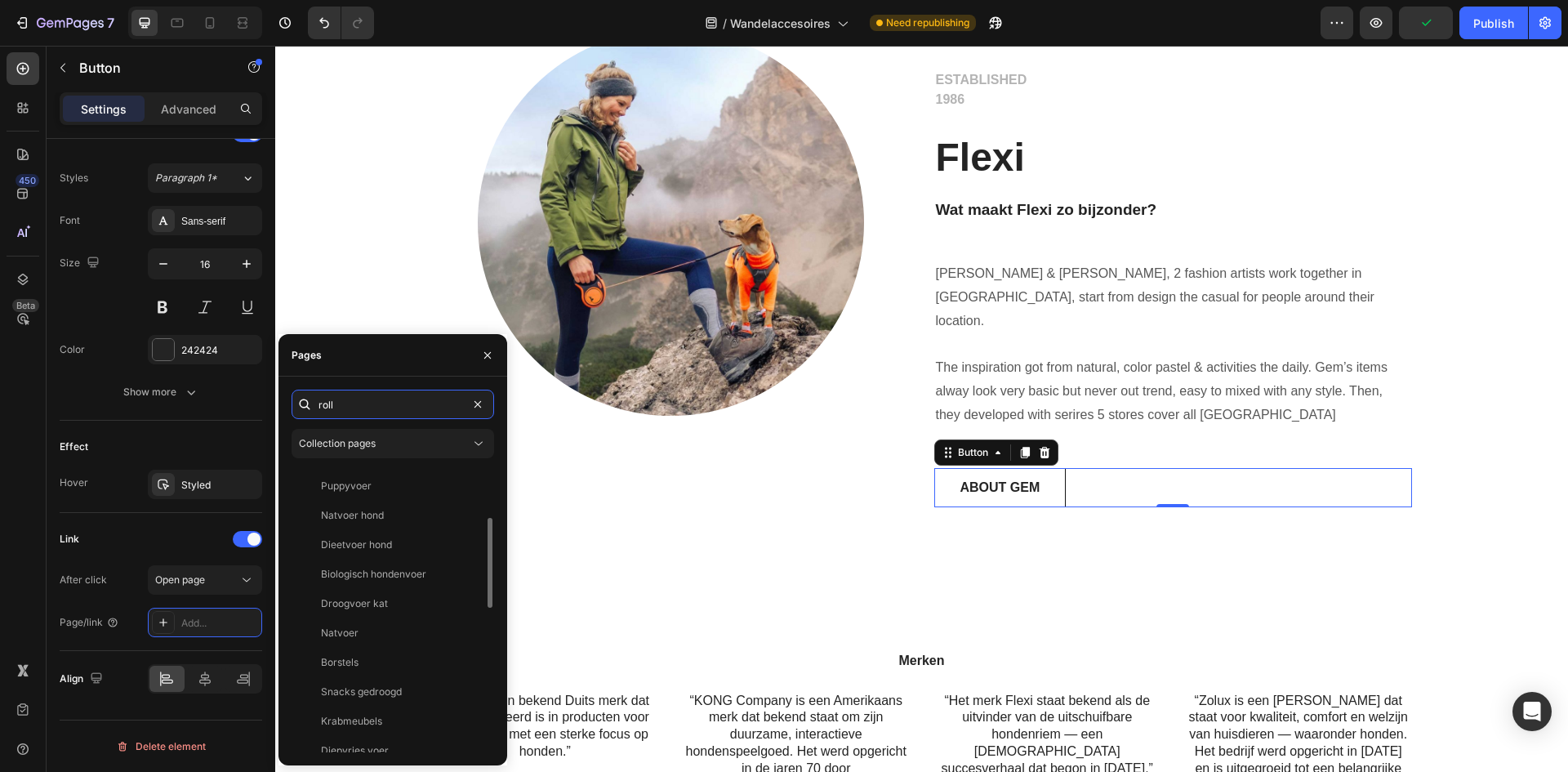
scroll to position [0, 0]
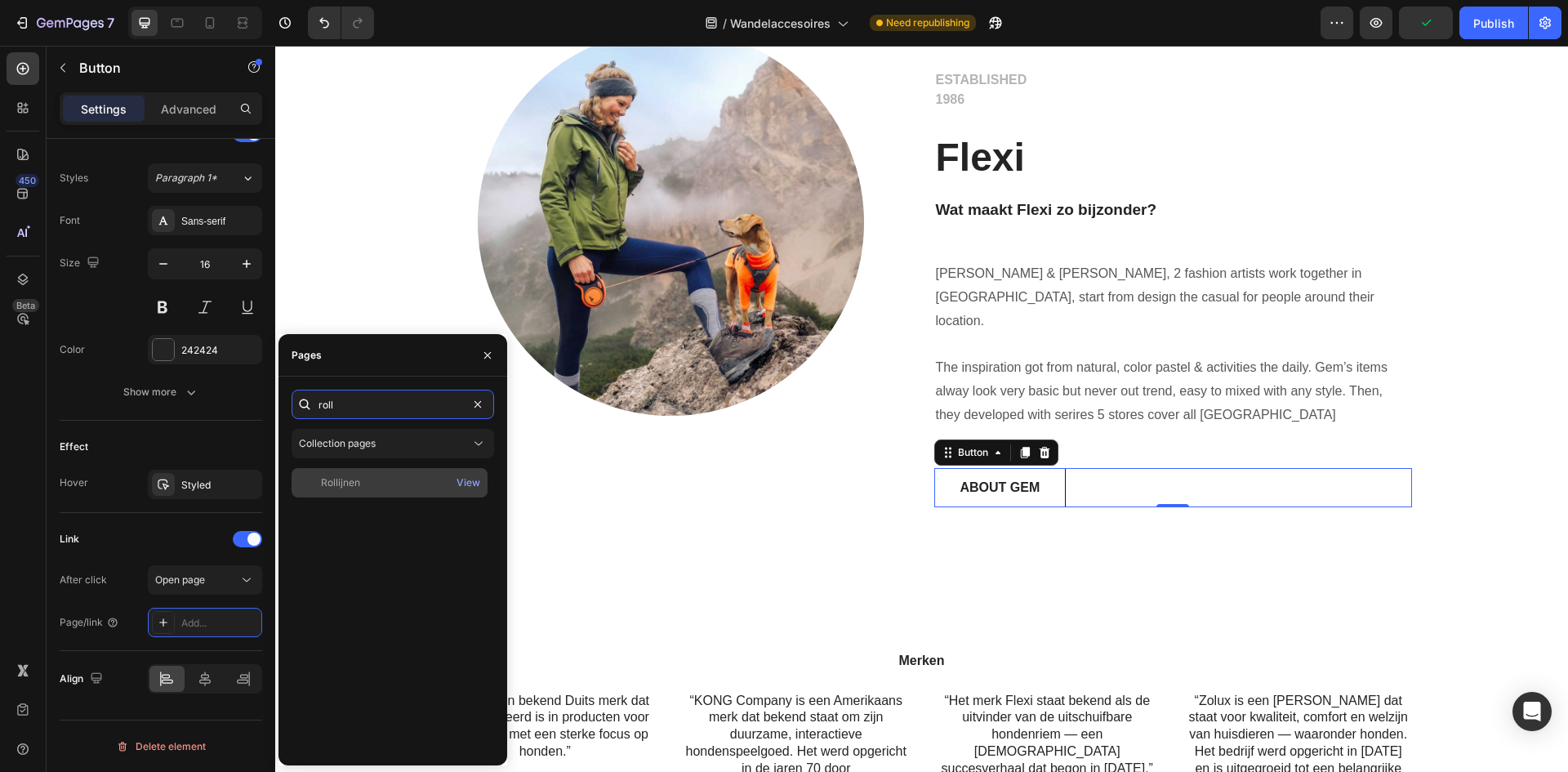
type input "roll"
click at [408, 484] on div "Rollijnen" at bounding box center [389, 483] width 183 height 15
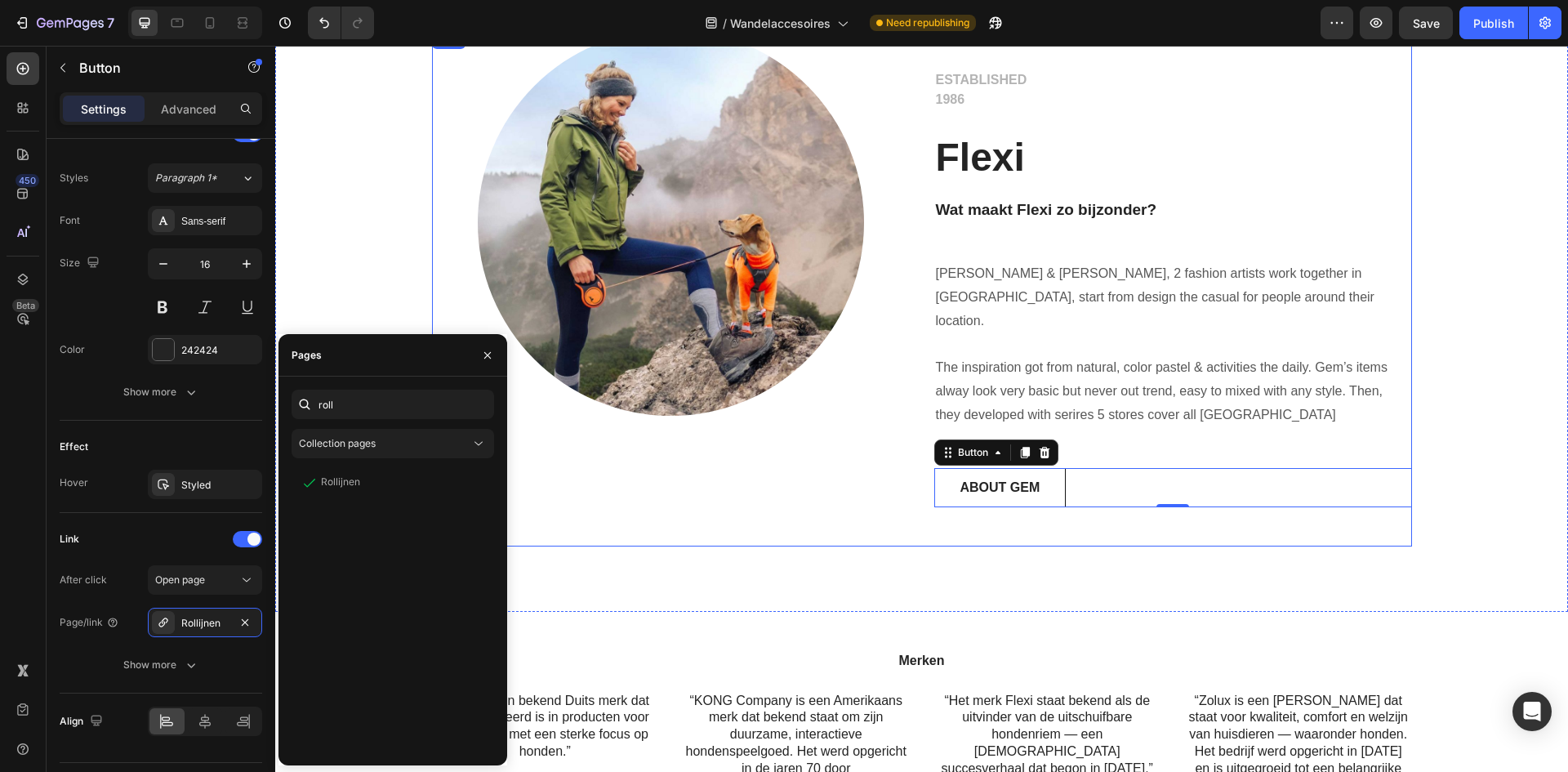
click at [667, 513] on div "Image Row" at bounding box center [670, 287] width 477 height 516
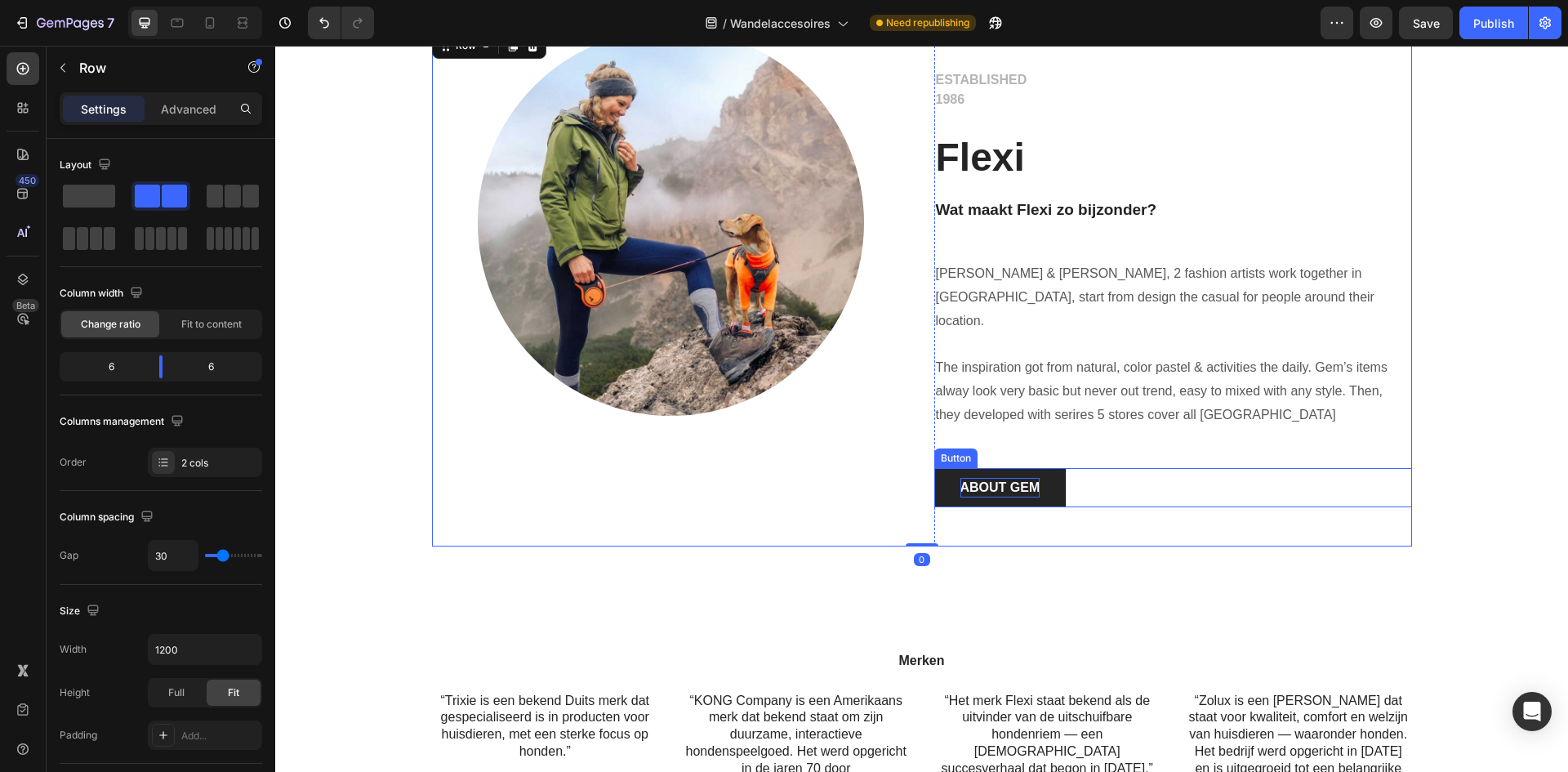
click at [999, 477] on div "ABOUT GEM" at bounding box center [1000, 487] width 80 height 20
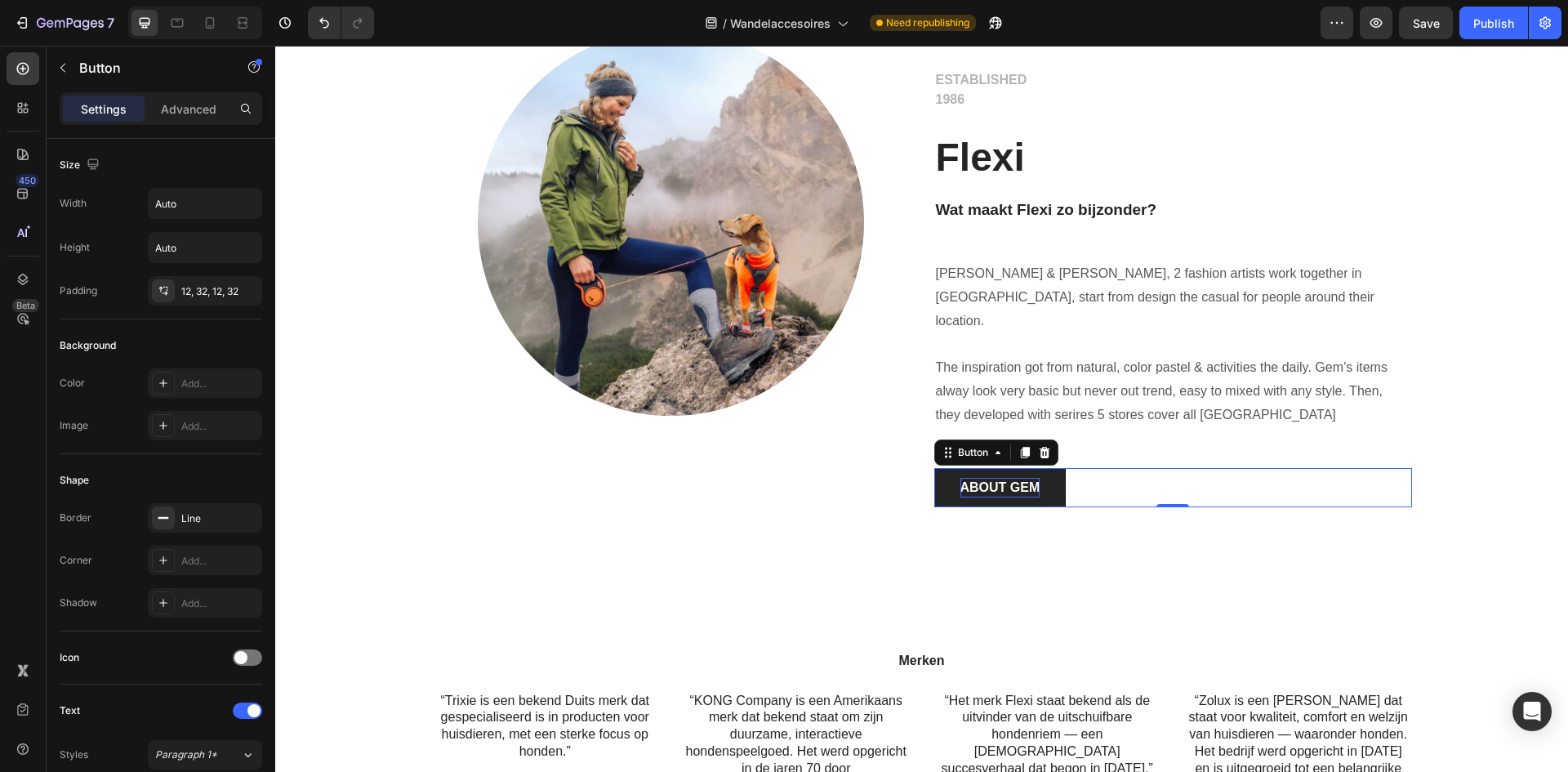
click at [999, 477] on div "ABOUT GEM" at bounding box center [1000, 487] width 80 height 20
click at [999, 477] on p "ABOUT GEM" at bounding box center [1000, 487] width 80 height 20
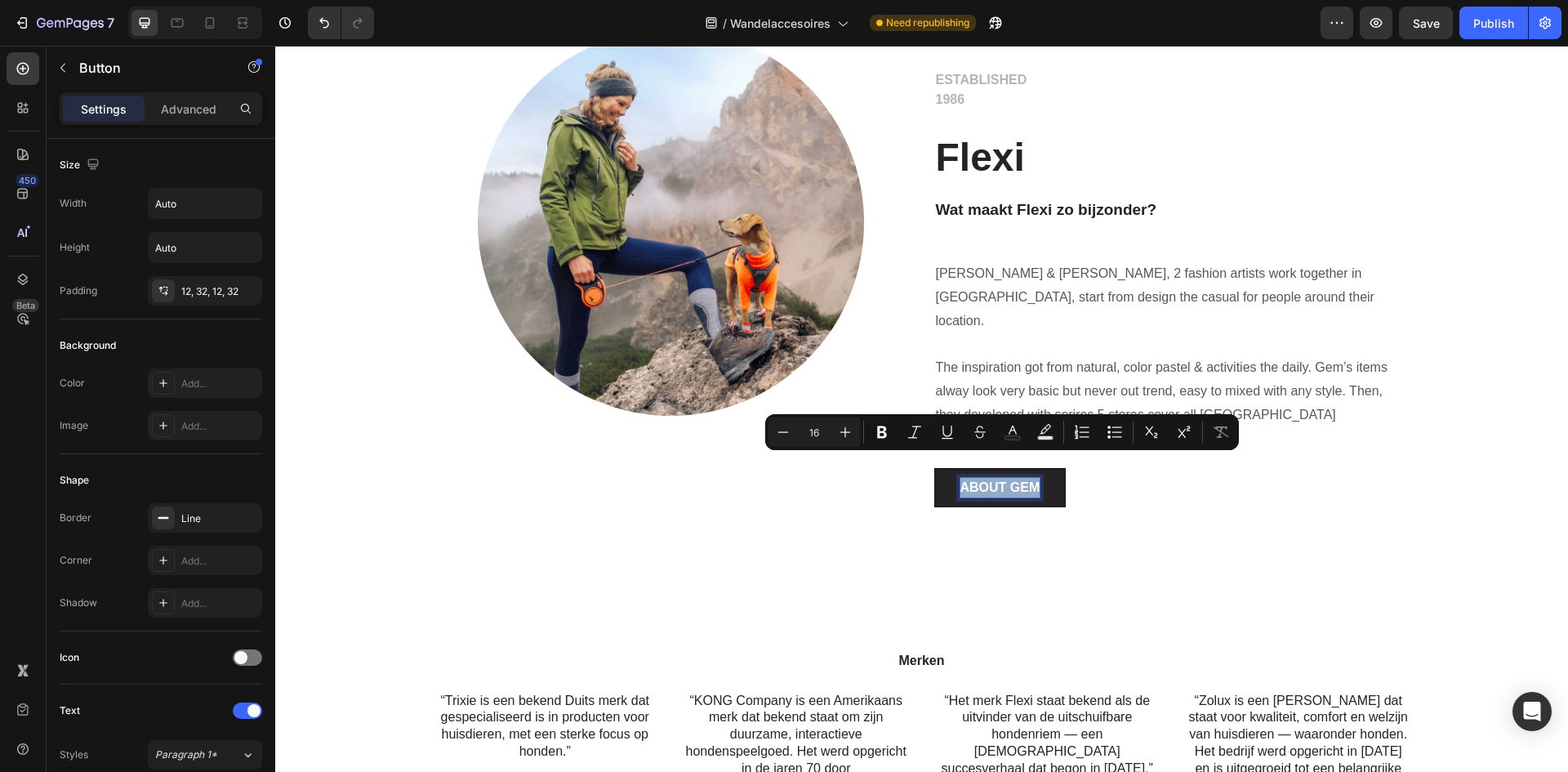
click at [999, 477] on p "ABOUT GEM" at bounding box center [1000, 487] width 80 height 20
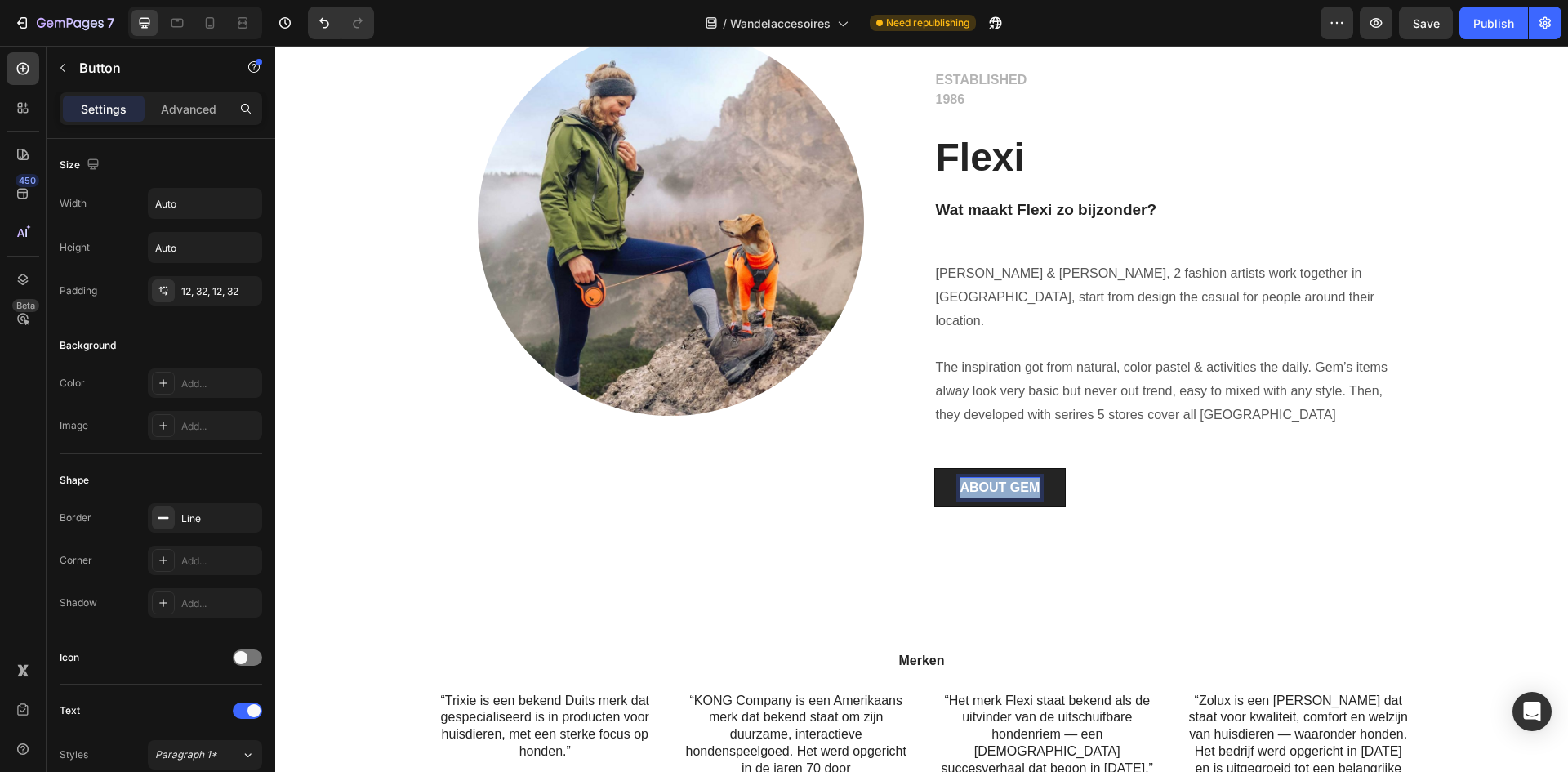
click at [999, 477] on p "ABOUT GEM" at bounding box center [1000, 487] width 80 height 20
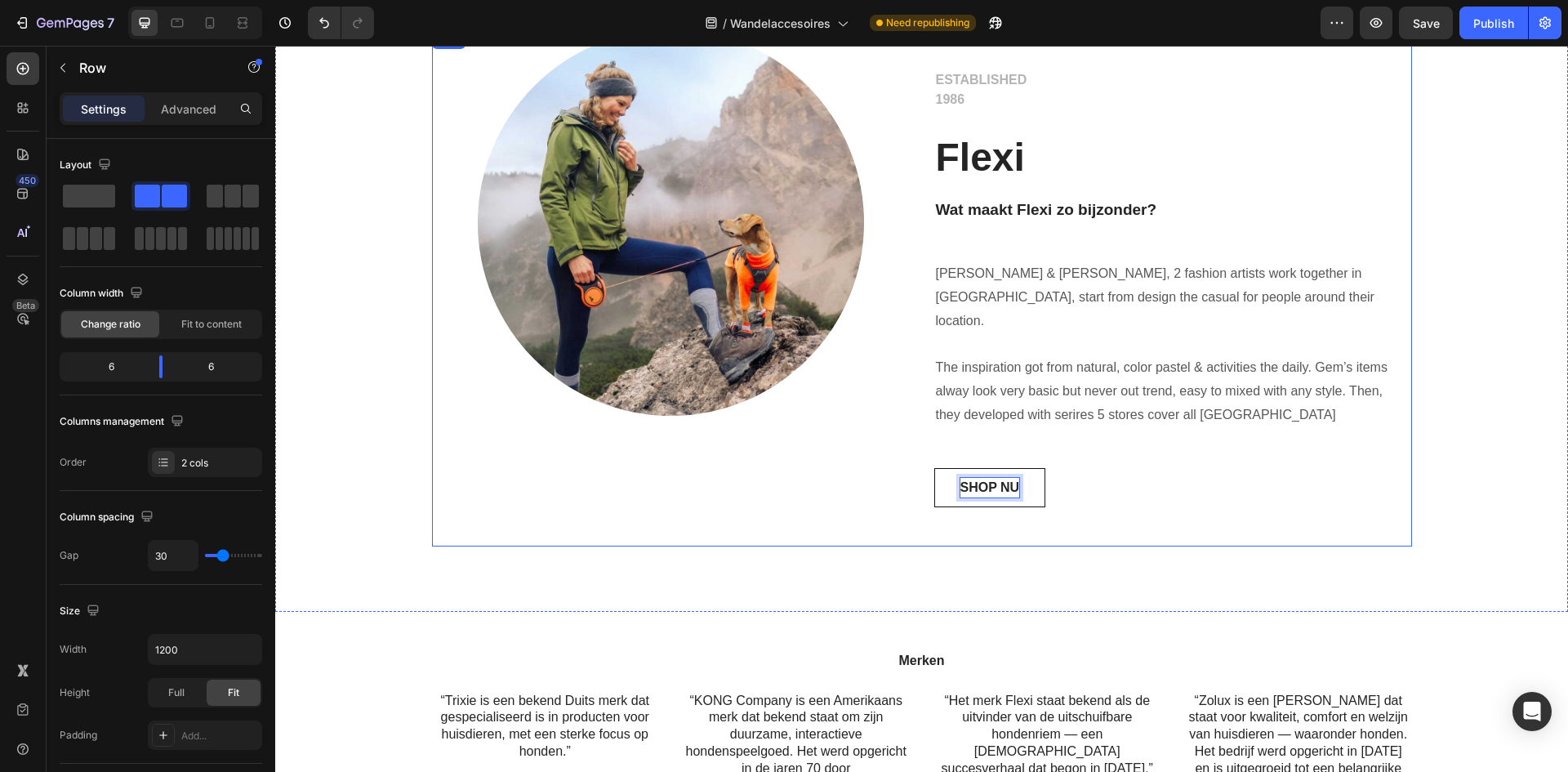
click at [526, 446] on div "Image Row" at bounding box center [670, 287] width 477 height 516
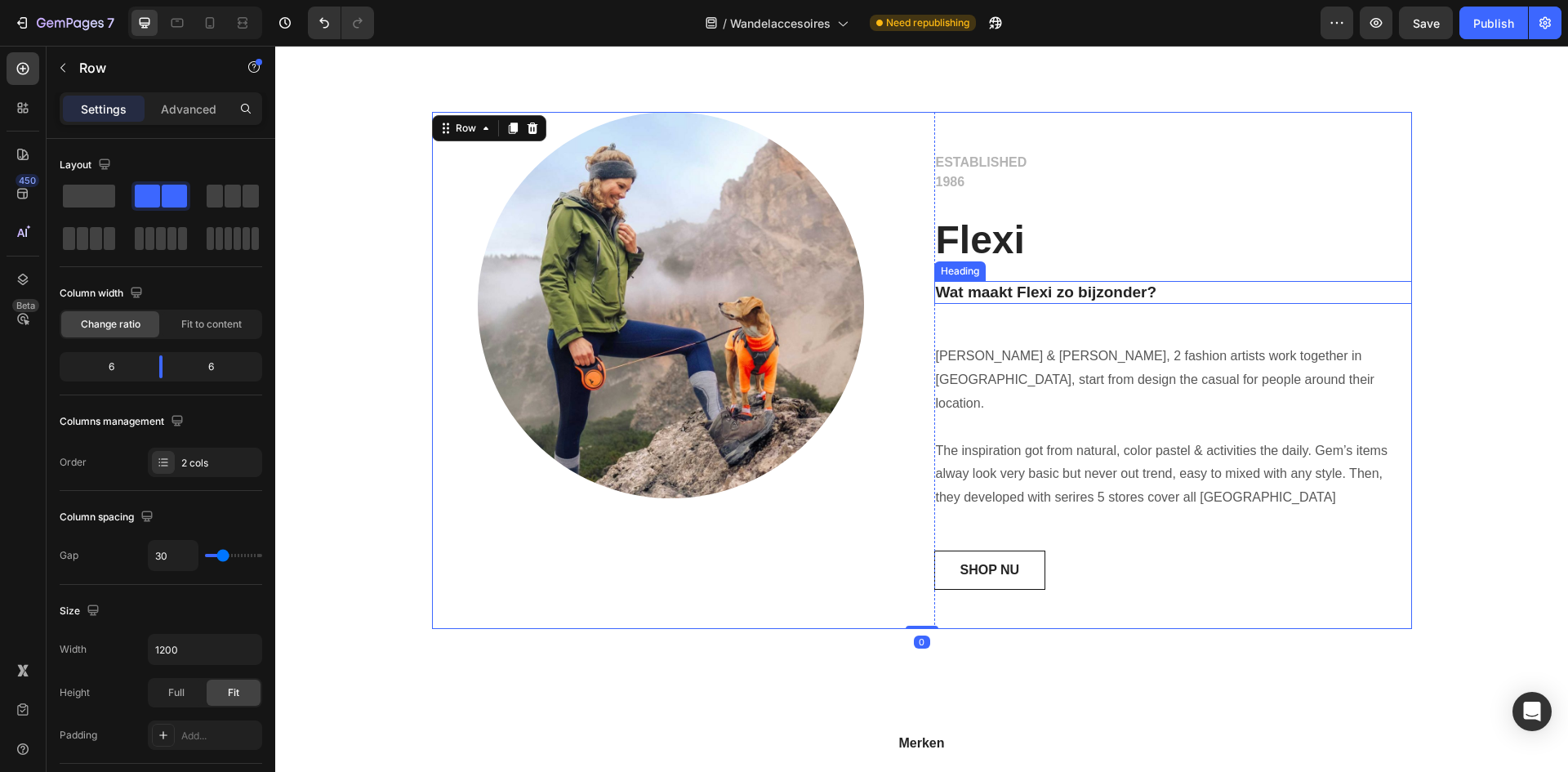
scroll to position [727, 0]
click at [202, 15] on icon at bounding box center [210, 23] width 16 height 16
type input "0"
type input "100%"
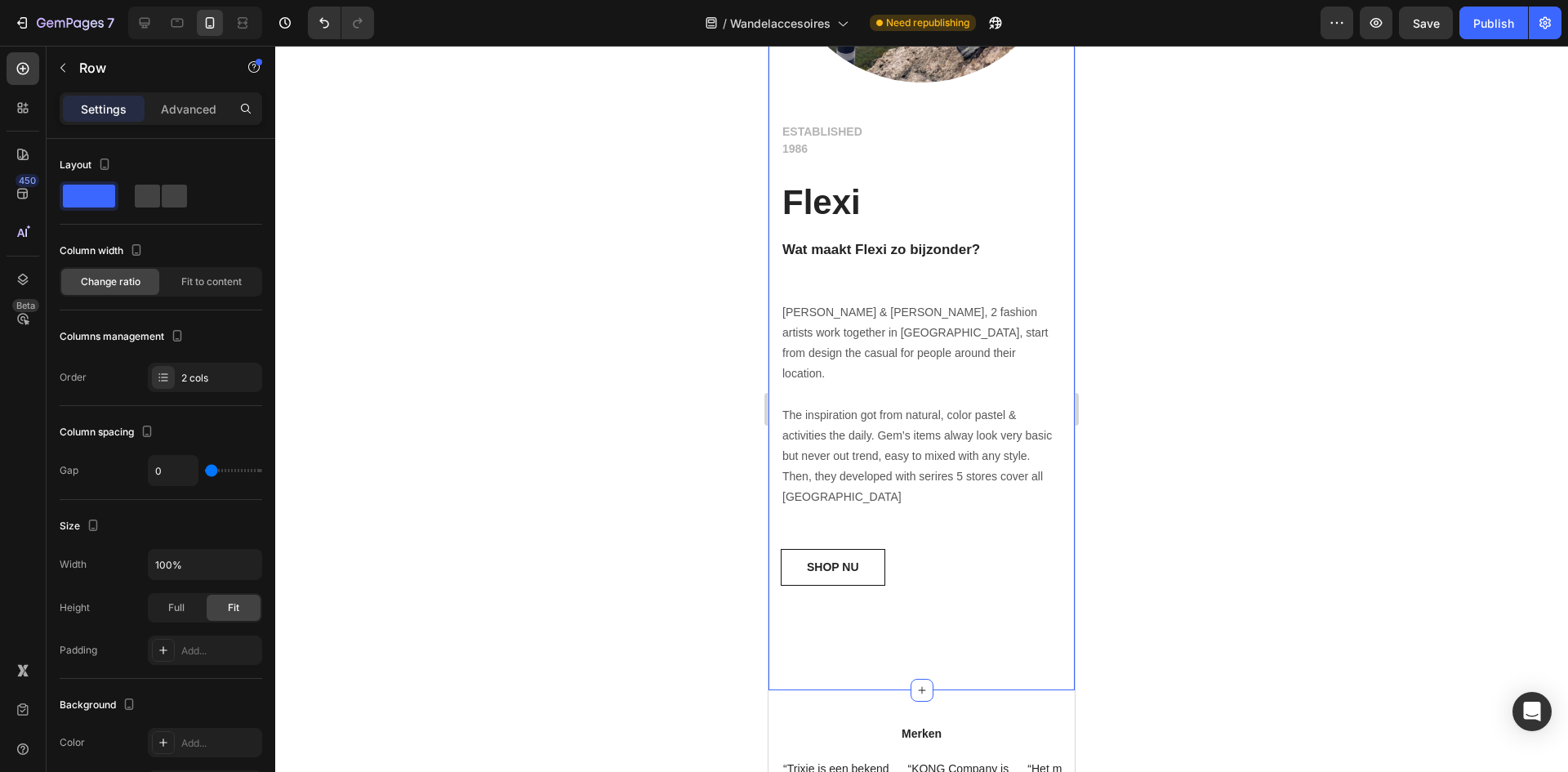
scroll to position [1870, 0]
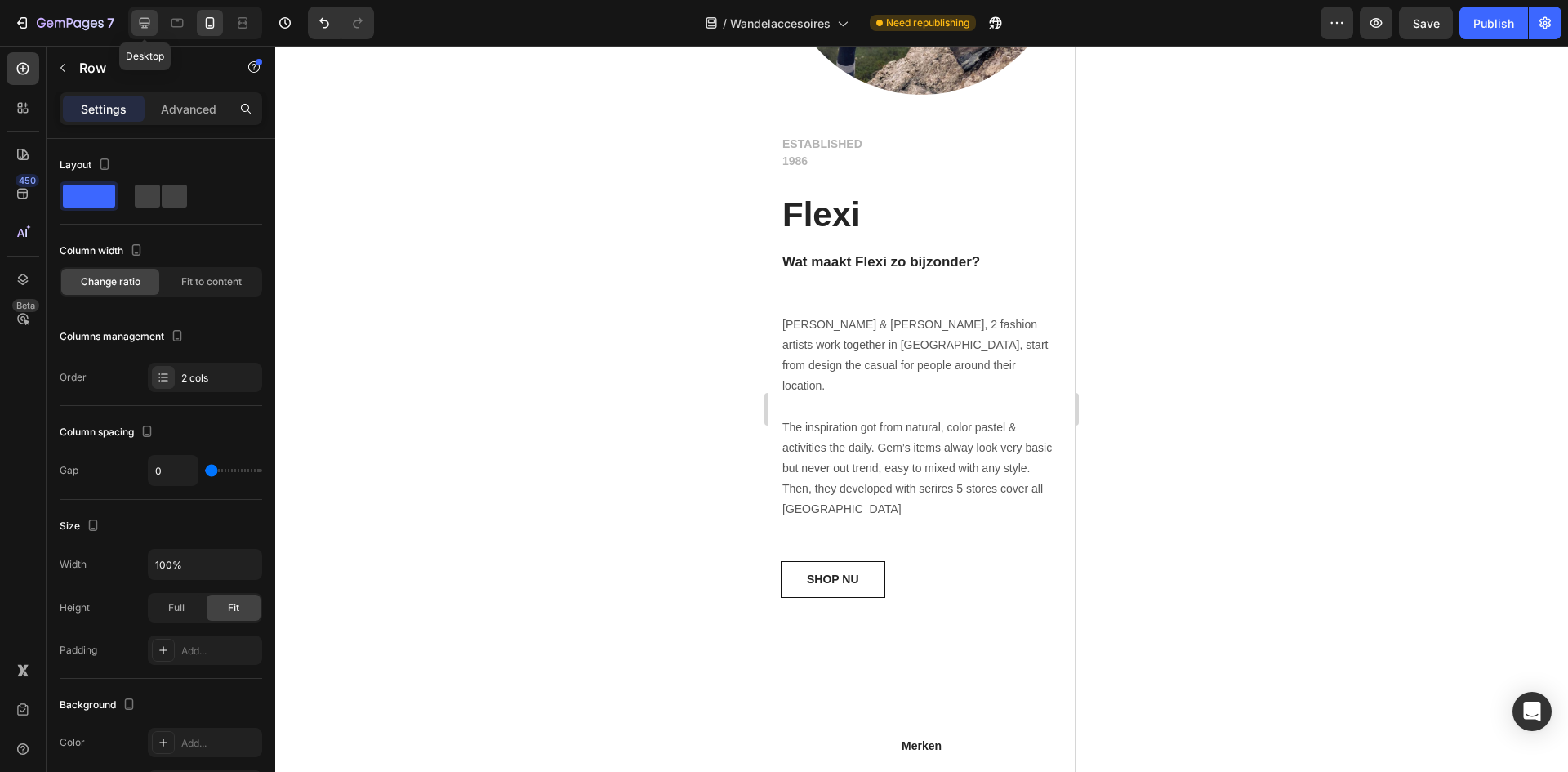
click at [155, 26] on div at bounding box center [145, 23] width 26 height 26
type input "30"
type input "1200"
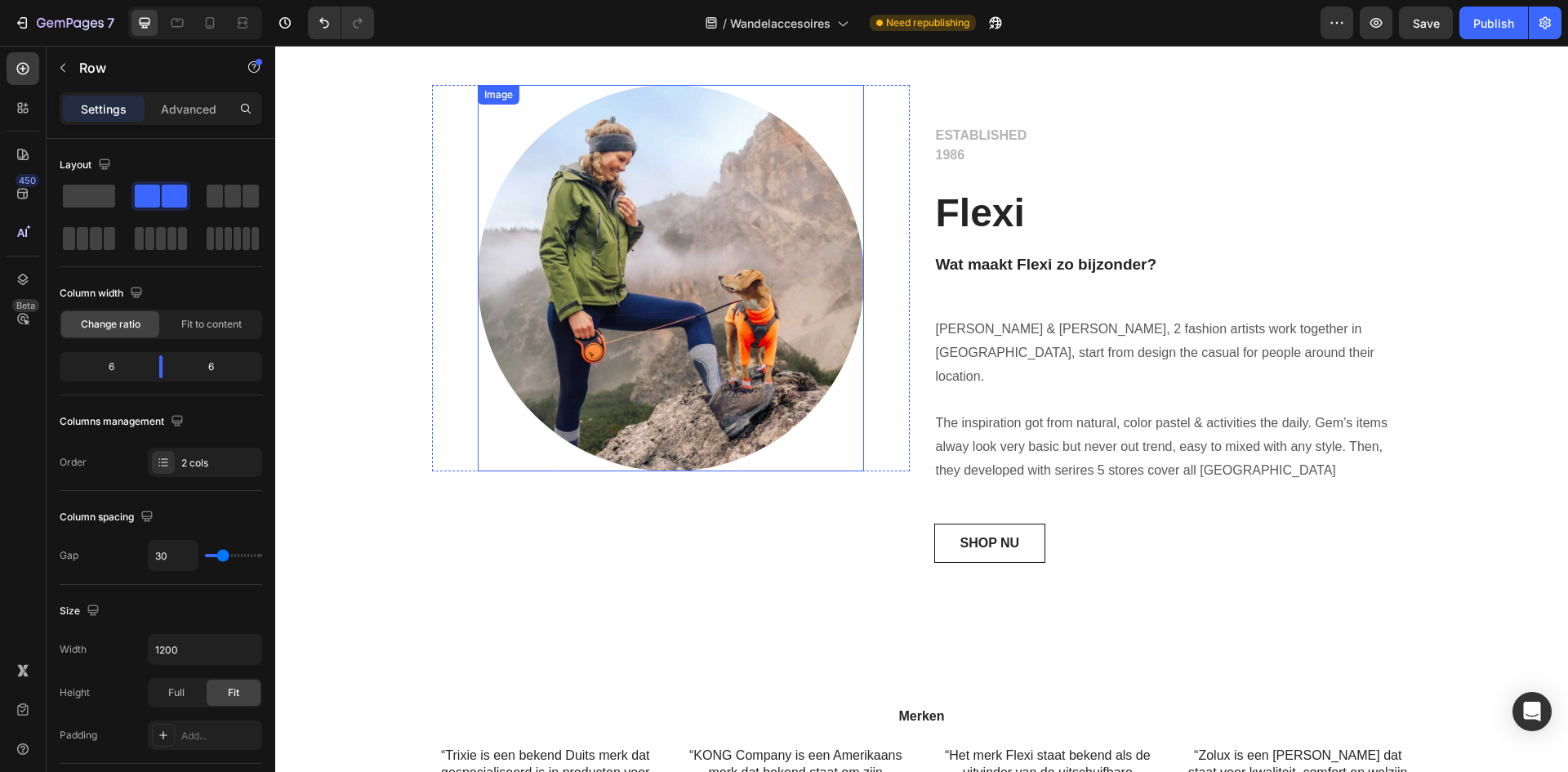
scroll to position [1580, 0]
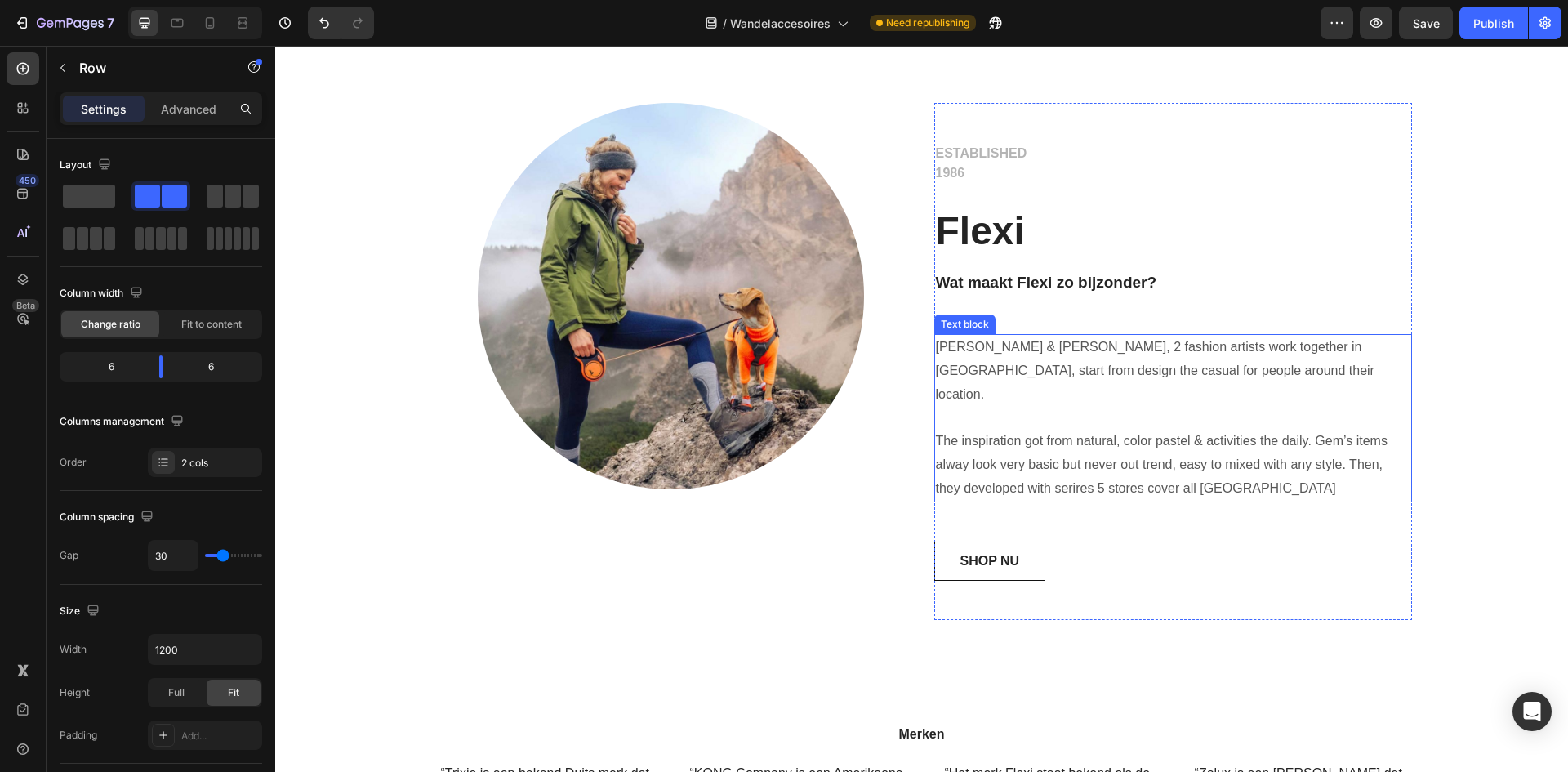
click at [1011, 355] on p "[PERSON_NAME] & [PERSON_NAME], 2 fashion artists work together in [GEOGRAPHIC_D…" at bounding box center [1173, 417] width 475 height 165
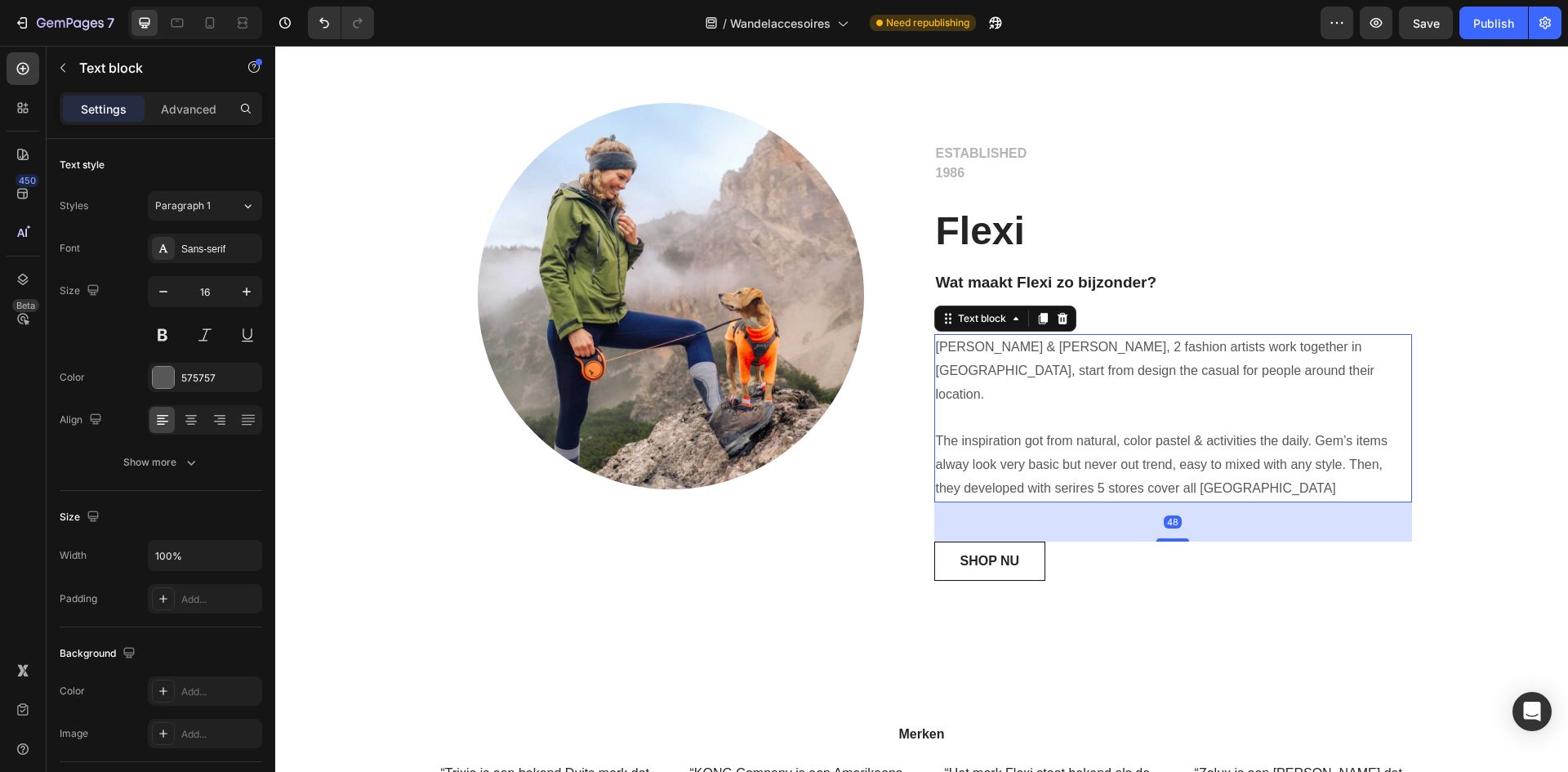
click at [1011, 355] on p "[PERSON_NAME] & [PERSON_NAME], 2 fashion artists work together in [GEOGRAPHIC_D…" at bounding box center [1173, 417] width 475 height 165
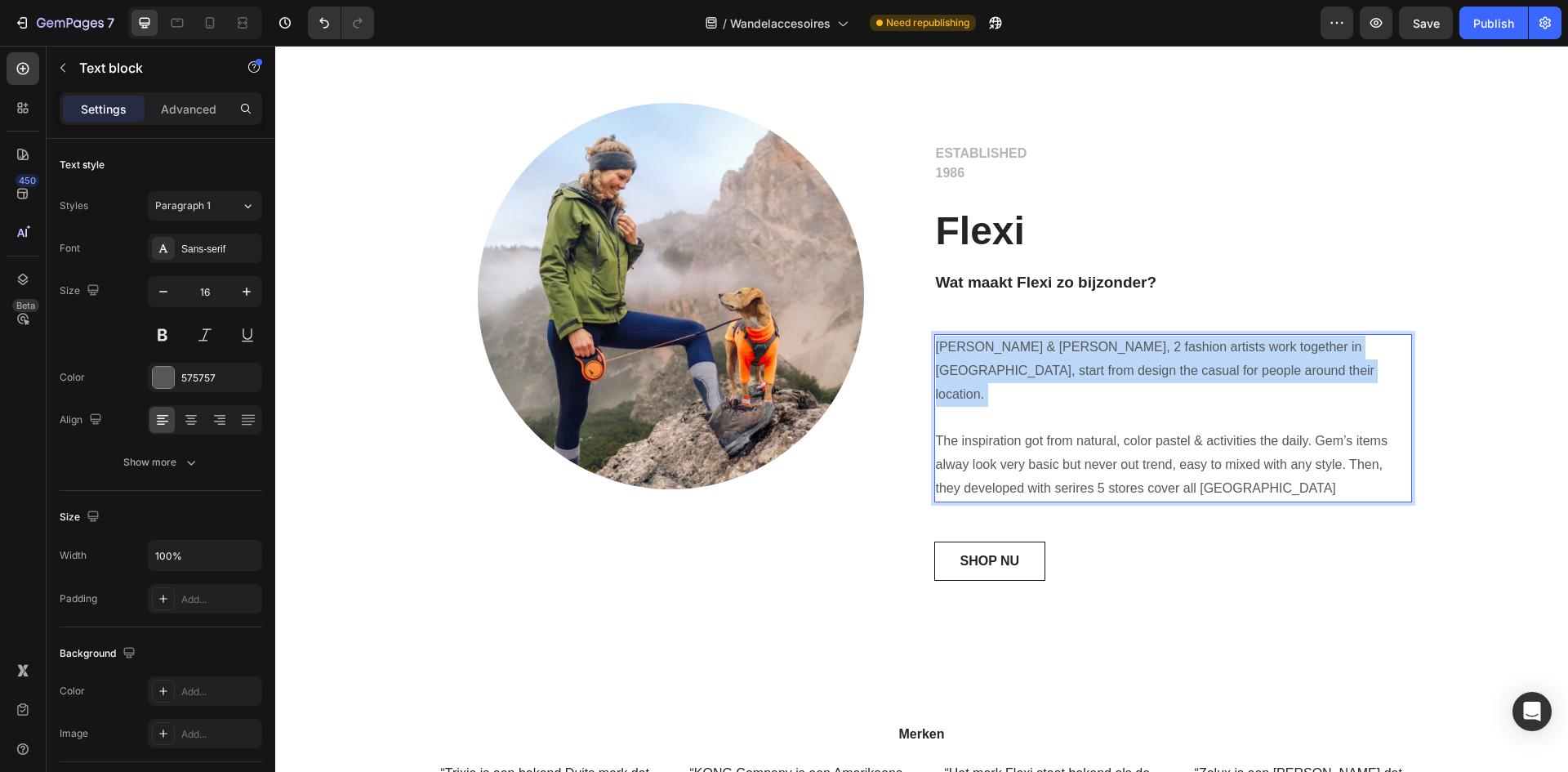
click at [1011, 355] on p "[PERSON_NAME] & [PERSON_NAME], 2 fashion artists work together in [GEOGRAPHIC_D…" at bounding box center [1173, 417] width 475 height 165
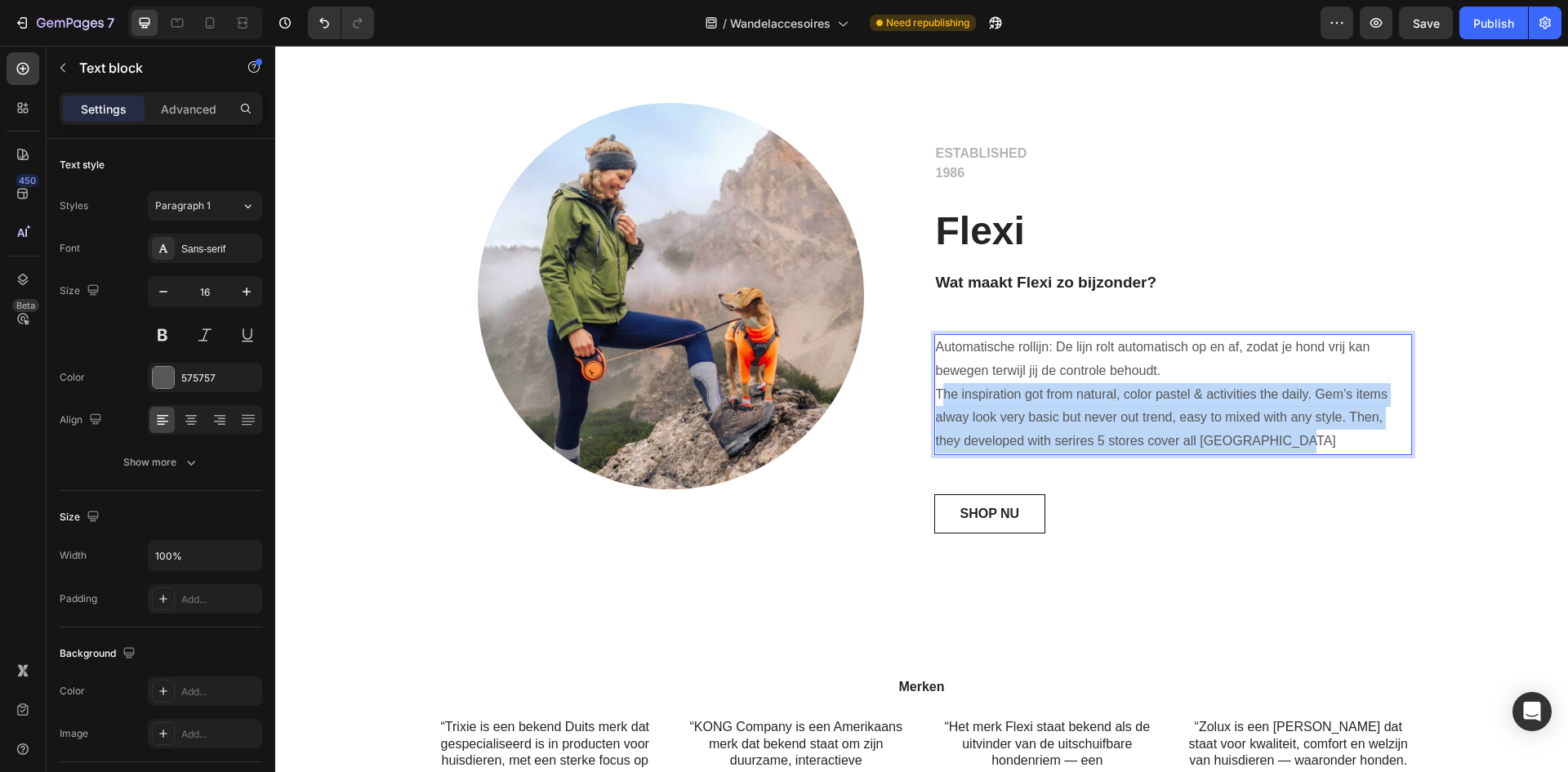
drag, startPoint x: 1308, startPoint y: 441, endPoint x: 939, endPoint y: 390, distance: 372.5
click at [936, 390] on p "Automatische rollijn: De lijn rolt automatisch op en af, zodat je hond vrij kan…" at bounding box center [1173, 394] width 475 height 117
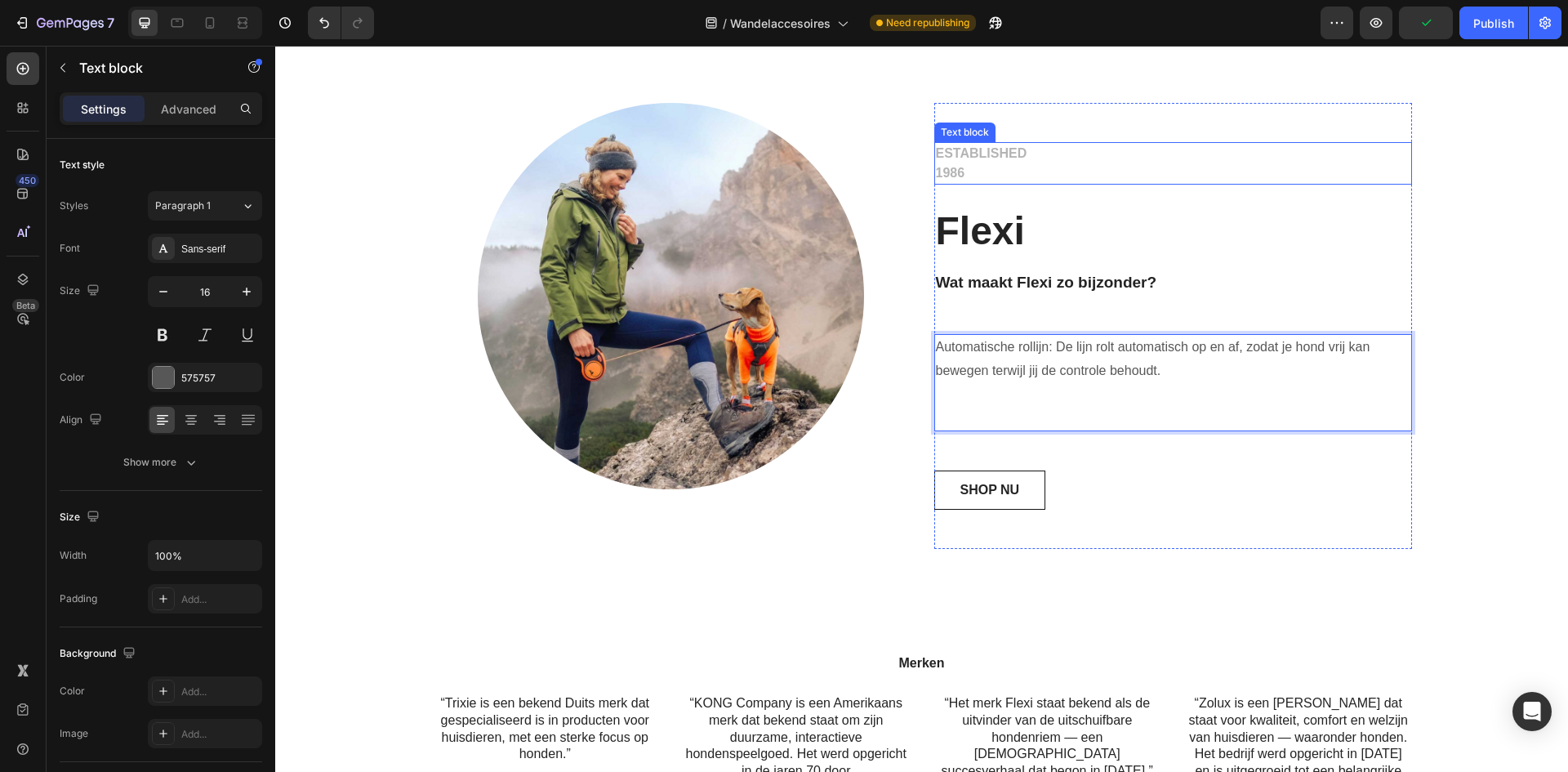
click at [967, 154] on p "ESTABLISHED 1986" at bounding box center [1173, 163] width 475 height 39
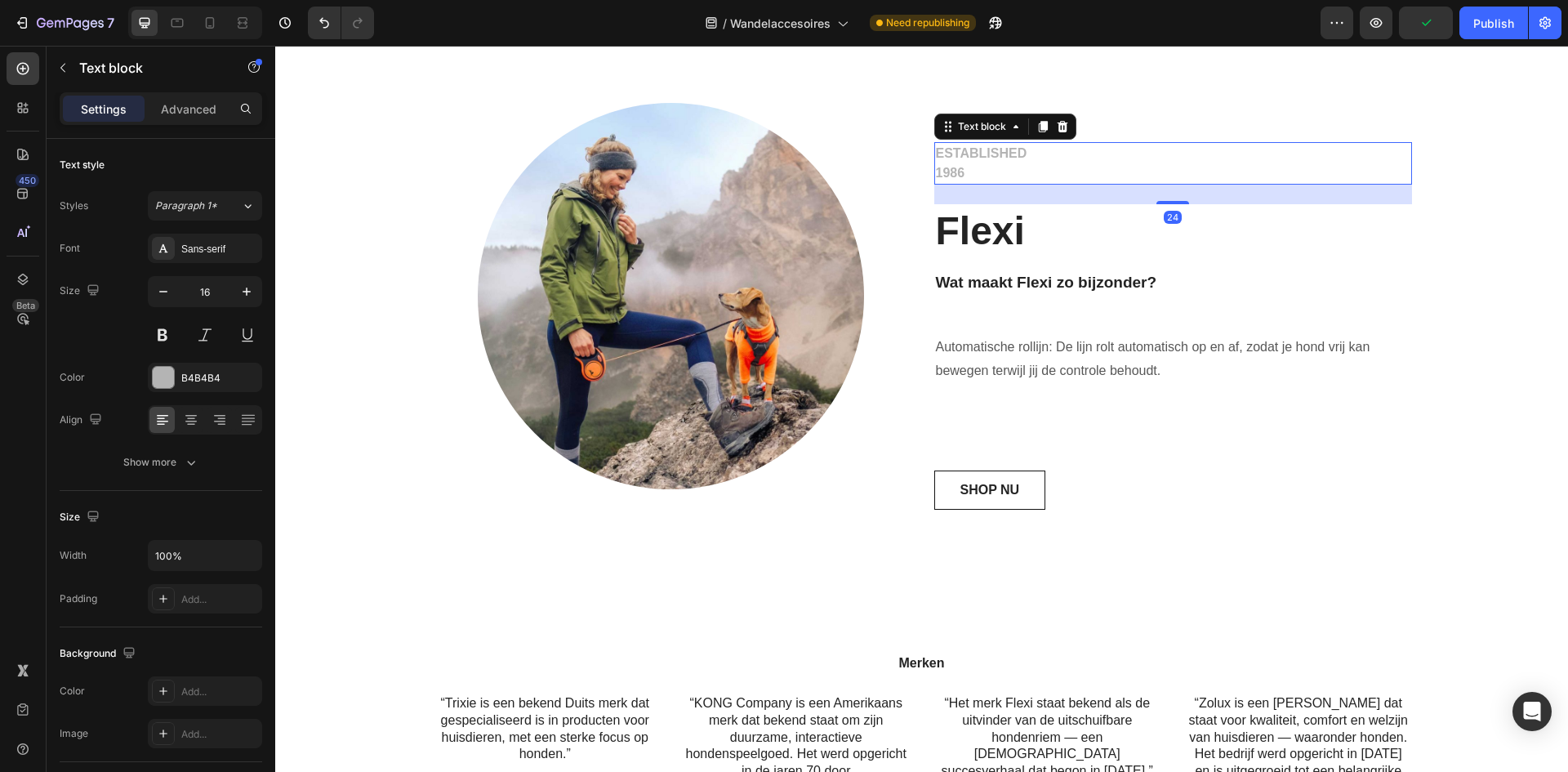
click at [967, 154] on p "ESTABLISHED 1986" at bounding box center [1173, 163] width 475 height 39
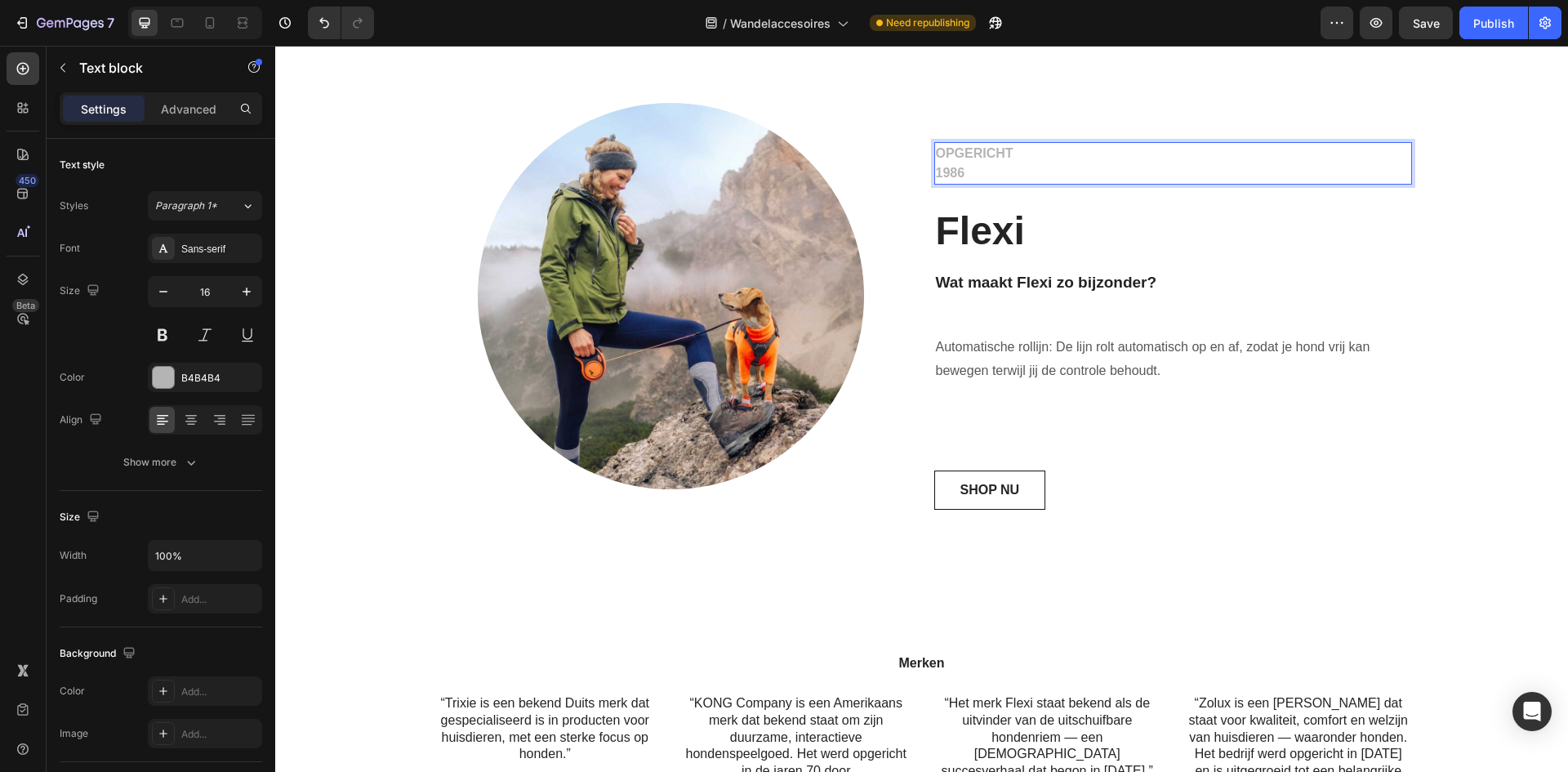
click at [974, 175] on p "1986" at bounding box center [1173, 174] width 475 height 20
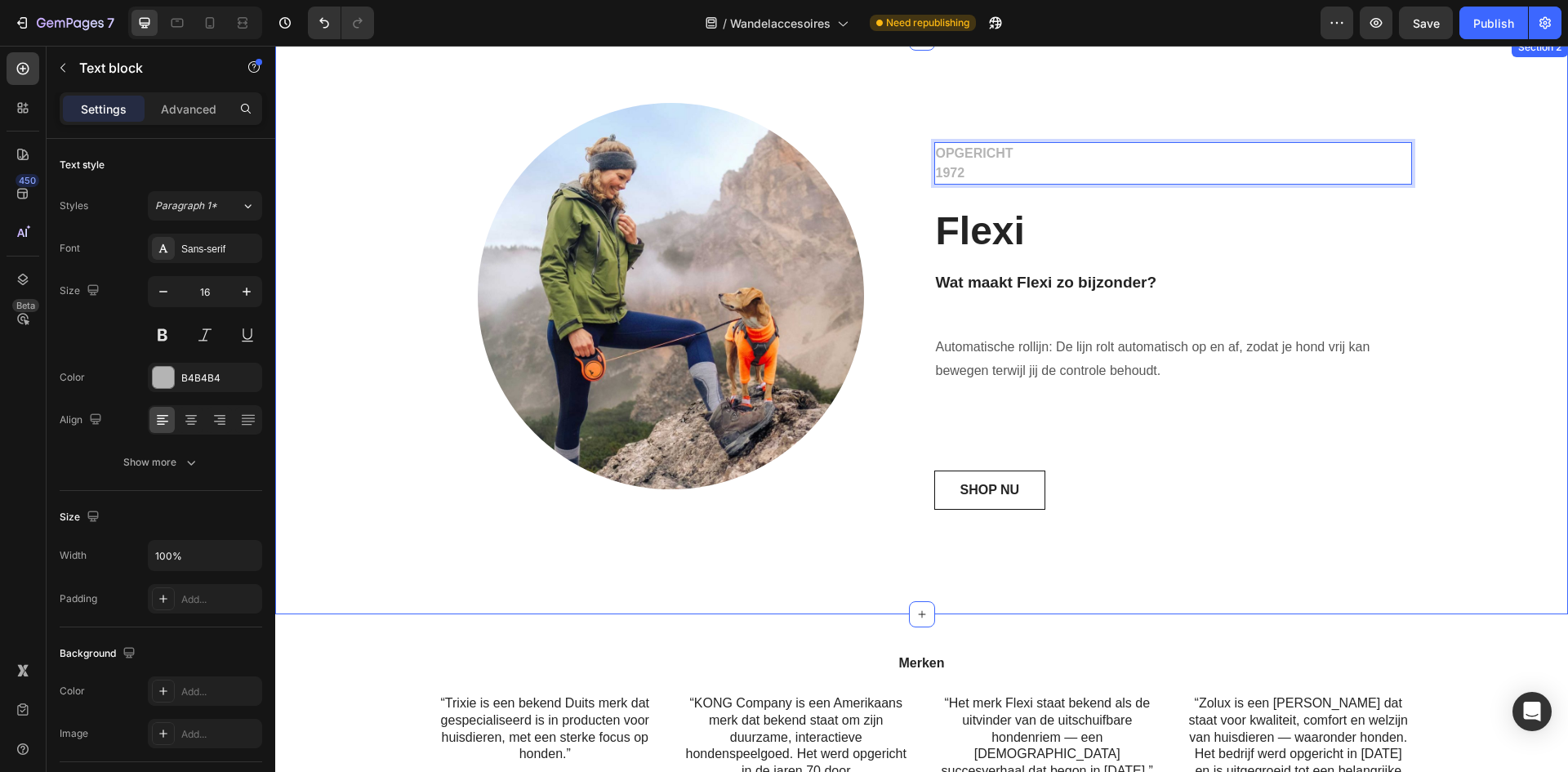
click at [1494, 278] on div "Image Row OPGERICHT 1972 Text block 24 Flexi Heading Wat maakt Flexi zo bijzond…" at bounding box center [921, 326] width 1269 height 446
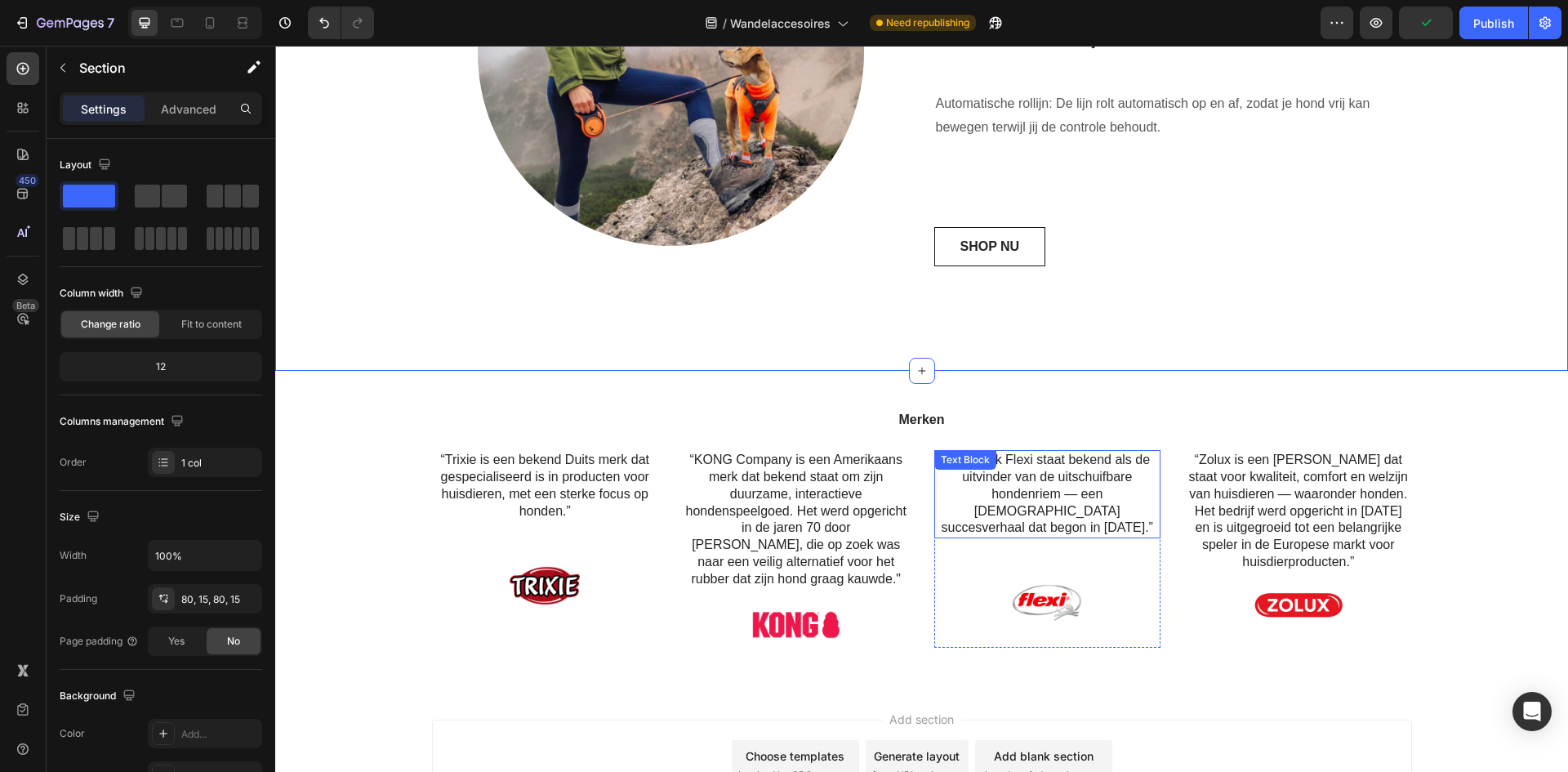
scroll to position [806, 0]
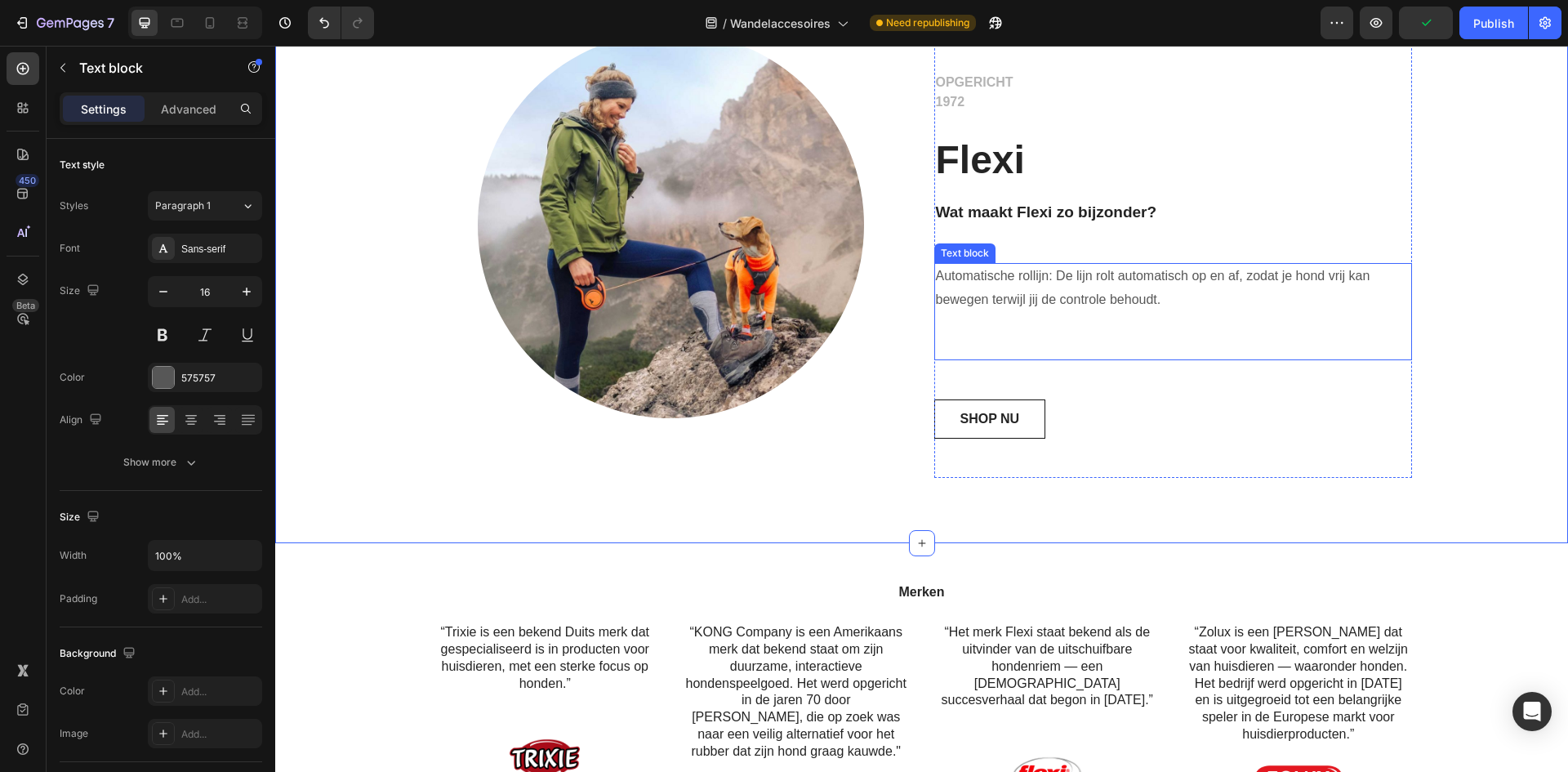
click at [1191, 299] on p "Automatische rollijn: De lijn rolt automatisch op en af, zodat je hond vrij kan…" at bounding box center [1173, 299] width 475 height 70
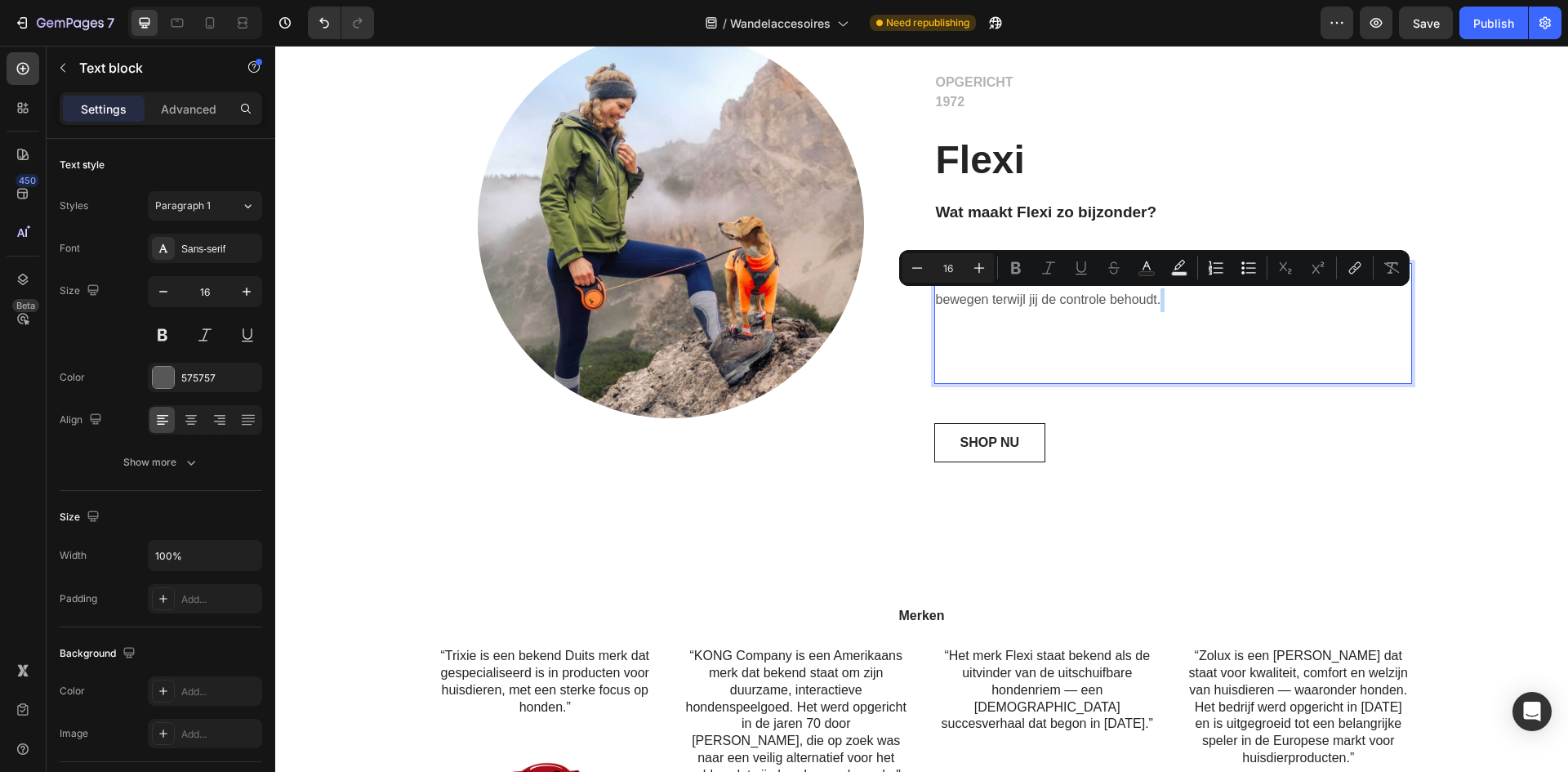
click at [1191, 299] on p "Automatische rollijn: De lijn rolt automatisch op en af, zodat je hond vrij kan…" at bounding box center [1173, 311] width 475 height 94
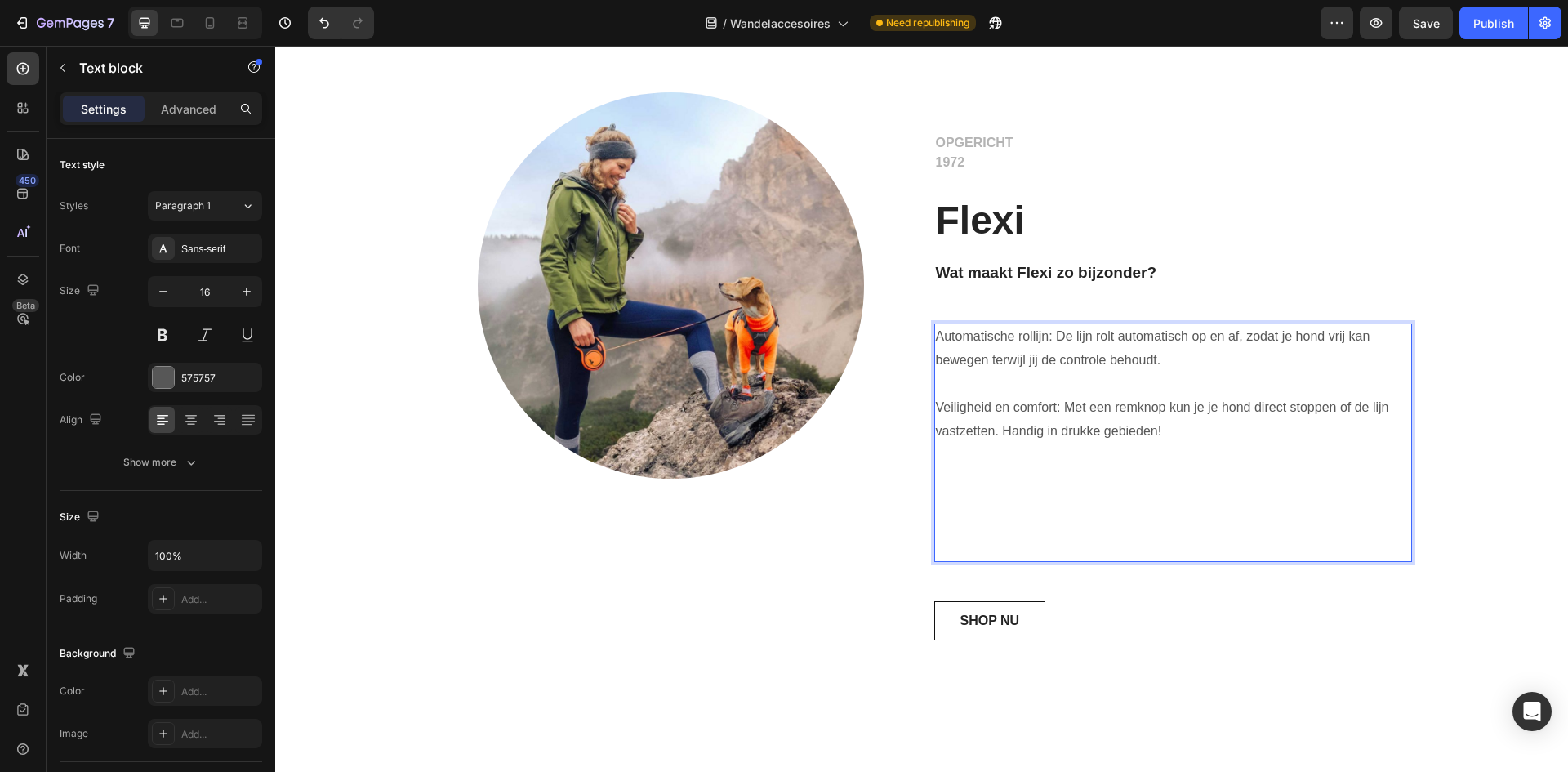
scroll to position [643, 0]
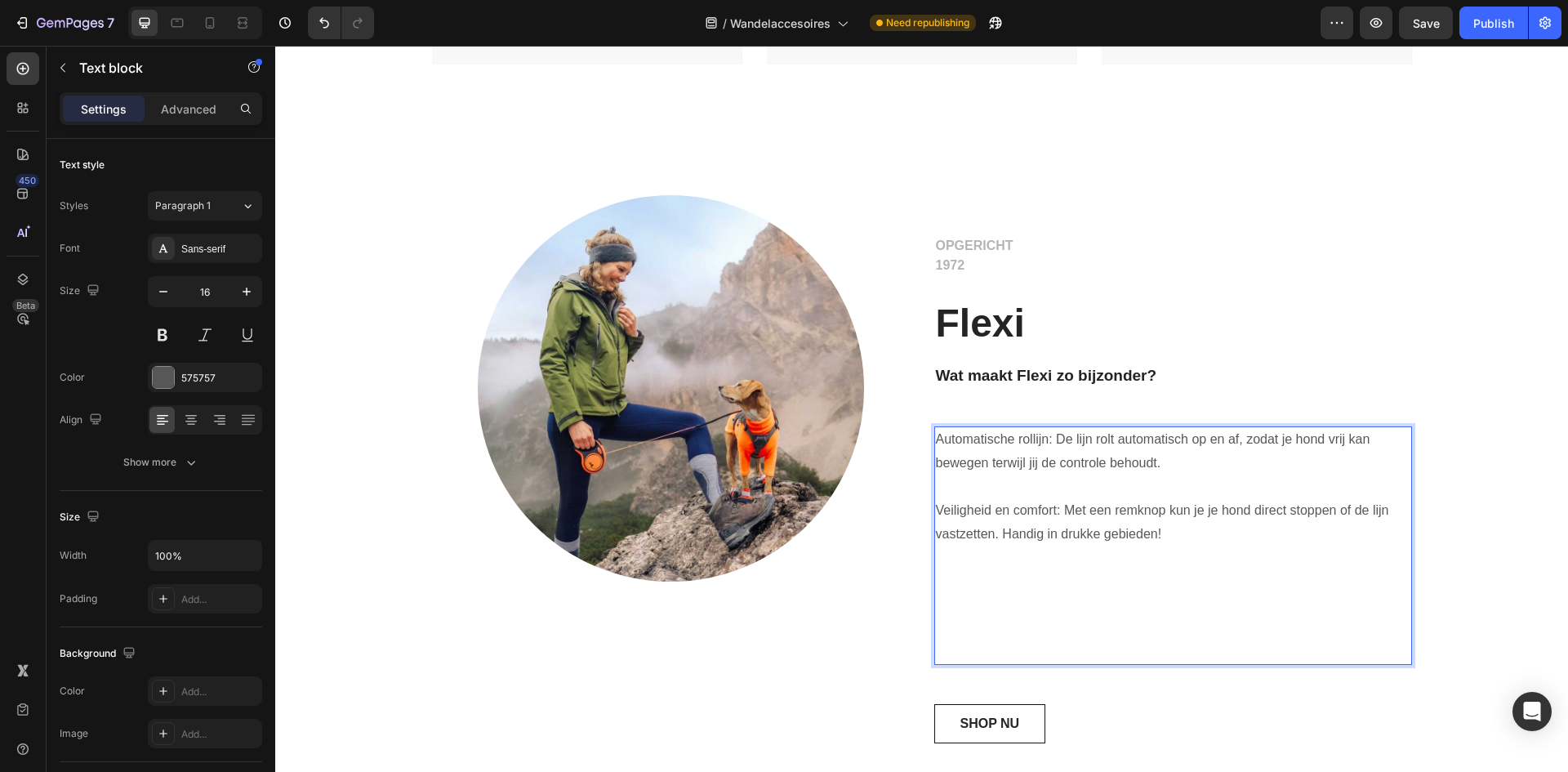
click at [936, 506] on p "Veiligheid en comfort: Met een remknop kun je je hond direct stoppen of de lijn…" at bounding box center [1173, 523] width 475 height 47
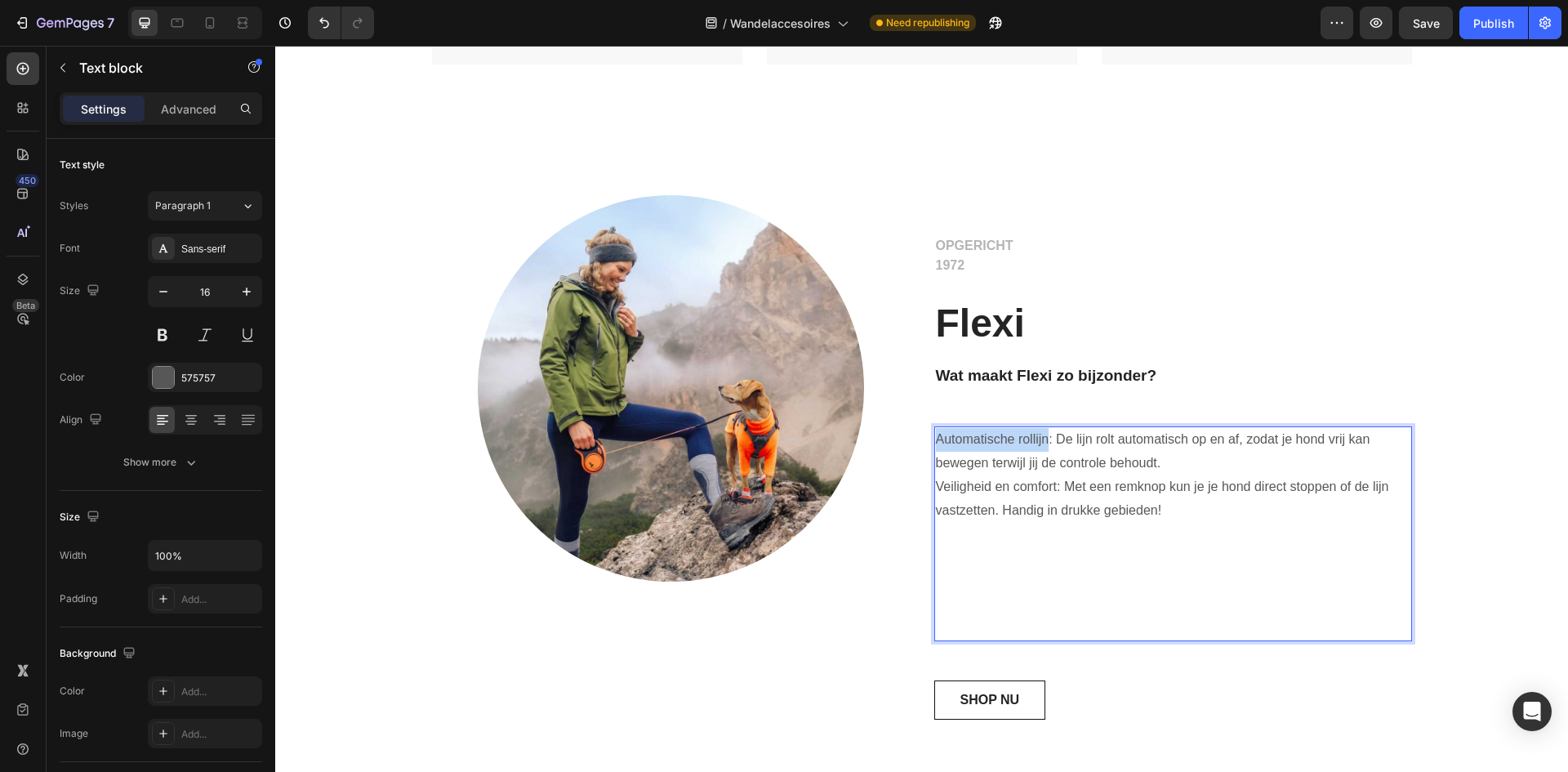
drag, startPoint x: 1040, startPoint y: 440, endPoint x: 930, endPoint y: 445, distance: 110.1
click at [936, 445] on p "Automatische rollijn: De lijn rolt automatisch op en af, zodat je hond vrij kan…" at bounding box center [1173, 475] width 475 height 94
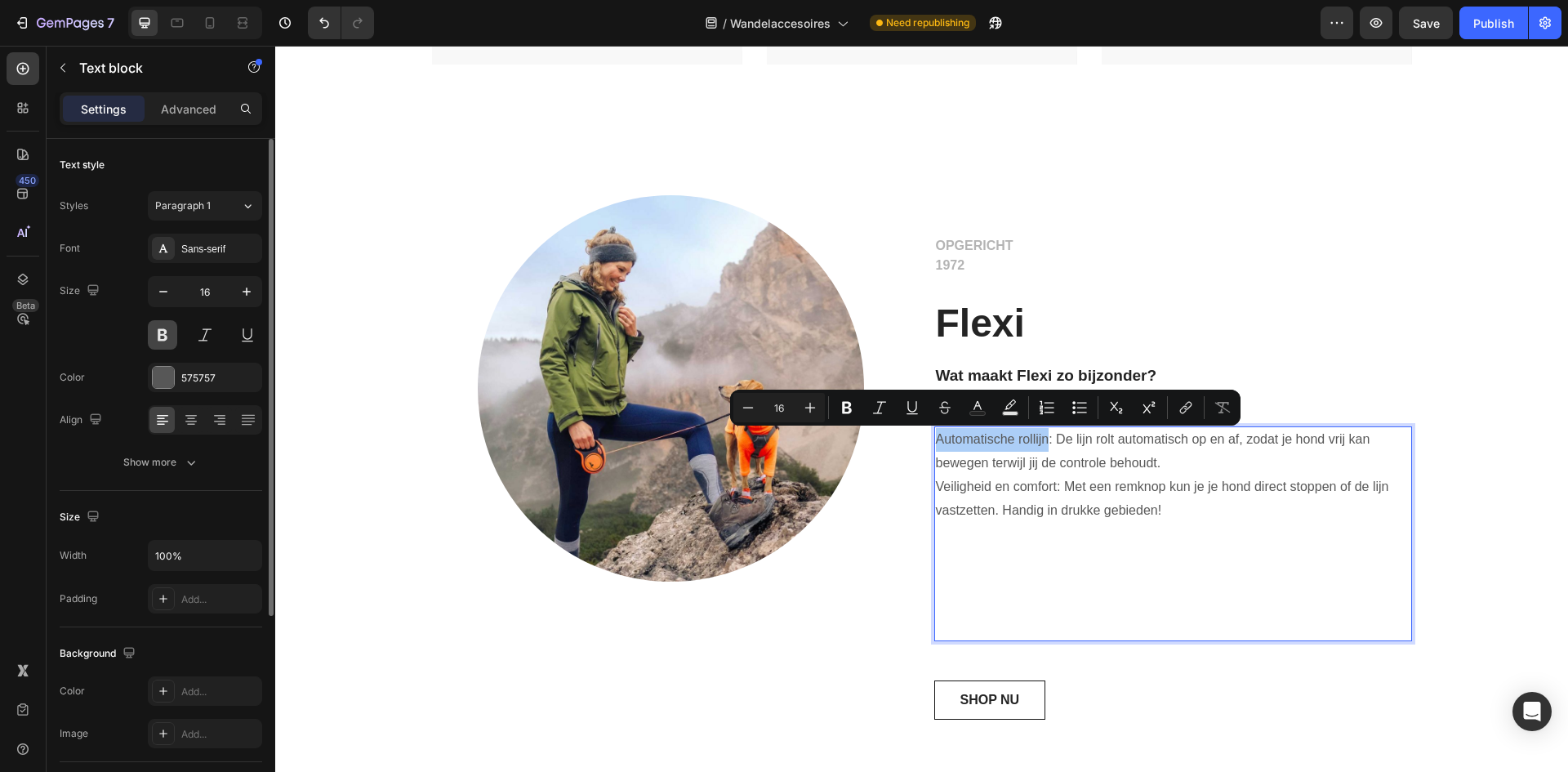
click at [160, 332] on button at bounding box center [163, 335] width 29 height 29
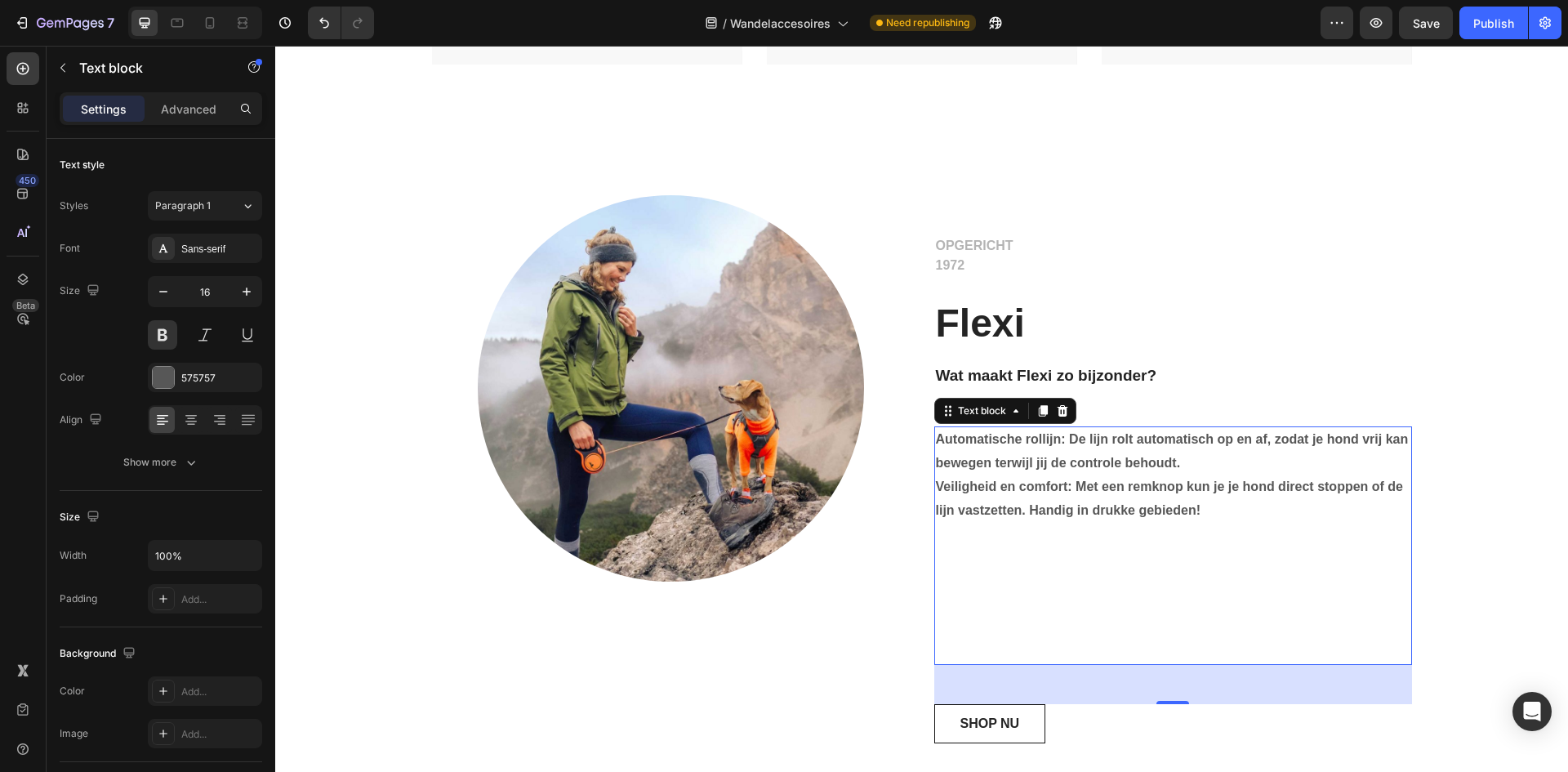
click at [1019, 482] on p "Automatische rollijn: De lijn rolt automatisch op en af, zodat je hond vrij kan…" at bounding box center [1173, 475] width 475 height 94
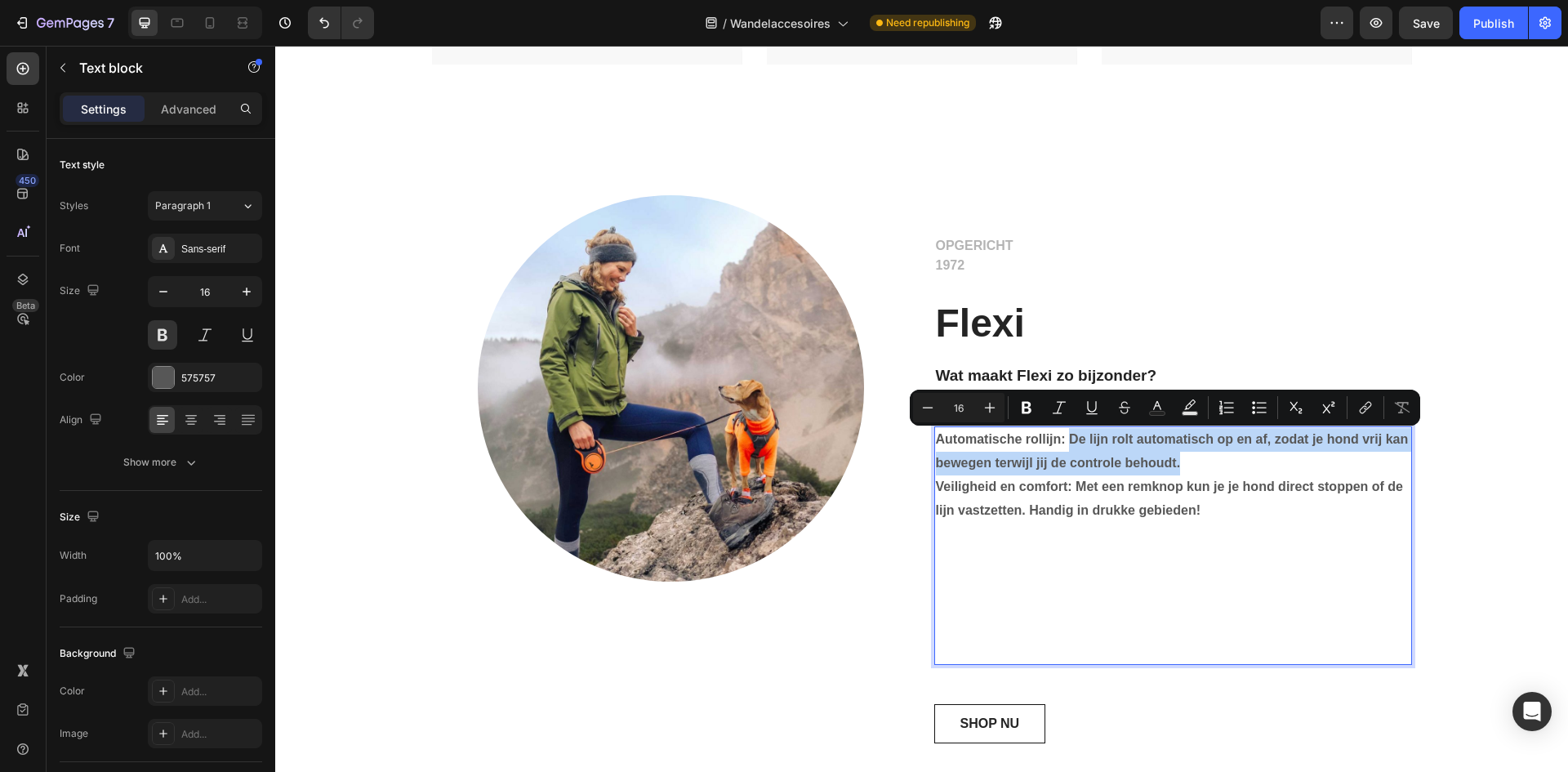
drag, startPoint x: 1065, startPoint y: 439, endPoint x: 1173, endPoint y: 460, distance: 110.0
click at [1173, 460] on p "Automatische rollijn: De lijn rolt automatisch op en af, zodat je hond vrij kan…" at bounding box center [1173, 475] width 475 height 94
click at [1030, 412] on icon "Editor contextual toolbar" at bounding box center [1026, 407] width 10 height 12
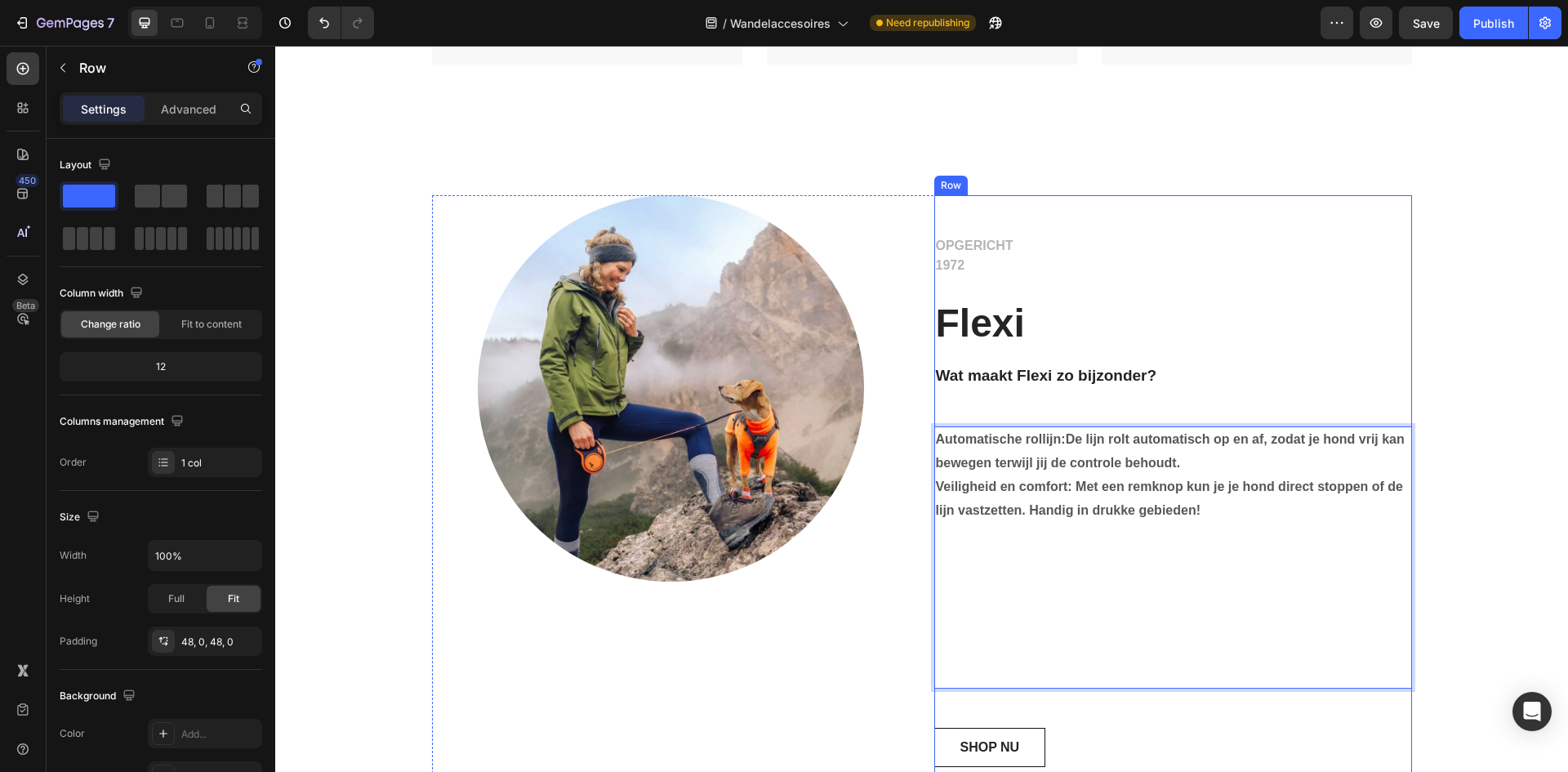
click at [1351, 224] on div "OPGERICHT 1972 Text block Flexi Heading Wat maakt Flexi zo bijzonder? Heading A…" at bounding box center [1172, 501] width 477 height 611
click at [1168, 482] on p "Automatische rollijn: De lijn rolt automatisch op en af, zodat je hond vrij kan…" at bounding box center [1173, 475] width 475 height 94
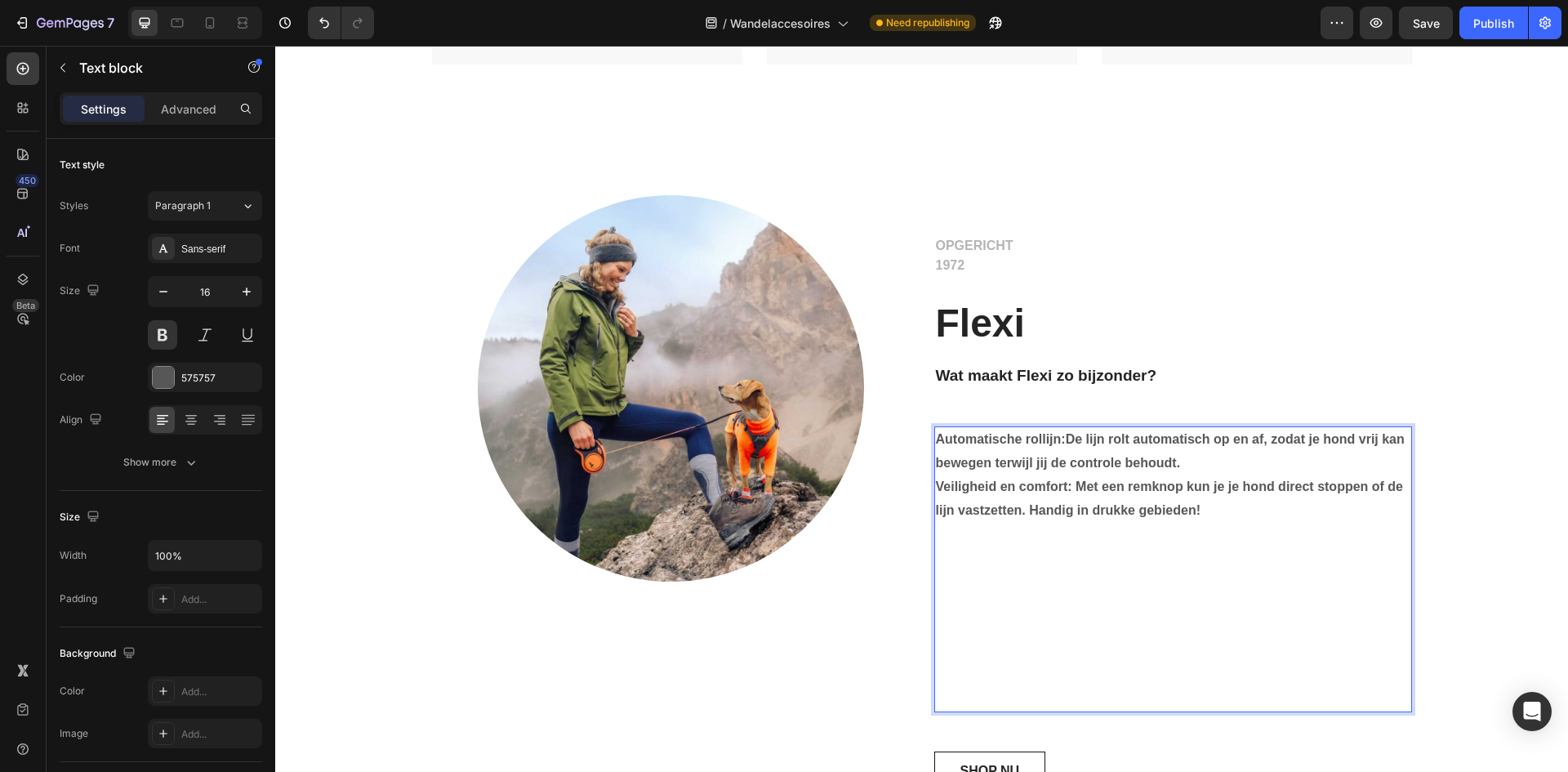
click at [1168, 482] on p "Automatische rollijn: De lijn rolt automatisch op en af, zodat je hond vrij kan…" at bounding box center [1173, 475] width 475 height 94
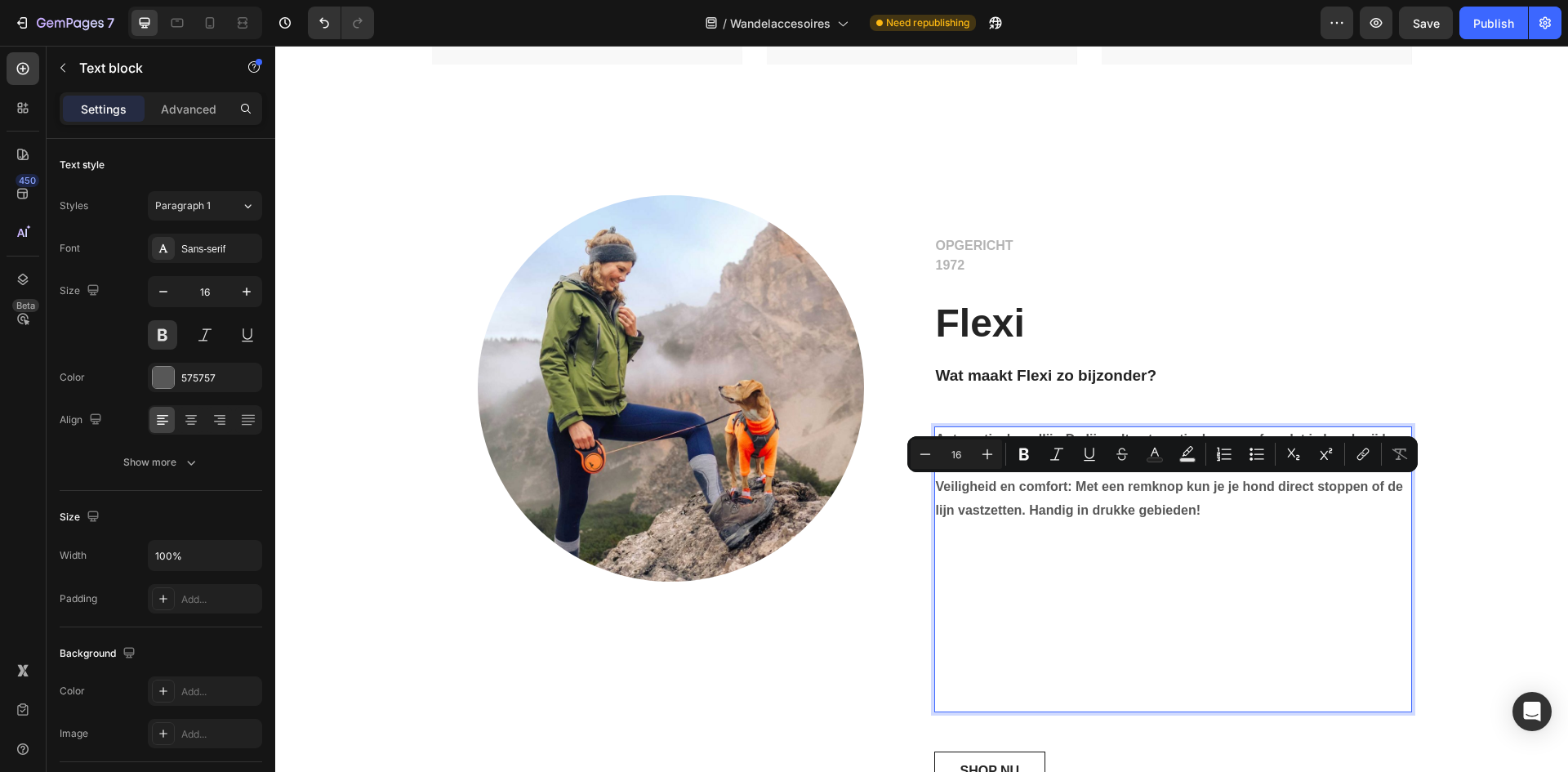
click at [1212, 515] on p "Automatische rollijn: De lijn rolt automatisch op en af, zodat je hond vrij kan…" at bounding box center [1173, 475] width 475 height 94
click at [1219, 513] on p "Automatische rollijn: De lijn rolt automatisch op en af, zodat je hond vrij kan…" at bounding box center [1173, 475] width 475 height 94
click at [1202, 508] on p "Automatische rollijn: De lijn rolt automatisch op en af, zodat je hond vrij kan…" at bounding box center [1173, 475] width 475 height 94
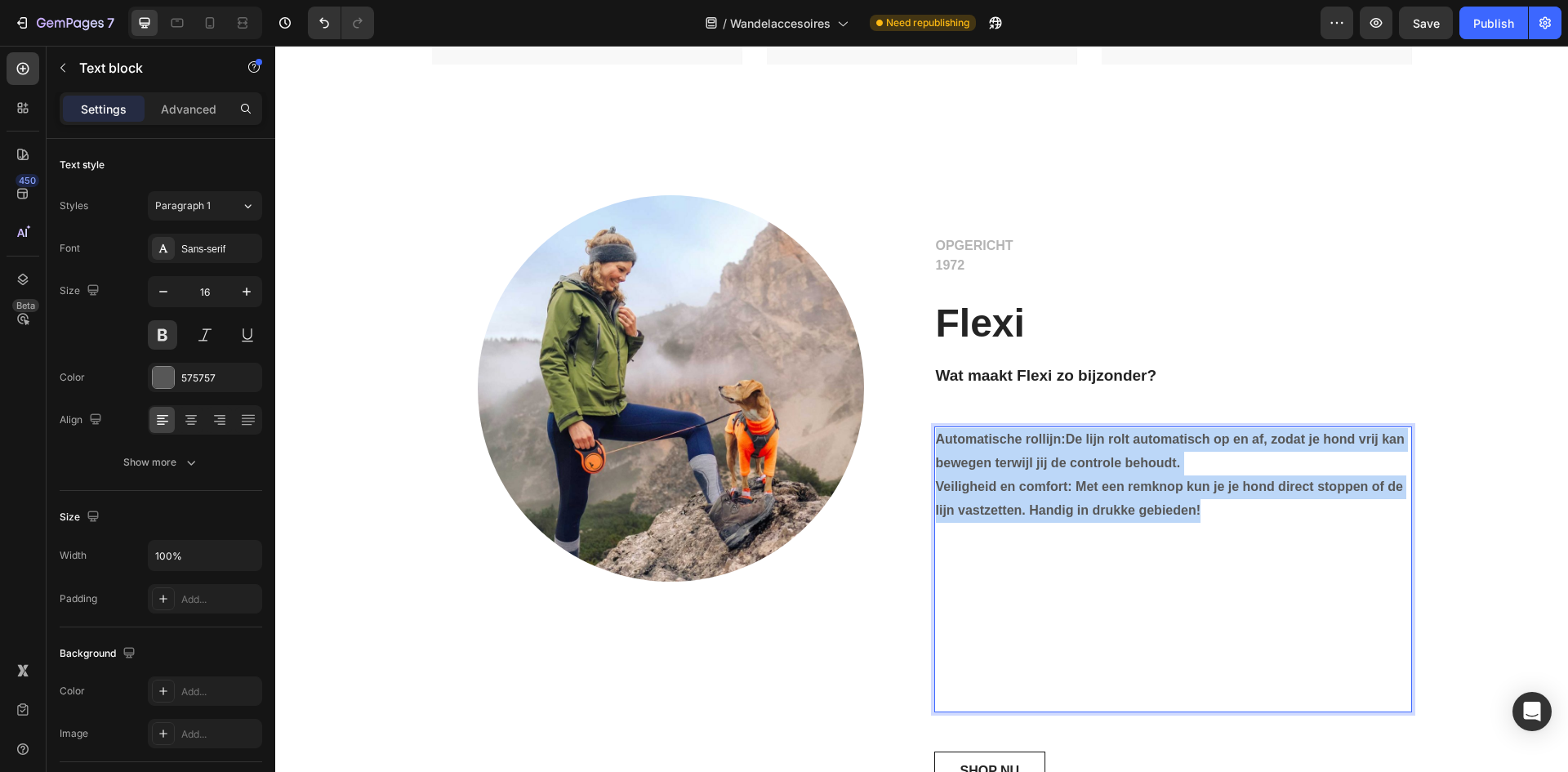
drag, startPoint x: 1215, startPoint y: 516, endPoint x: 929, endPoint y: 438, distance: 296.4
click at [934, 438] on div "Automatische rollijn: De lijn rolt automatisch op en af, zodat je hond vrij kan…" at bounding box center [1172, 569] width 477 height 286
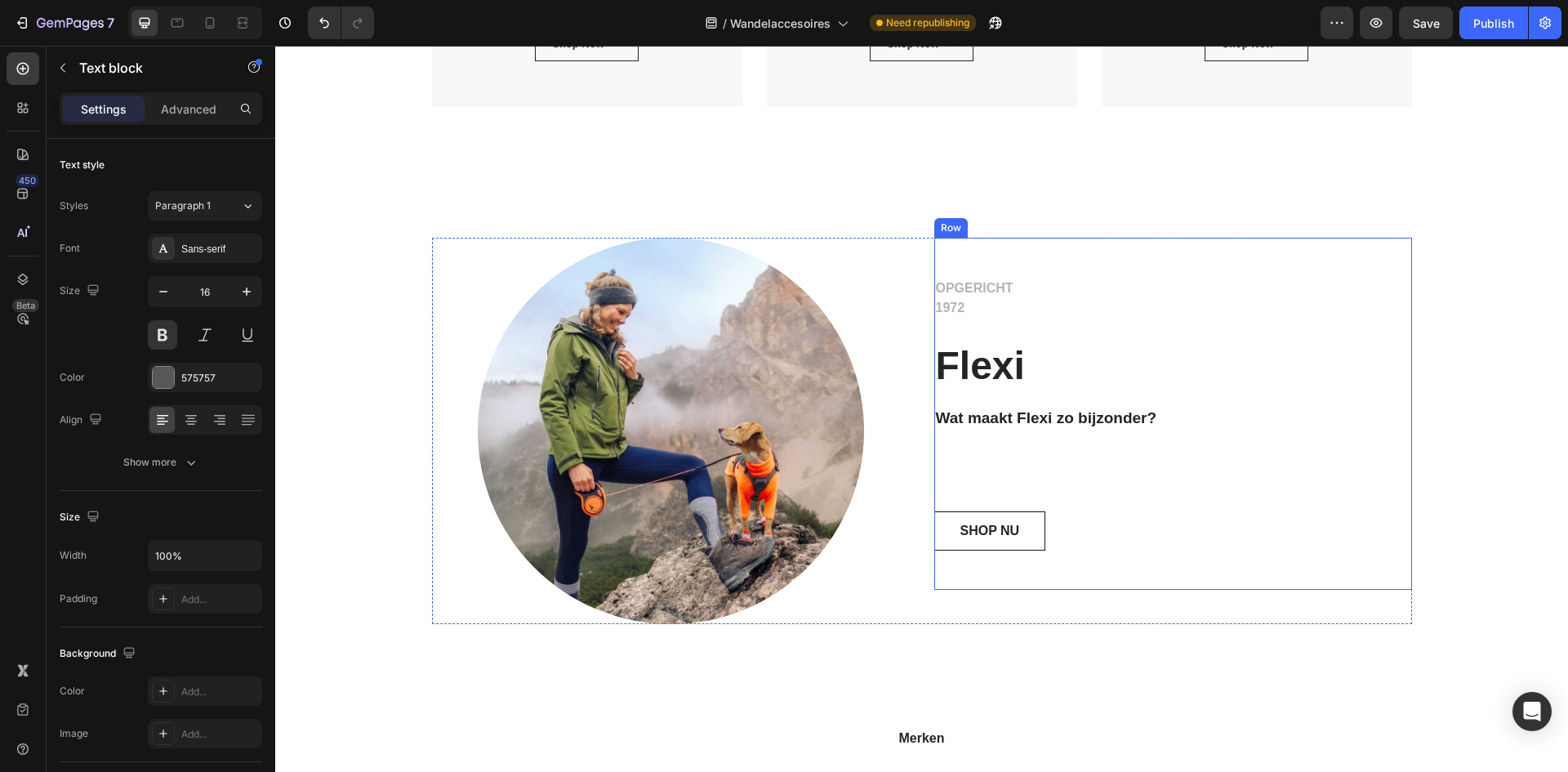
scroll to position [490, 0]
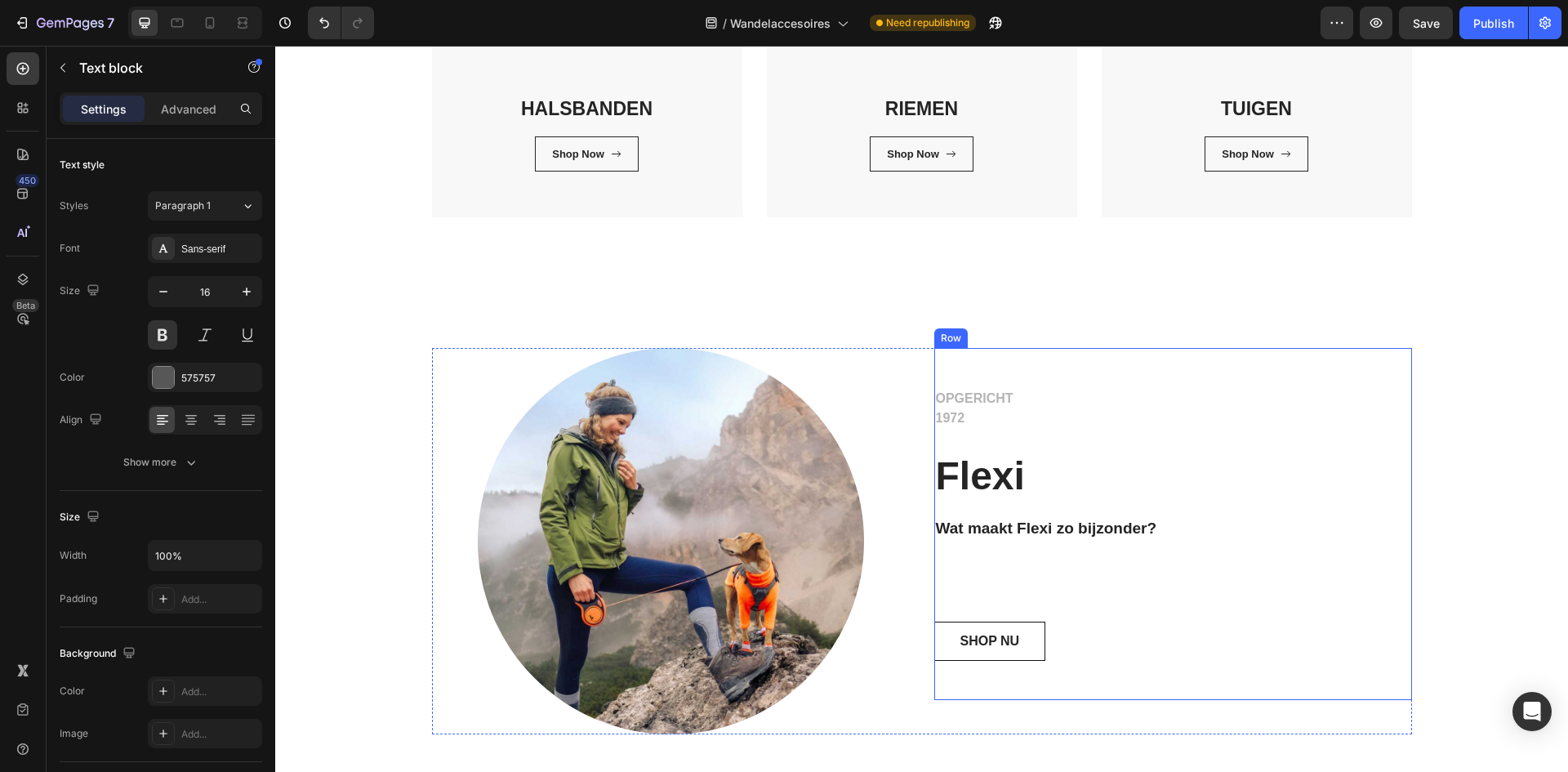
click at [1093, 574] on div "OPGERICHT 1972 Text block Flexi Heading Wat maakt Flexi zo bijzonder? Heading T…" at bounding box center [1172, 524] width 477 height 274
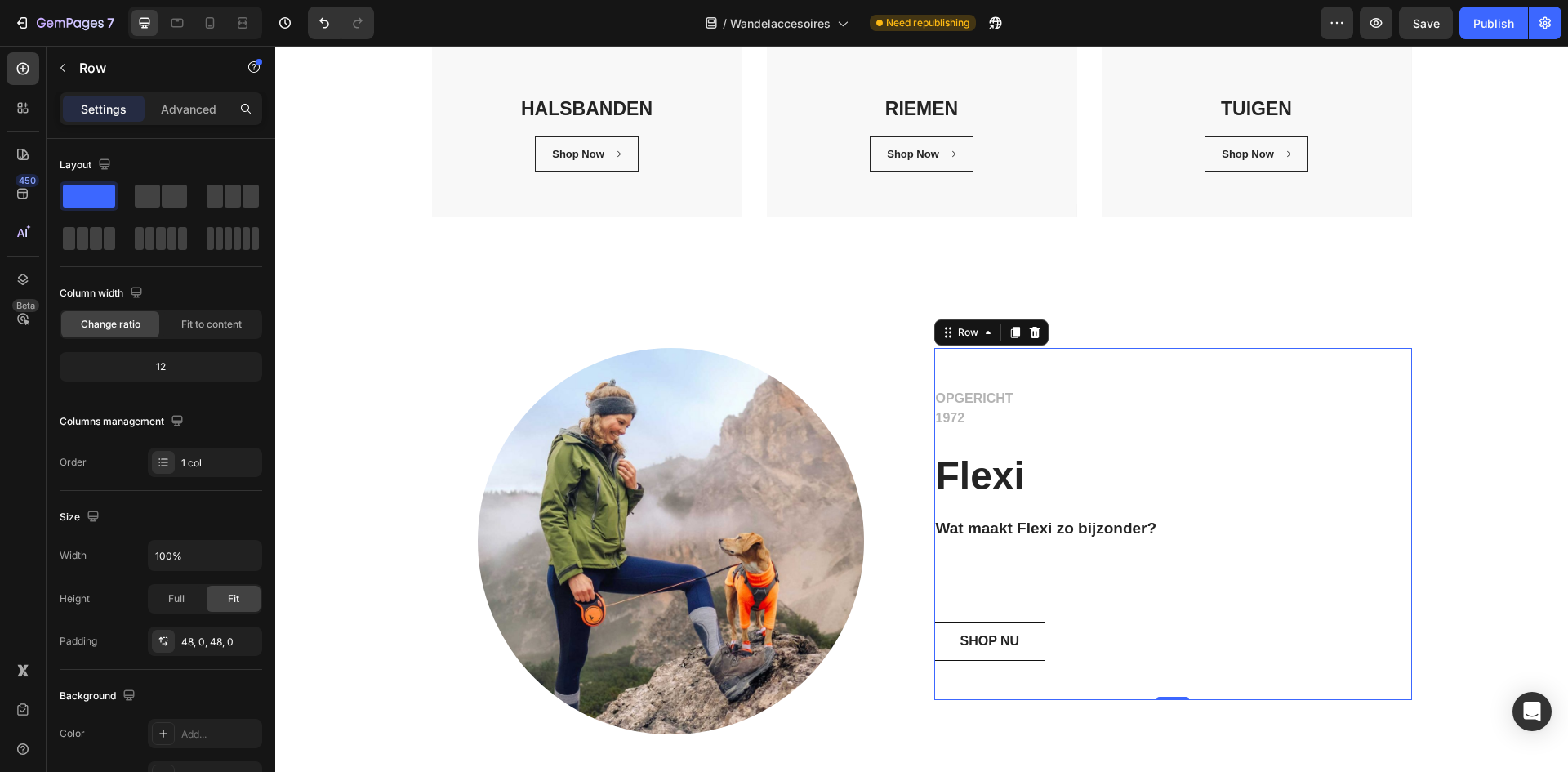
click at [1093, 566] on div "OPGERICHT 1972 Text block Flexi Heading Wat maakt Flexi zo bijzonder? Heading T…" at bounding box center [1172, 524] width 477 height 274
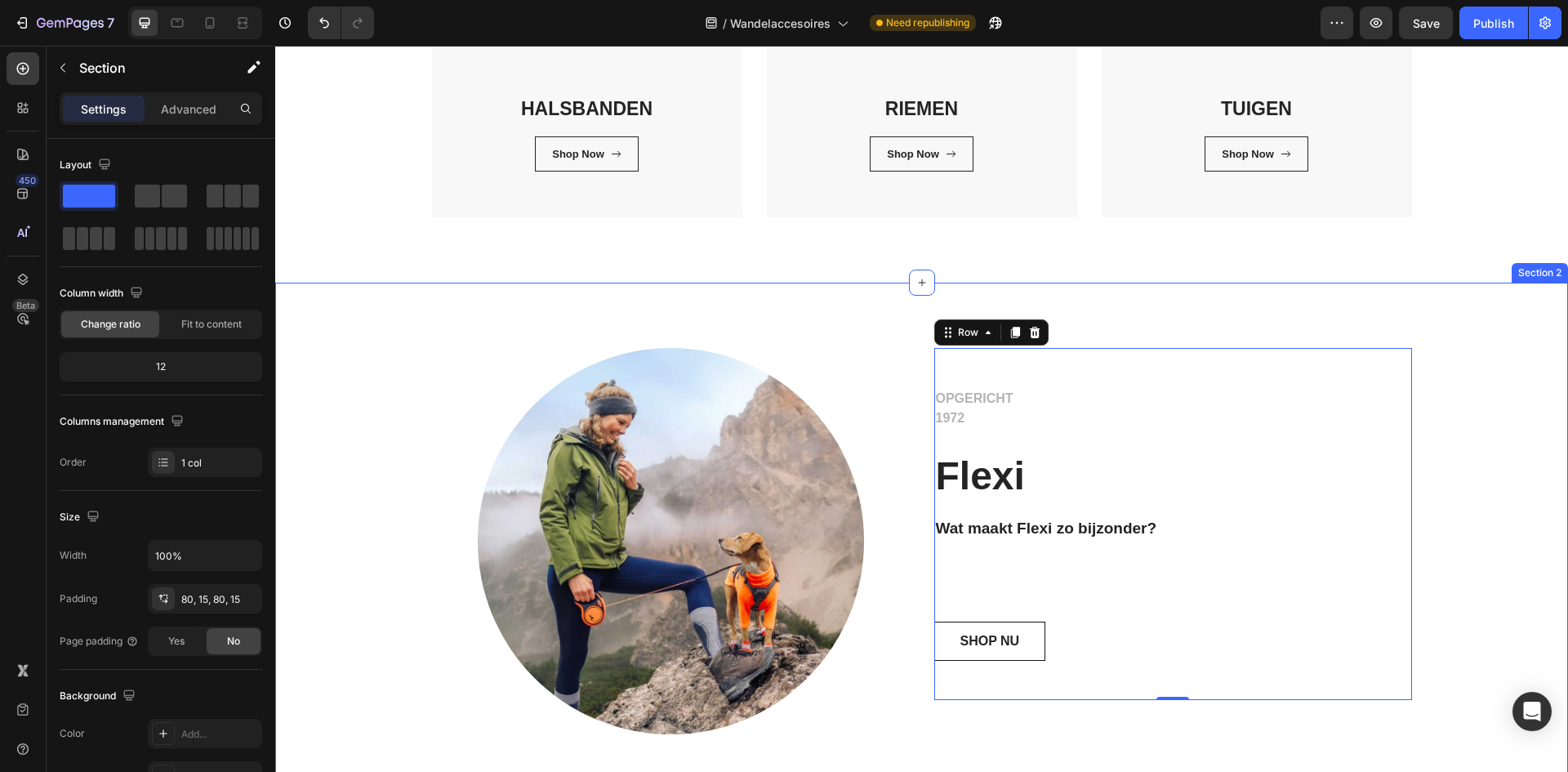
click at [414, 356] on div "Image Row OPGERICHT 1972 Text block Flexi Heading Wat maakt Flexi zo bijzonder?…" at bounding box center [921, 541] width 1269 height 386
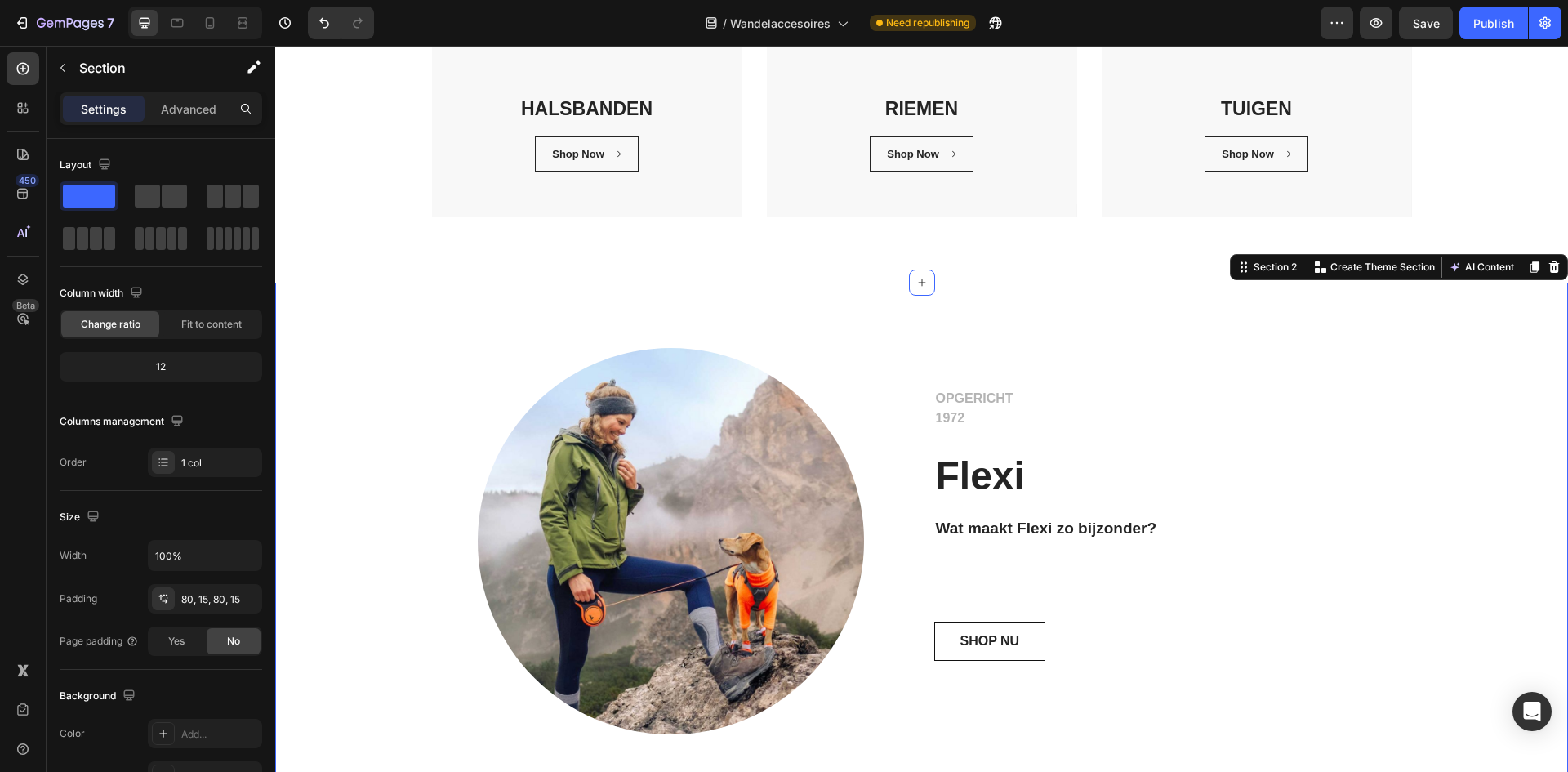
click at [1548, 265] on icon at bounding box center [1554, 266] width 13 height 13
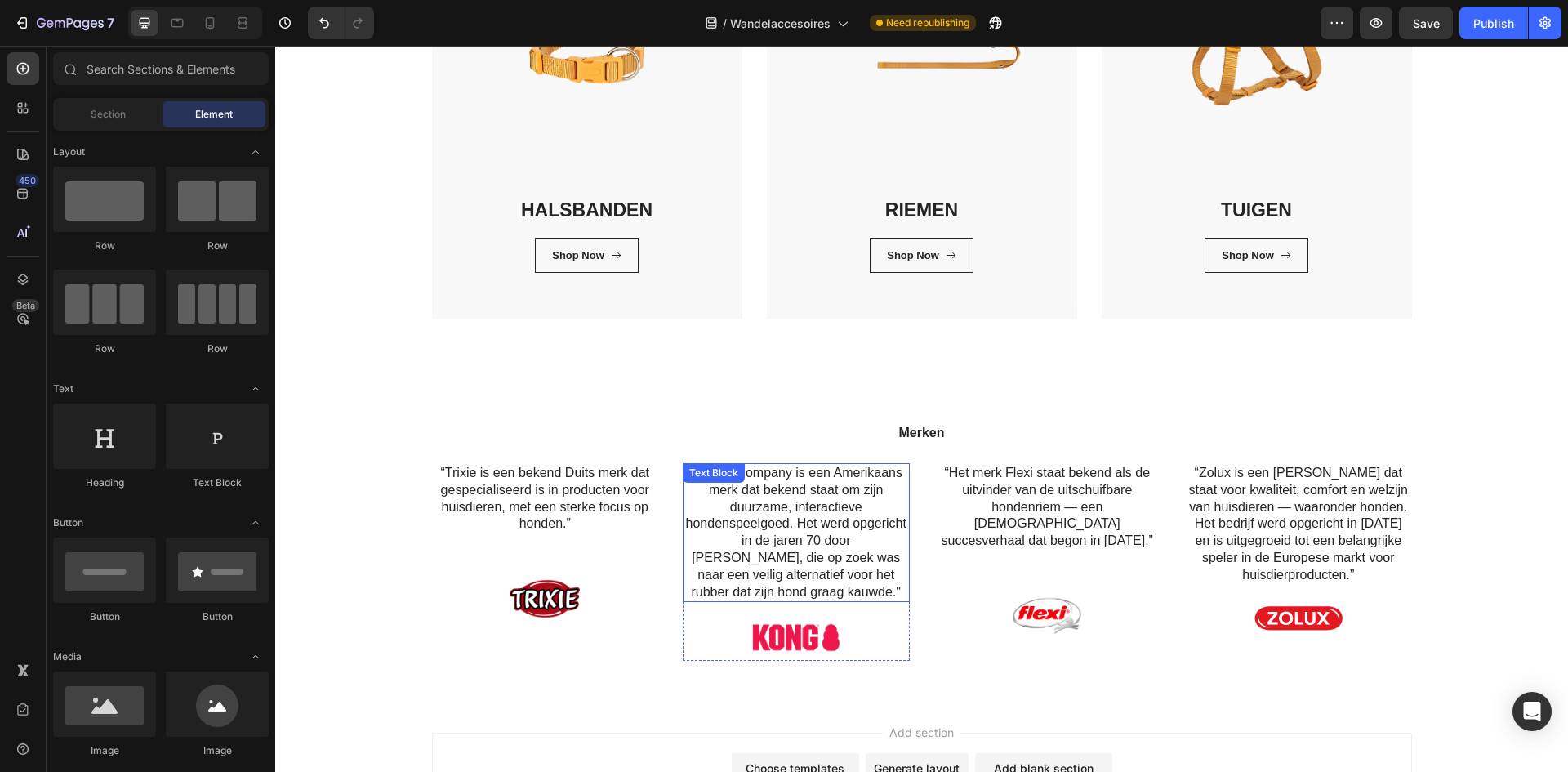
scroll to position [380, 0]
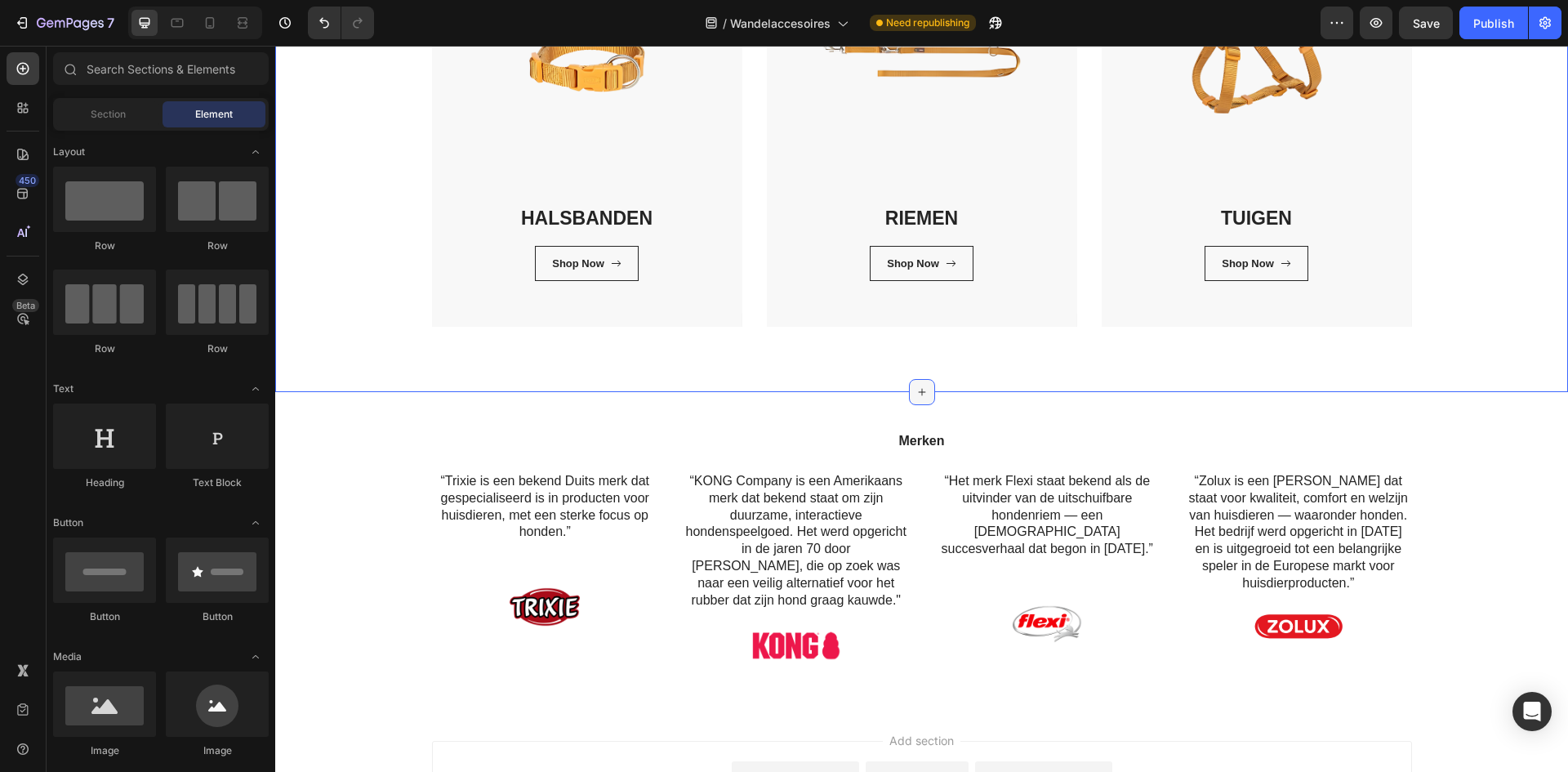
click at [918, 393] on icon at bounding box center [921, 392] width 7 height 7
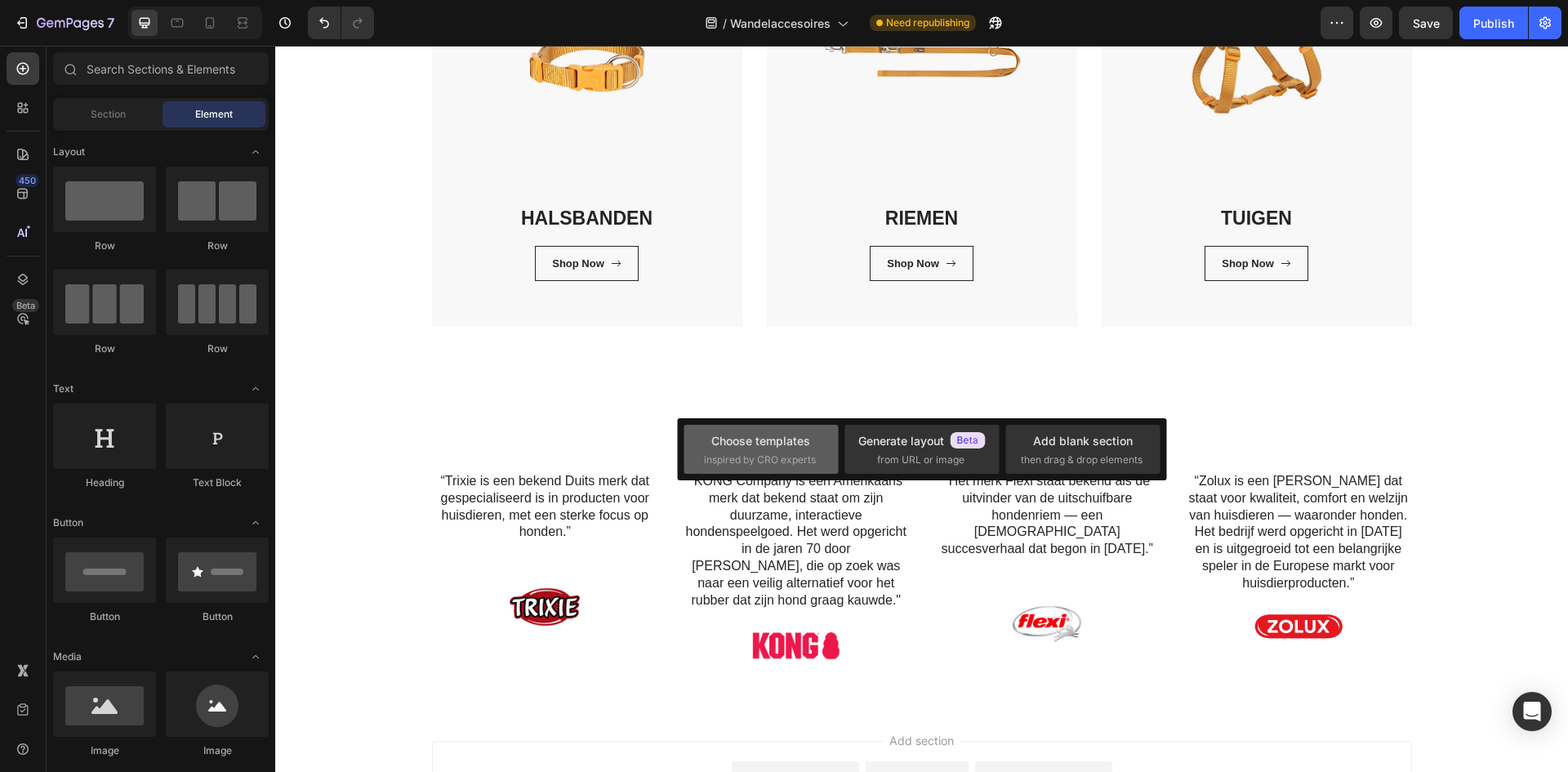
click at [759, 464] on span "inspired by CRO experts" at bounding box center [759, 459] width 112 height 15
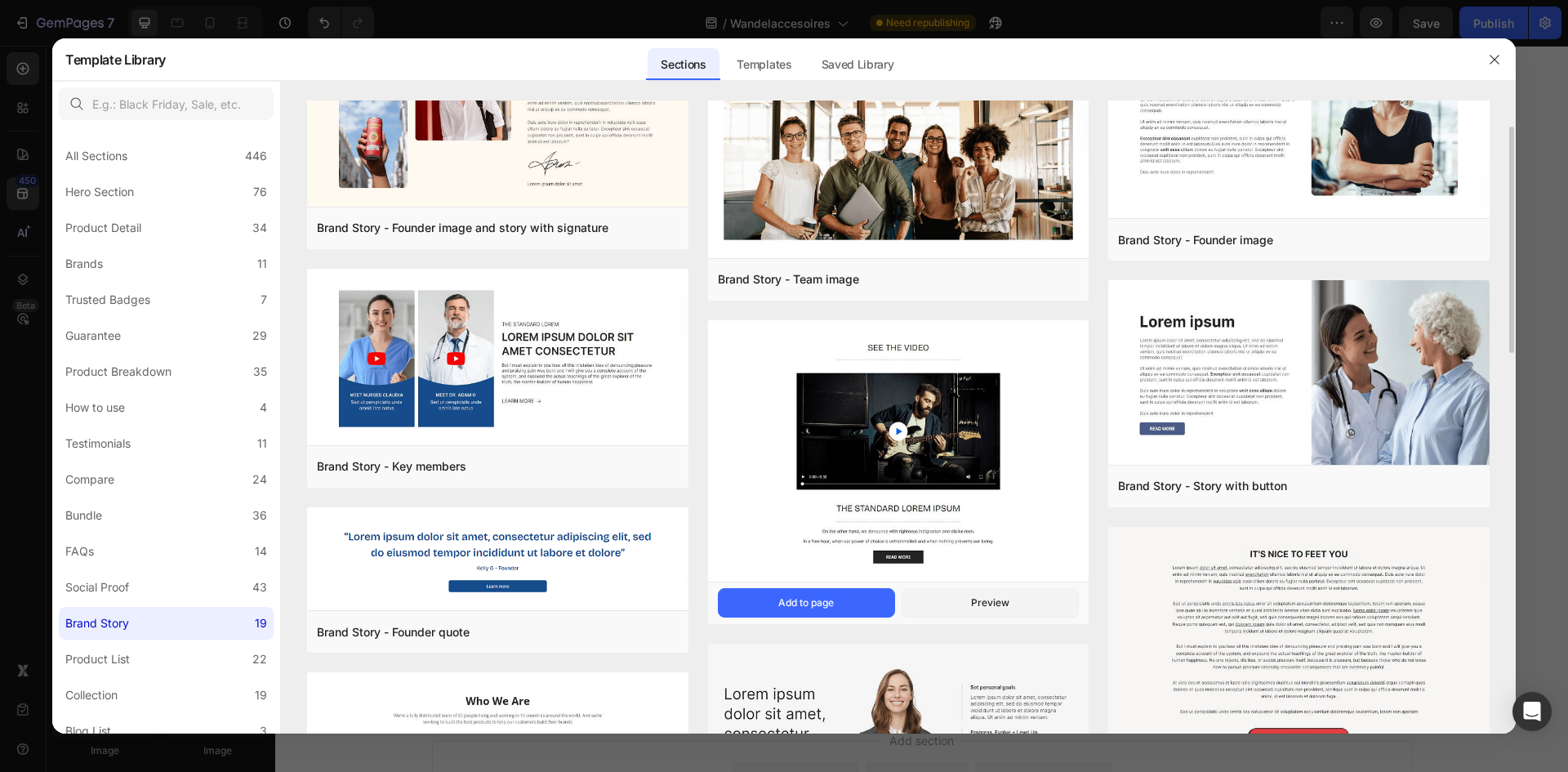
scroll to position [0, 0]
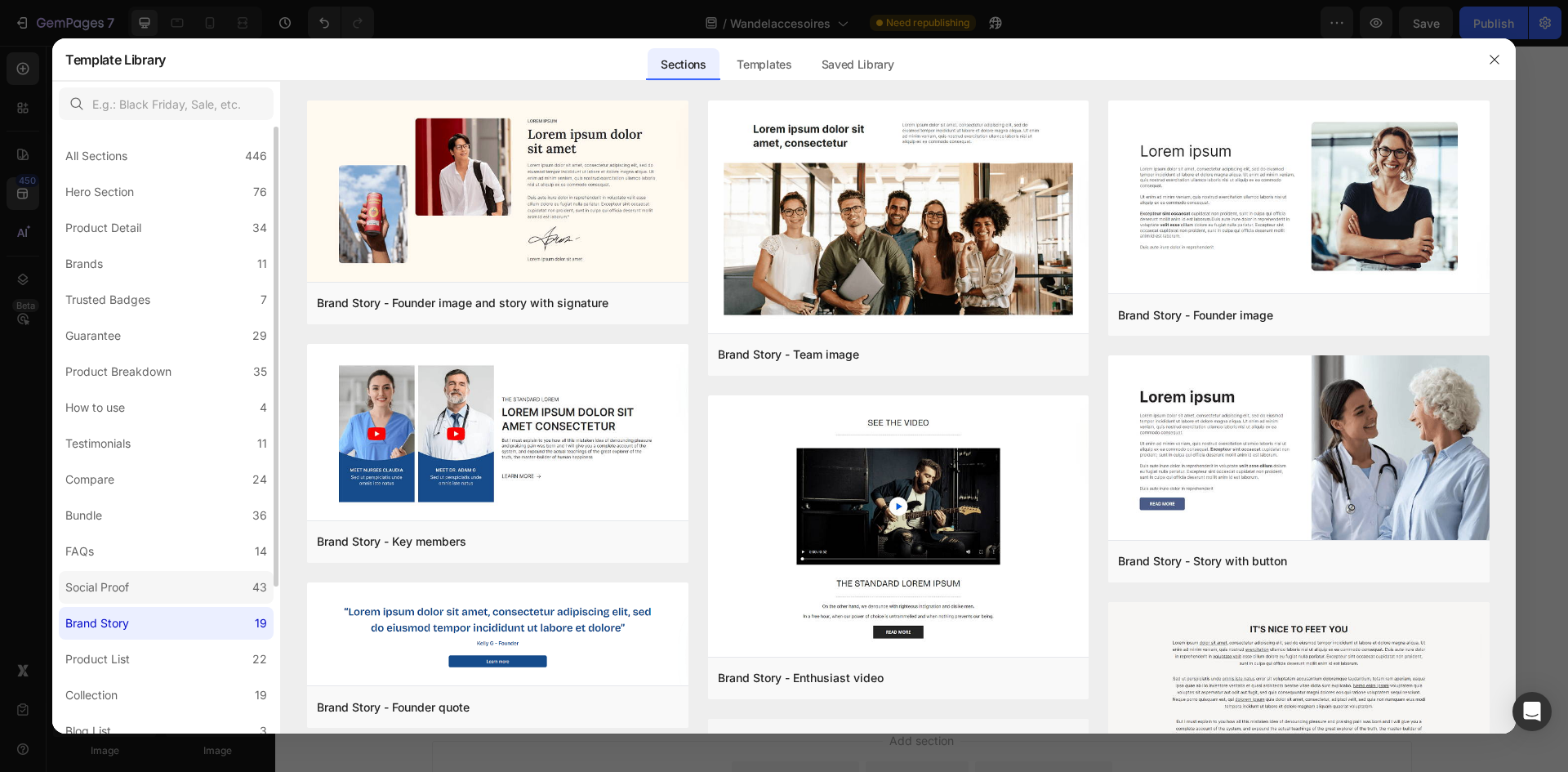
click at [157, 584] on label "Social Proof 43" at bounding box center [166, 587] width 215 height 33
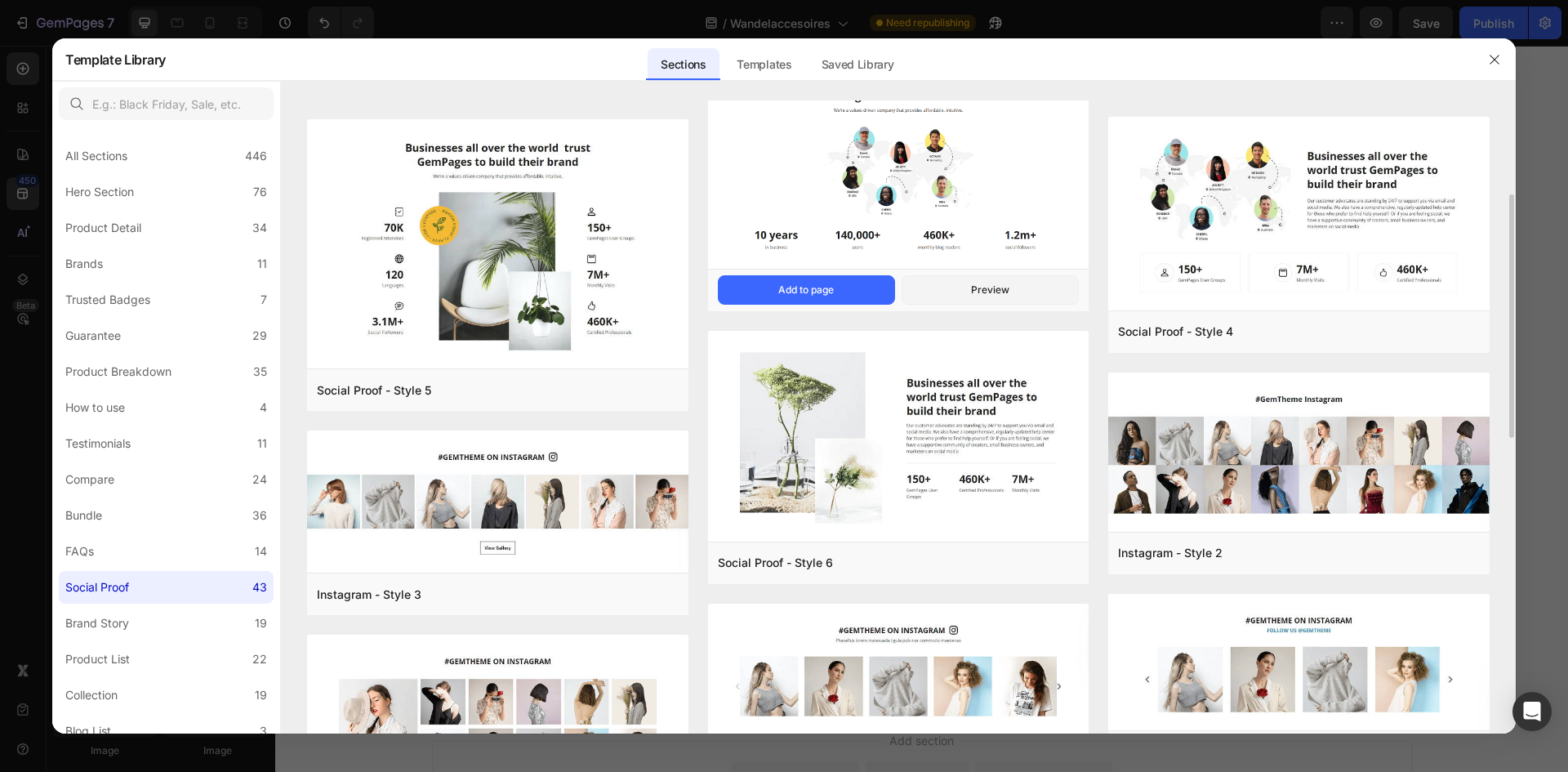
scroll to position [490, 0]
